Goal: Task Accomplishment & Management: Use online tool/utility

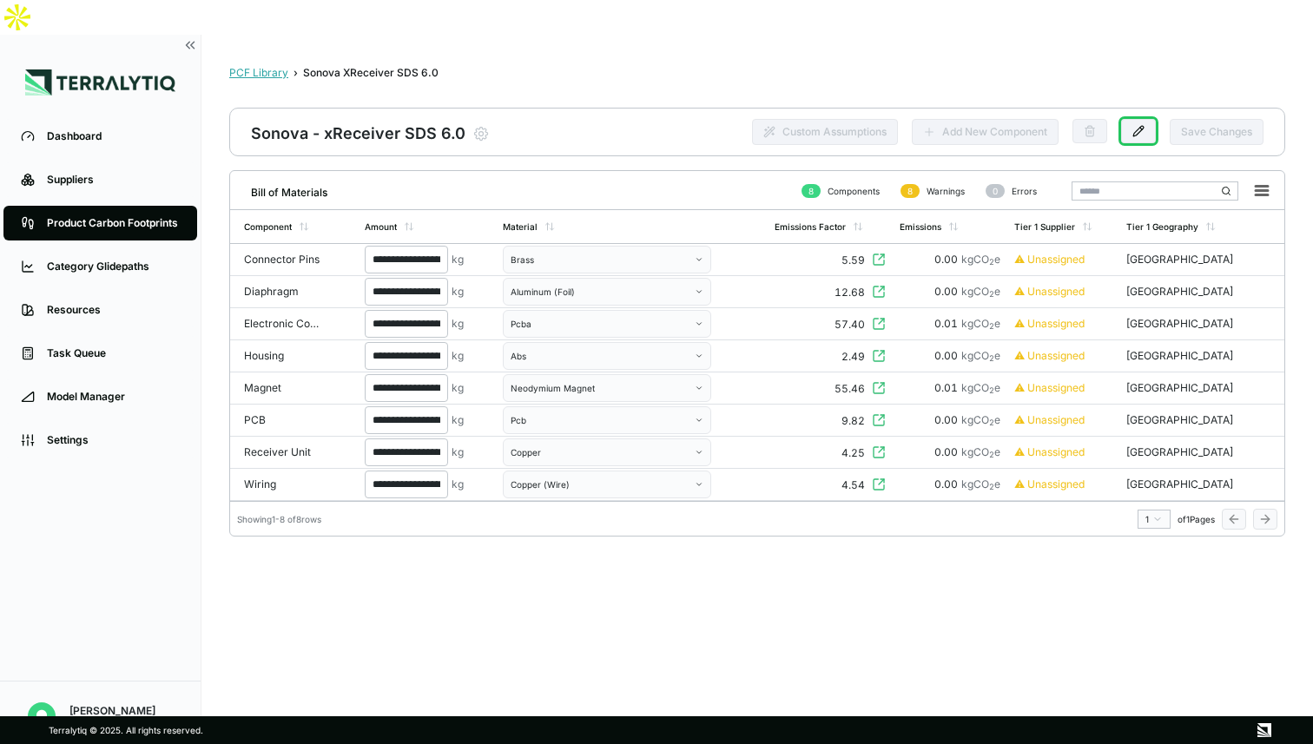
click at [260, 66] on div "PCF Library" at bounding box center [258, 73] width 59 height 14
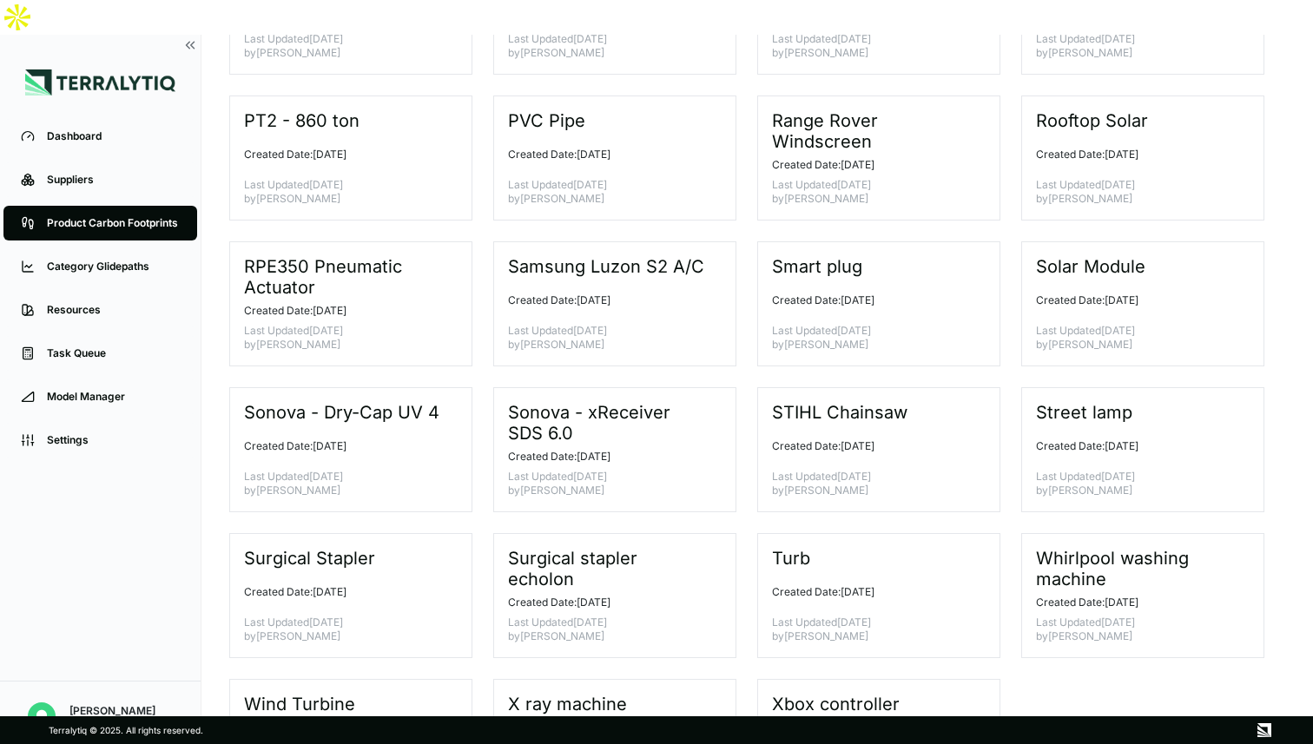
scroll to position [962, 0]
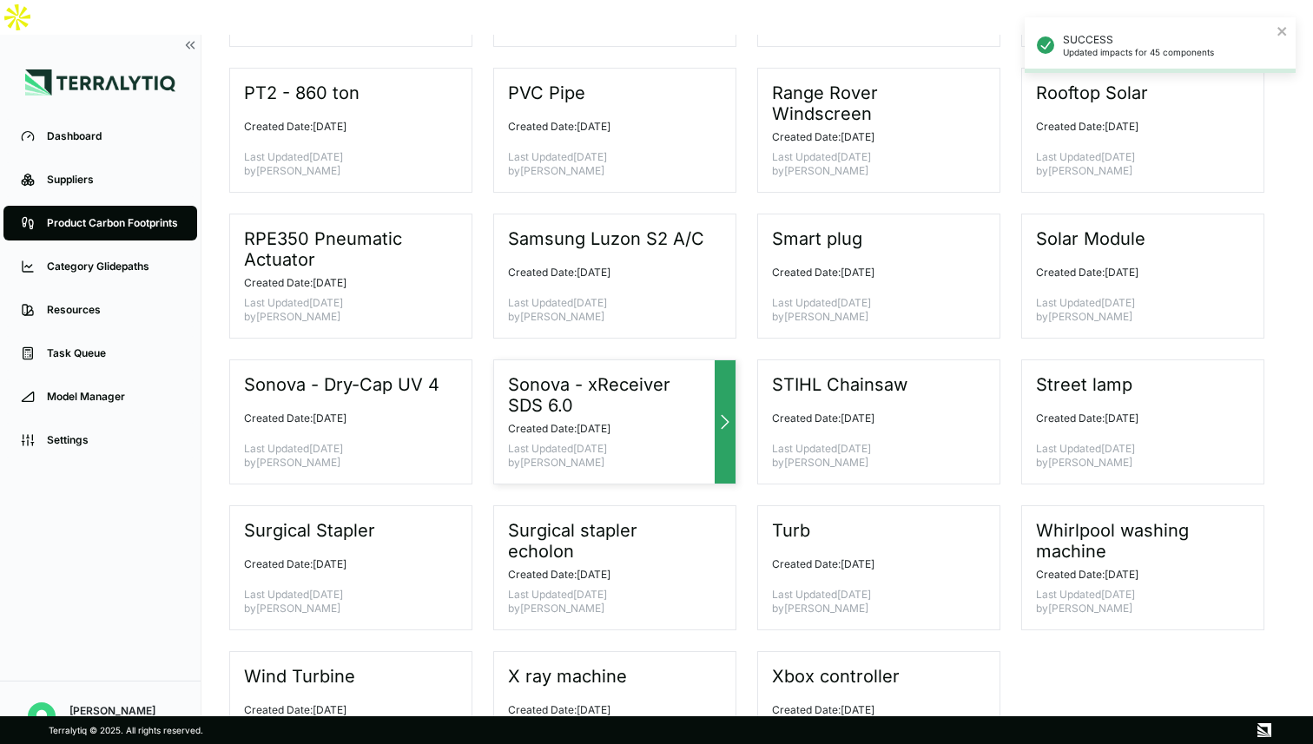
click at [722, 412] on icon at bounding box center [725, 422] width 21 height 21
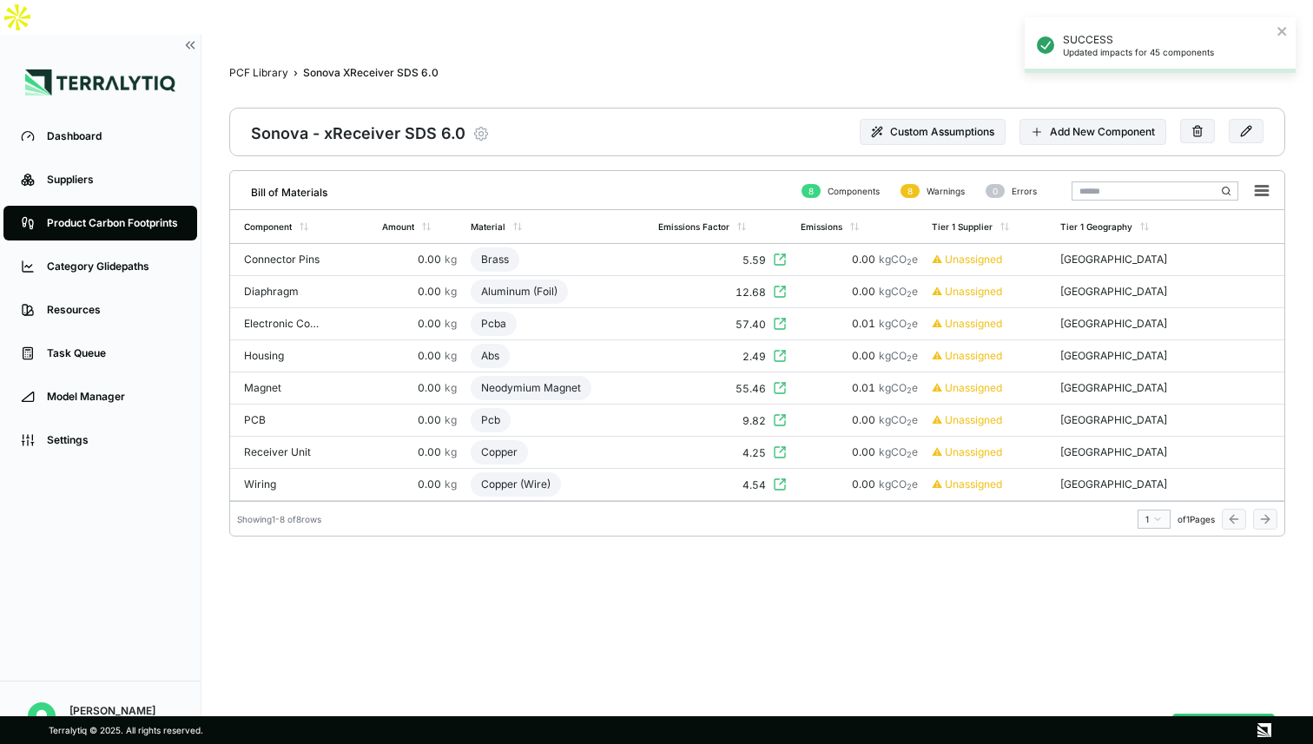
click at [474, 125] on icon "button" at bounding box center [480, 133] width 17 height 17
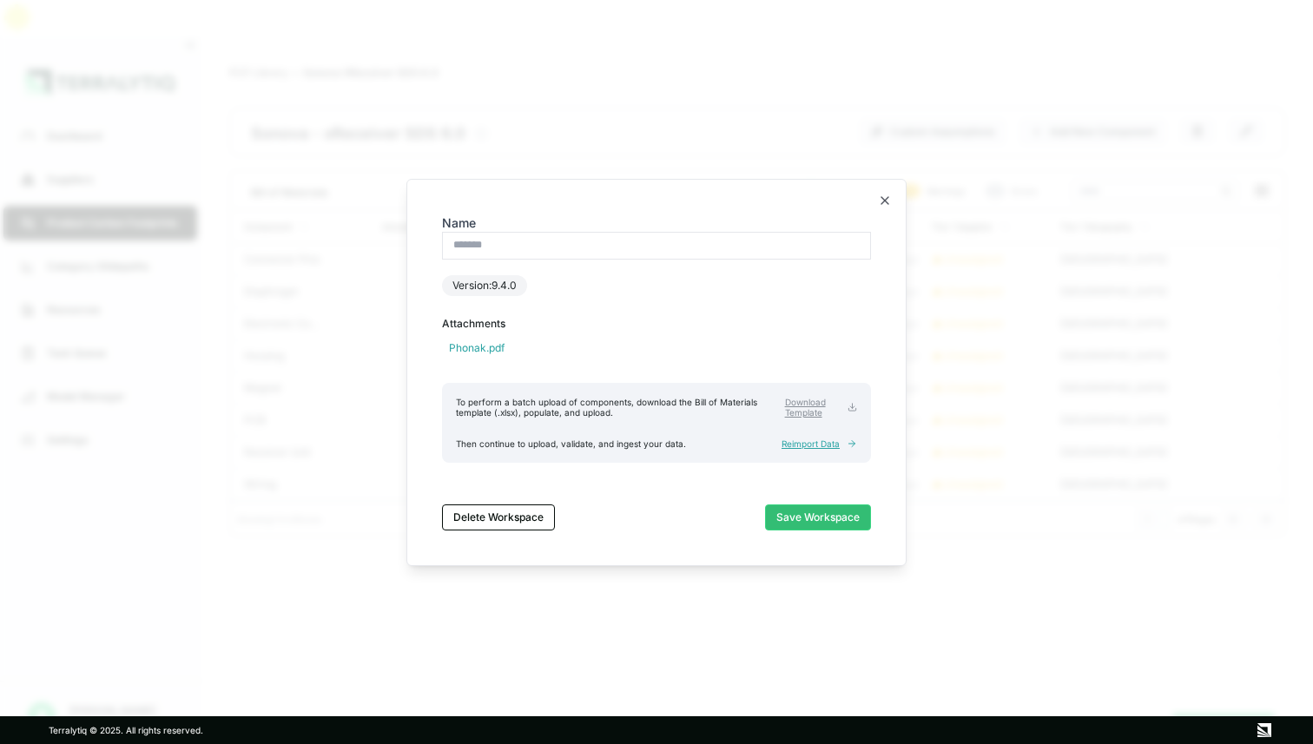
click at [818, 445] on span "Reimport Data" at bounding box center [811, 444] width 58 height 10
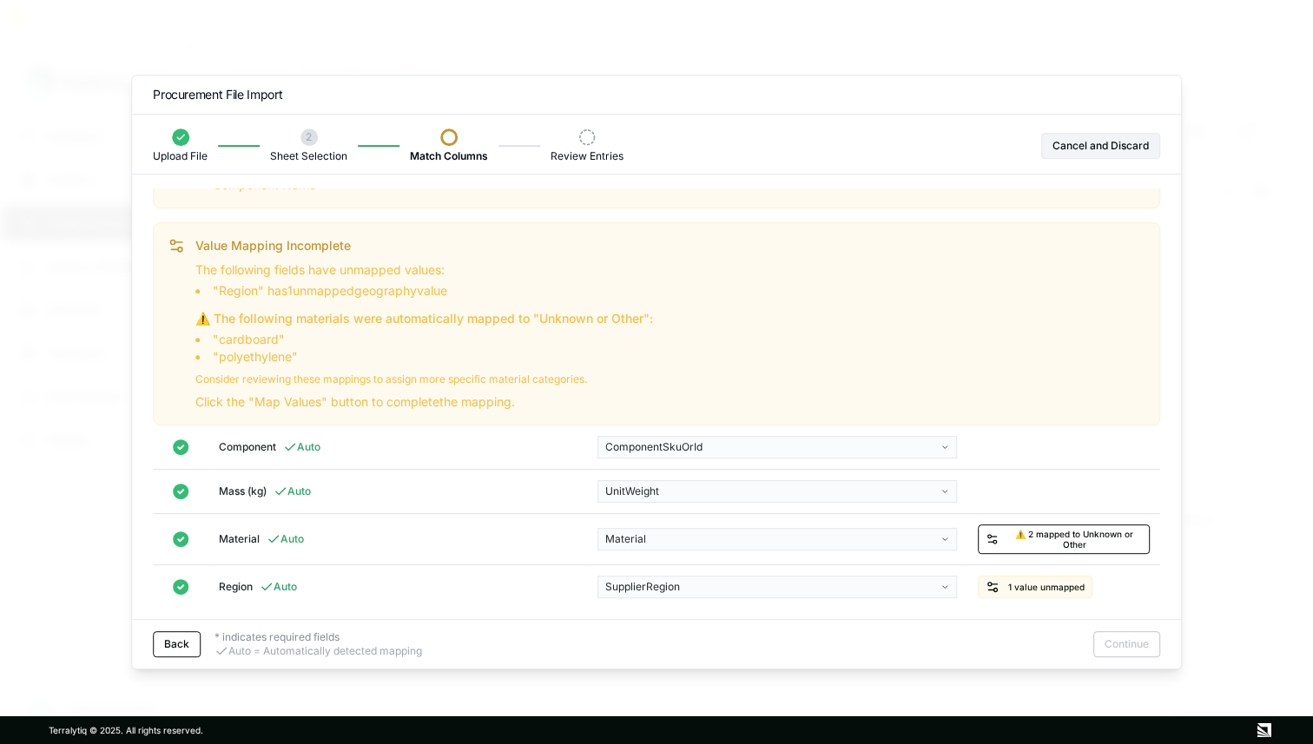
scroll to position [74, 0]
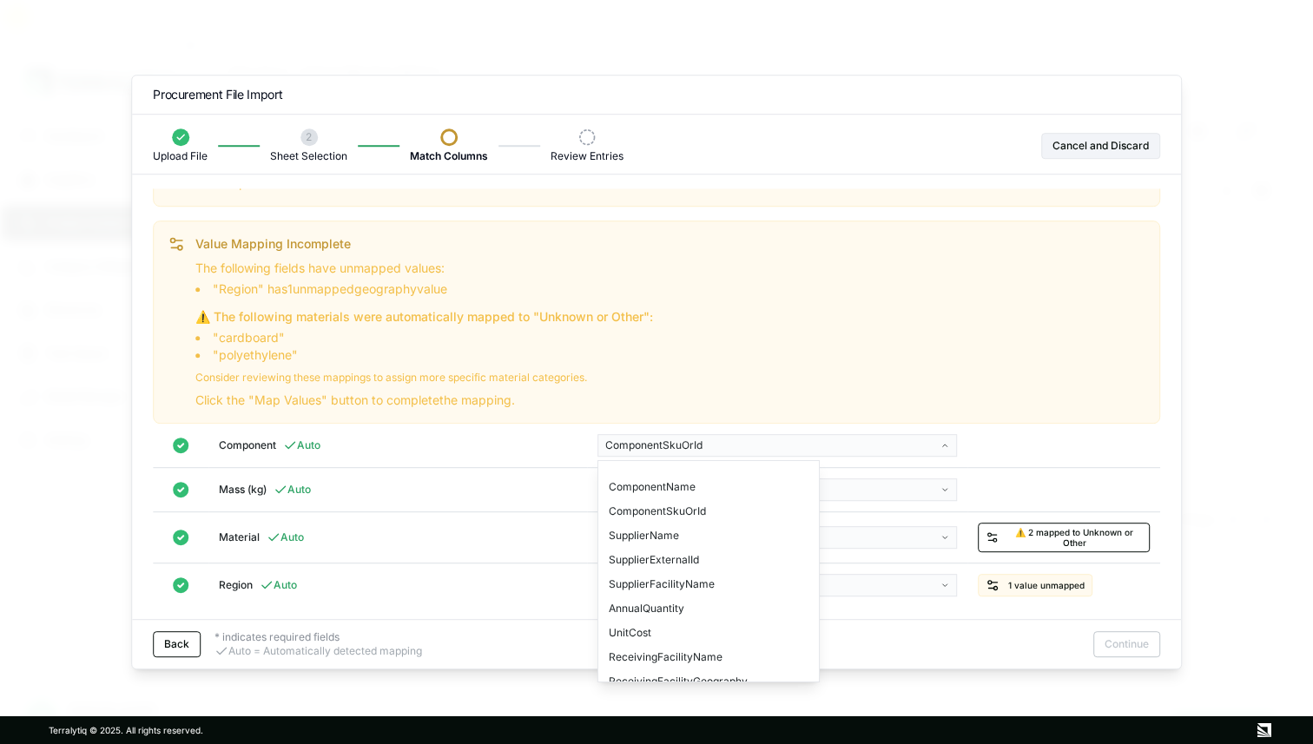
click at [711, 446] on body "Dashboard Suppliers Product Carbon Footprints Category Glidepaths Resources Tas…" at bounding box center [656, 372] width 1313 height 744
click at [686, 483] on div "ComponentName" at bounding box center [709, 487] width 214 height 24
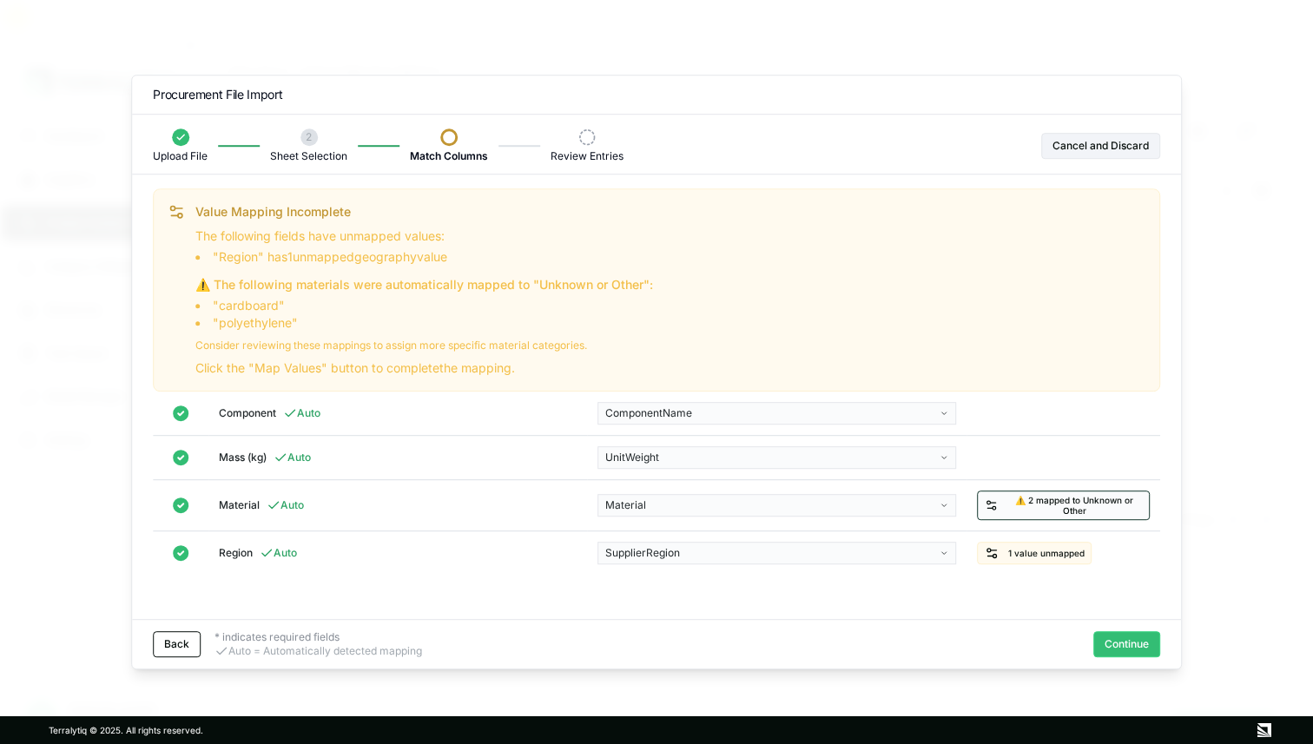
click at [1082, 505] on span "⚠️ 2 mapped to Unknown or Other" at bounding box center [1074, 505] width 135 height 21
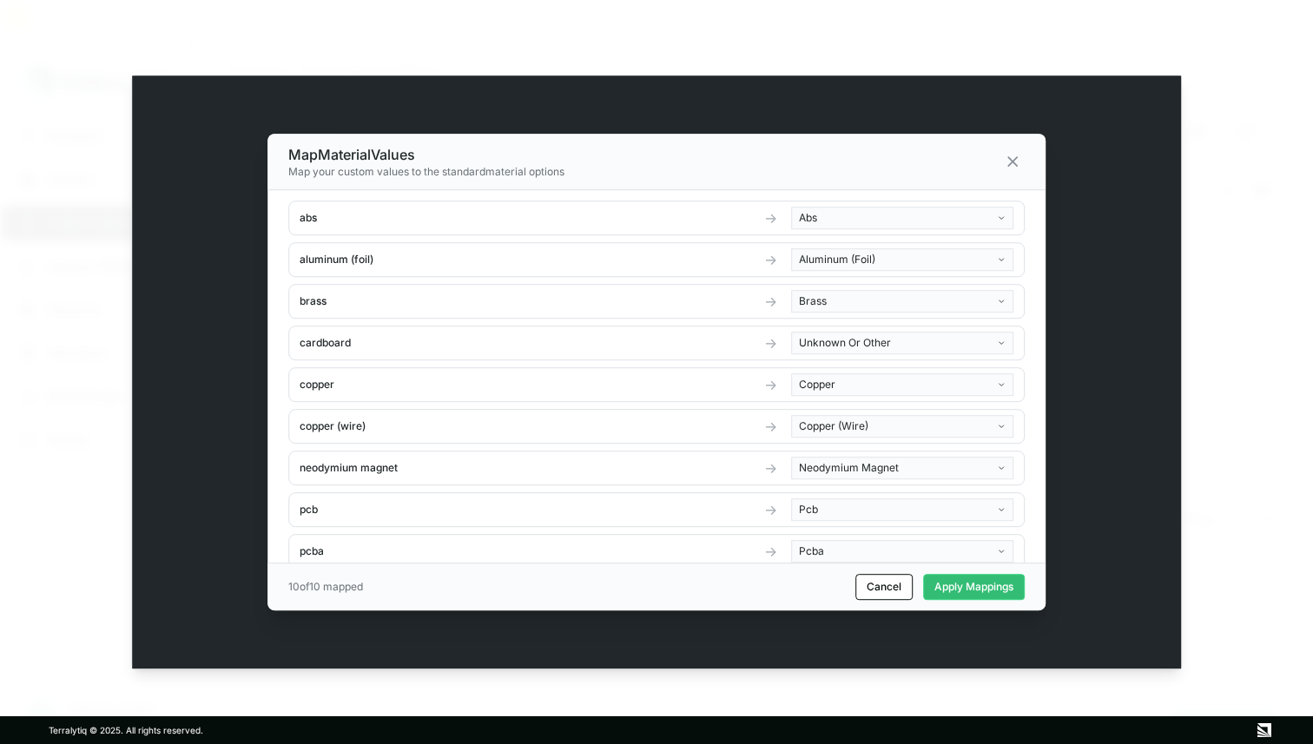
scroll to position [58, 0]
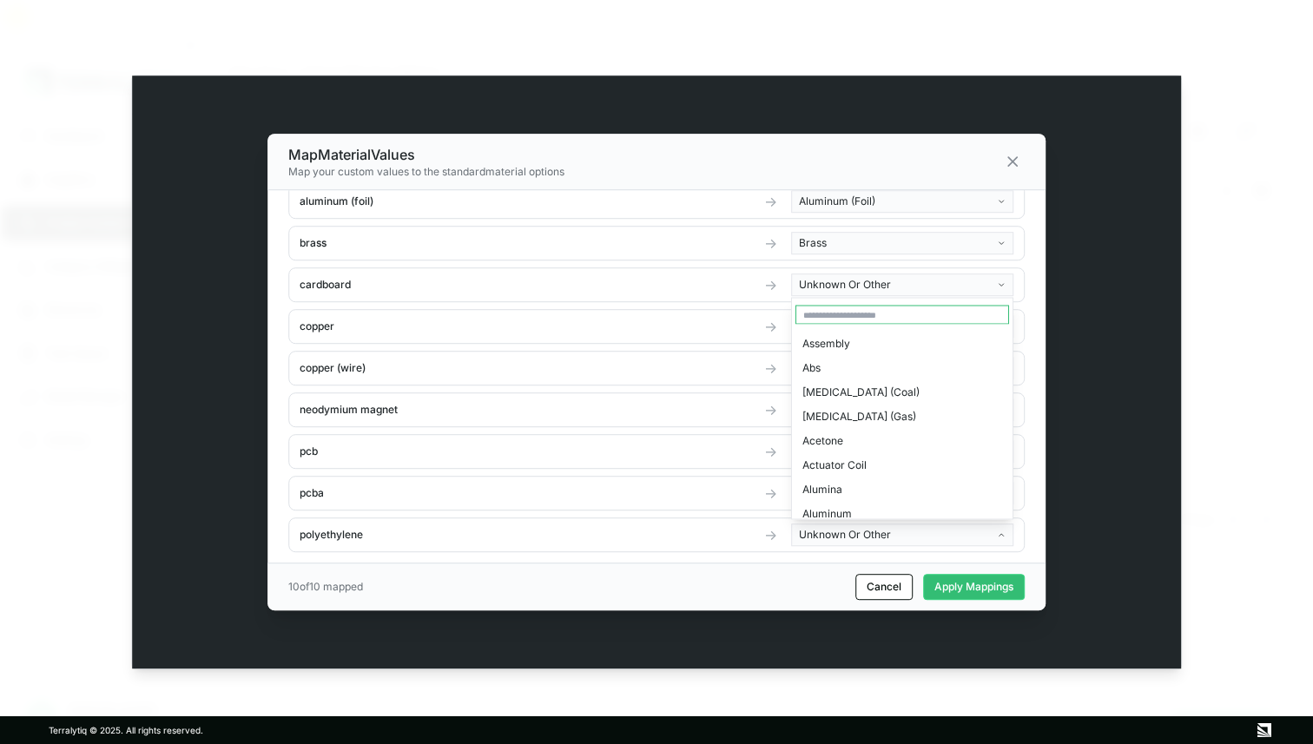
click at [862, 539] on body "Dashboard Suppliers Product Carbon Footprints Category Glidepaths Resources Tas…" at bounding box center [656, 372] width 1313 height 744
click at [857, 314] on input "text" at bounding box center [902, 315] width 214 height 19
type input "****"
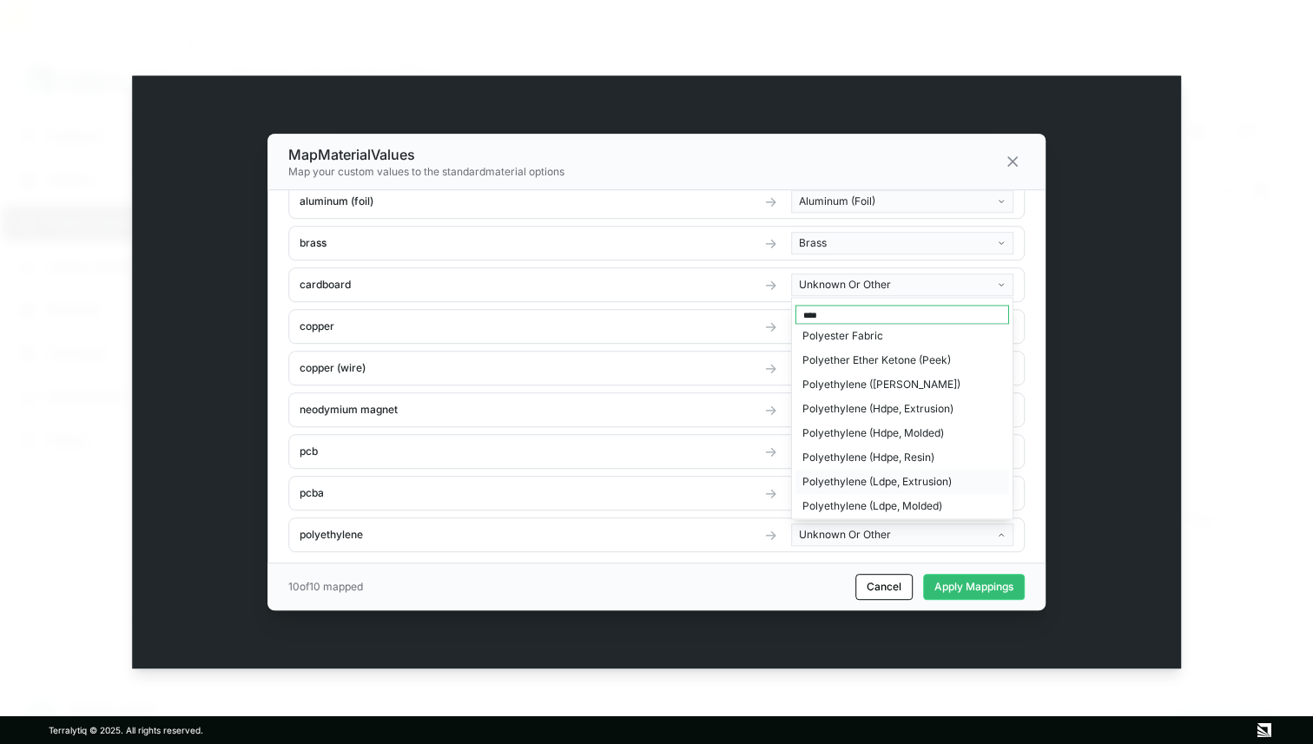
scroll to position [19, 0]
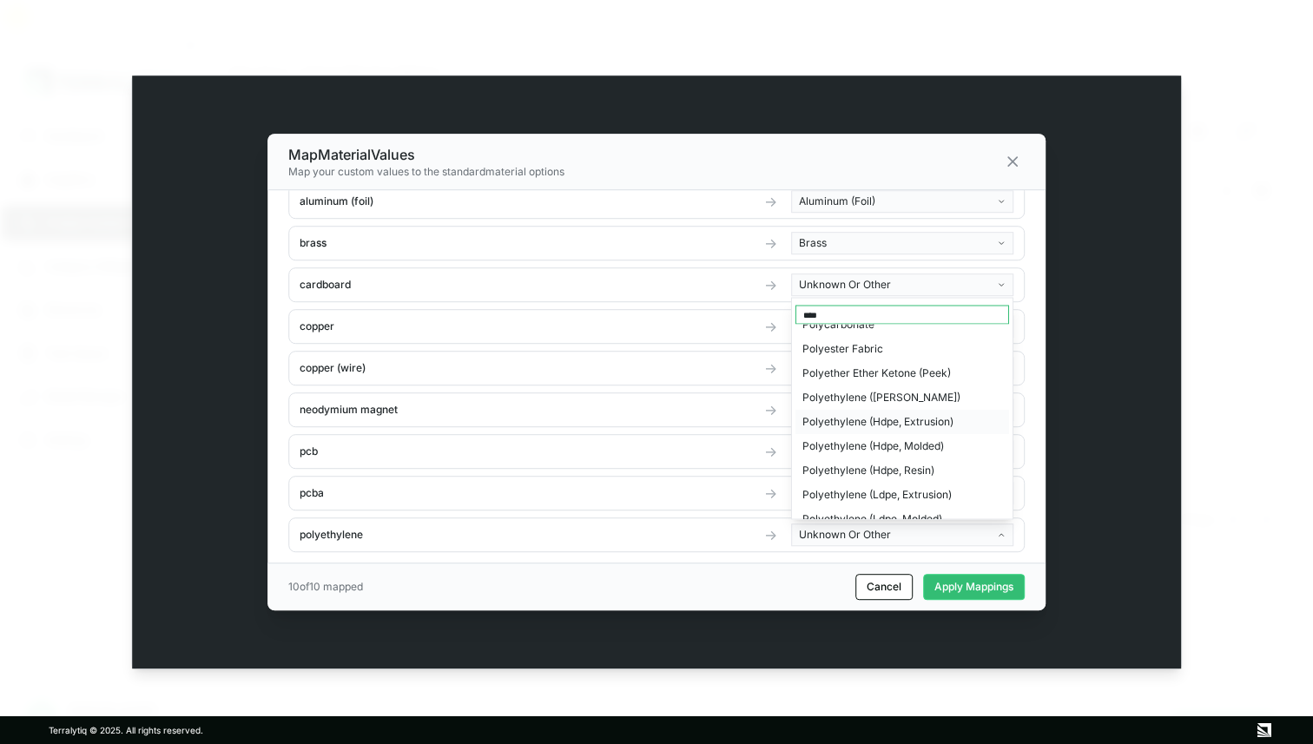
click at [887, 424] on div "Polyethylene (Hdpe, Extrusion)" at bounding box center [902, 422] width 214 height 24
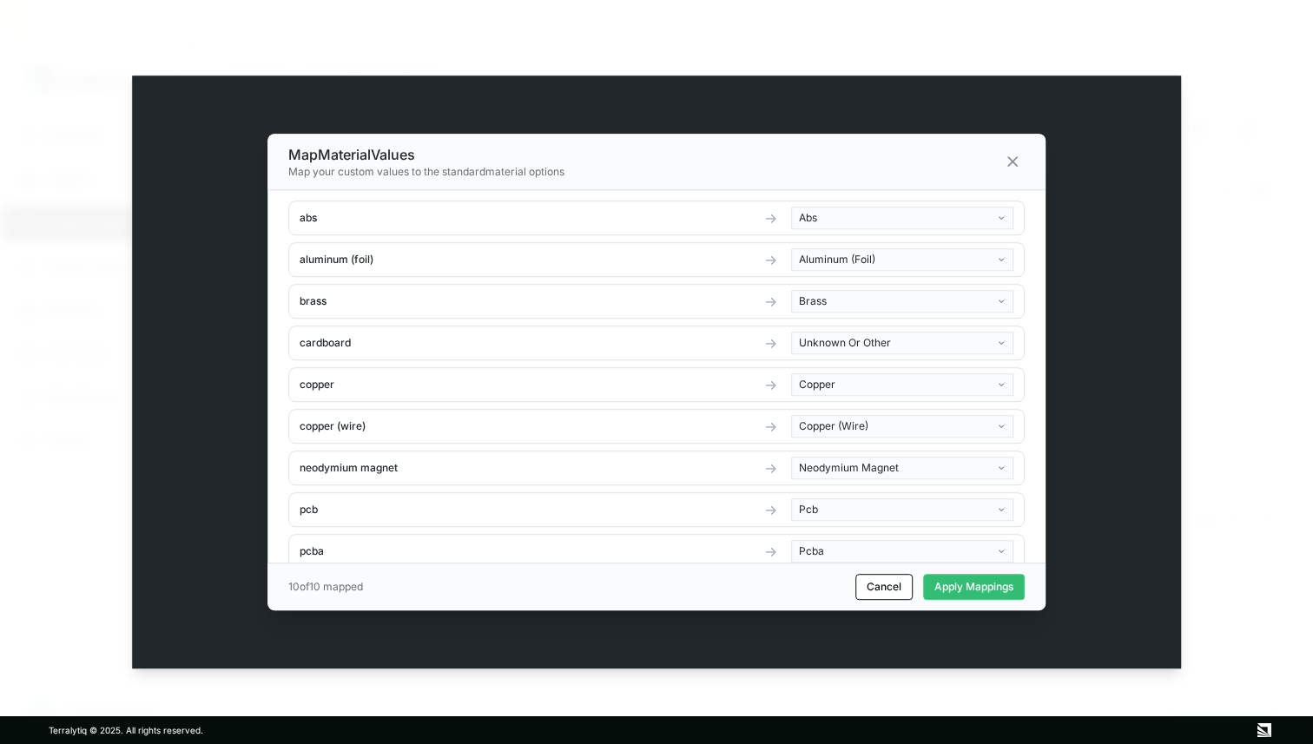
scroll to position [58, 0]
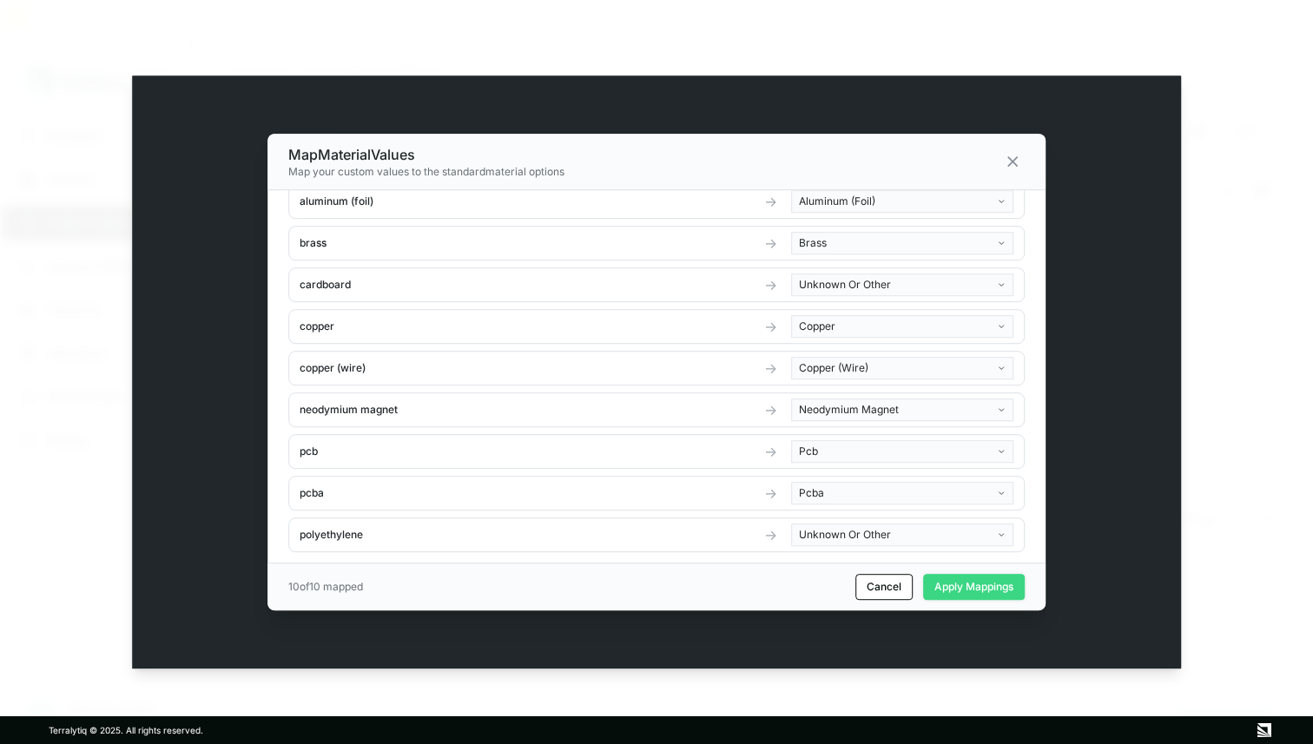
click at [978, 590] on button "Apply Mappings" at bounding box center [974, 587] width 102 height 26
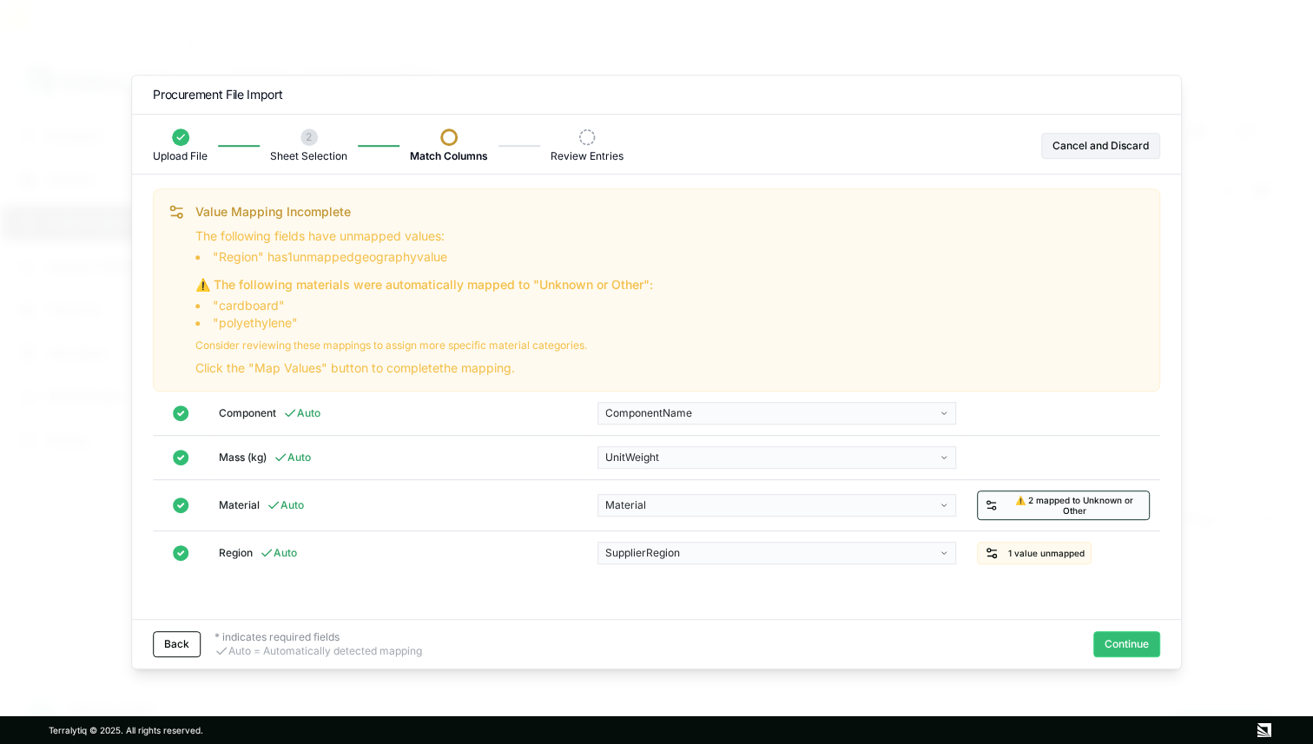
click at [1076, 503] on span "⚠️ 2 mapped to Unknown or Other" at bounding box center [1074, 505] width 135 height 21
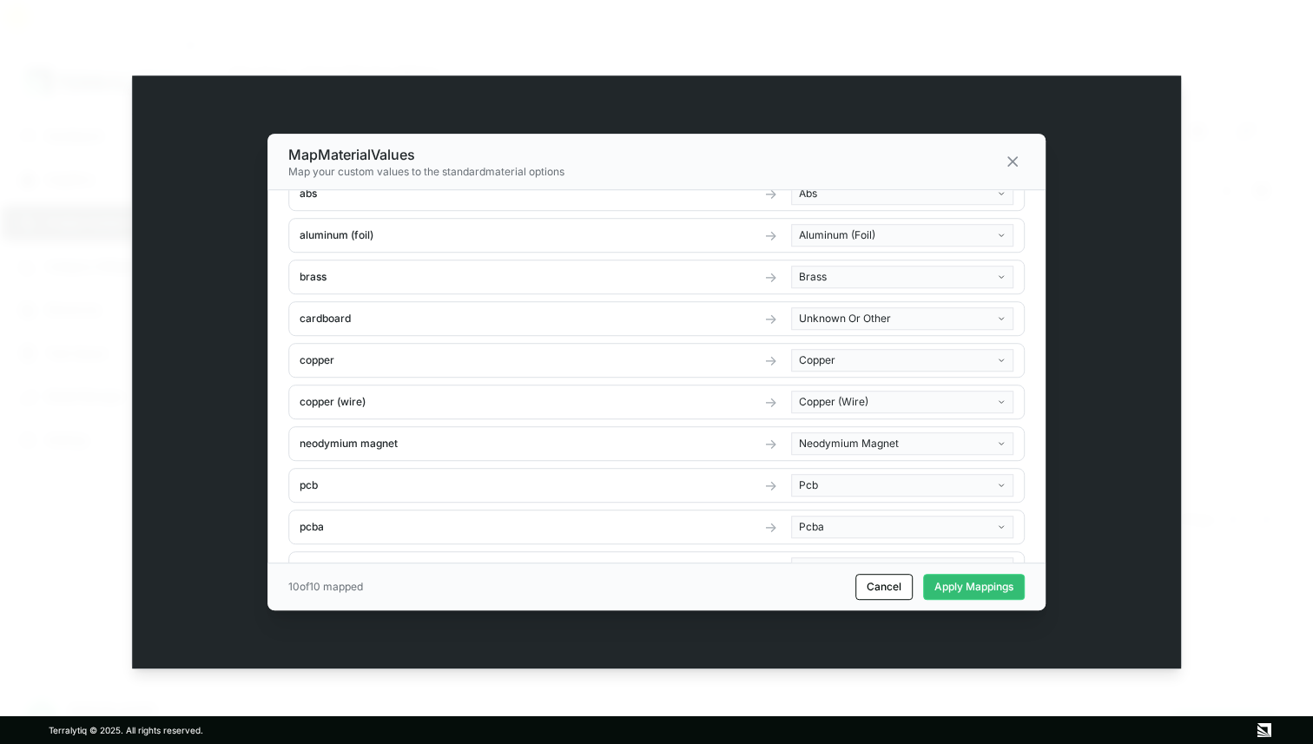
scroll to position [0, 0]
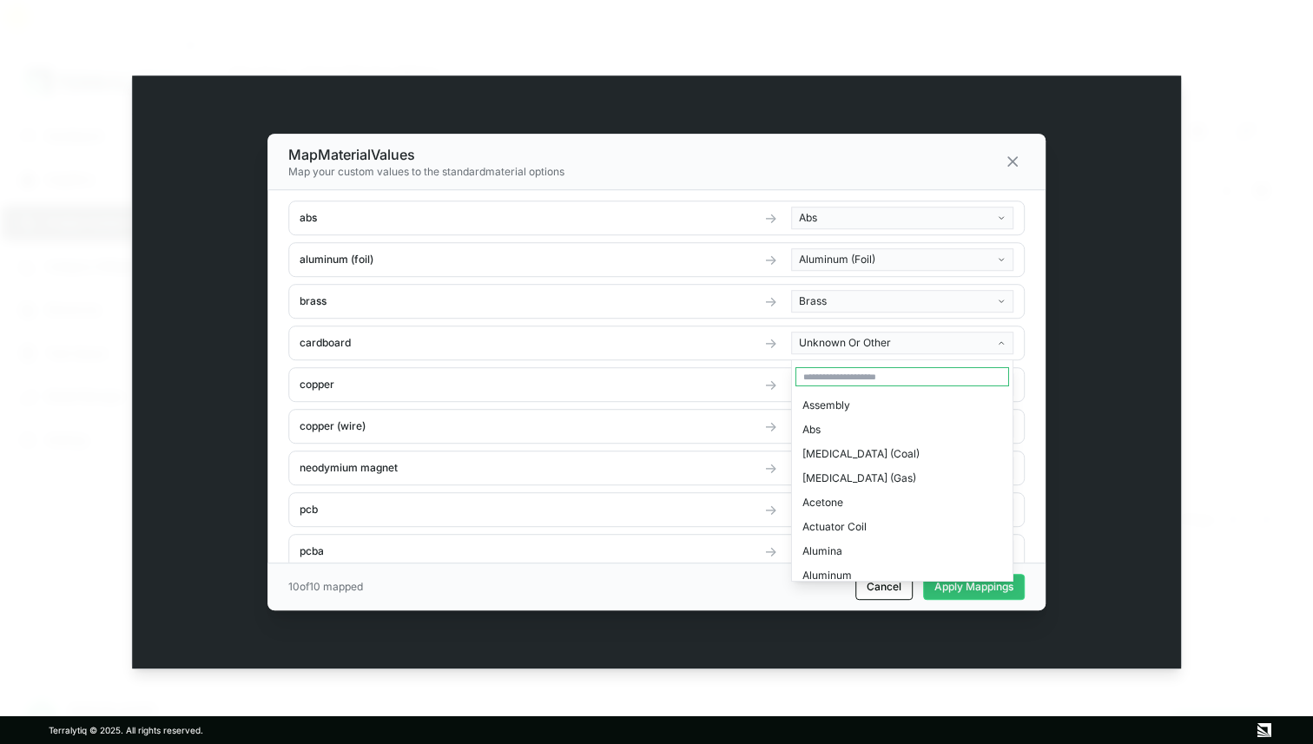
click at [854, 341] on body "Dashboard Suppliers Product Carbon Footprints Category Glidepaths Resources Tas…" at bounding box center [656, 372] width 1313 height 744
click at [849, 378] on input "text" at bounding box center [902, 376] width 214 height 19
type input "*"
type input "***"
click at [831, 404] on div "Plywood" at bounding box center [902, 405] width 214 height 24
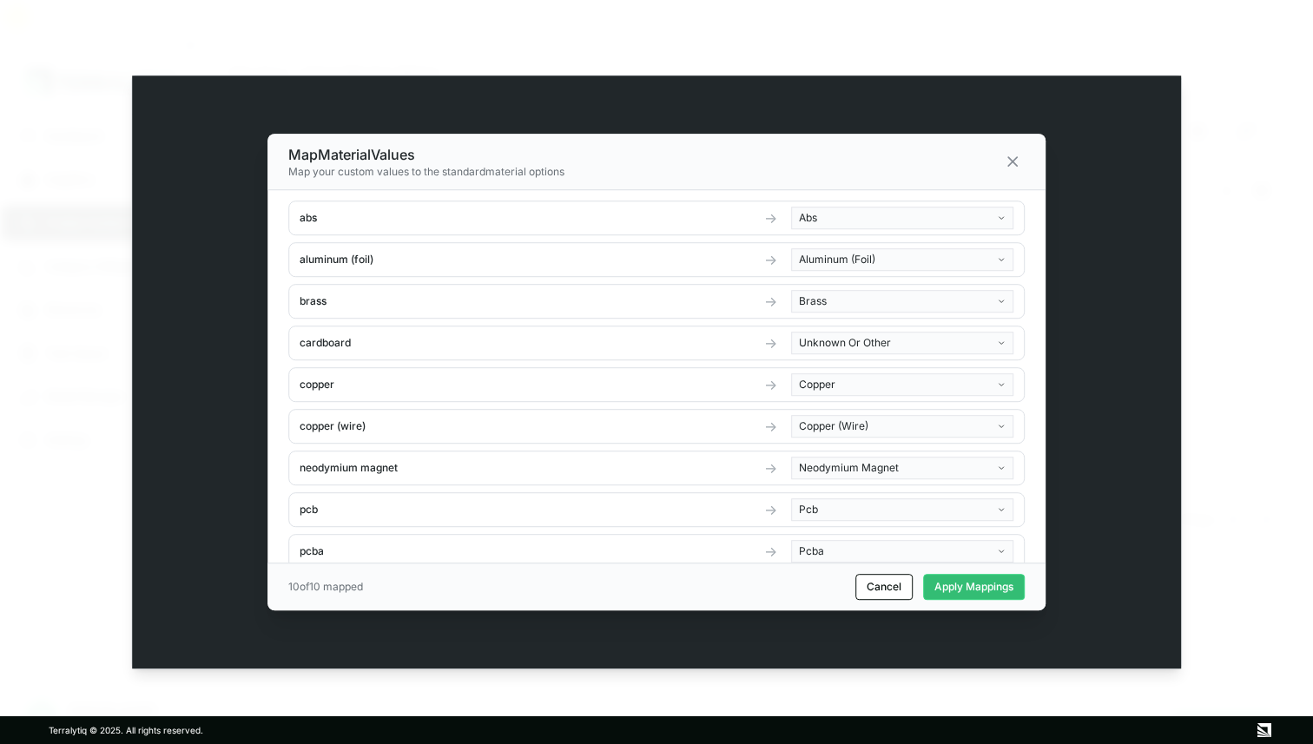
click at [896, 344] on body "Dashboard Suppliers Product Carbon Footprints Category Glidepaths Resources Tas…" at bounding box center [656, 372] width 1313 height 744
click at [827, 406] on div "Plywood" at bounding box center [902, 405] width 214 height 24
click at [832, 346] on body "Dashboard Suppliers Product Carbon Footprints Category Glidepaths Resources Tas…" at bounding box center [656, 372] width 1313 height 744
click at [815, 405] on div "Plywood" at bounding box center [902, 405] width 214 height 24
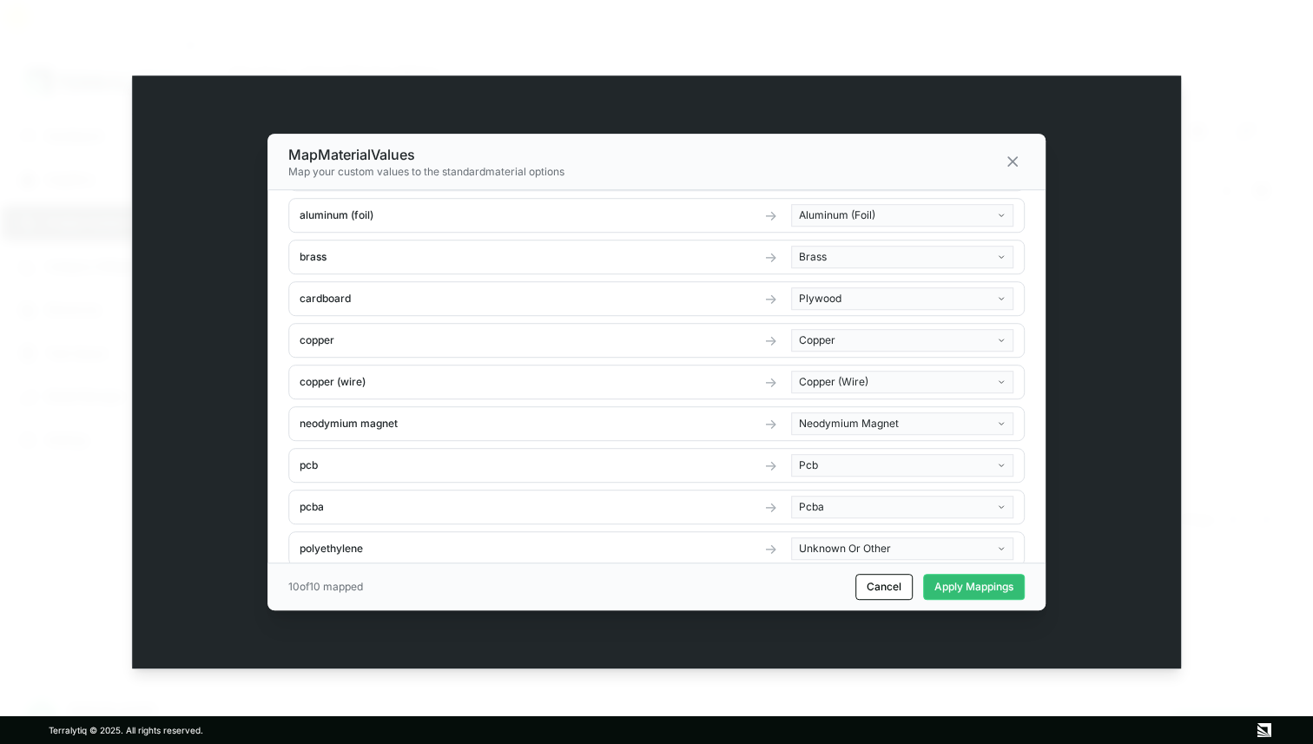
scroll to position [58, 0]
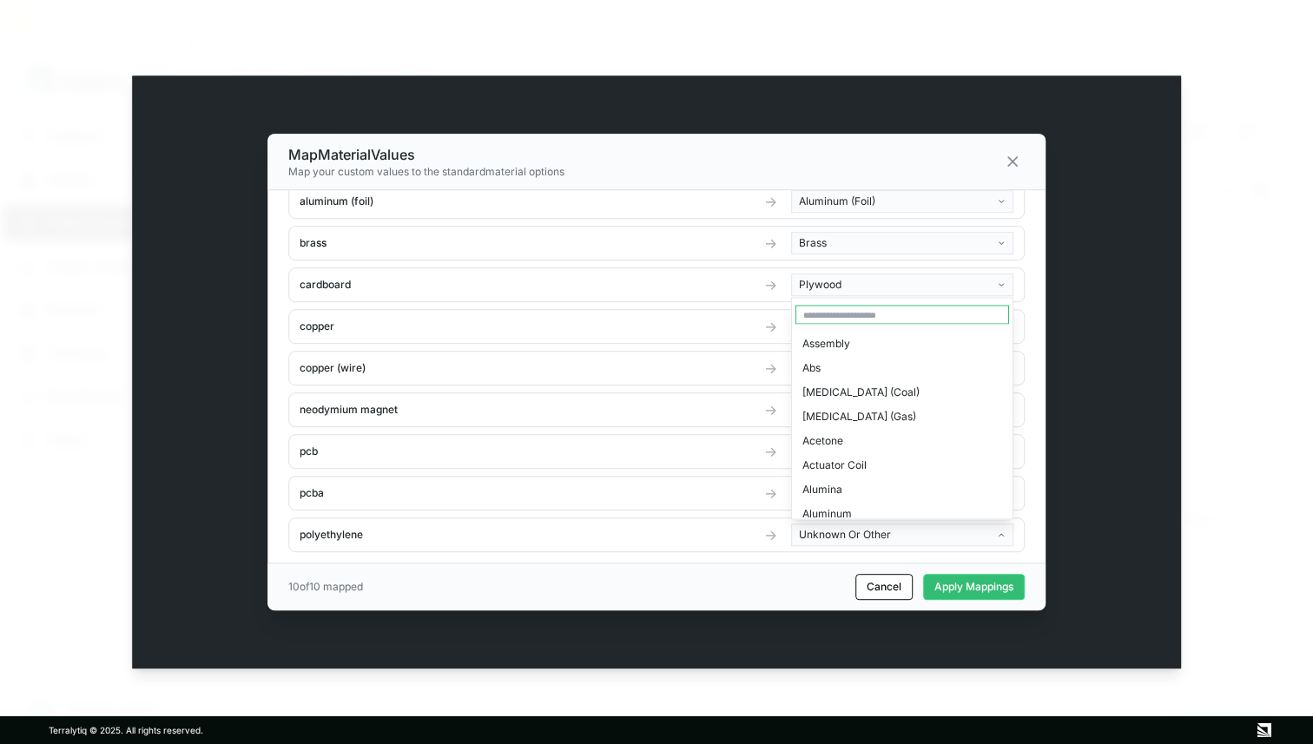
click at [848, 538] on body "Dashboard Suppliers Product Carbon Footprints Category Glidepaths Resources Tas…" at bounding box center [656, 372] width 1313 height 744
click at [851, 312] on input "text" at bounding box center [902, 315] width 214 height 19
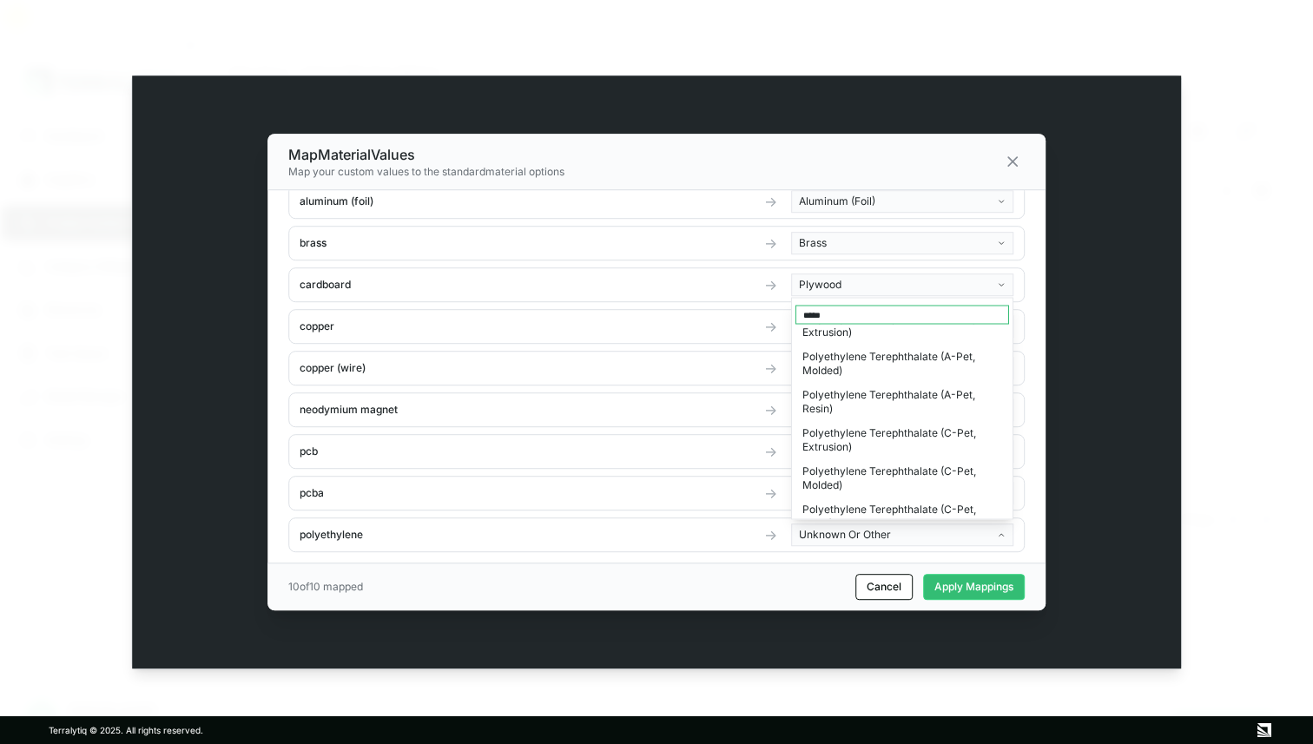
scroll to position [379, 0]
type input "*****"
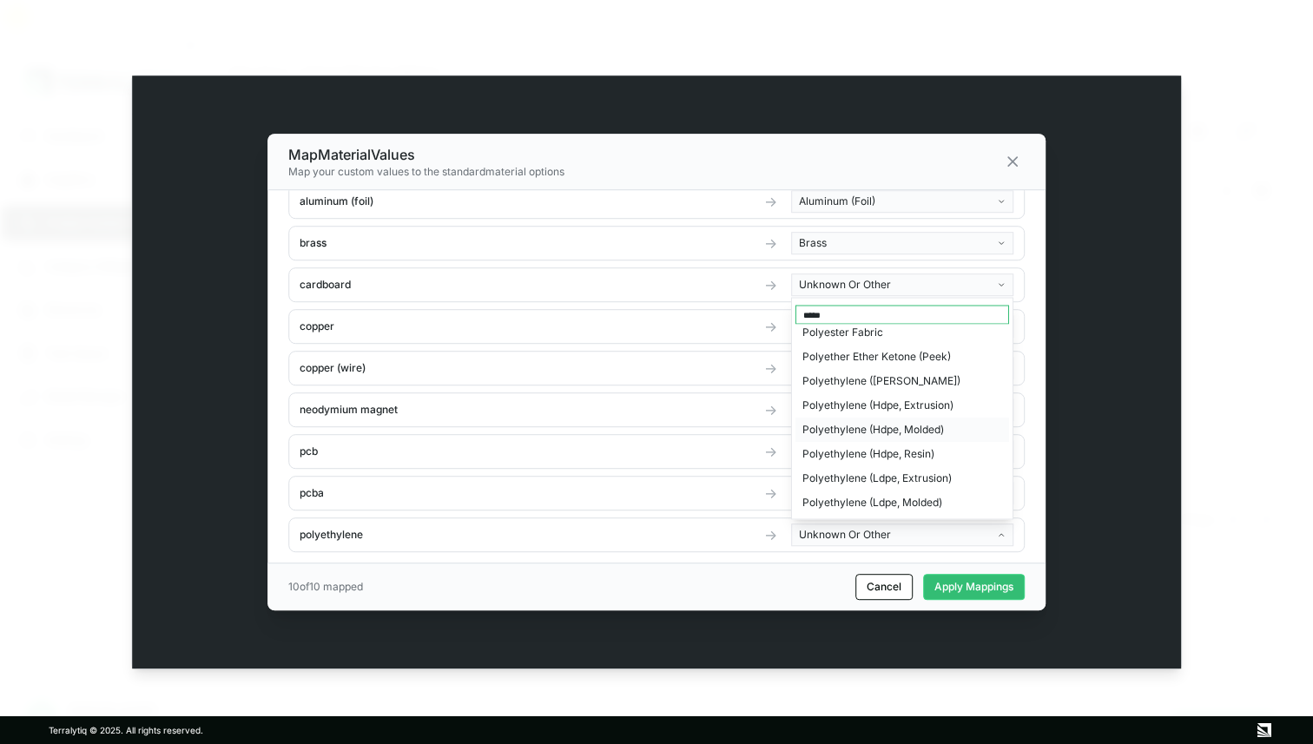
scroll to position [5, 0]
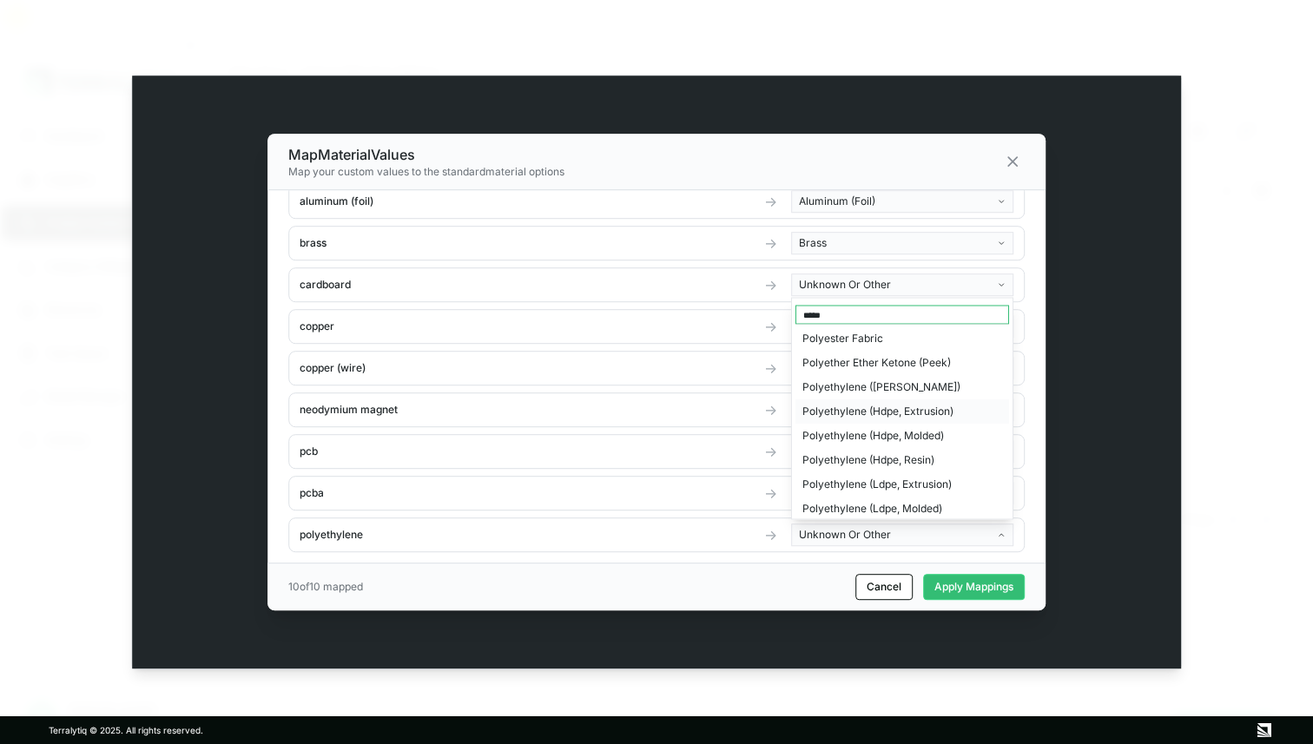
click at [837, 410] on div "Polyethylene (Hdpe, Extrusion)" at bounding box center [902, 411] width 214 height 24
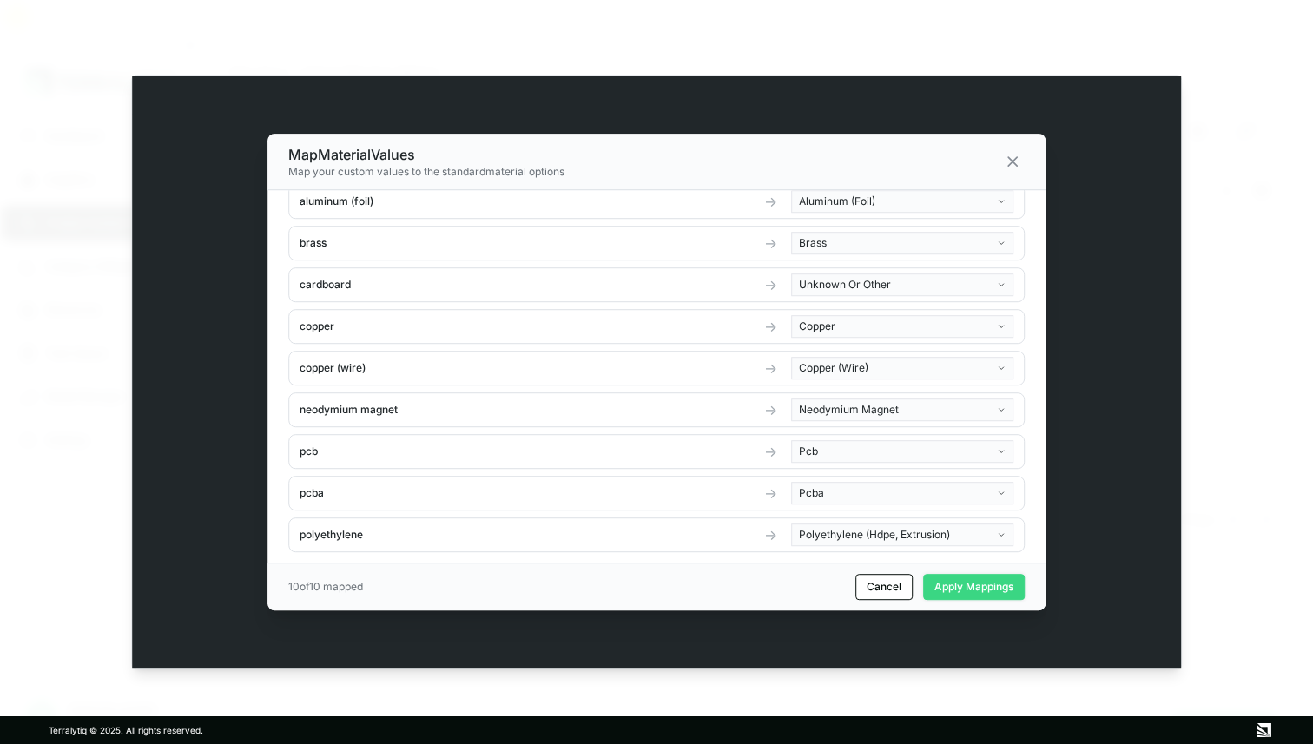
click at [962, 591] on button "Apply Mappings" at bounding box center [974, 587] width 102 height 26
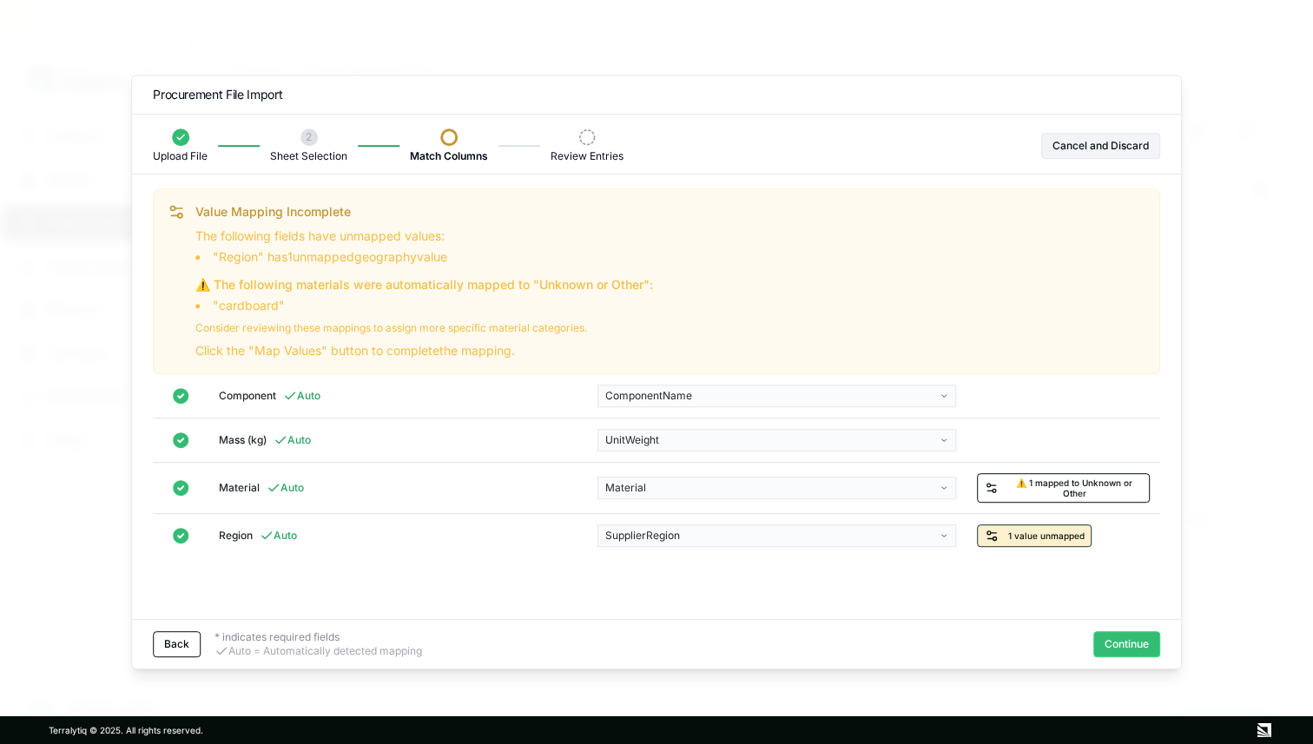
click at [1044, 541] on button "1 value unmapped" at bounding box center [1035, 535] width 115 height 23
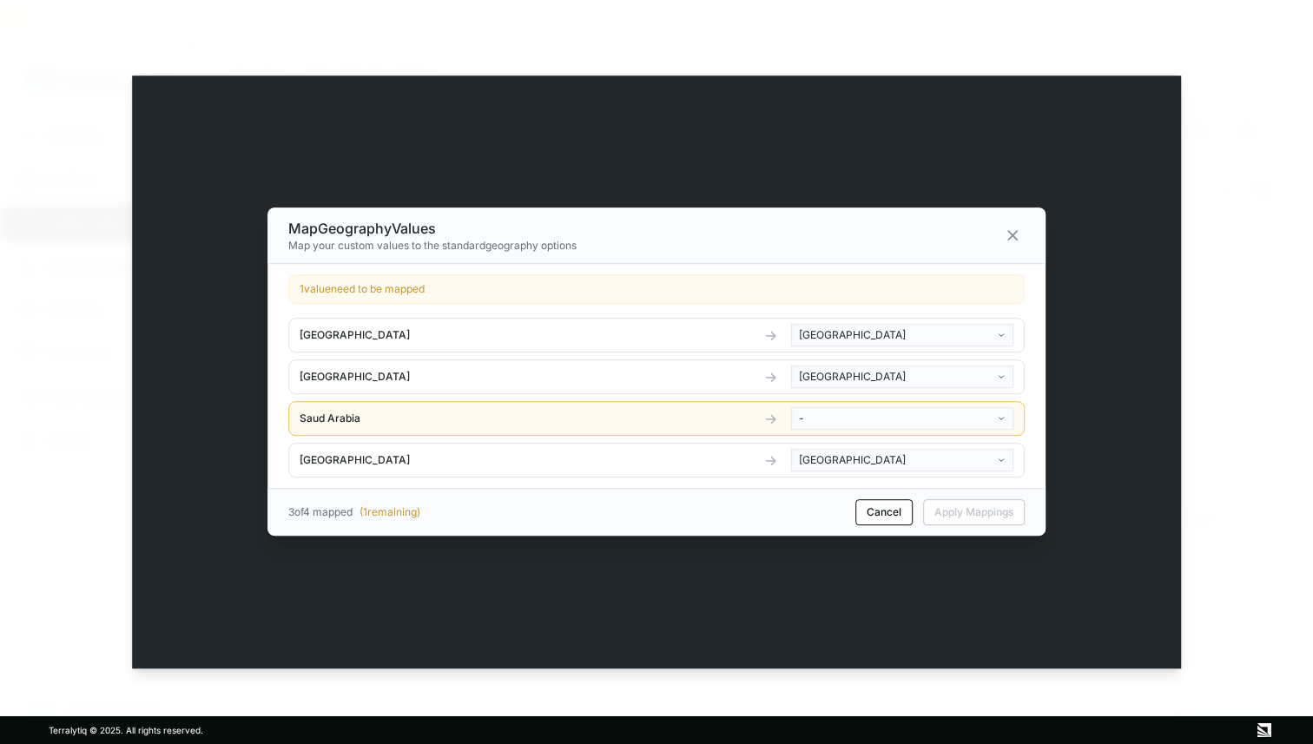
click at [870, 423] on body "Dashboard Suppliers Product Carbon Footprints Category Glidepaths Resources Tas…" at bounding box center [656, 372] width 1313 height 744
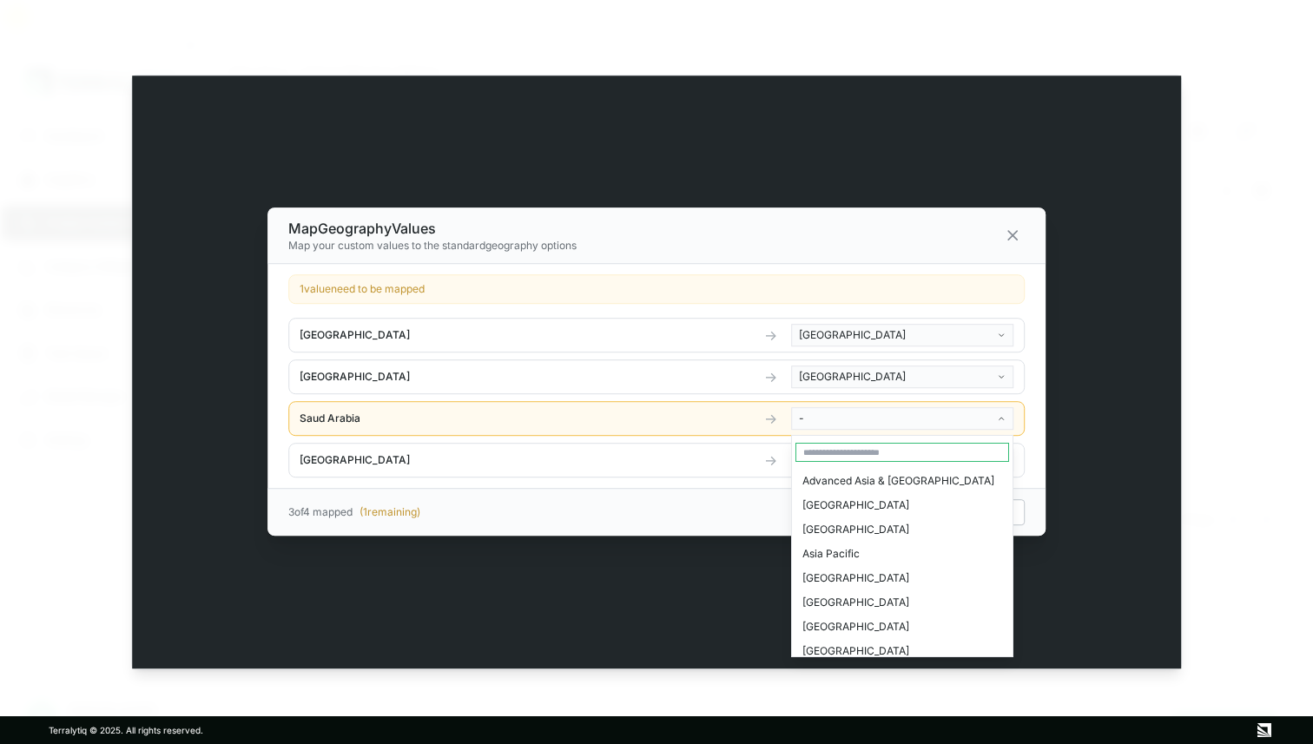
click at [851, 454] on input "text" at bounding box center [902, 452] width 214 height 19
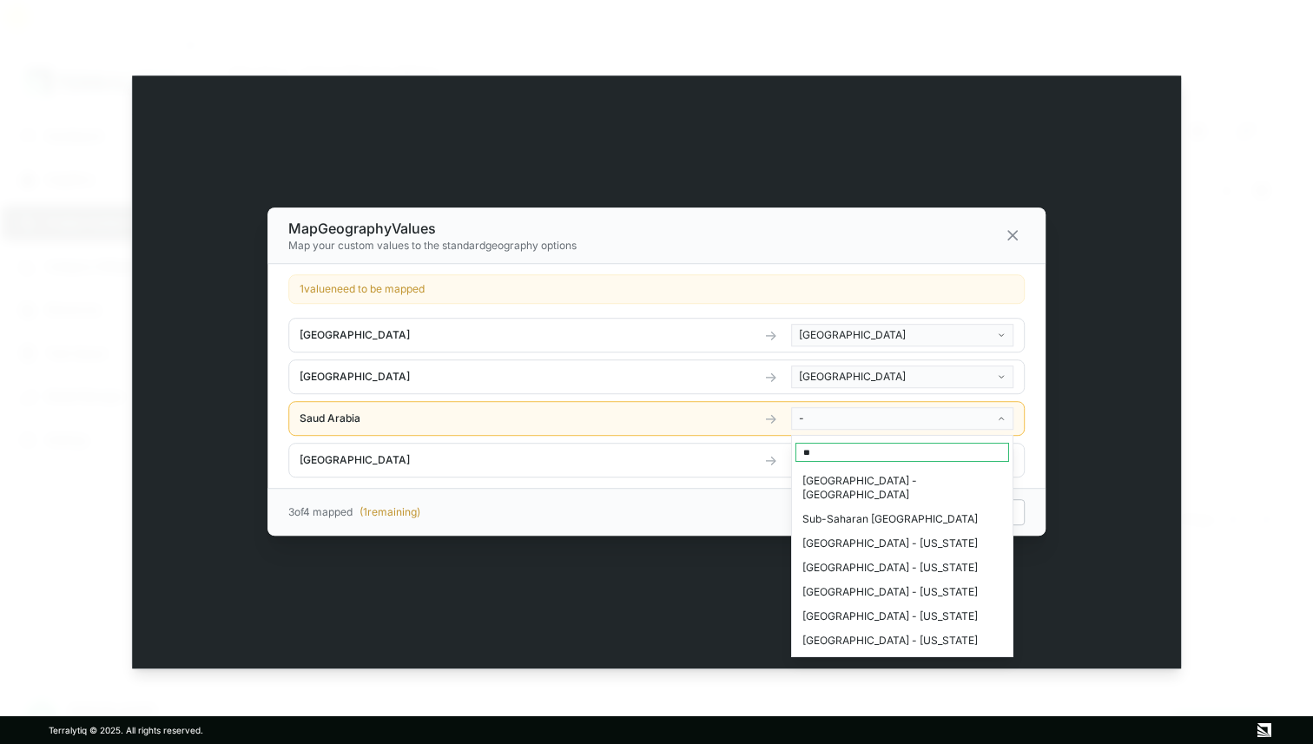
type input "*"
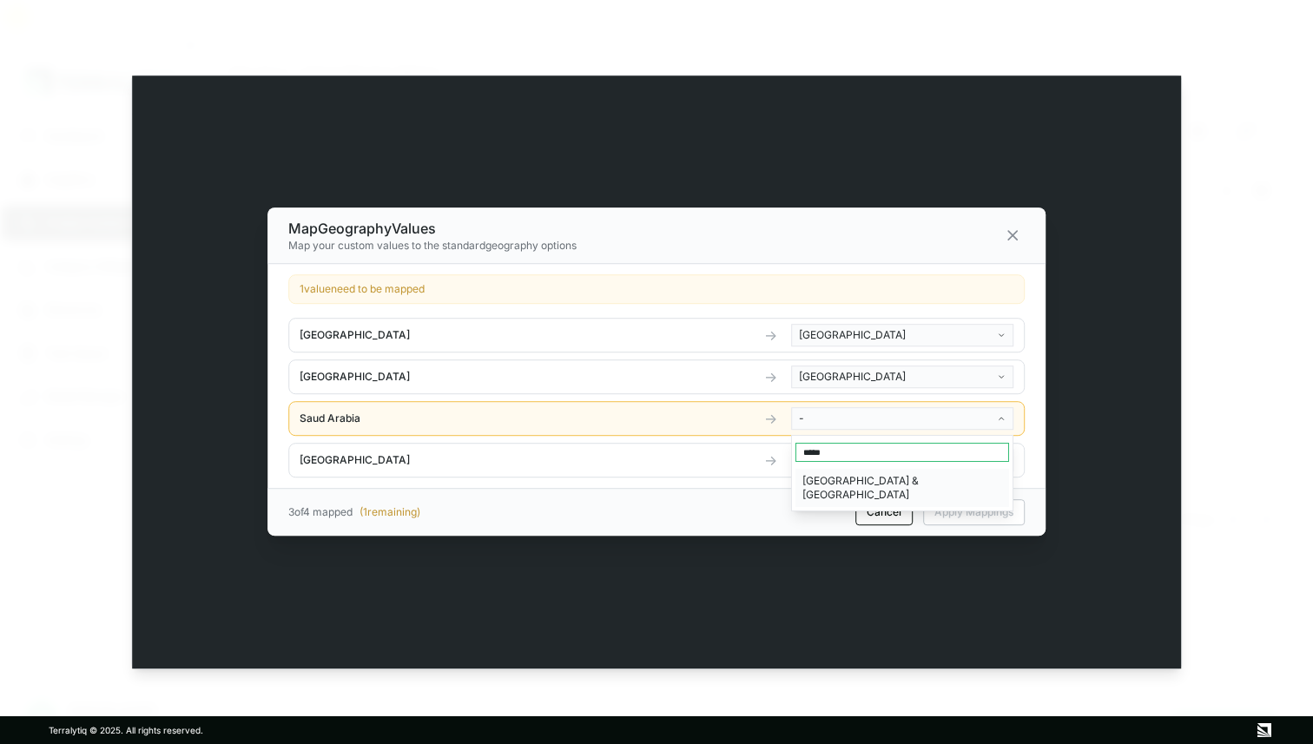
type input "*****"
click at [853, 475] on div "[GEOGRAPHIC_DATA] & [GEOGRAPHIC_DATA]" at bounding box center [902, 488] width 214 height 38
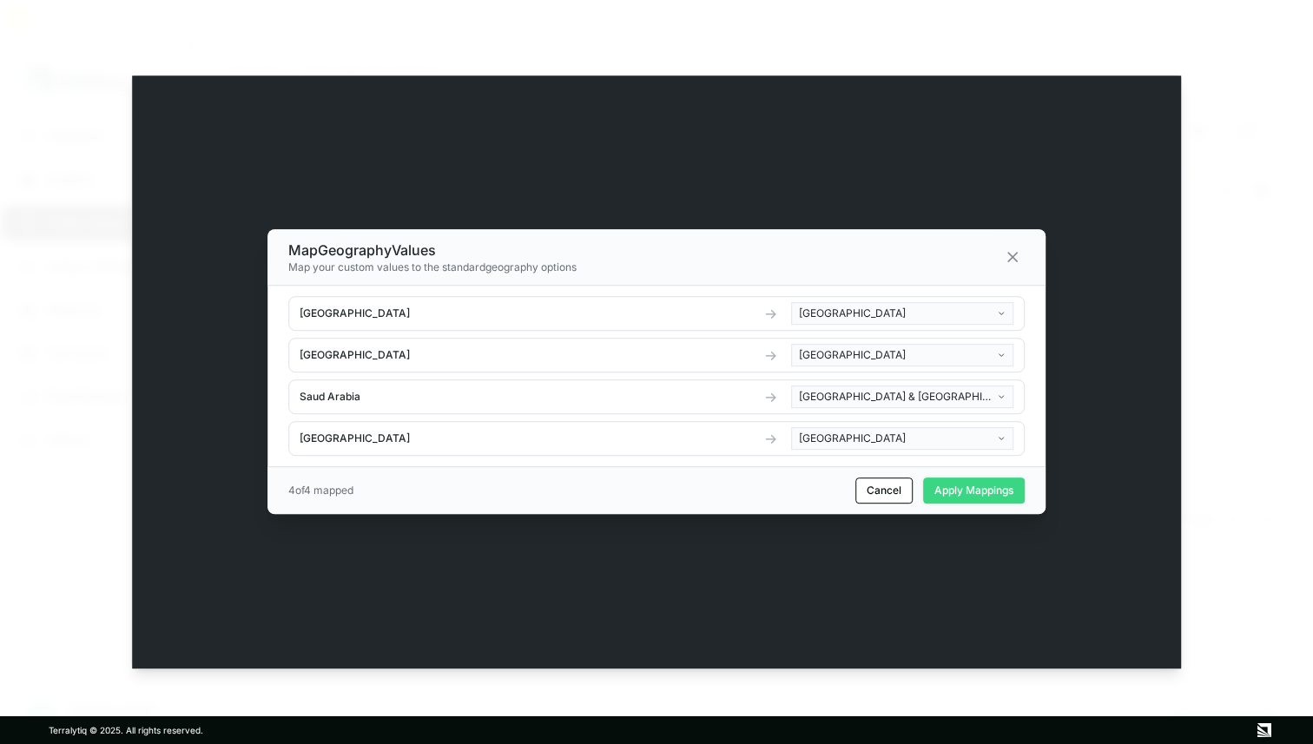
click at [985, 494] on button "Apply Mappings" at bounding box center [974, 491] width 102 height 26
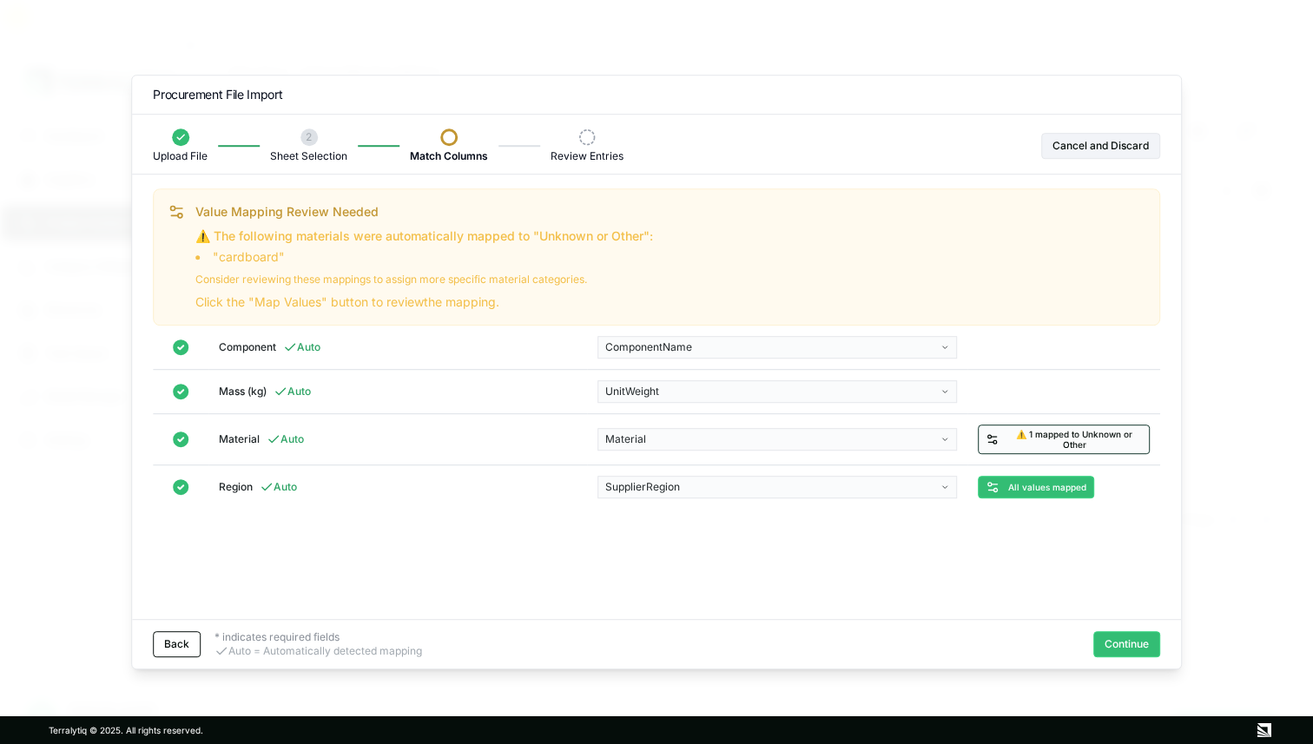
click at [1032, 431] on span "⚠️ 1 mapped to Unknown or Other" at bounding box center [1074, 439] width 135 height 21
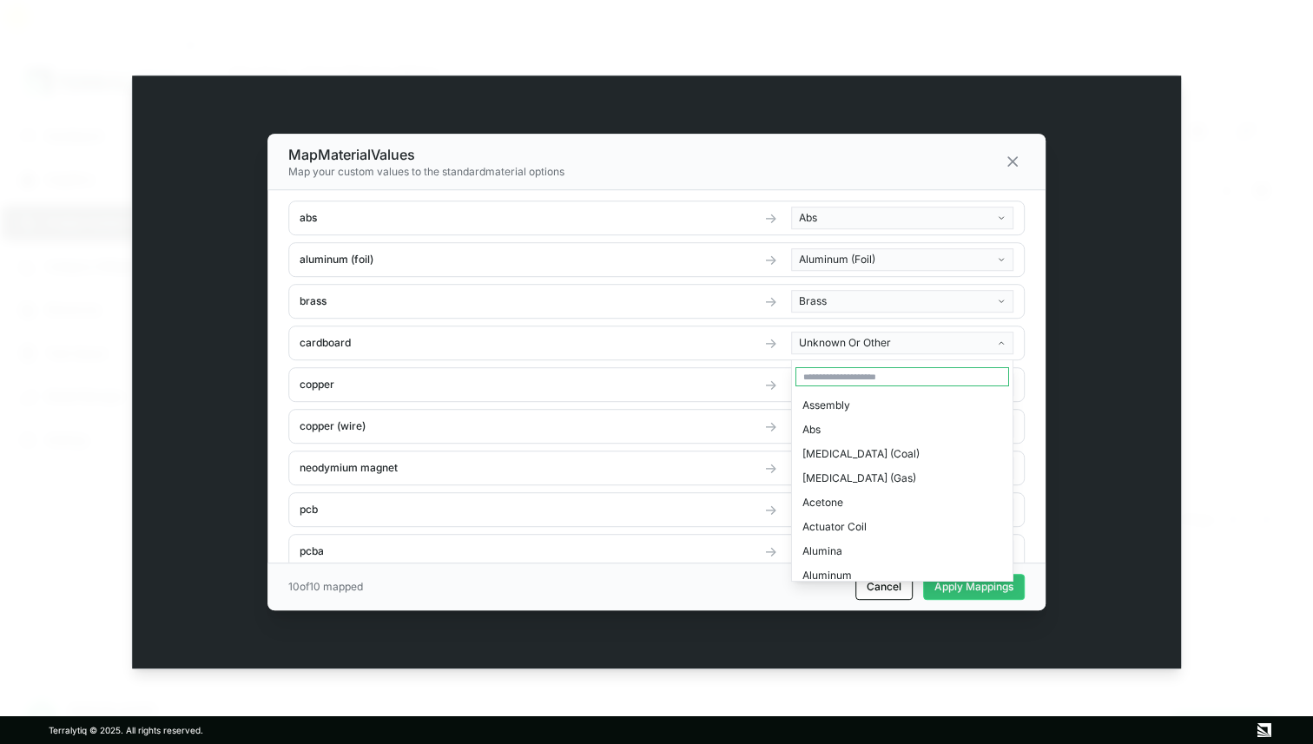
click at [869, 343] on body "Dashboard Suppliers Product Carbon Footprints Category Glidepaths Resources Tas…" at bounding box center [656, 372] width 1313 height 744
click at [855, 373] on input "text" at bounding box center [902, 376] width 214 height 19
type input "***"
click at [810, 406] on div "Plywood" at bounding box center [902, 405] width 214 height 24
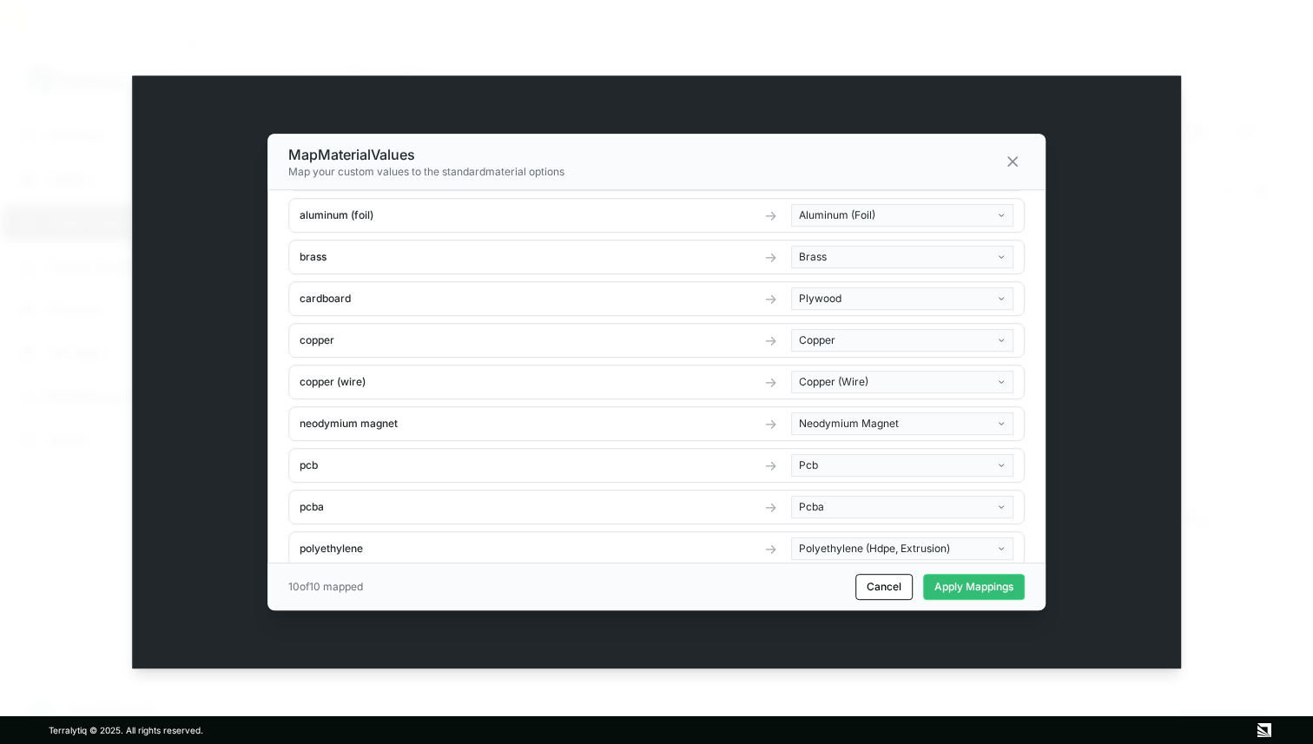
scroll to position [46, 0]
click at [949, 584] on button "Apply Mappings" at bounding box center [974, 587] width 102 height 26
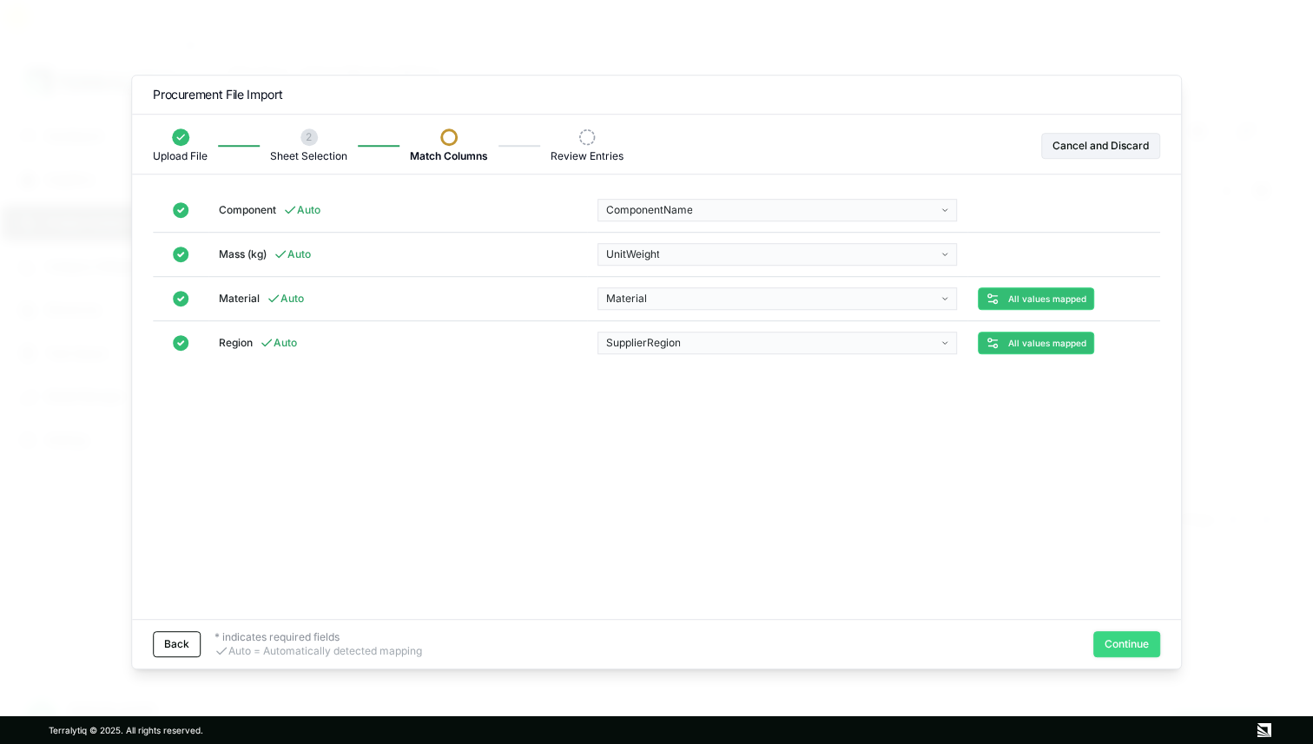
click at [1118, 641] on button "Continue" at bounding box center [1126, 644] width 67 height 26
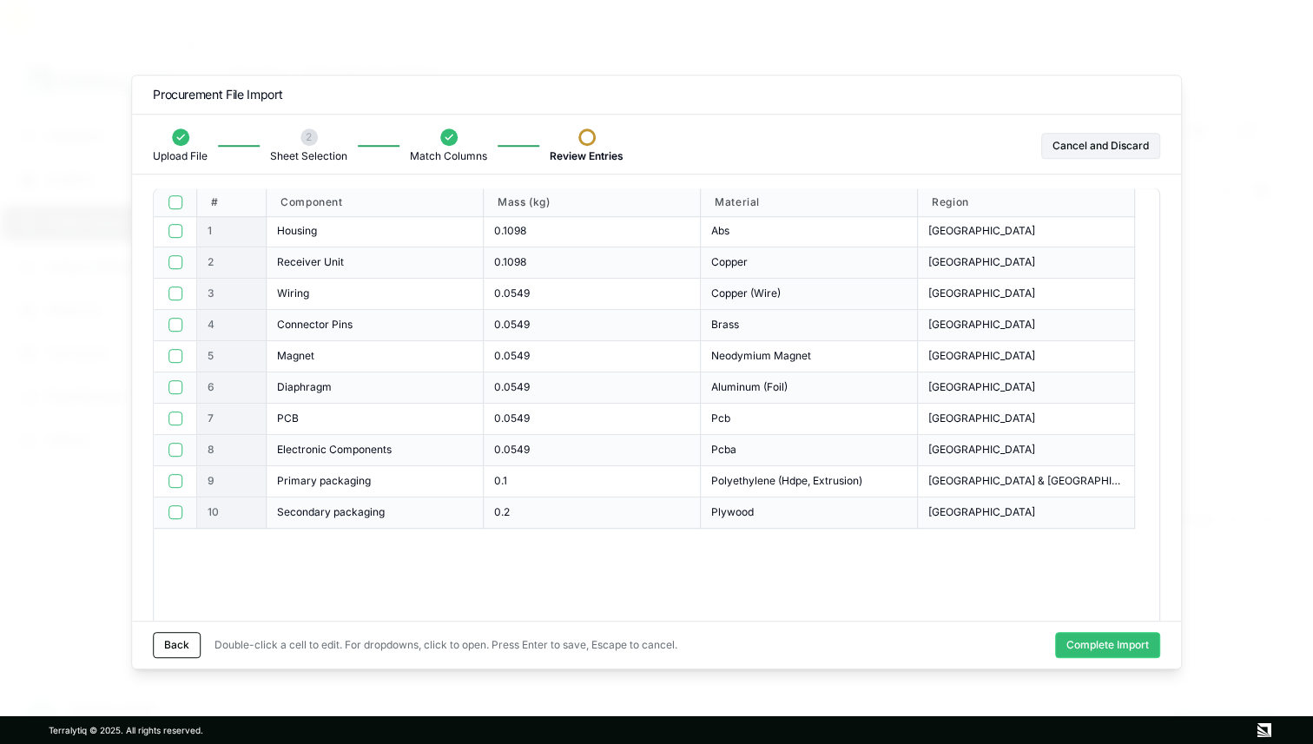
scroll to position [0, 0]
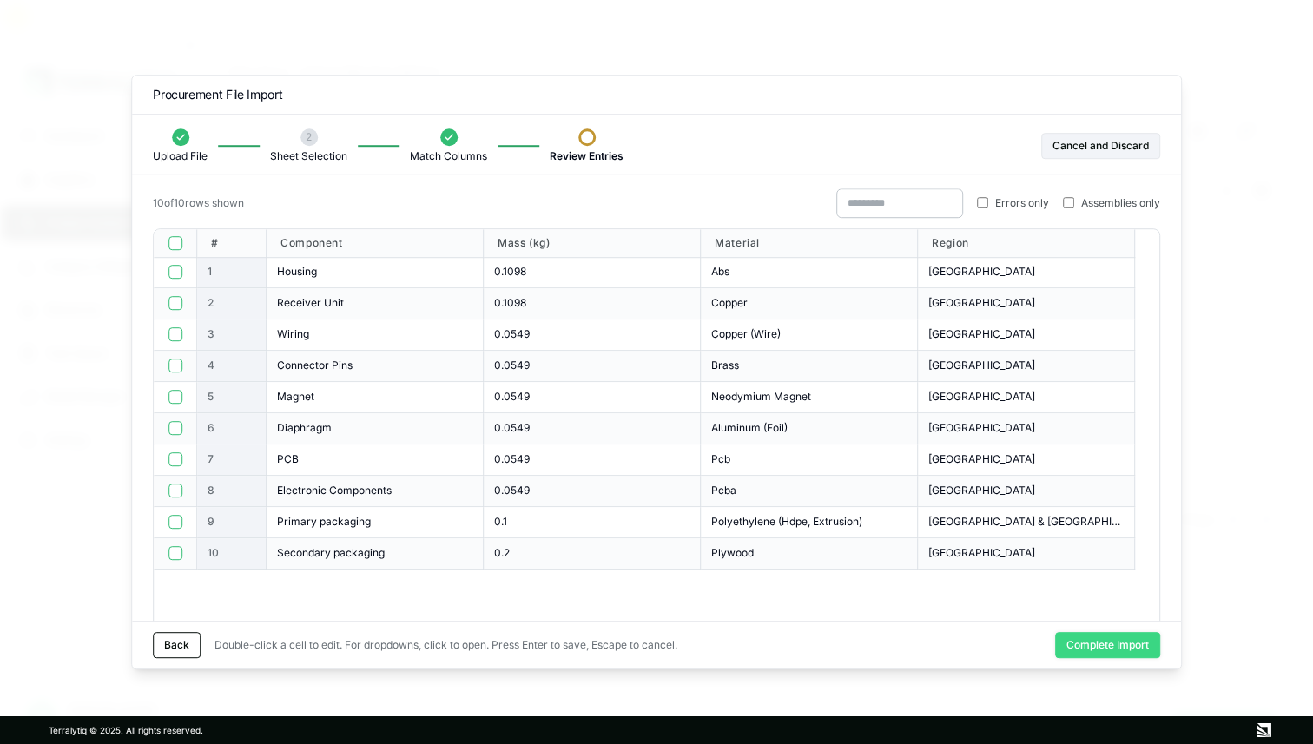
click at [1086, 642] on button "Complete Import" at bounding box center [1107, 645] width 105 height 26
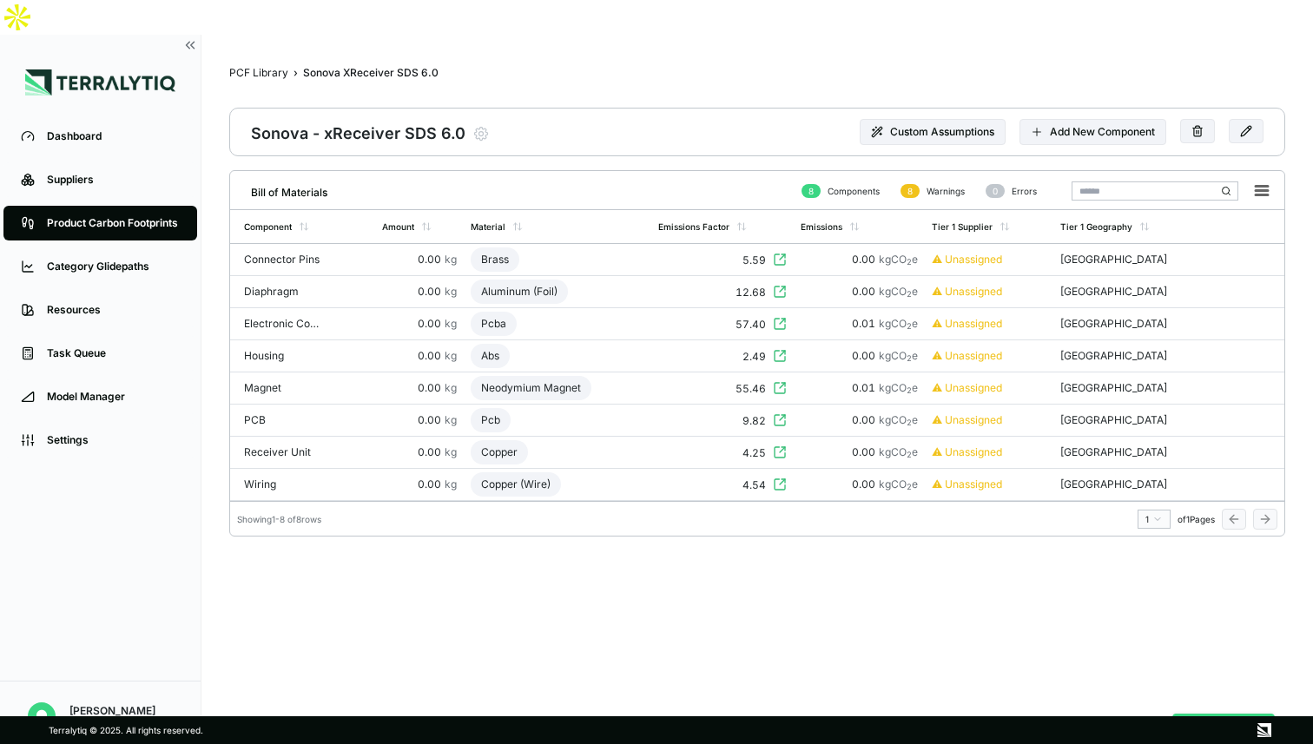
click at [1211, 714] on button "Analyze PCF" at bounding box center [1223, 730] width 102 height 33
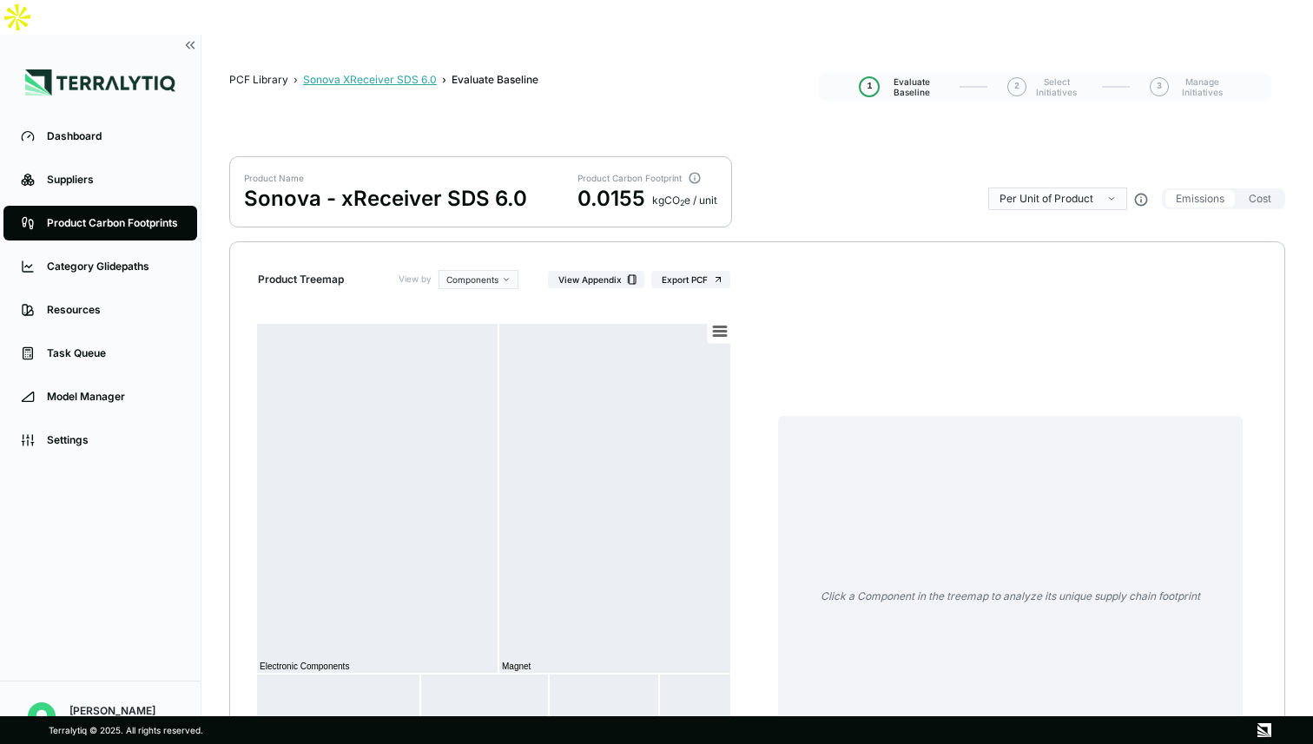
click at [372, 73] on div "Sonova XReceiver SDS 6.0" at bounding box center [370, 80] width 134 height 14
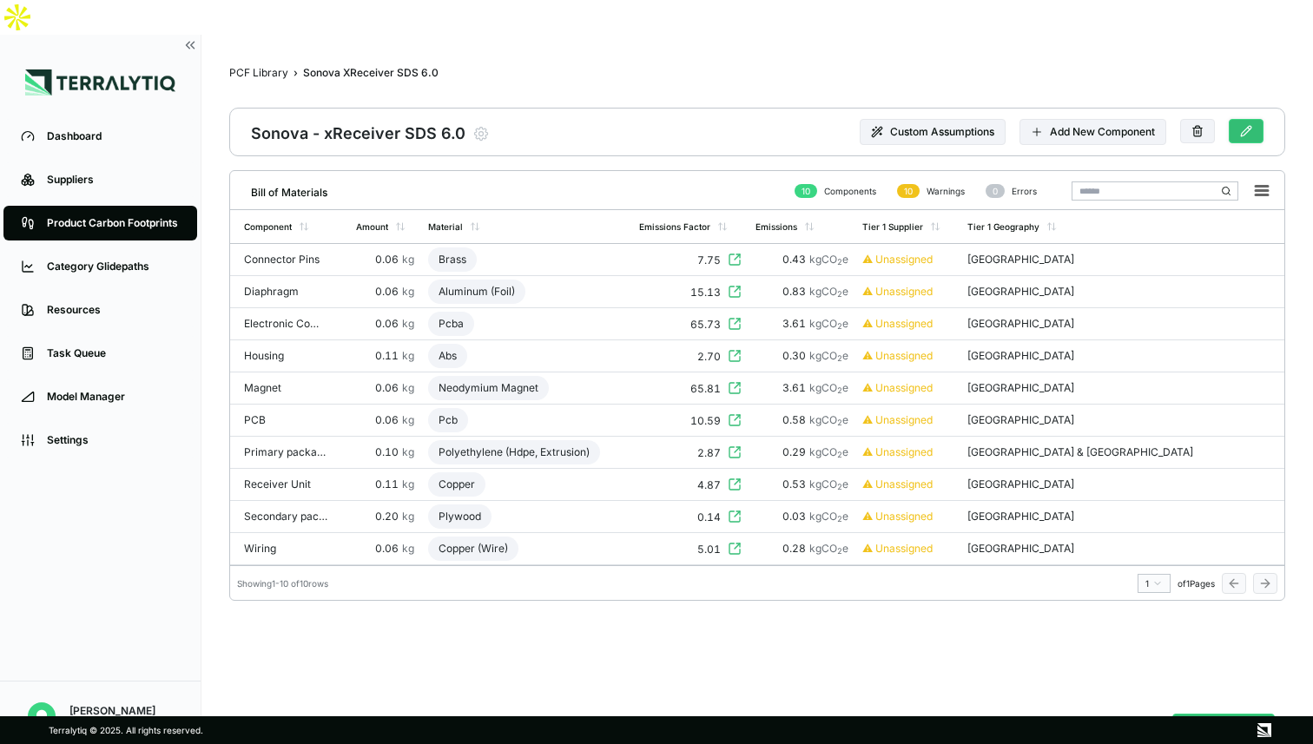
click at [1243, 125] on icon at bounding box center [1246, 131] width 12 height 12
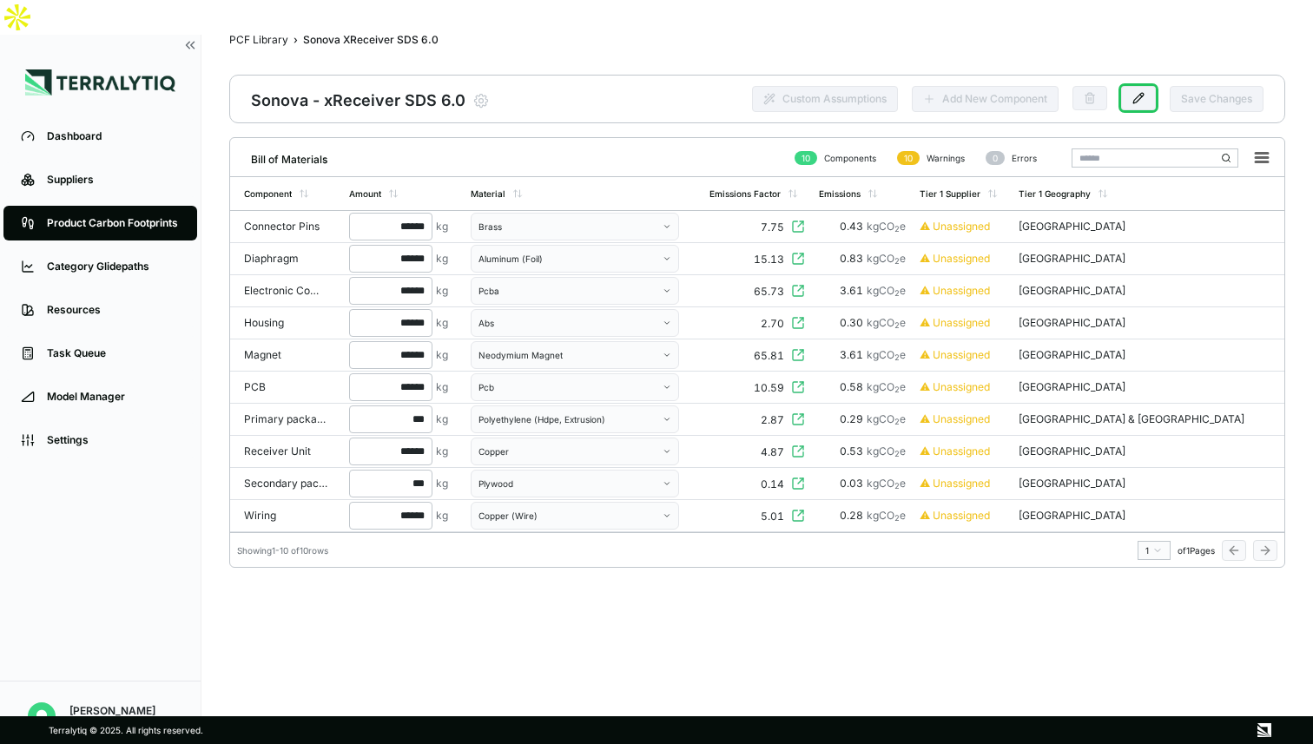
scroll to position [20, 0]
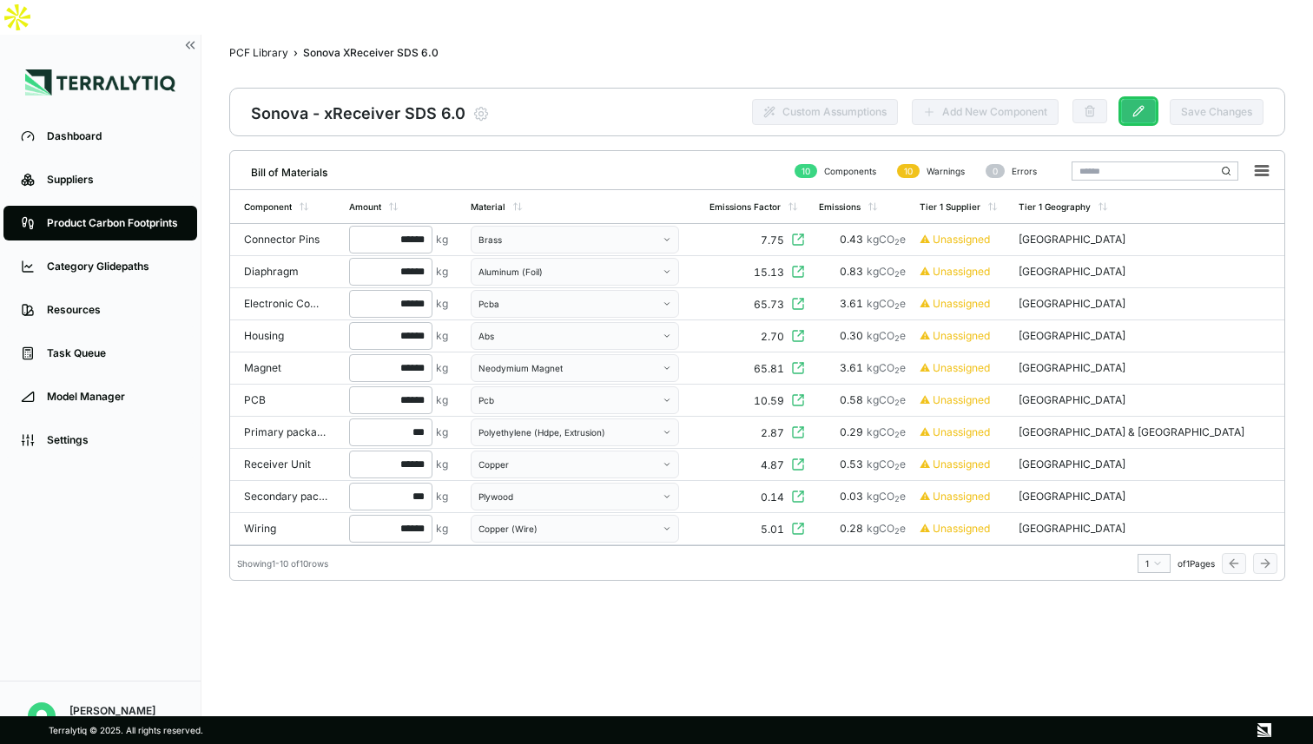
click at [1142, 105] on icon at bounding box center [1138, 111] width 12 height 12
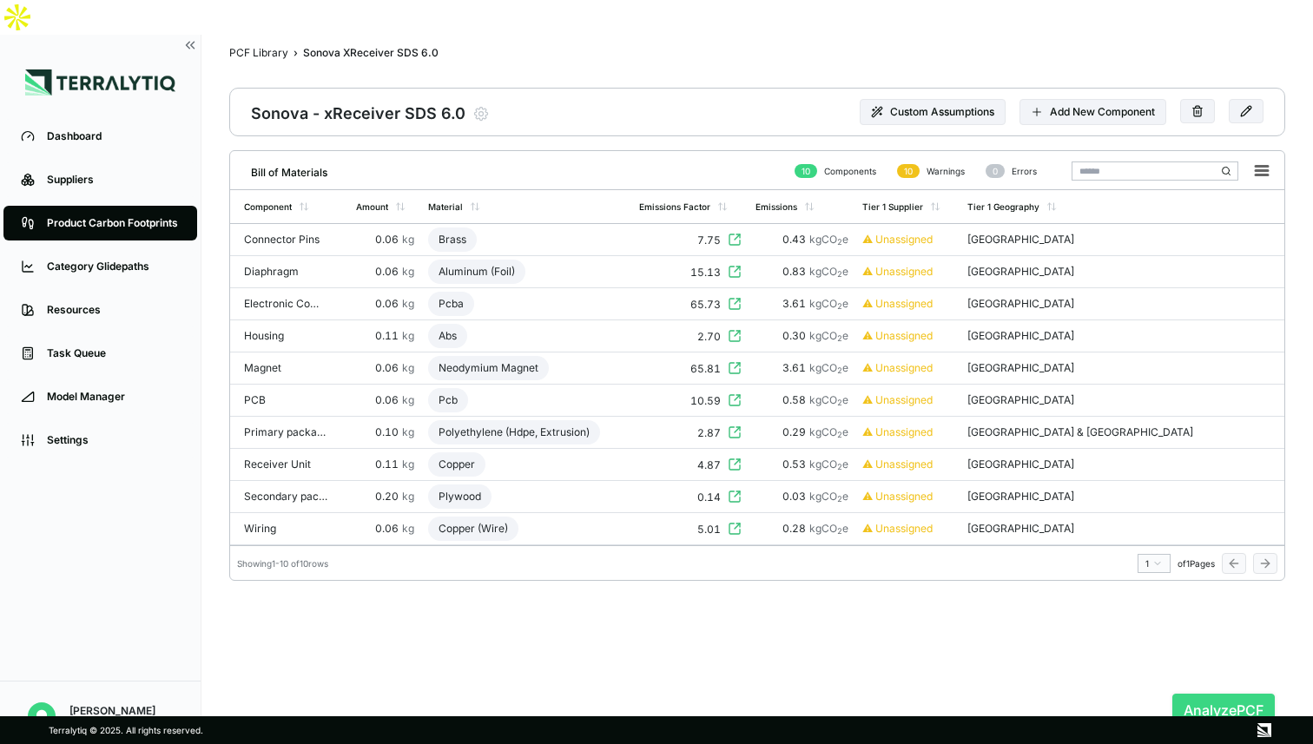
click at [1204, 694] on button "Analyze PCF" at bounding box center [1223, 710] width 102 height 33
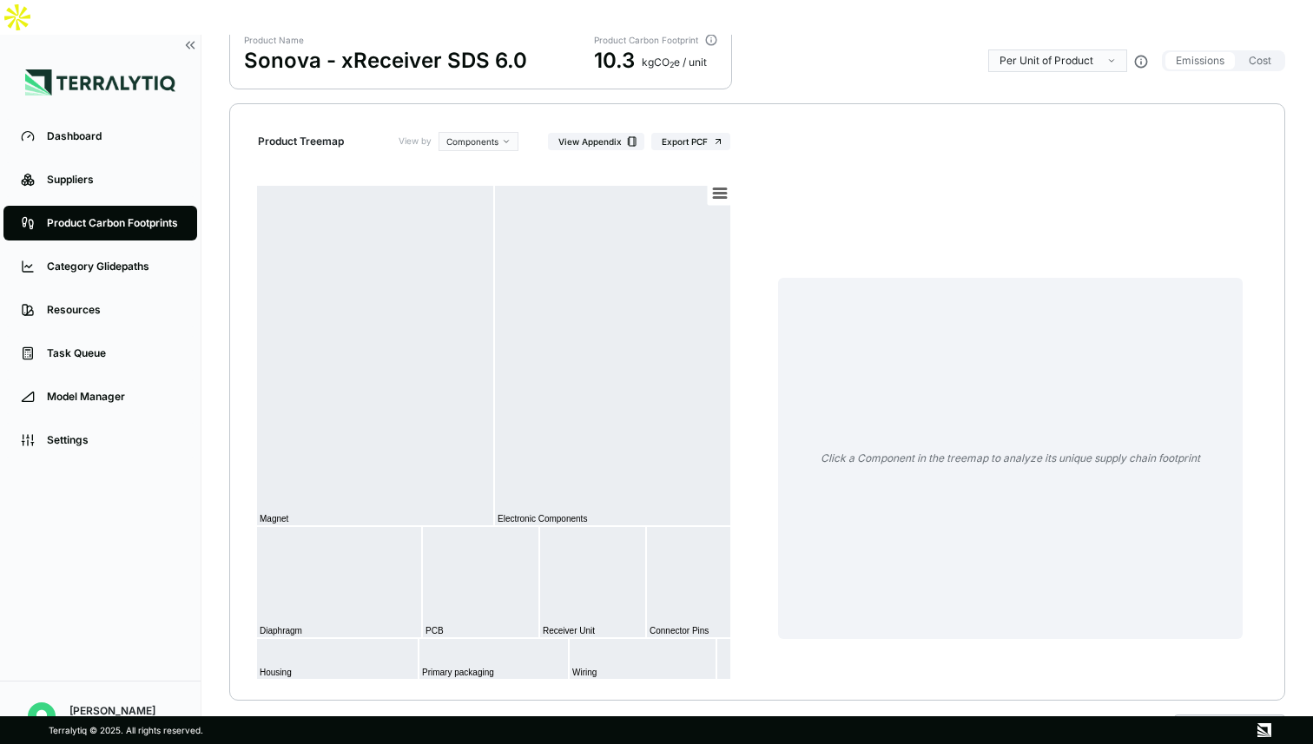
scroll to position [146, 0]
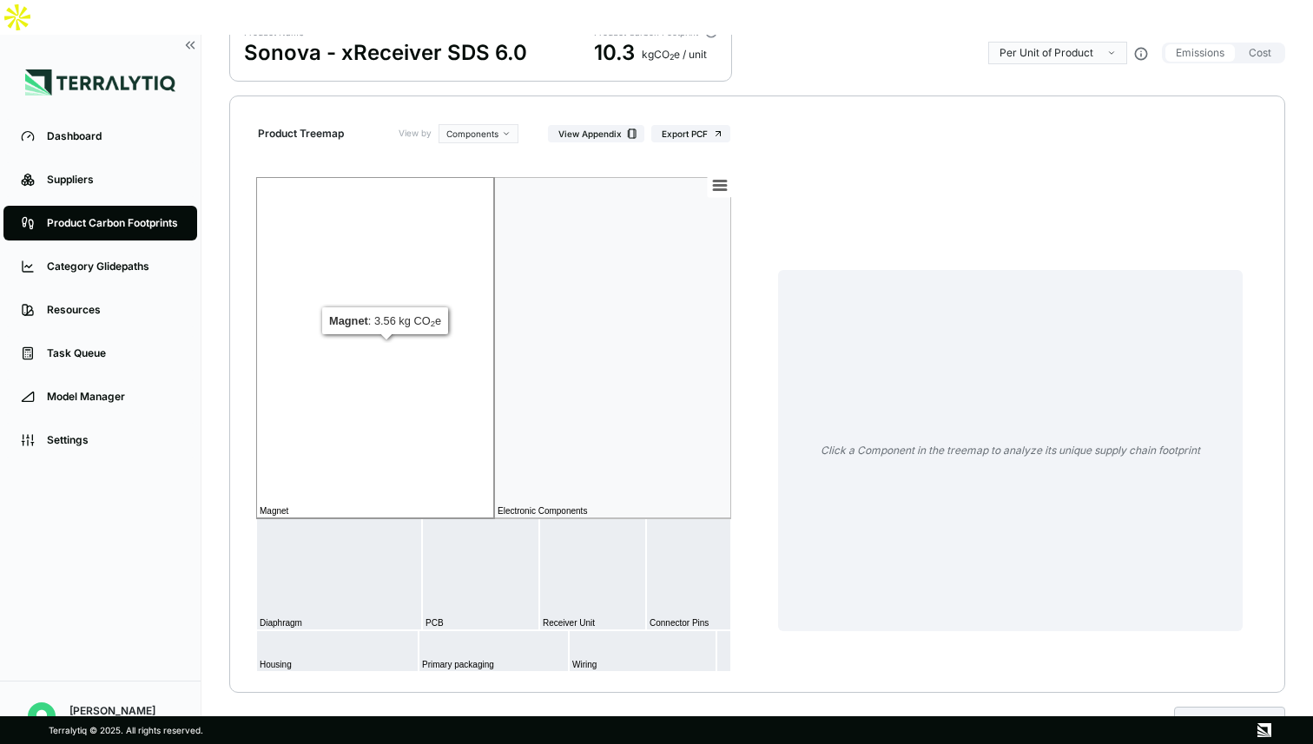
click at [448, 333] on rect at bounding box center [375, 347] width 238 height 341
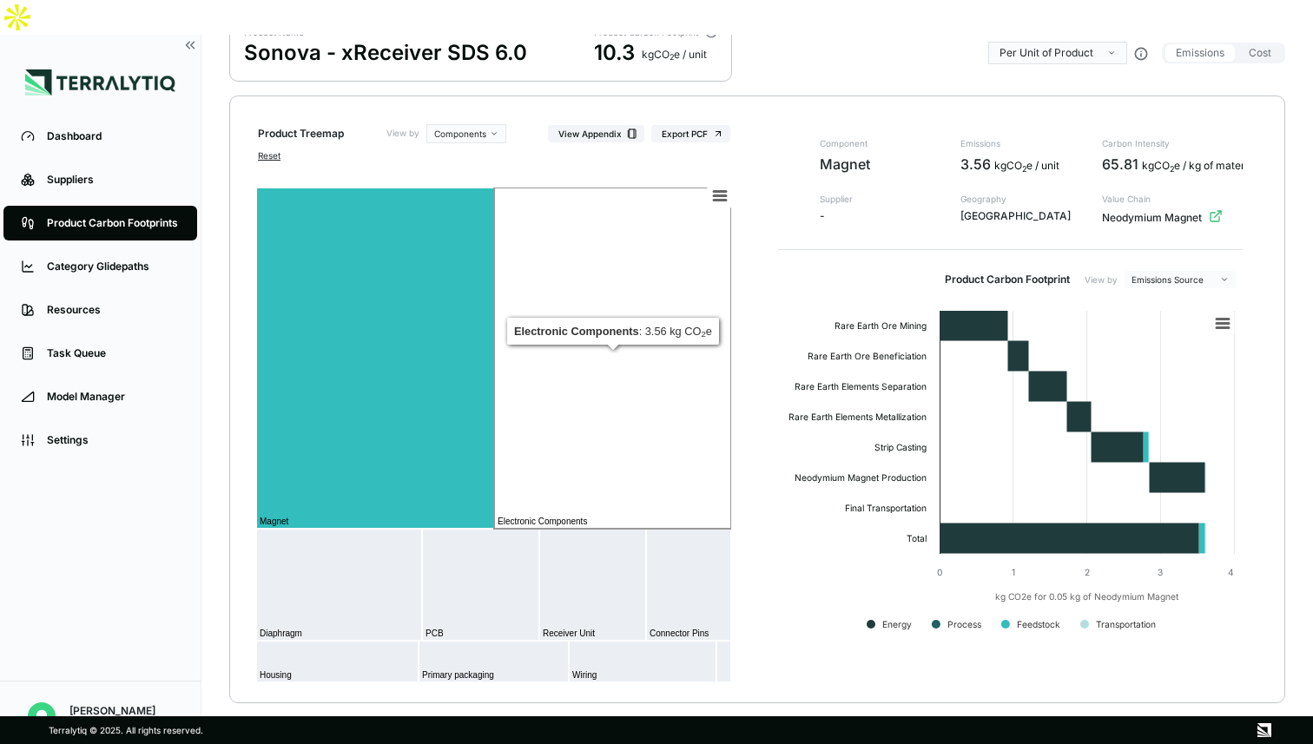
click at [628, 319] on rect at bounding box center [612, 358] width 237 height 341
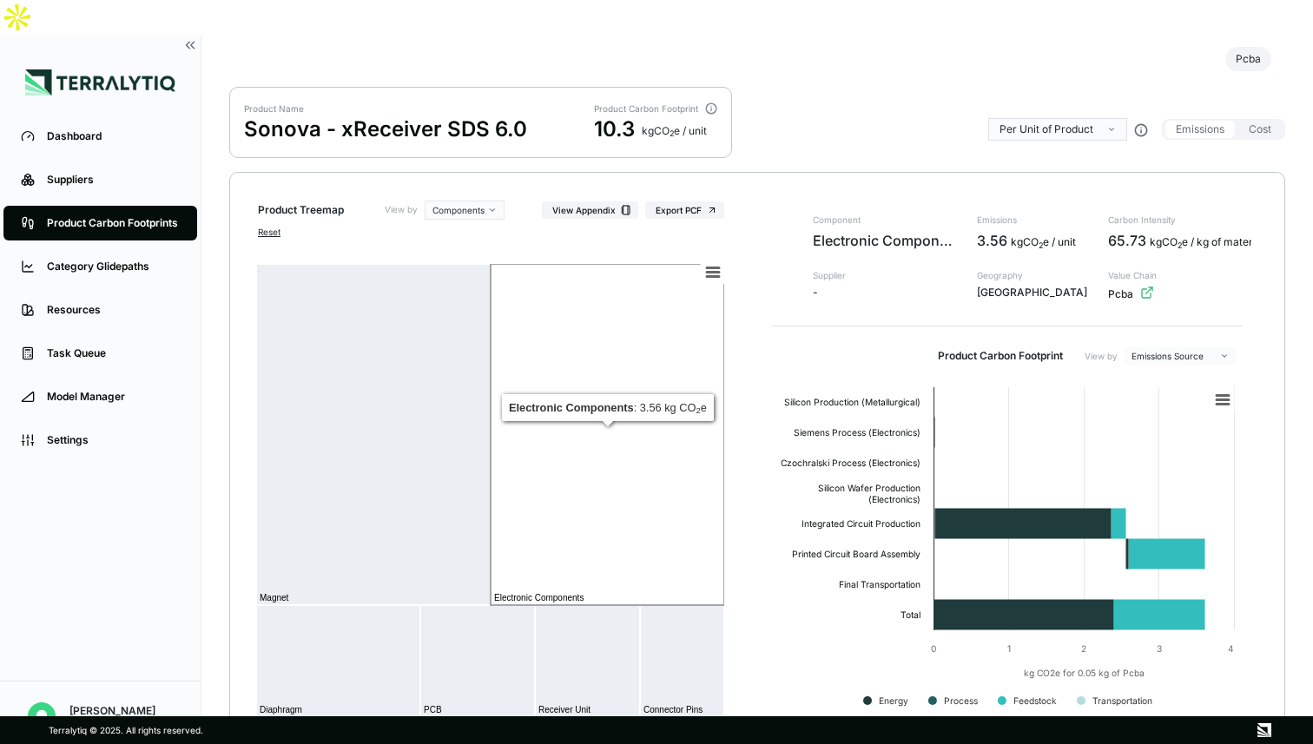
scroll to position [0, 0]
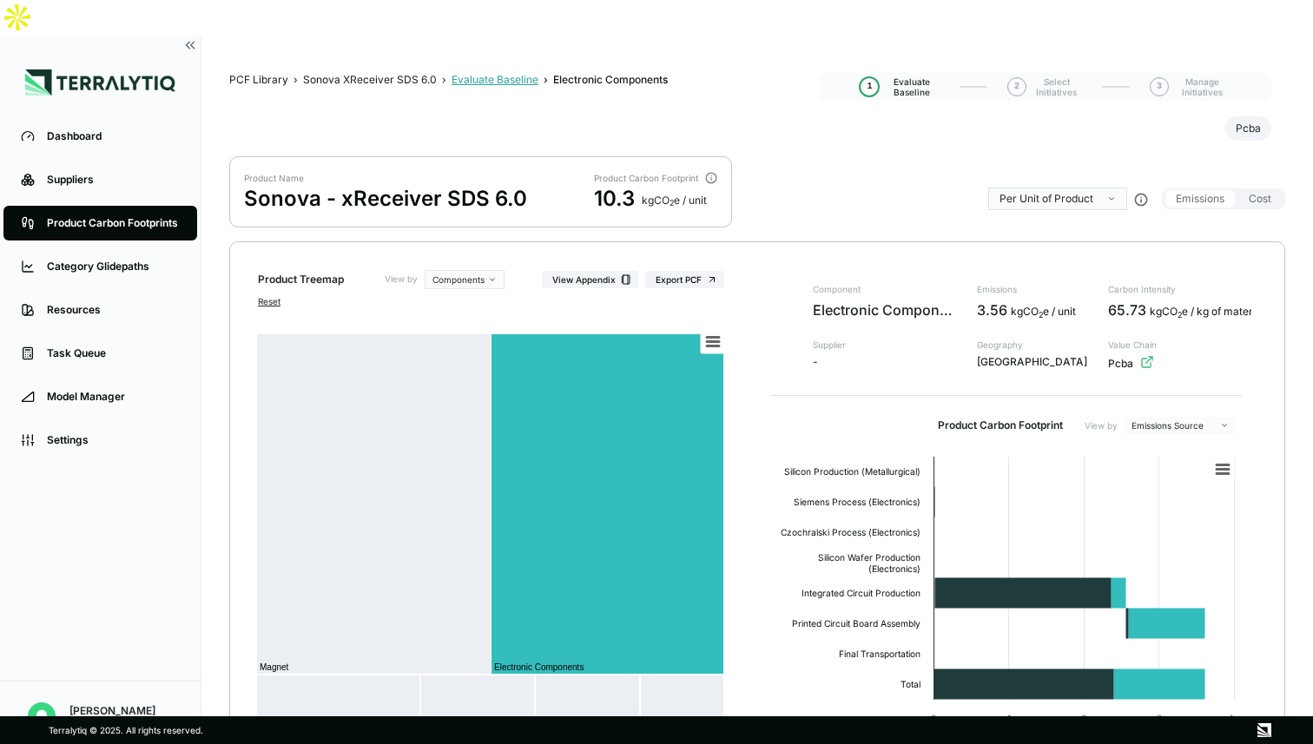
click at [469, 73] on div "Evaluate Baseline" at bounding box center [495, 80] width 87 height 14
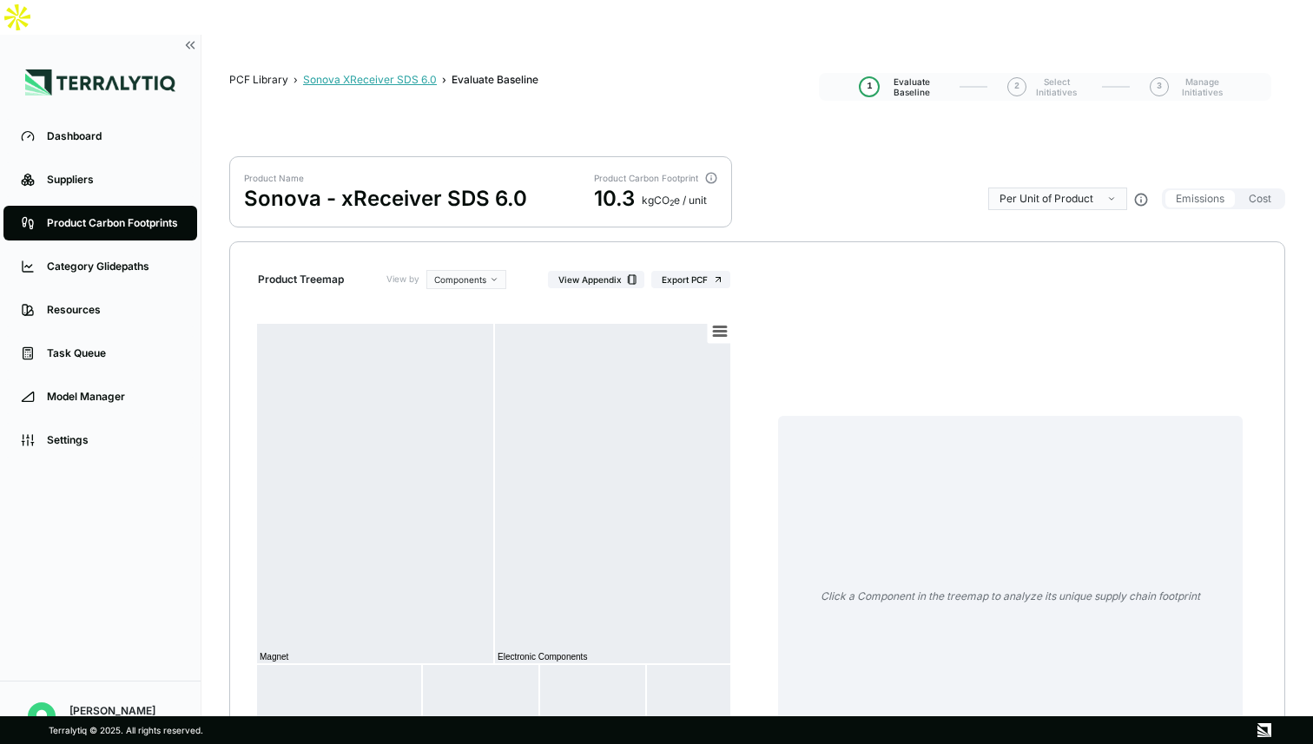
click at [387, 73] on div "Sonova XReceiver SDS 6.0" at bounding box center [370, 80] width 134 height 14
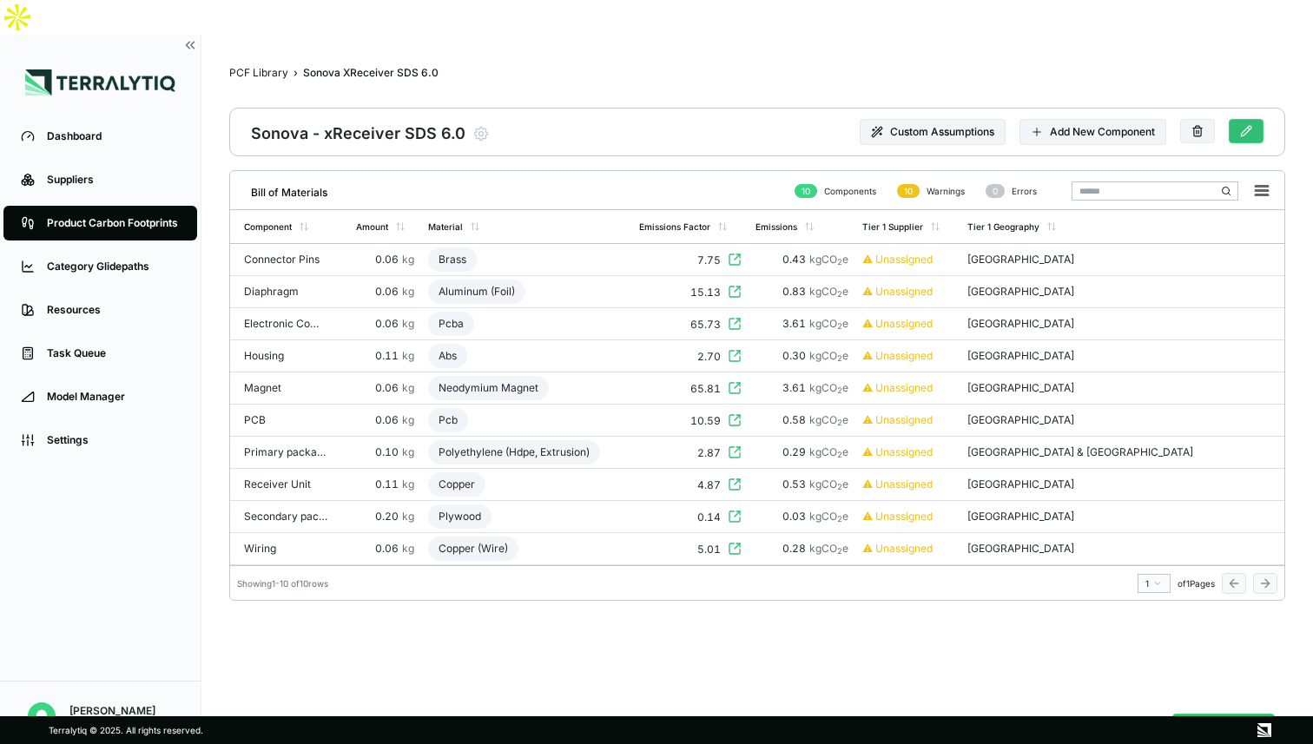
click at [1238, 119] on button at bounding box center [1246, 131] width 35 height 24
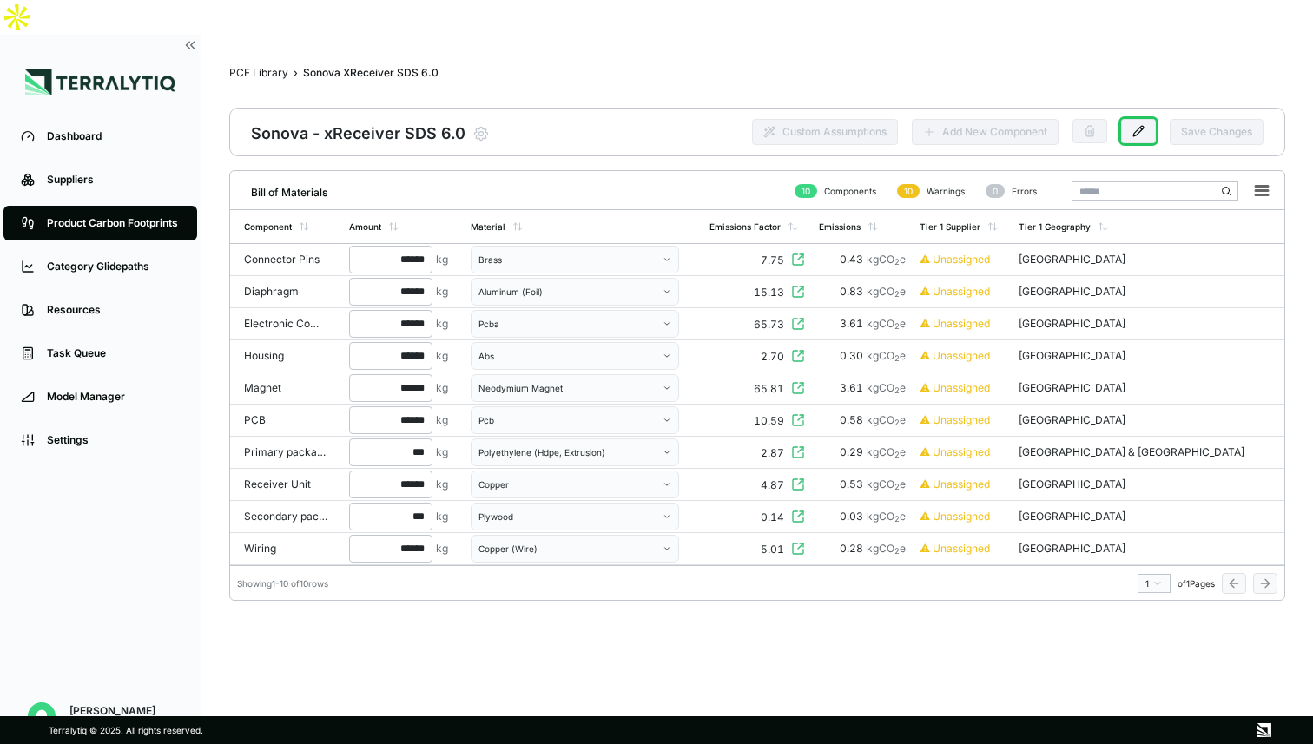
click at [1246, 119] on div "Custom Assumptions Add New Component Save Changes" at bounding box center [1007, 132] width 511 height 26
click at [472, 125] on icon "button" at bounding box center [480, 133] width 17 height 17
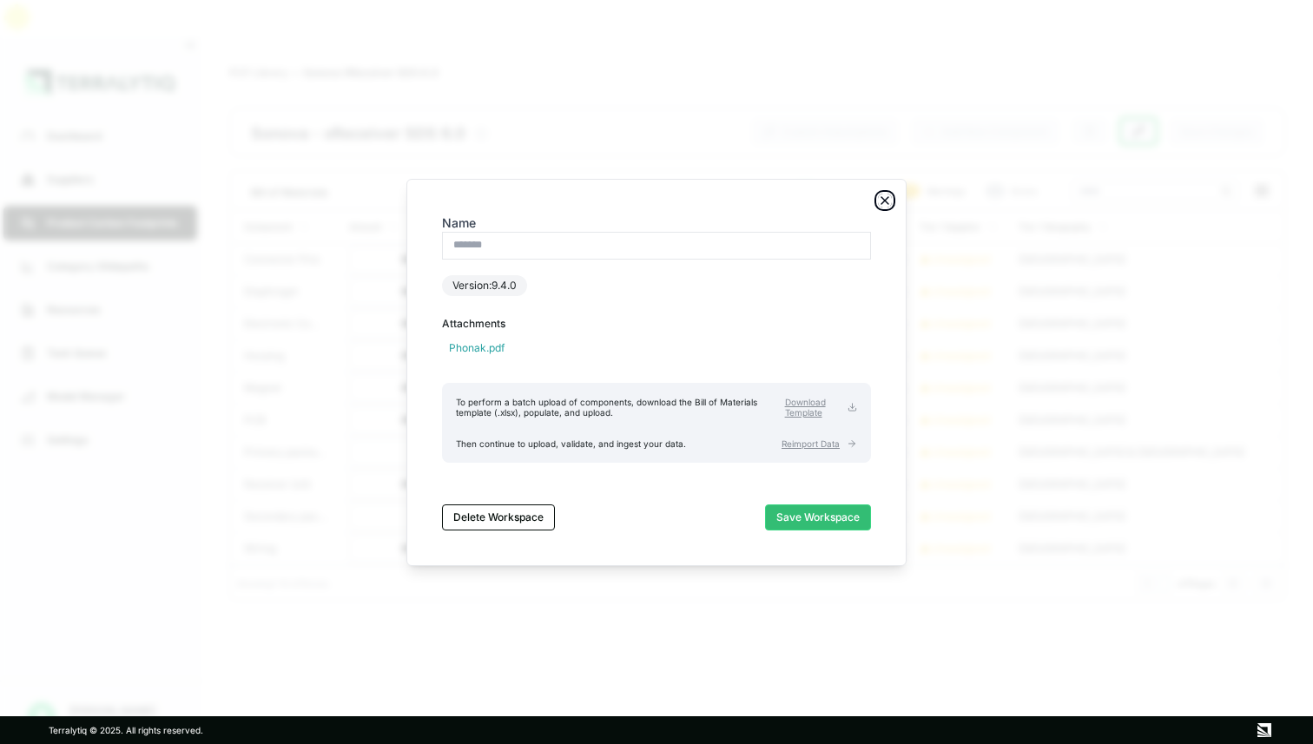
click at [886, 198] on icon "button" at bounding box center [884, 200] width 7 height 7
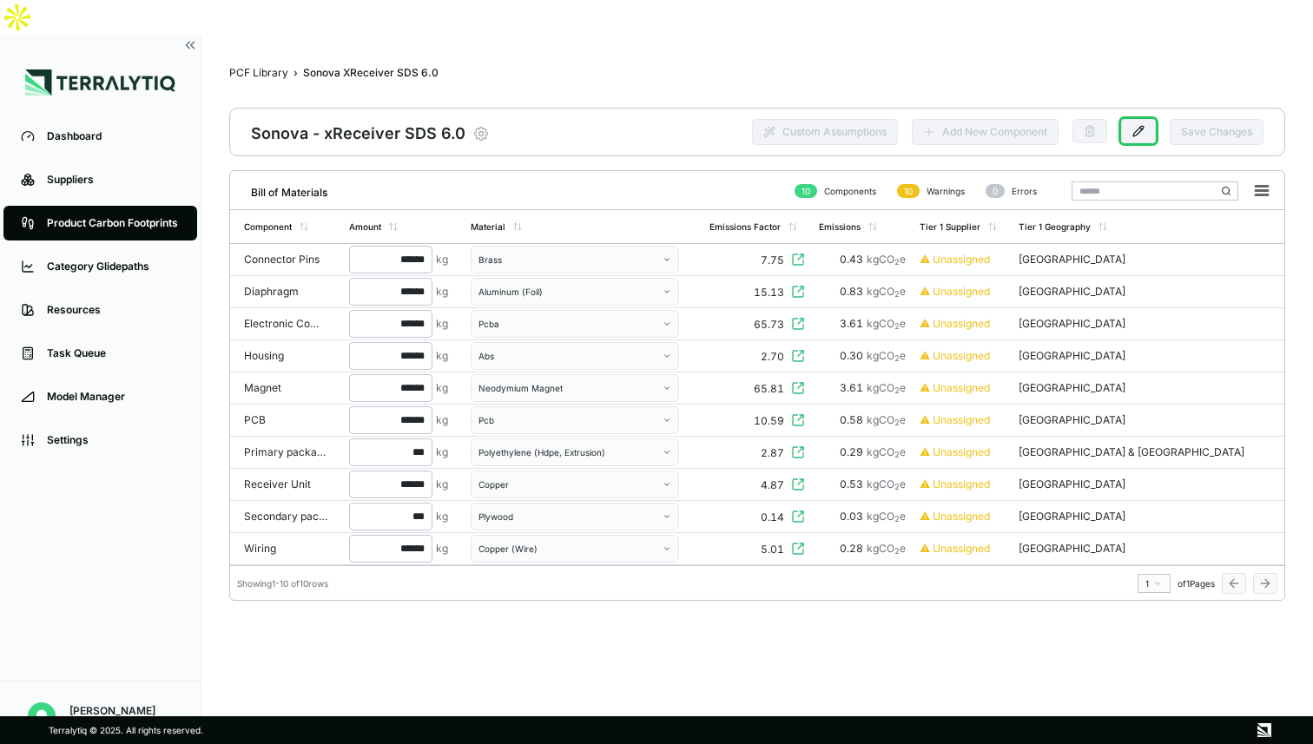
click at [480, 125] on icon "button" at bounding box center [480, 133] width 17 height 17
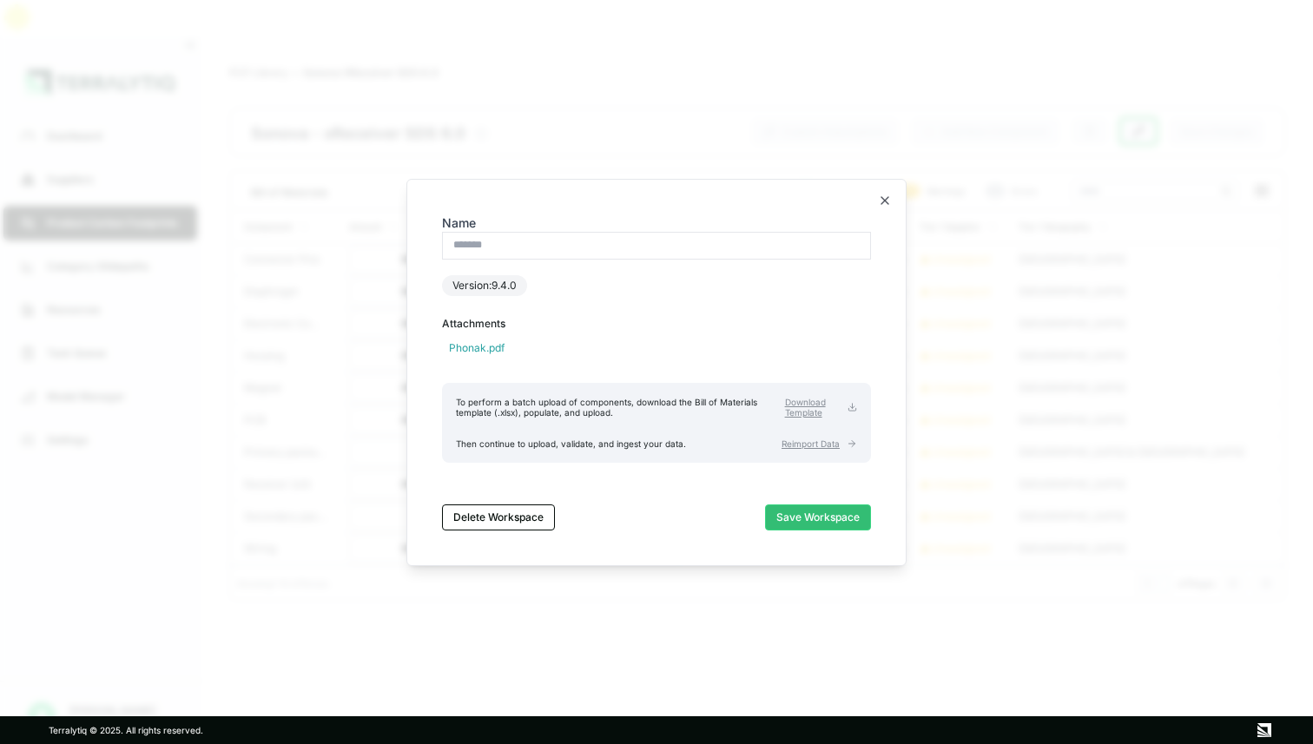
click at [512, 244] on input "Name" at bounding box center [656, 246] width 429 height 28
click at [889, 202] on icon "button" at bounding box center [885, 201] width 14 height 14
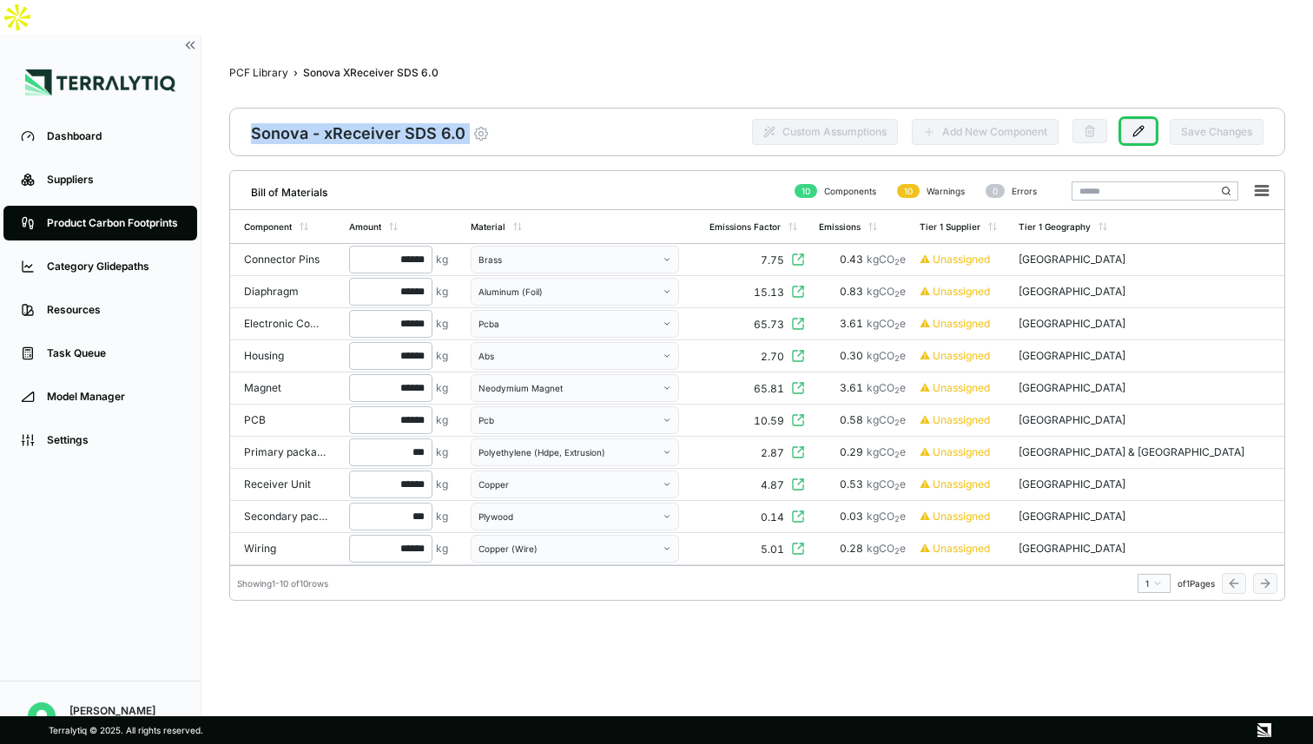
drag, startPoint x: 254, startPoint y: 102, endPoint x: 474, endPoint y: 96, distance: 220.6
click at [474, 120] on div "Sonova - xReceiver SDS 6.0 Modify Product" at bounding box center [370, 132] width 239 height 24
copy div "Sonova - xReceiver SDS 6.0"
click at [476, 125] on icon "button" at bounding box center [480, 133] width 17 height 17
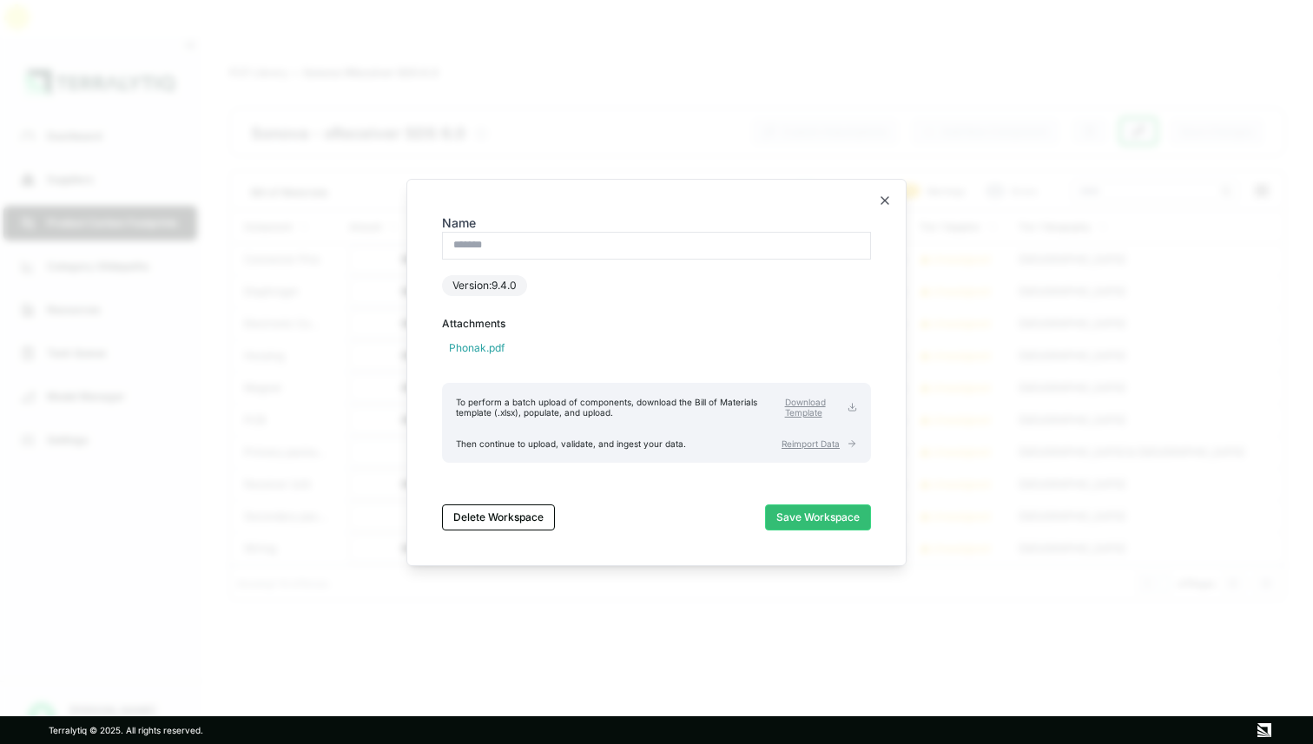
click at [556, 247] on input "Name" at bounding box center [656, 246] width 429 height 28
type input "**********"
click at [804, 522] on button "Save Workspace" at bounding box center [818, 518] width 106 height 26
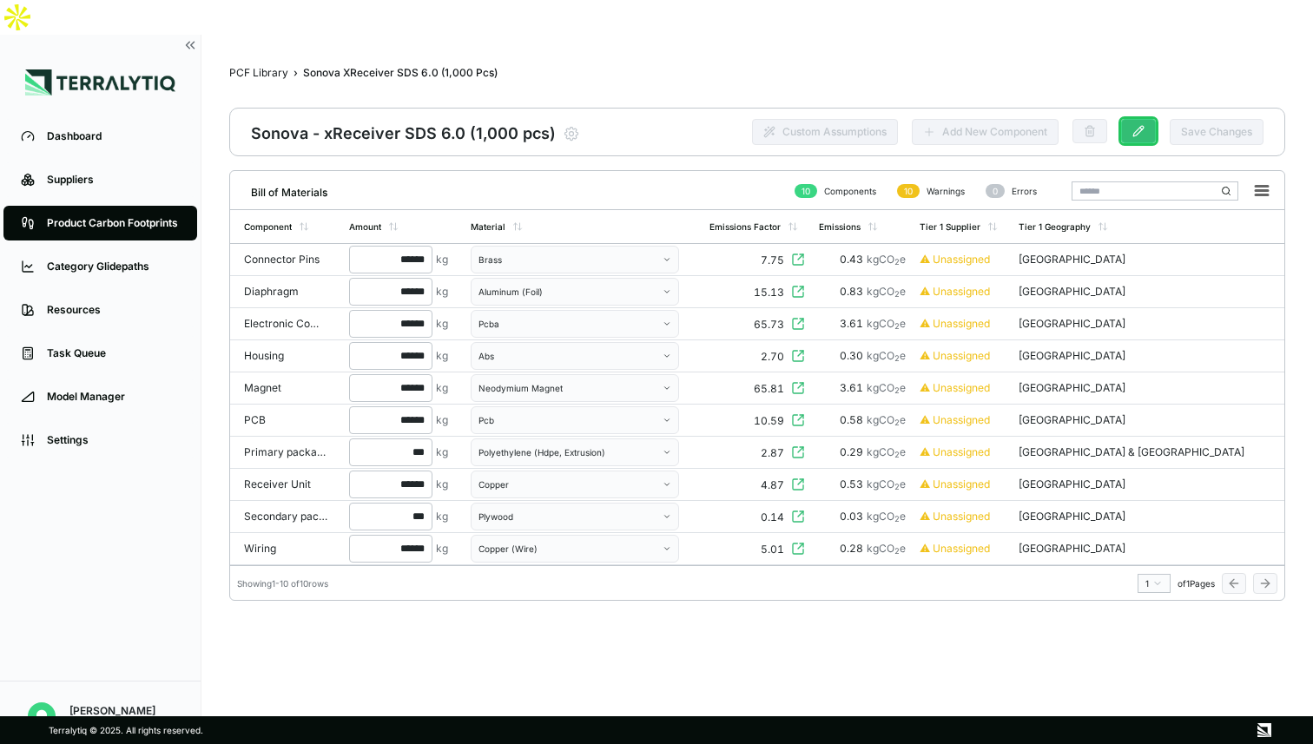
click at [1131, 119] on button at bounding box center [1138, 131] width 35 height 24
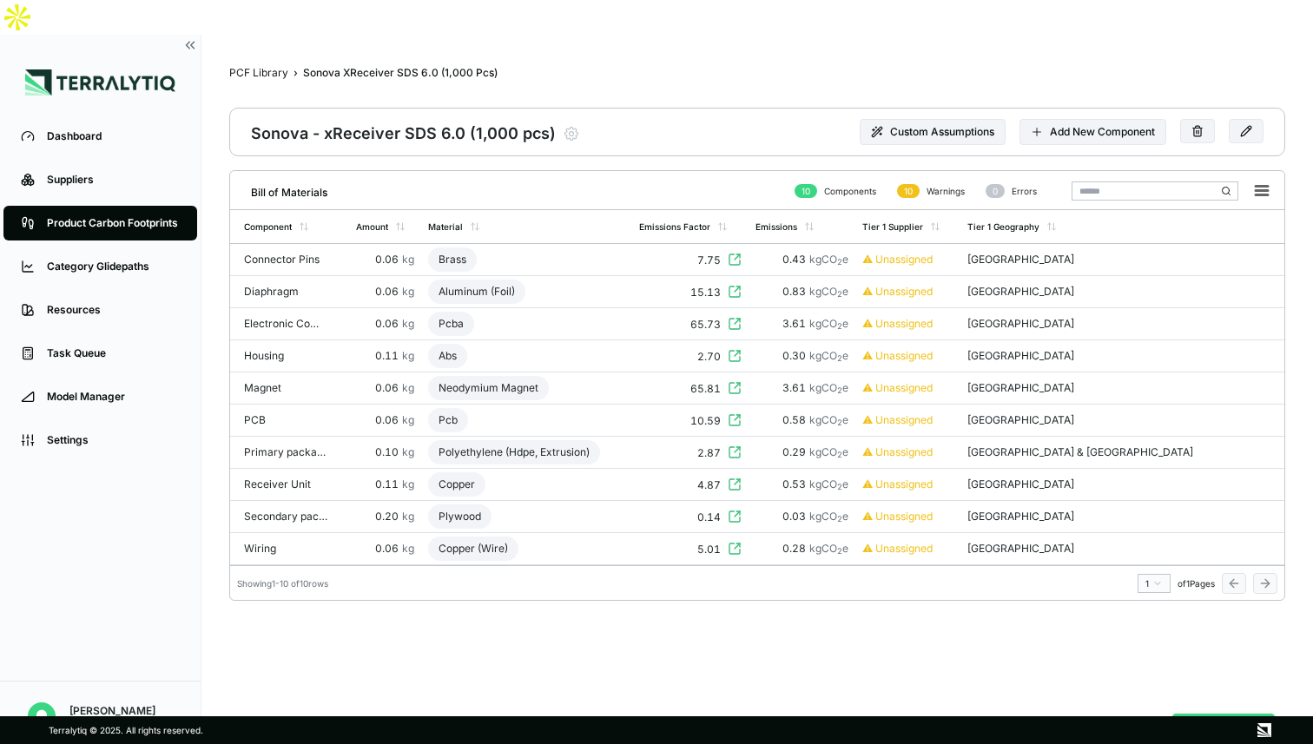
click at [1214, 714] on button "Analyze PCF" at bounding box center [1223, 730] width 102 height 33
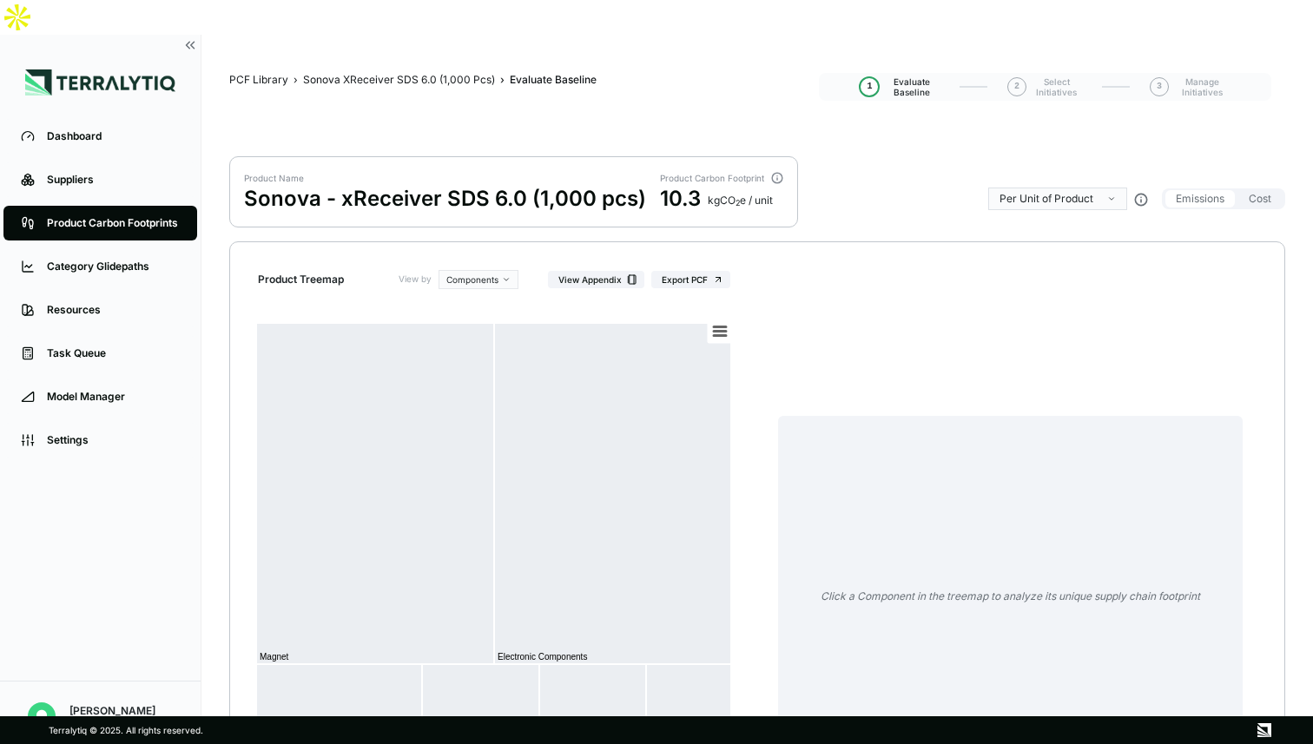
click at [1089, 167] on html "Dashboard Suppliers Product Carbon Footprints Category Glidepaths Resources Tas…" at bounding box center [656, 372] width 1313 height 744
click at [1056, 214] on div "Per KG of Product" at bounding box center [1046, 215] width 89 height 14
click at [1073, 164] on html "Dashboard Suppliers Product Carbon Footprints Category Glidepaths Resources Tas…" at bounding box center [656, 372] width 1313 height 744
click at [1054, 195] on div "Per Unit of Product" at bounding box center [1049, 195] width 94 height 14
drag, startPoint x: 342, startPoint y: 163, endPoint x: 524, endPoint y: 166, distance: 182.4
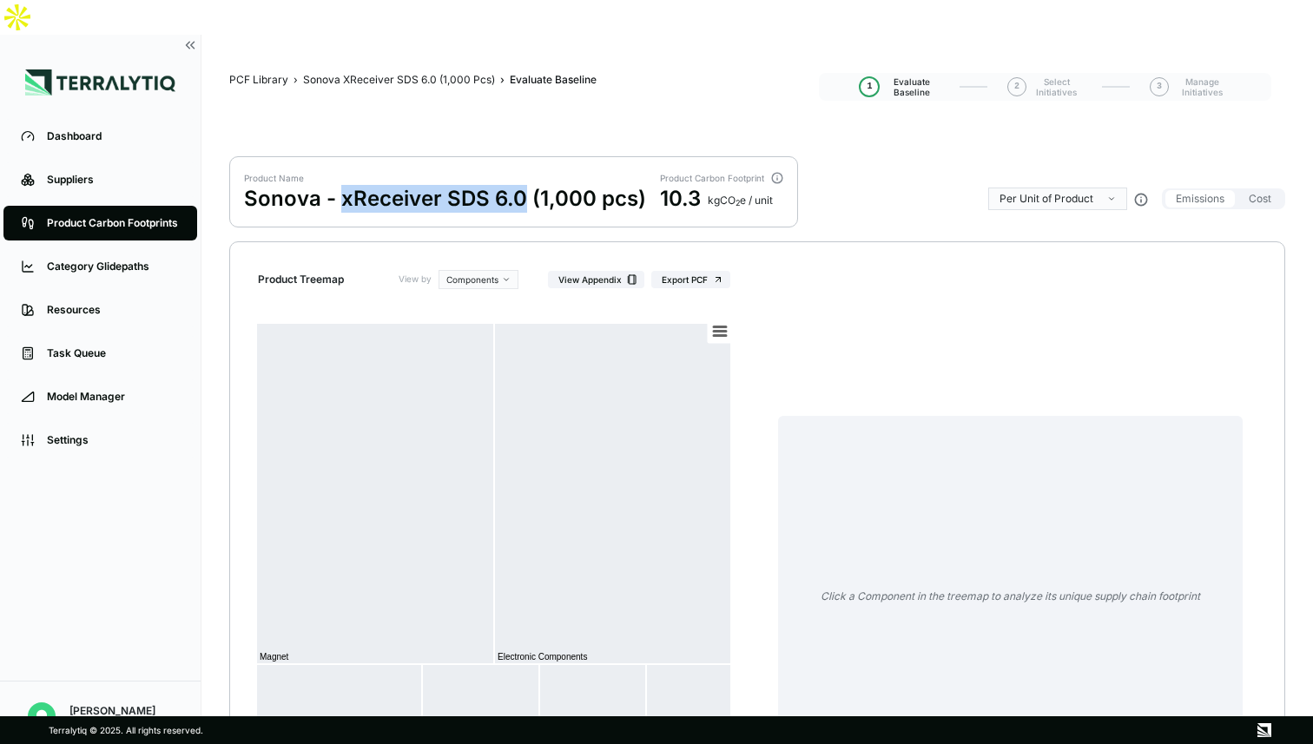
click at [524, 185] on div "Sonova - xReceiver SDS 6.0 (1,000 pcs)" at bounding box center [445, 199] width 402 height 28
copy div "xReceiver SDS 6.0"
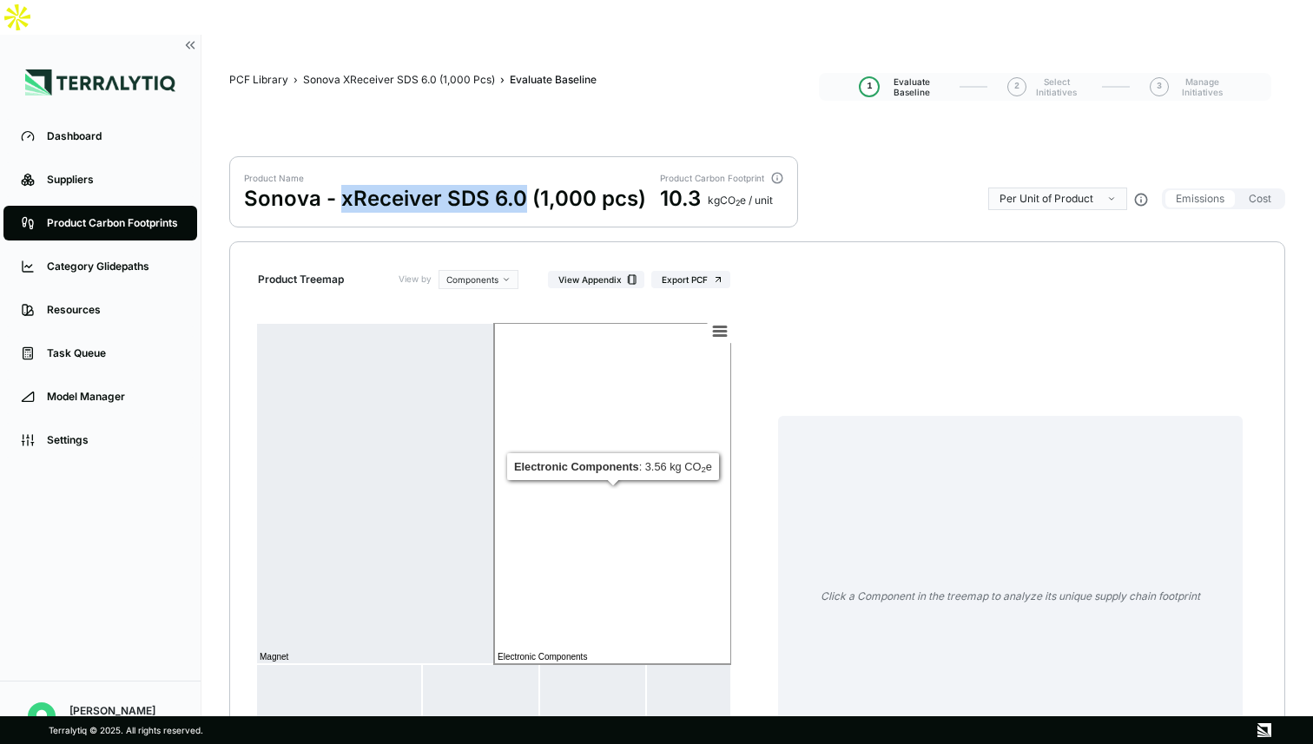
scroll to position [16, 0]
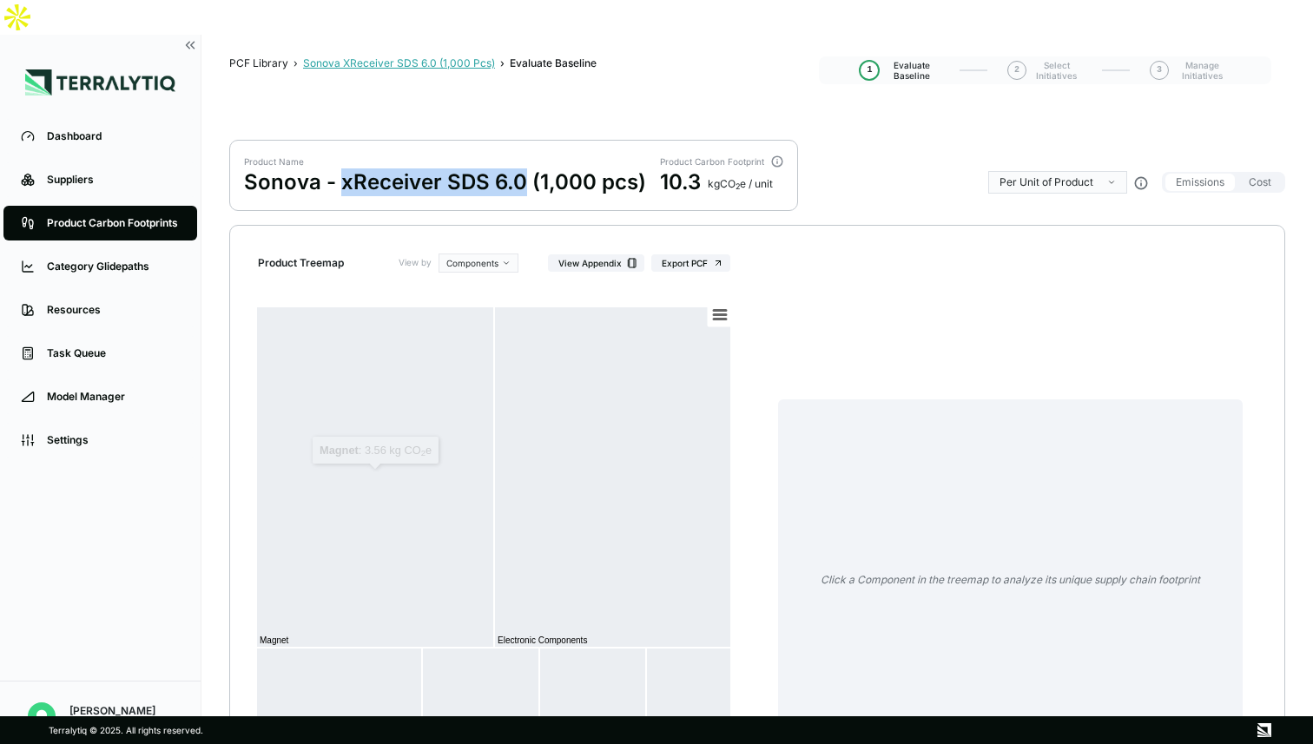
click at [382, 56] on div "Sonova XReceiver SDS 6.0 (1,000 Pcs)" at bounding box center [399, 63] width 192 height 14
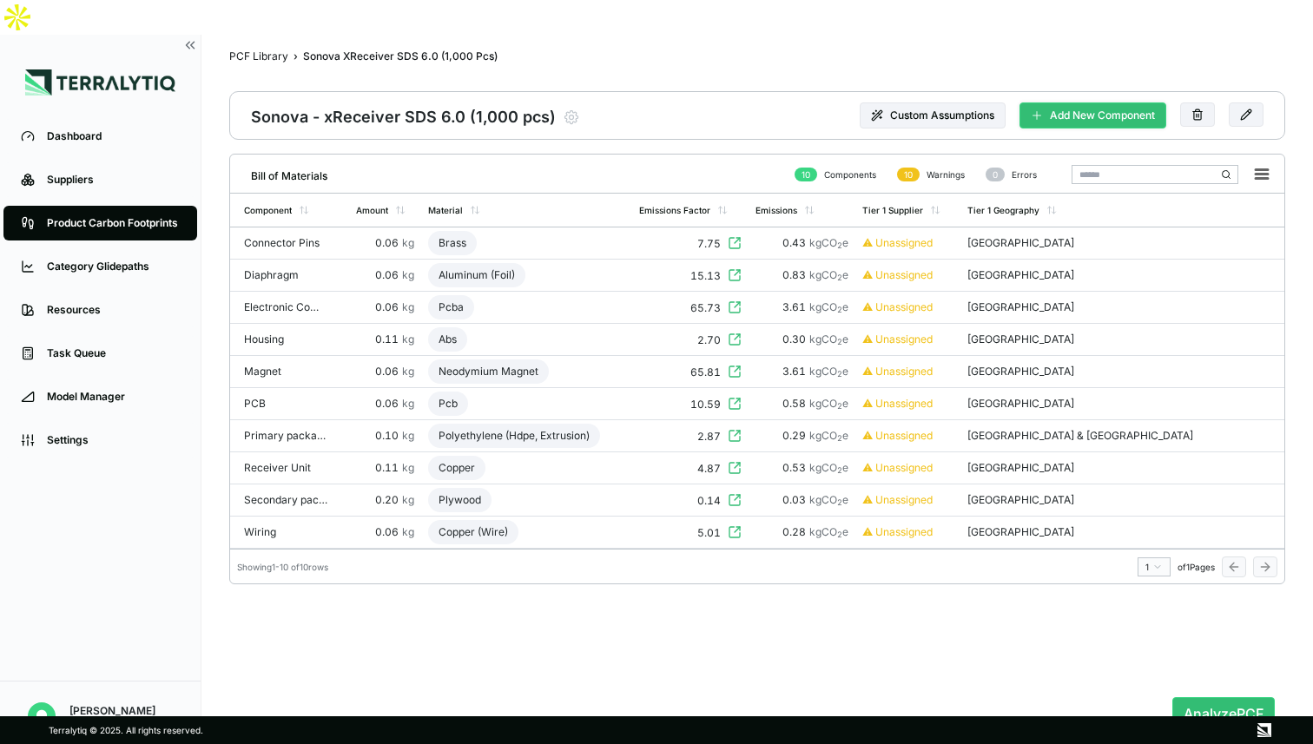
click at [1092, 102] on button "Add New Component" at bounding box center [1092, 115] width 147 height 26
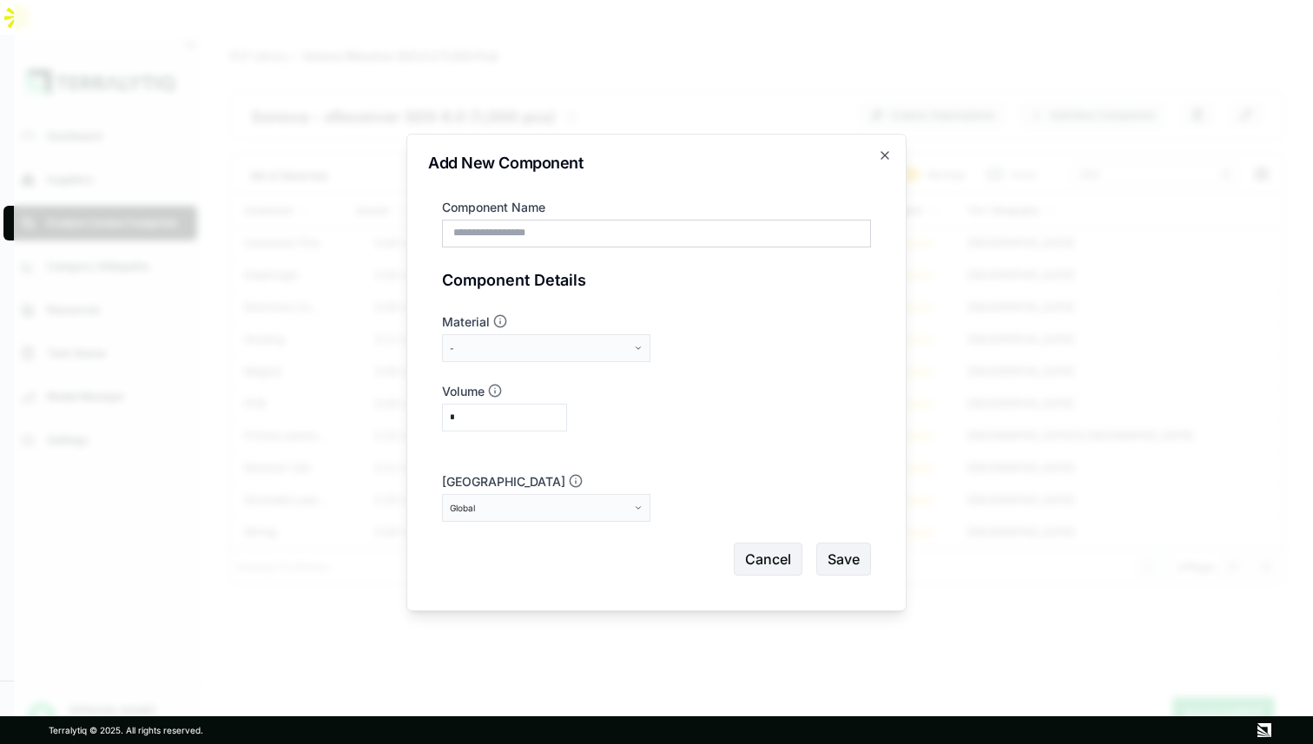
click at [562, 228] on input "Component Name" at bounding box center [656, 234] width 429 height 28
type input "*"
type input "**********"
click at [575, 352] on div "-" at bounding box center [540, 348] width 181 height 10
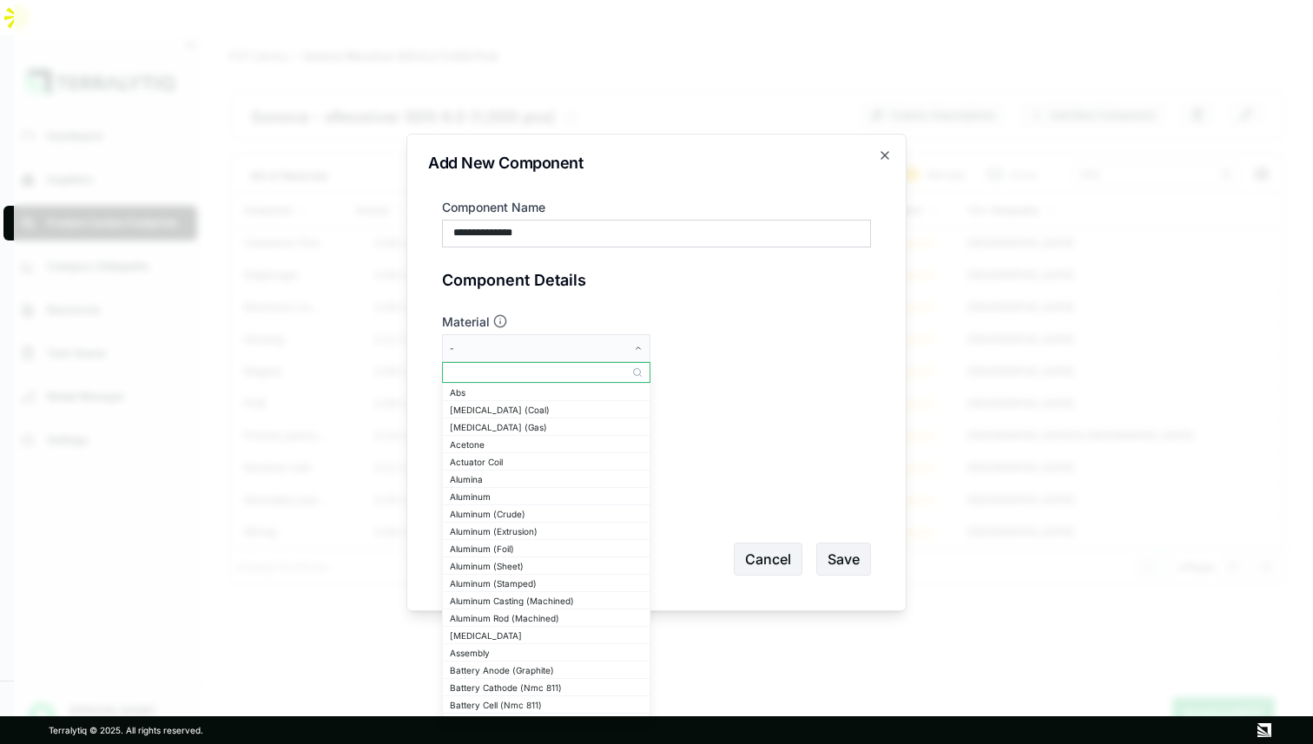
click at [562, 377] on input "text" at bounding box center [546, 372] width 207 height 21
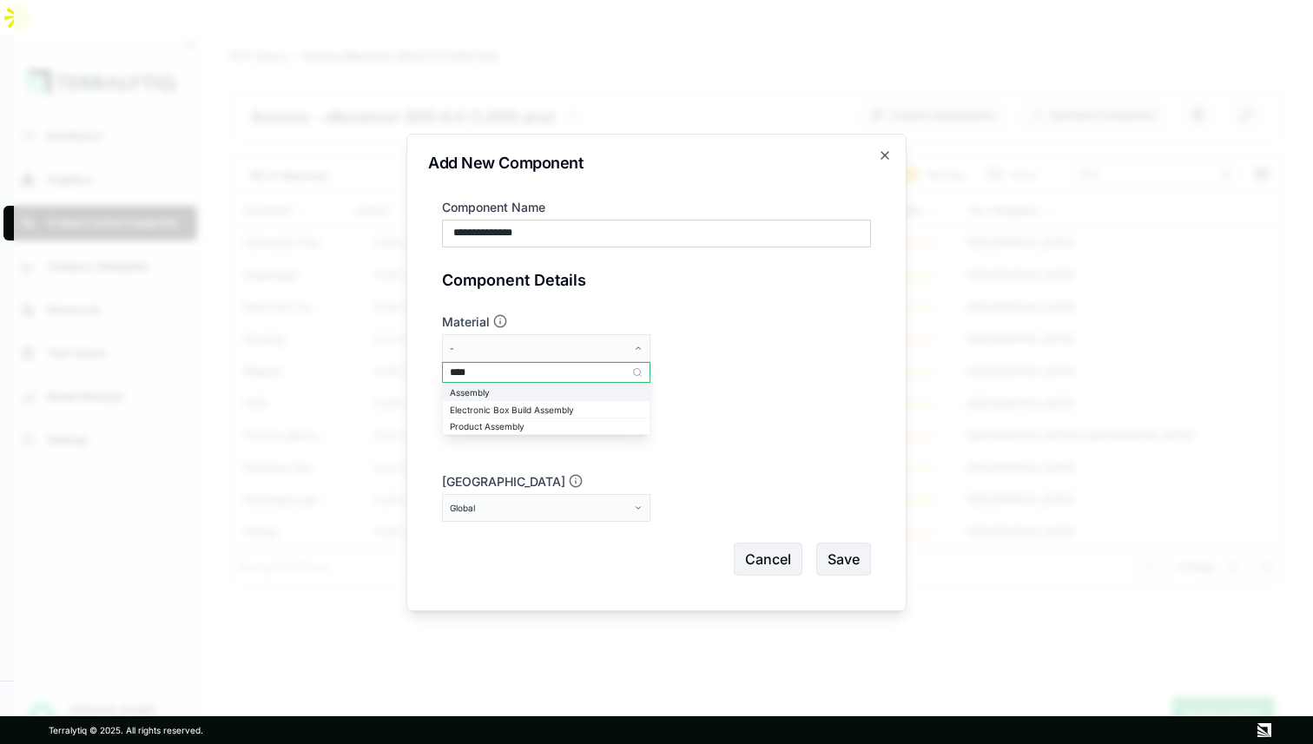
type input "****"
click at [558, 394] on div "Assembly" at bounding box center [546, 392] width 193 height 10
click at [484, 233] on input "**********" at bounding box center [656, 234] width 429 height 28
type input "**********"
click at [483, 413] on input "*" at bounding box center [504, 418] width 125 height 28
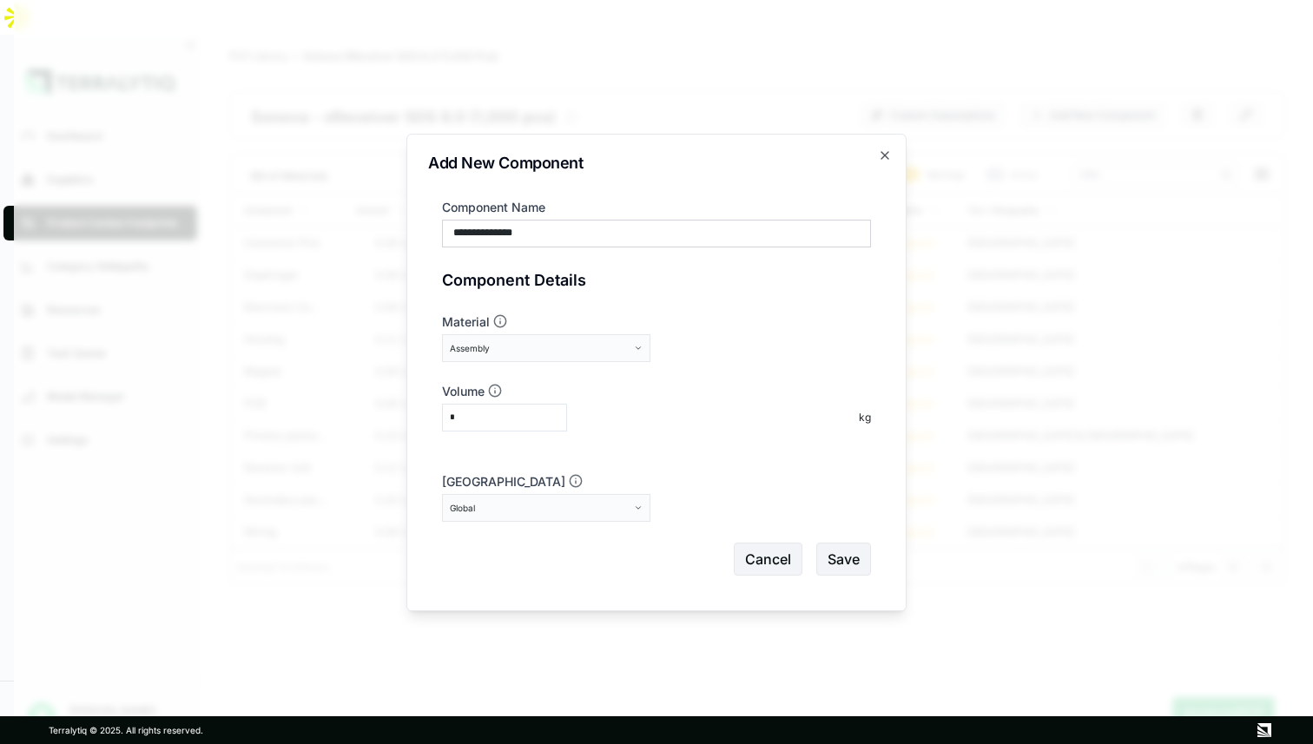
type input "*"
click at [636, 512] on button "Global" at bounding box center [546, 508] width 208 height 28
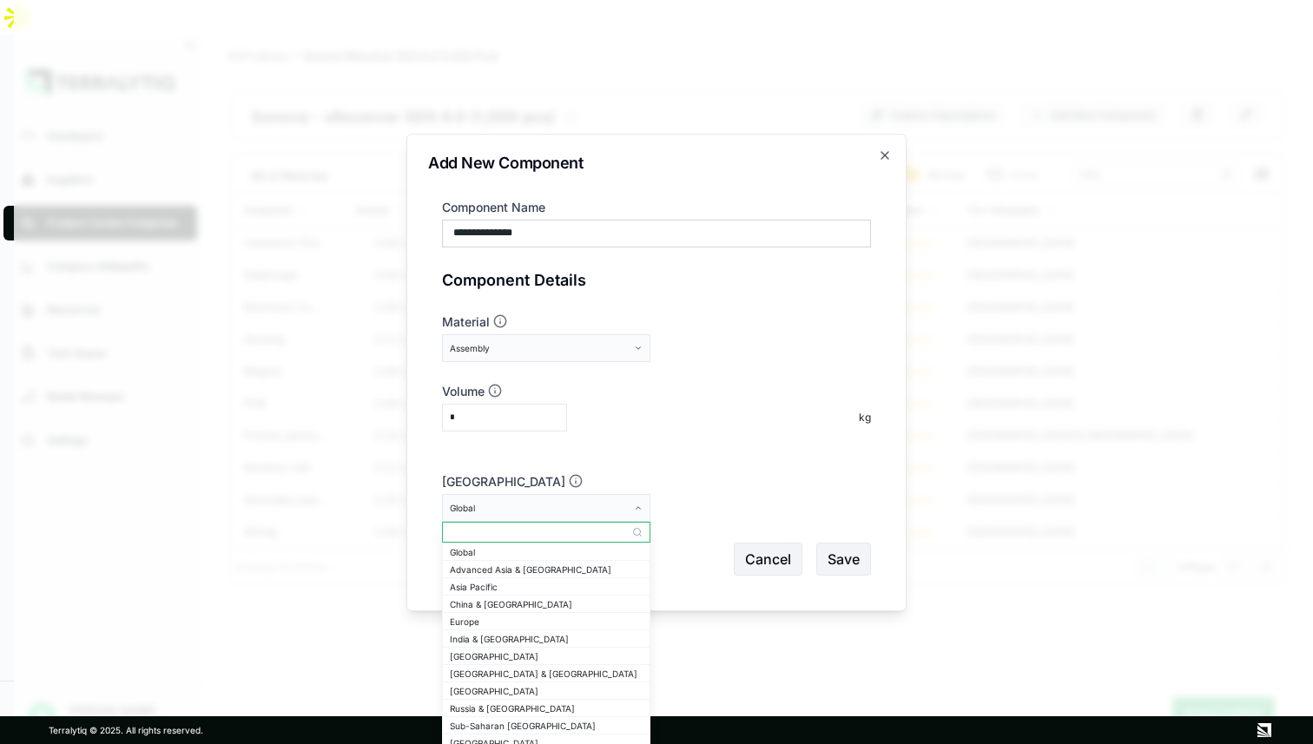
click at [601, 533] on input "text" at bounding box center [546, 532] width 207 height 21
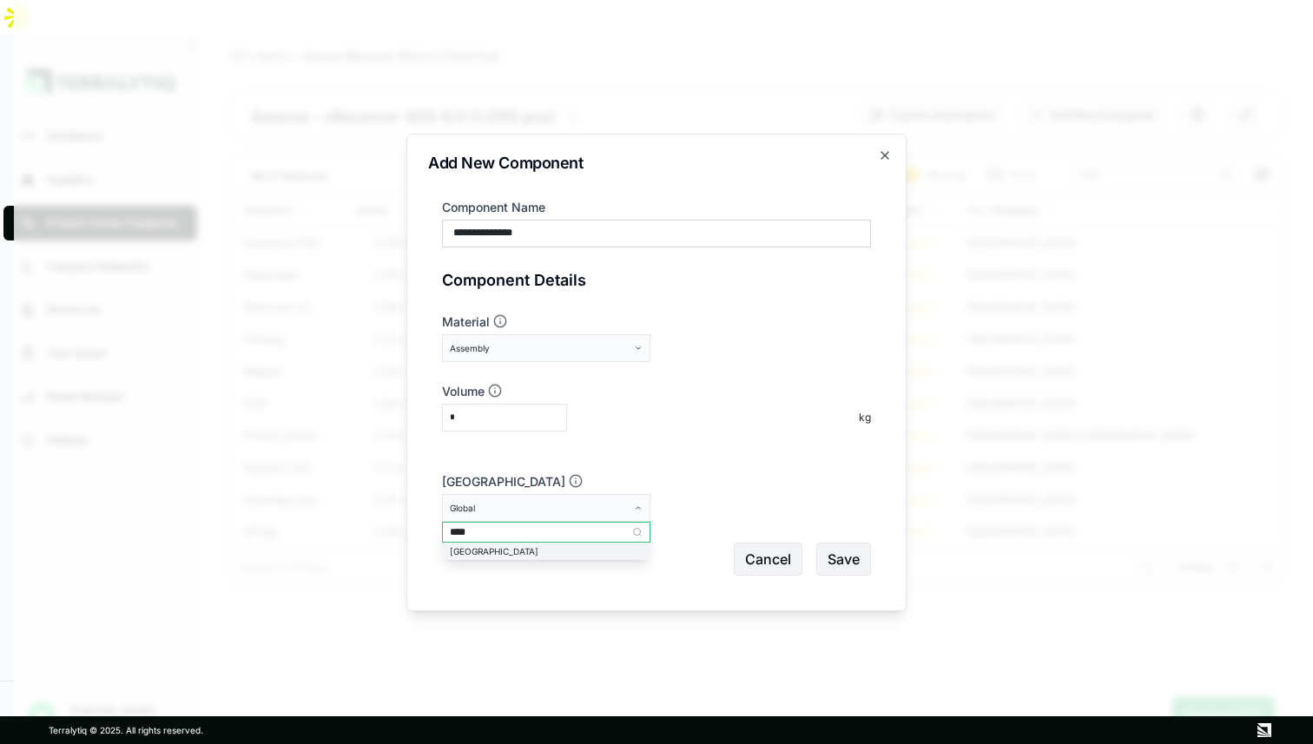
type input "****"
click at [595, 553] on div "[GEOGRAPHIC_DATA]" at bounding box center [546, 551] width 193 height 10
click at [847, 551] on button "Save" at bounding box center [843, 559] width 55 height 33
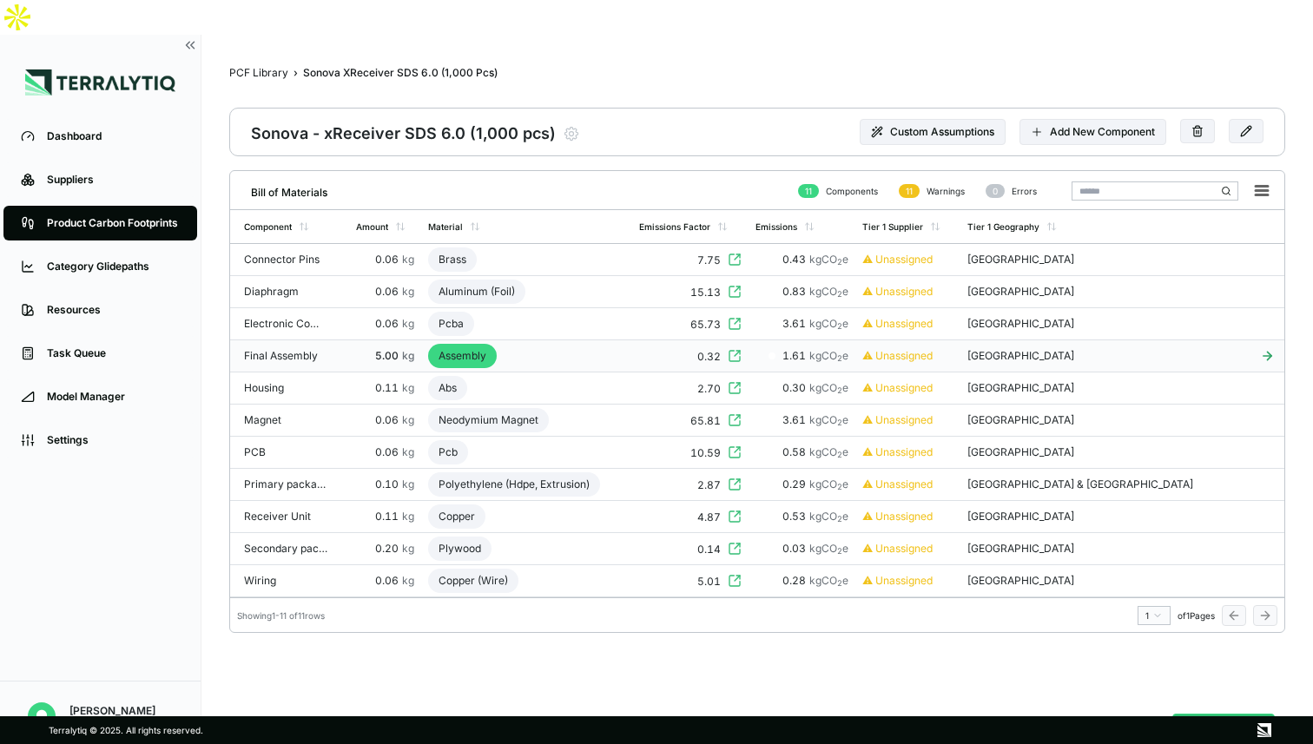
click at [577, 340] on td "Assembly" at bounding box center [526, 356] width 211 height 32
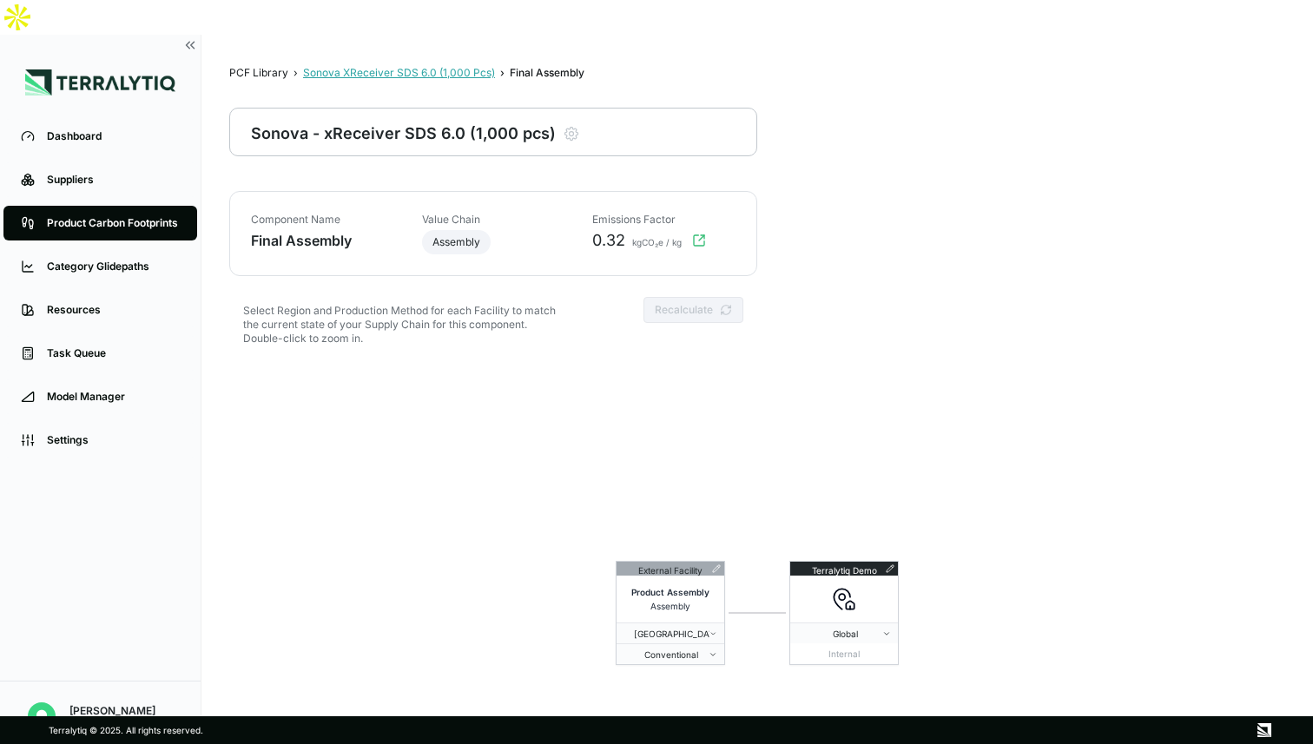
click at [426, 66] on div "Sonova XReceiver SDS 6.0 (1,000 Pcs)" at bounding box center [399, 73] width 192 height 14
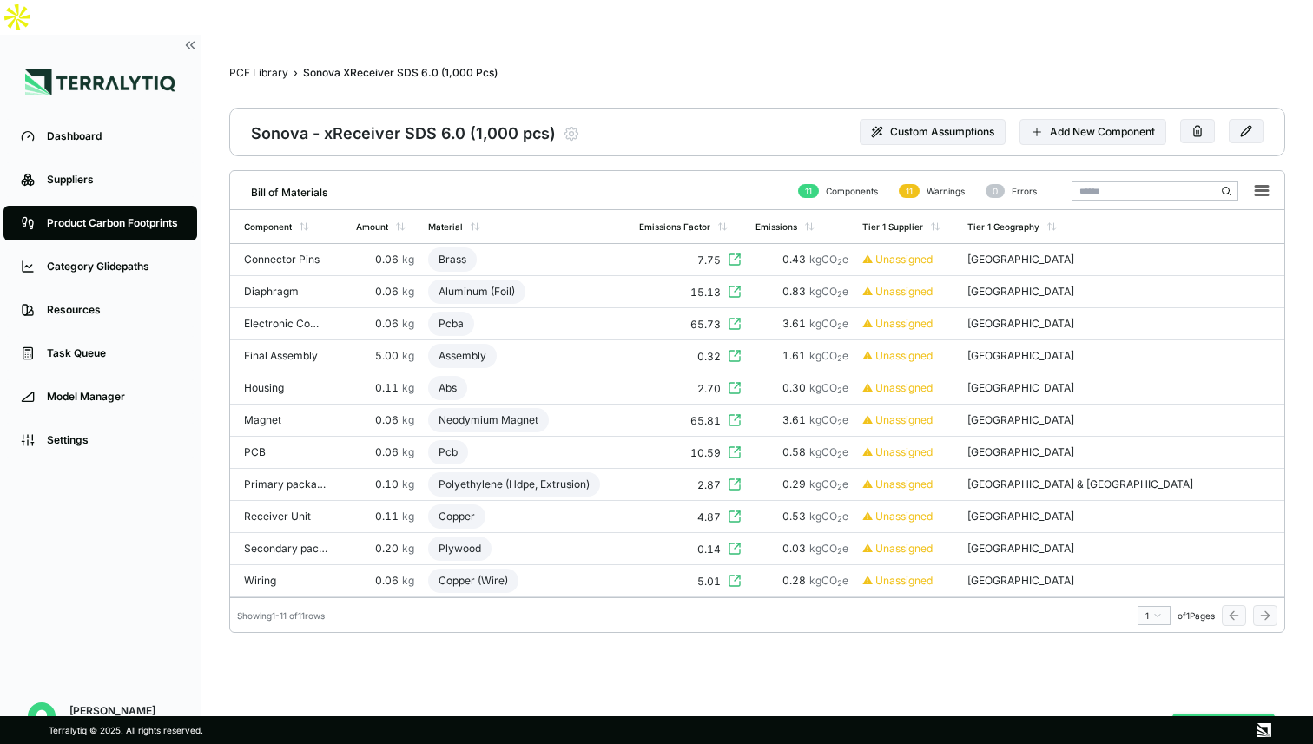
click at [1228, 714] on button "Analyze PCF" at bounding box center [1223, 730] width 102 height 33
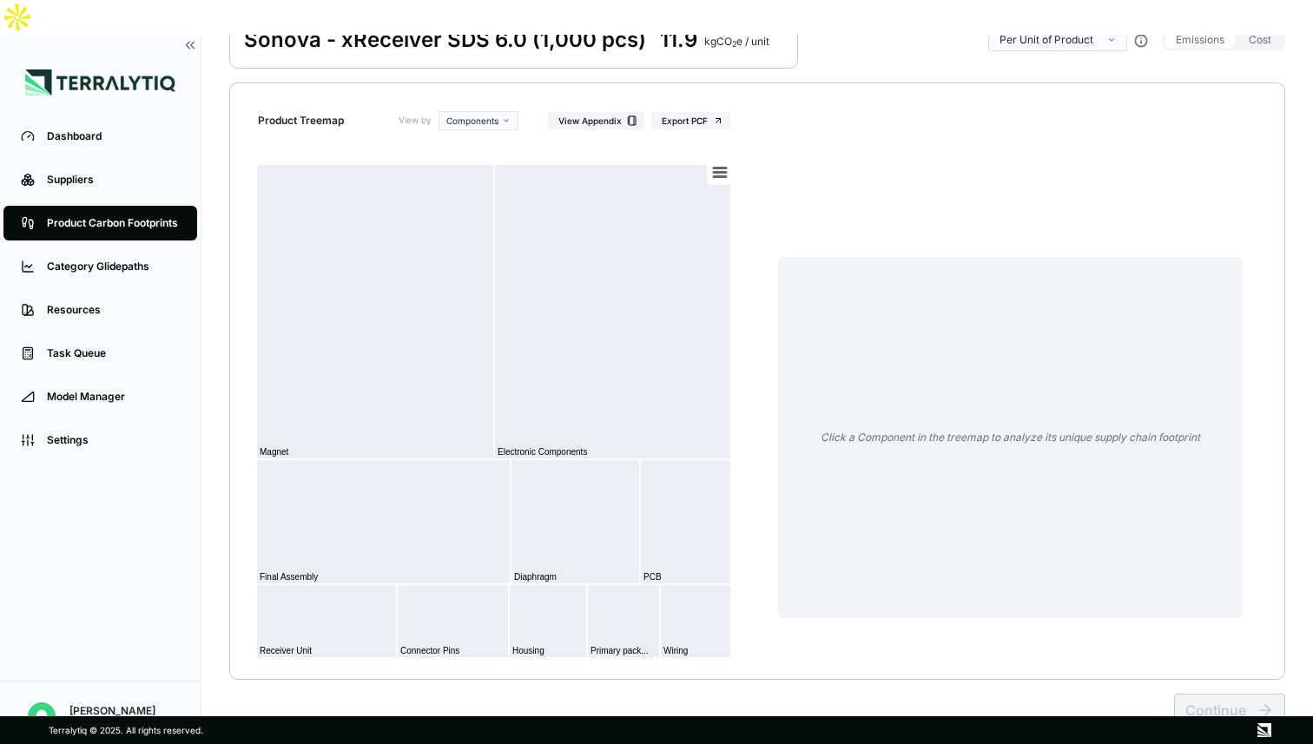
scroll to position [160, 0]
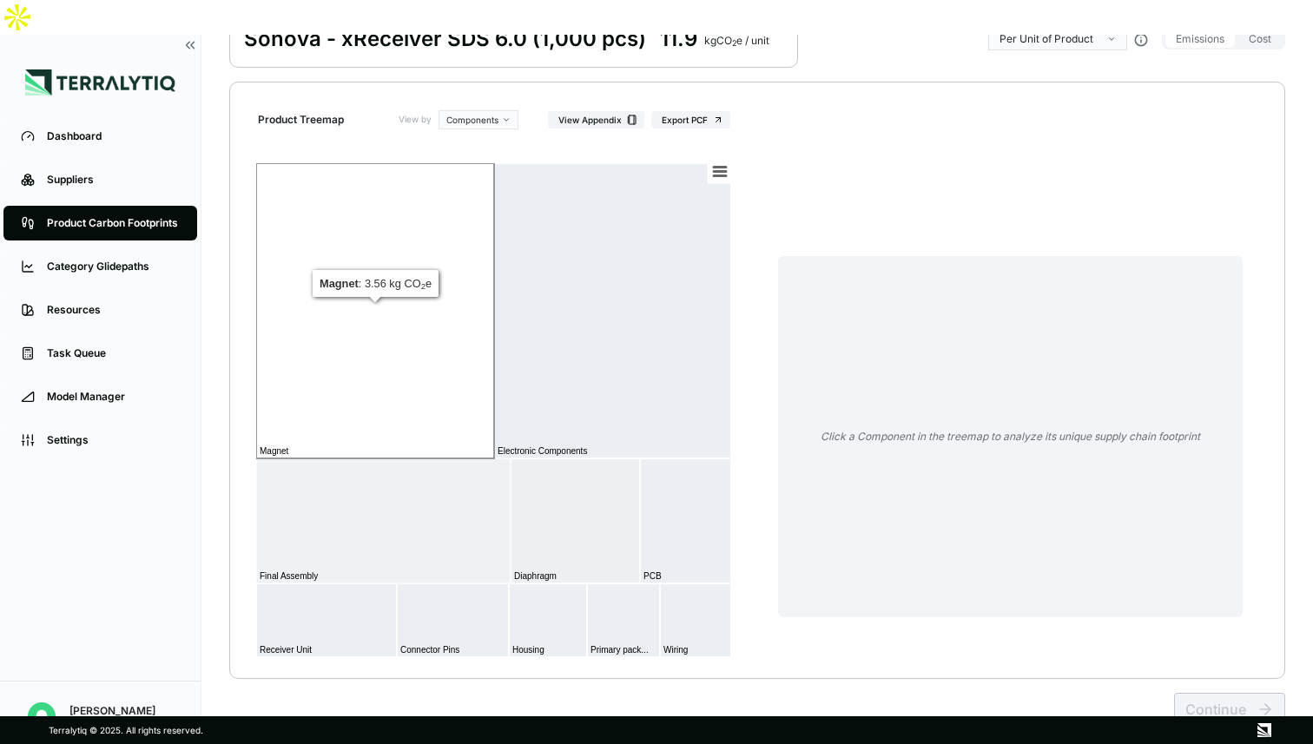
click at [426, 346] on rect at bounding box center [375, 310] width 238 height 295
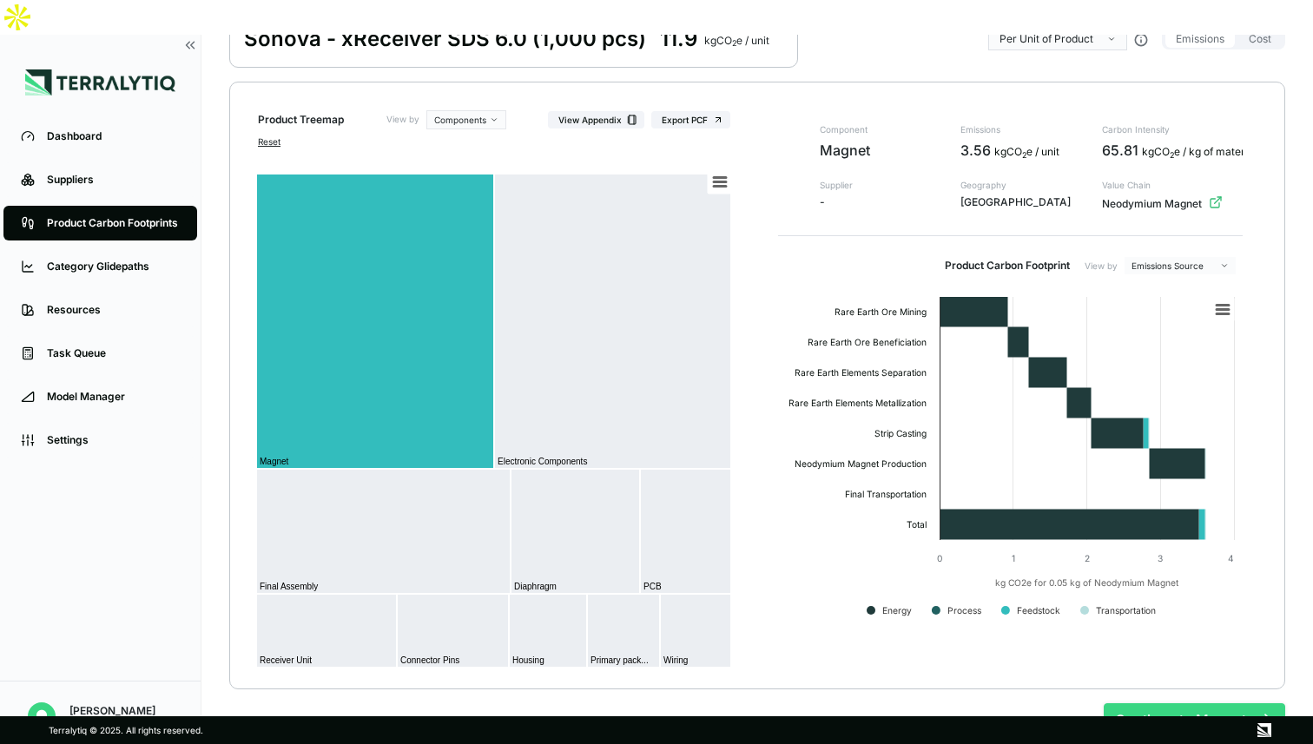
click at [1141, 703] on button "Continue to Magnet" at bounding box center [1194, 719] width 181 height 33
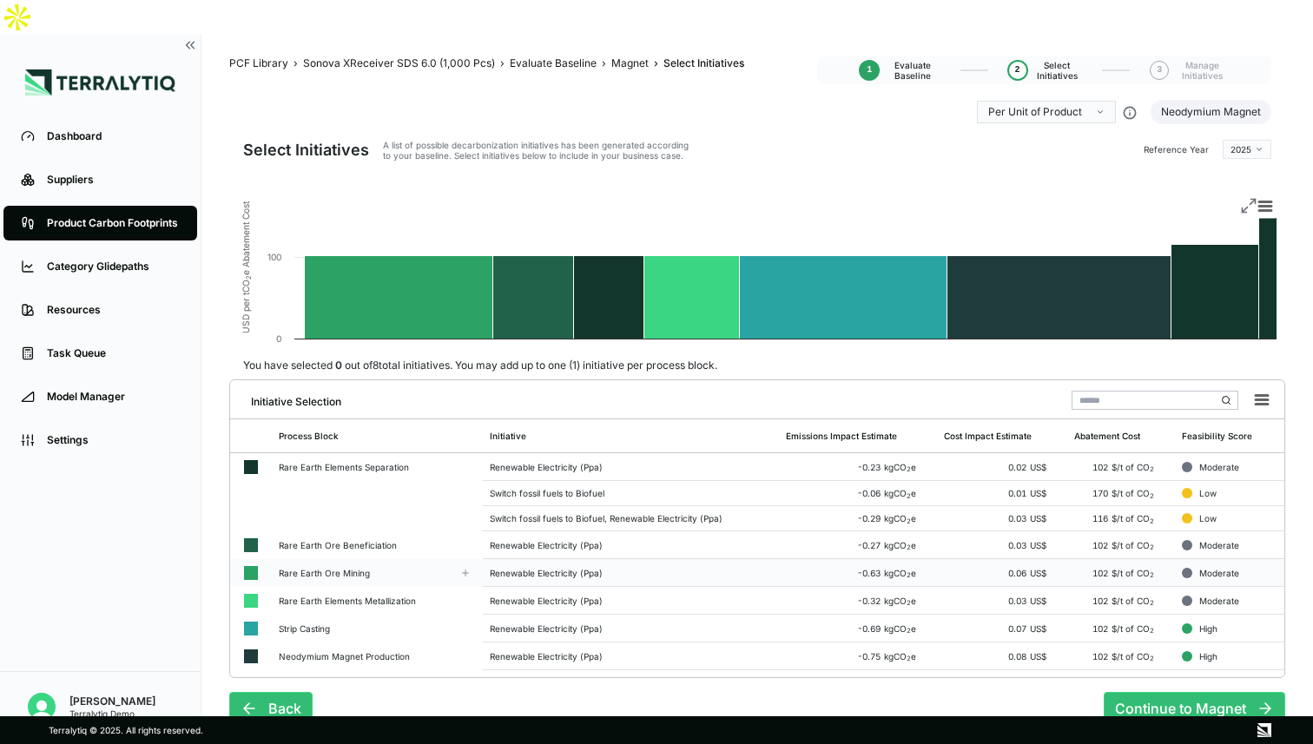
scroll to position [0, 0]
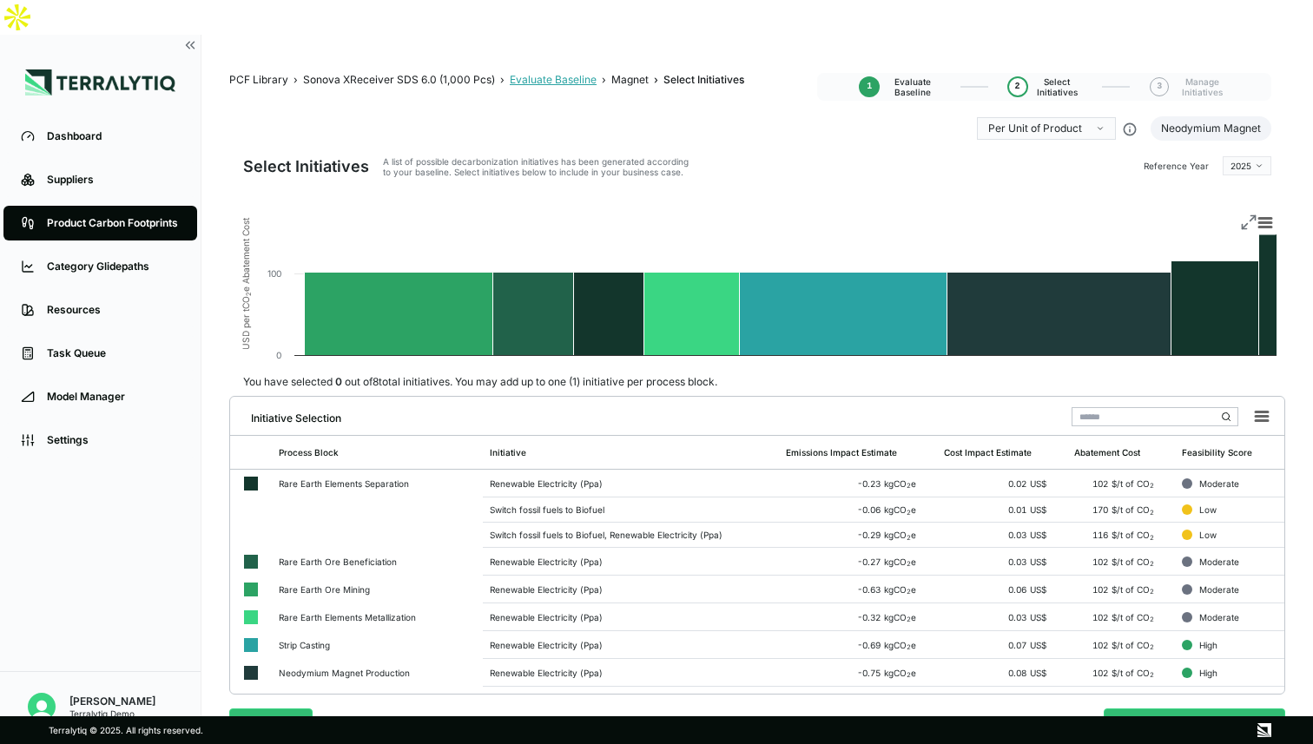
click at [558, 73] on div "Evaluate Baseline" at bounding box center [553, 80] width 87 height 14
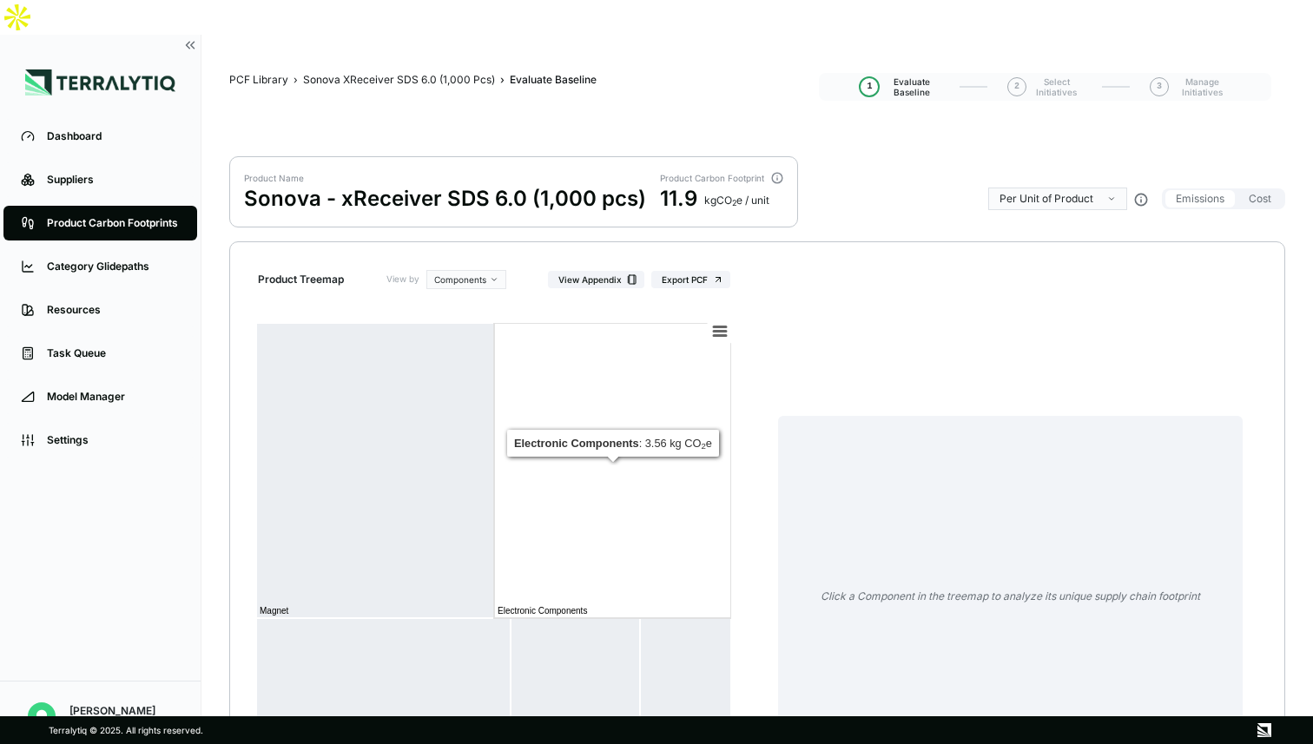
click at [623, 447] on rect at bounding box center [612, 470] width 237 height 295
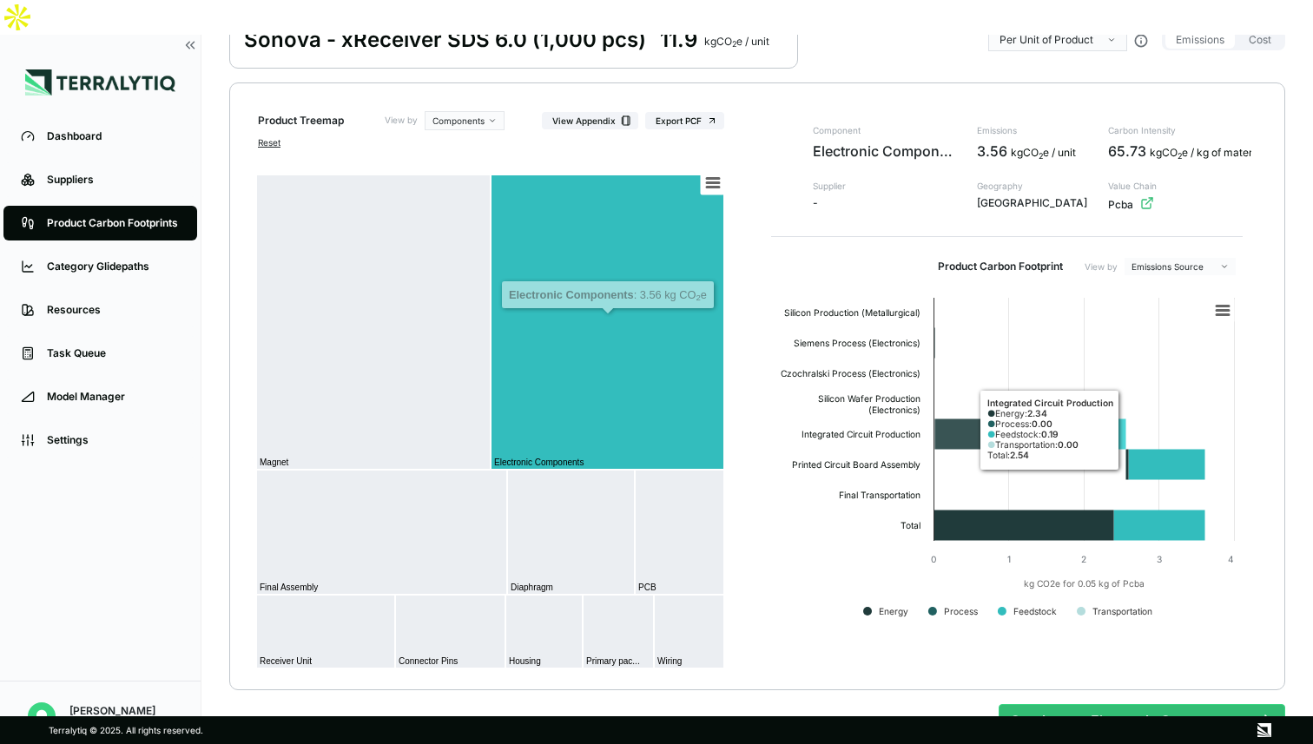
scroll to position [162, 0]
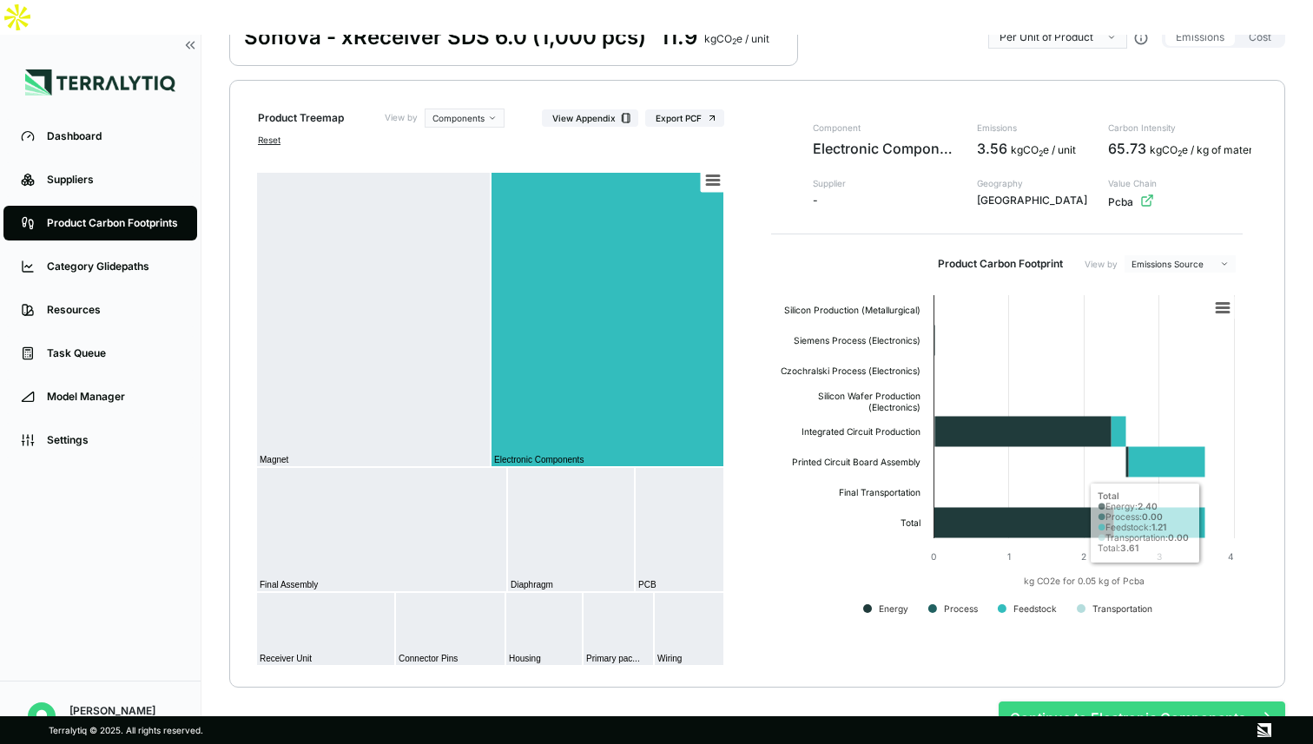
click at [1115, 702] on button "Continue to Electronic Components" at bounding box center [1142, 718] width 287 height 33
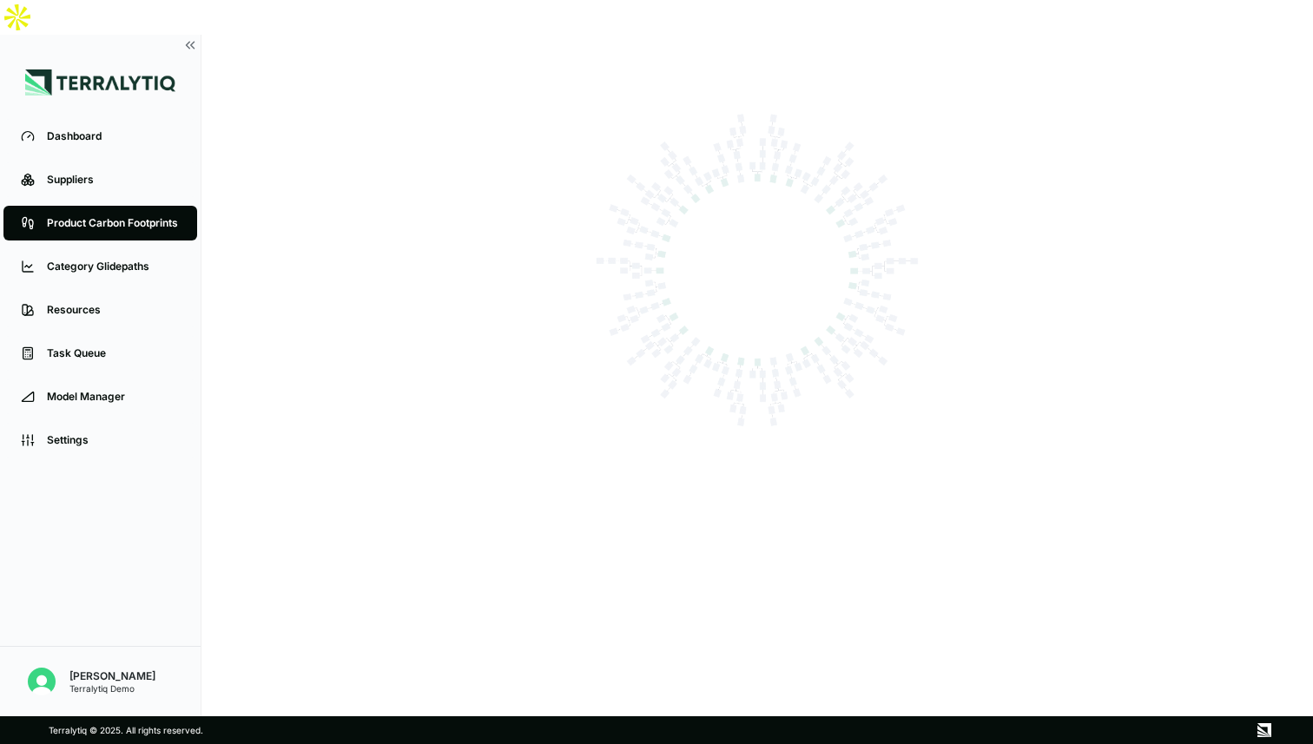
scroll to position [0, 0]
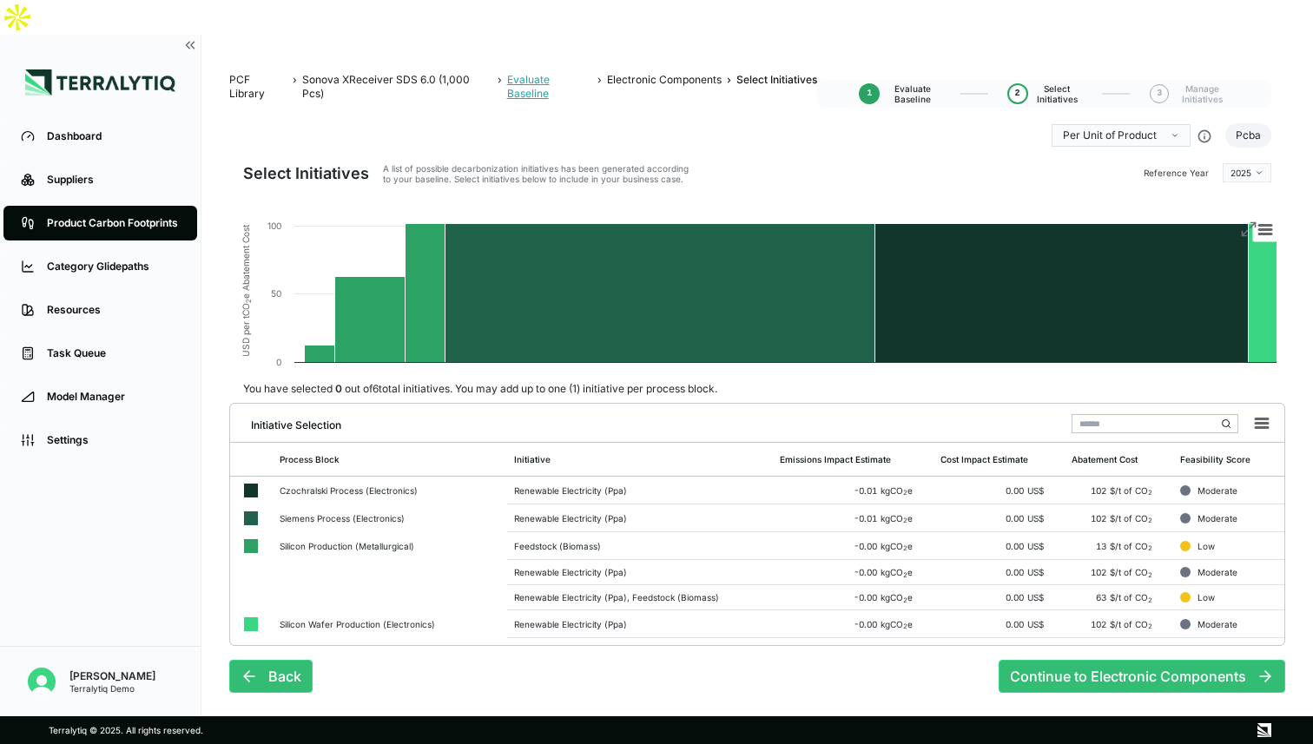
click at [546, 73] on div "Evaluate Baseline" at bounding box center [550, 87] width 86 height 28
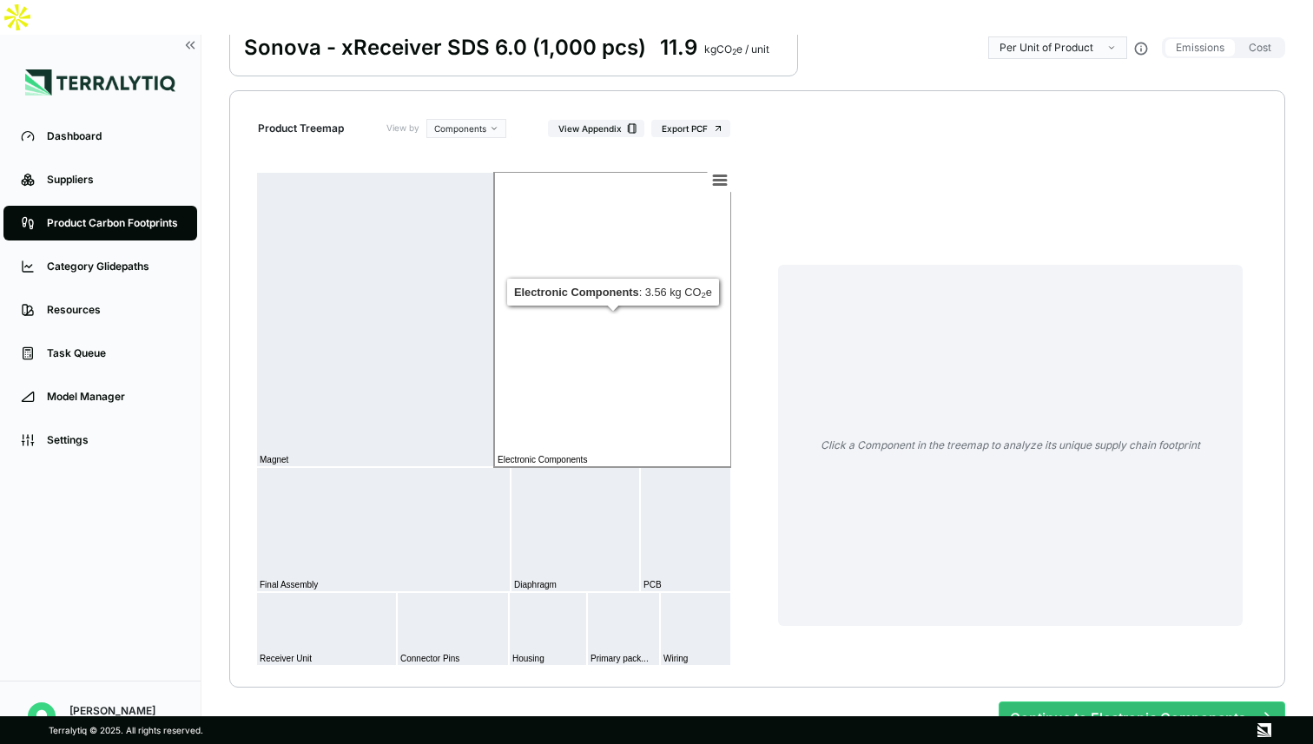
scroll to position [160, 0]
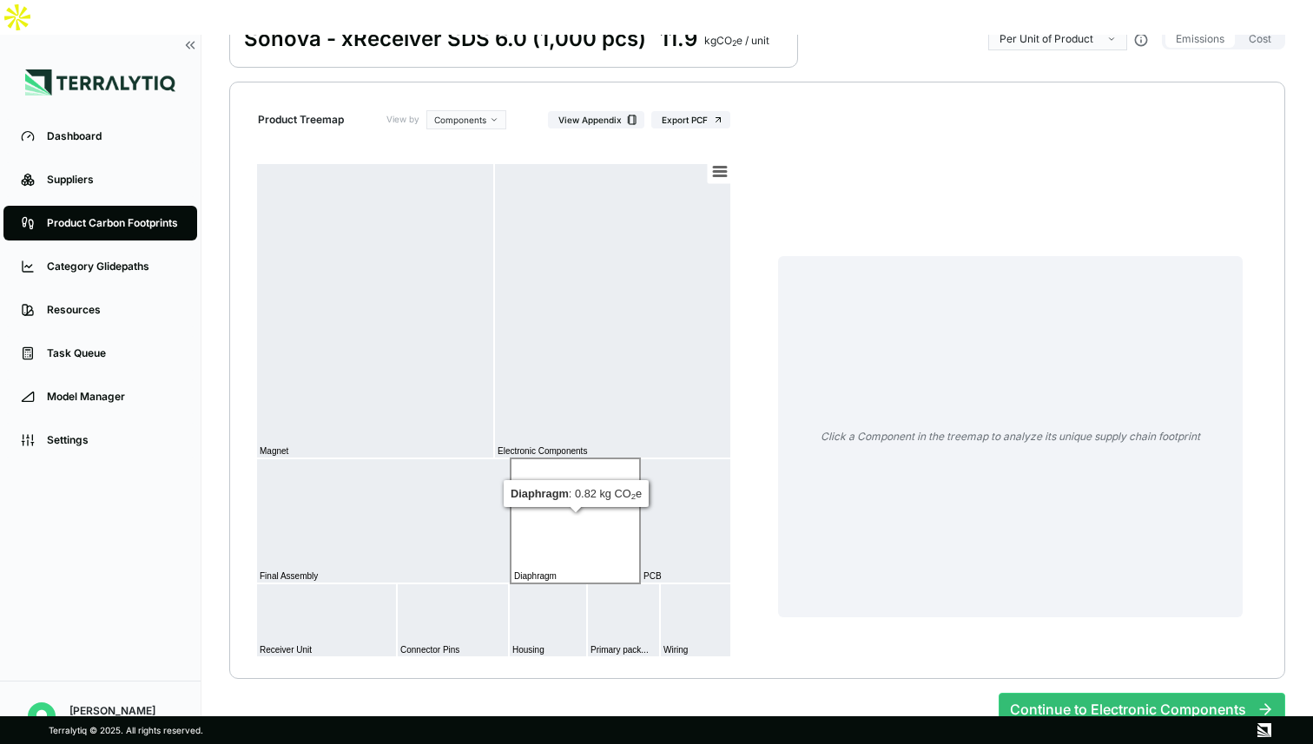
click at [565, 490] on rect at bounding box center [575, 520] width 129 height 125
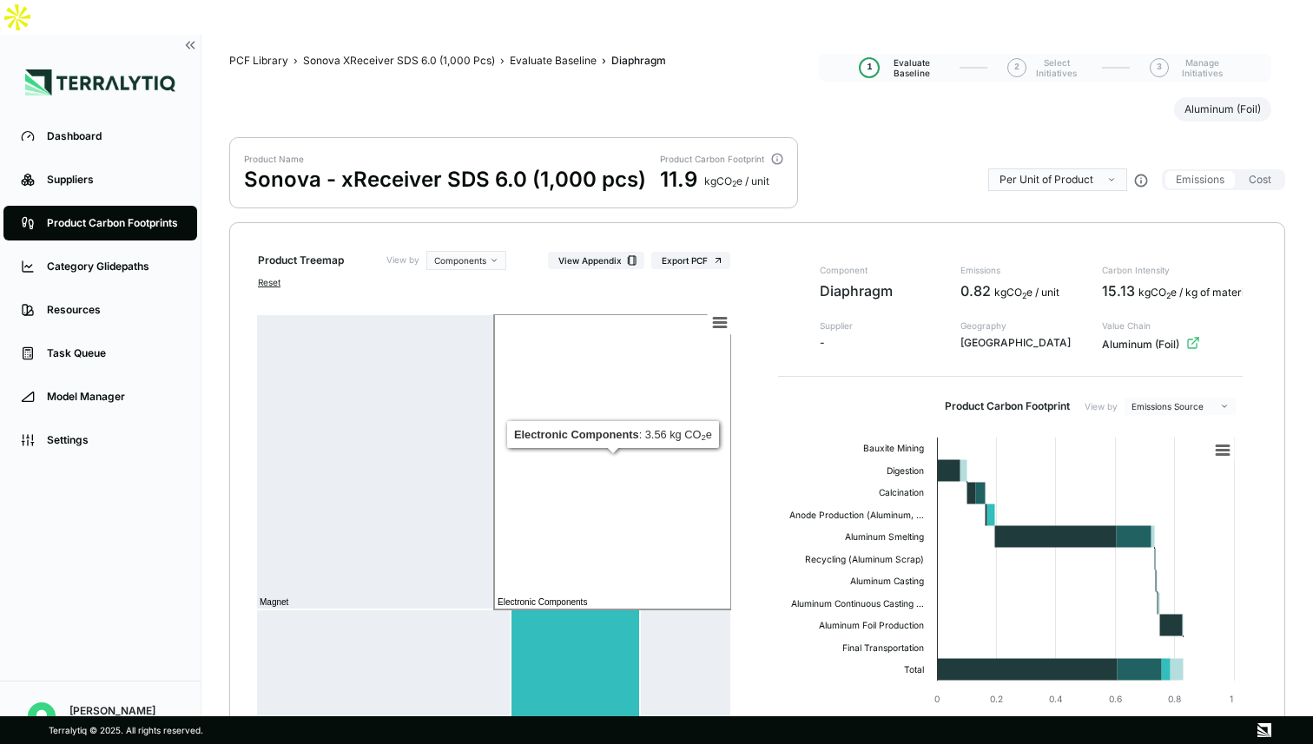
scroll to position [3, 0]
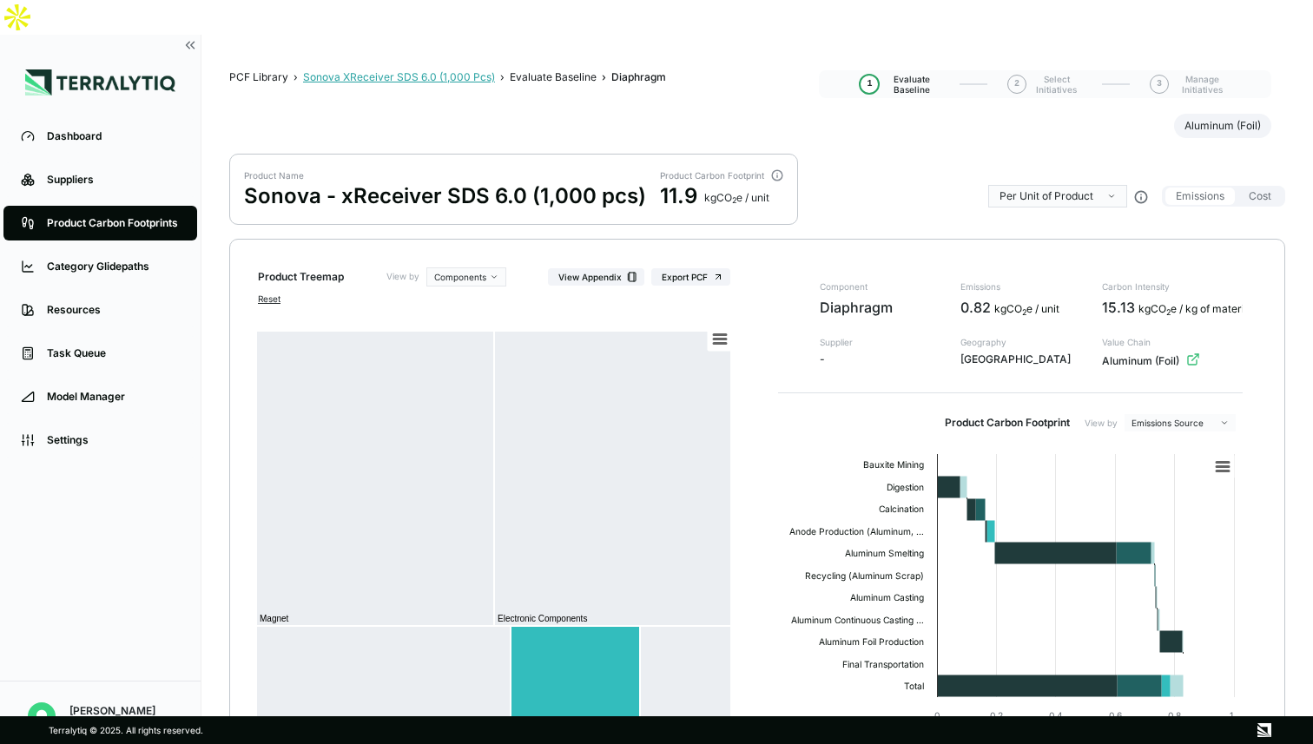
click at [344, 70] on div "Sonova XReceiver SDS 6.0 (1,000 Pcs)" at bounding box center [399, 77] width 192 height 14
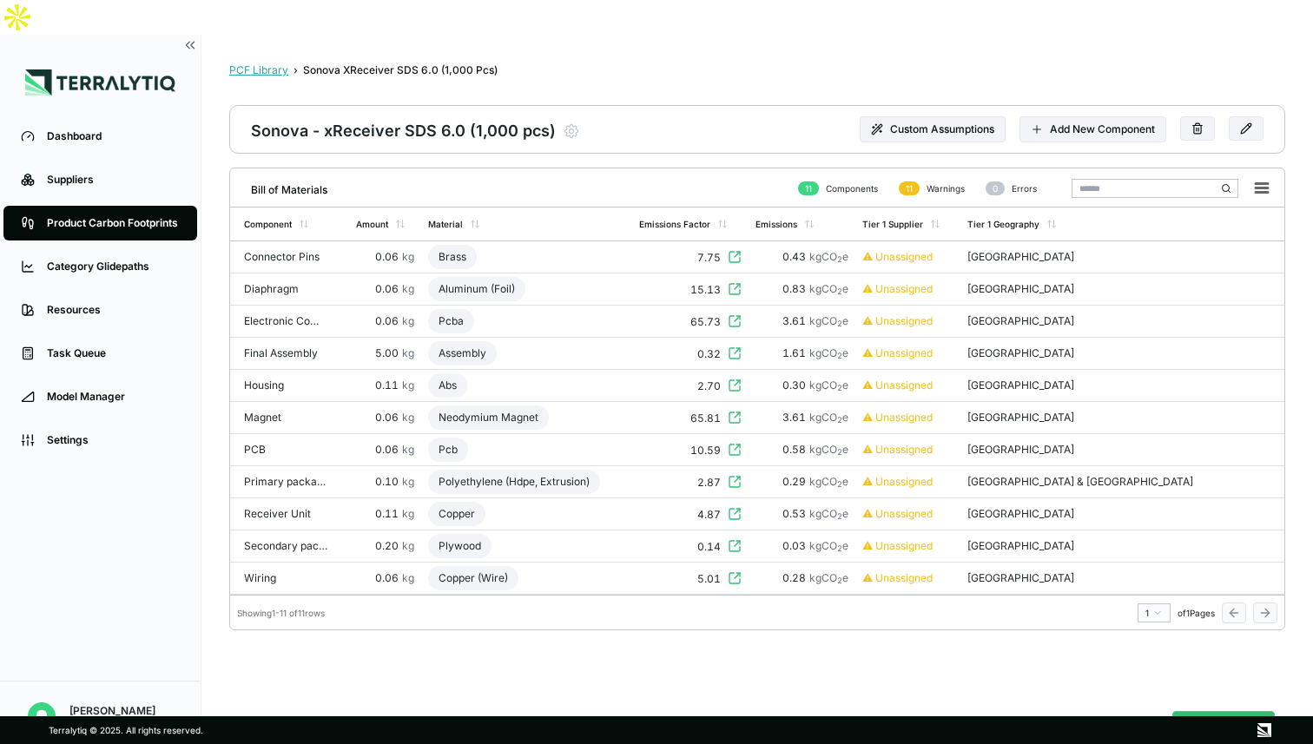
click at [264, 63] on div "PCF Library" at bounding box center [258, 70] width 59 height 14
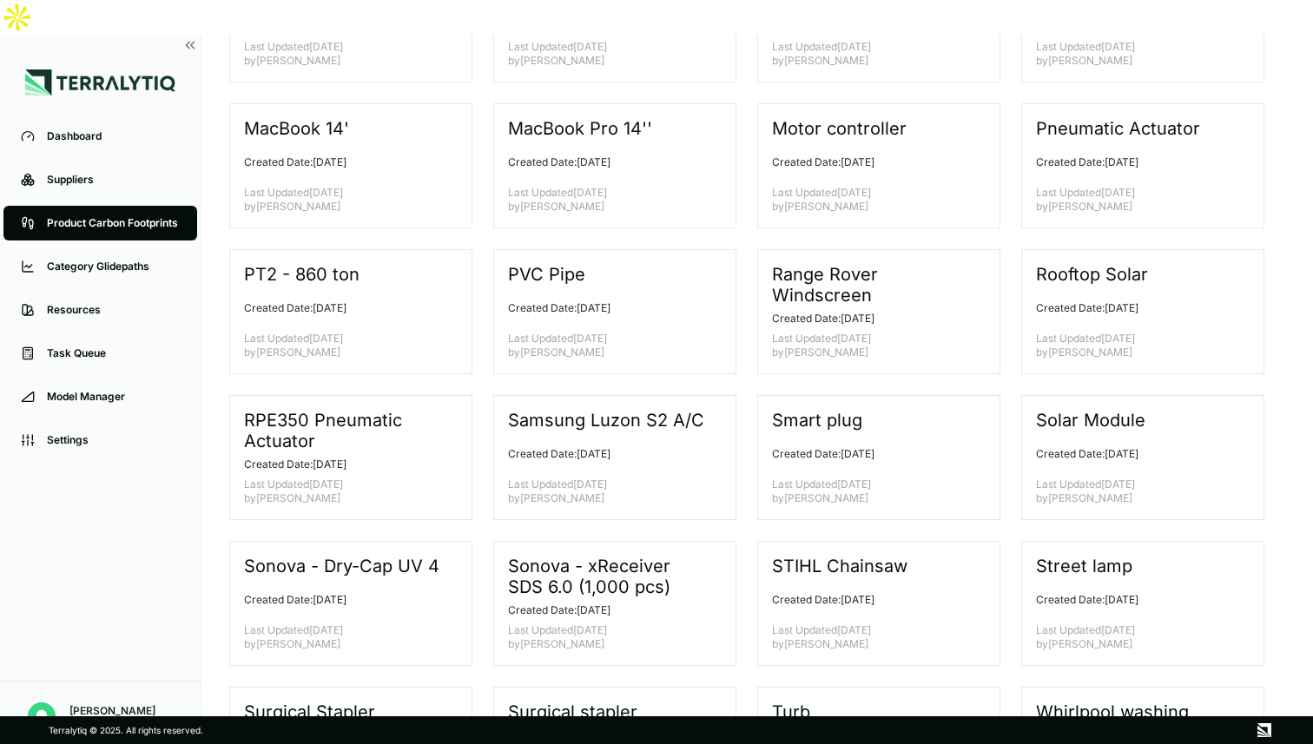
scroll to position [786, 0]
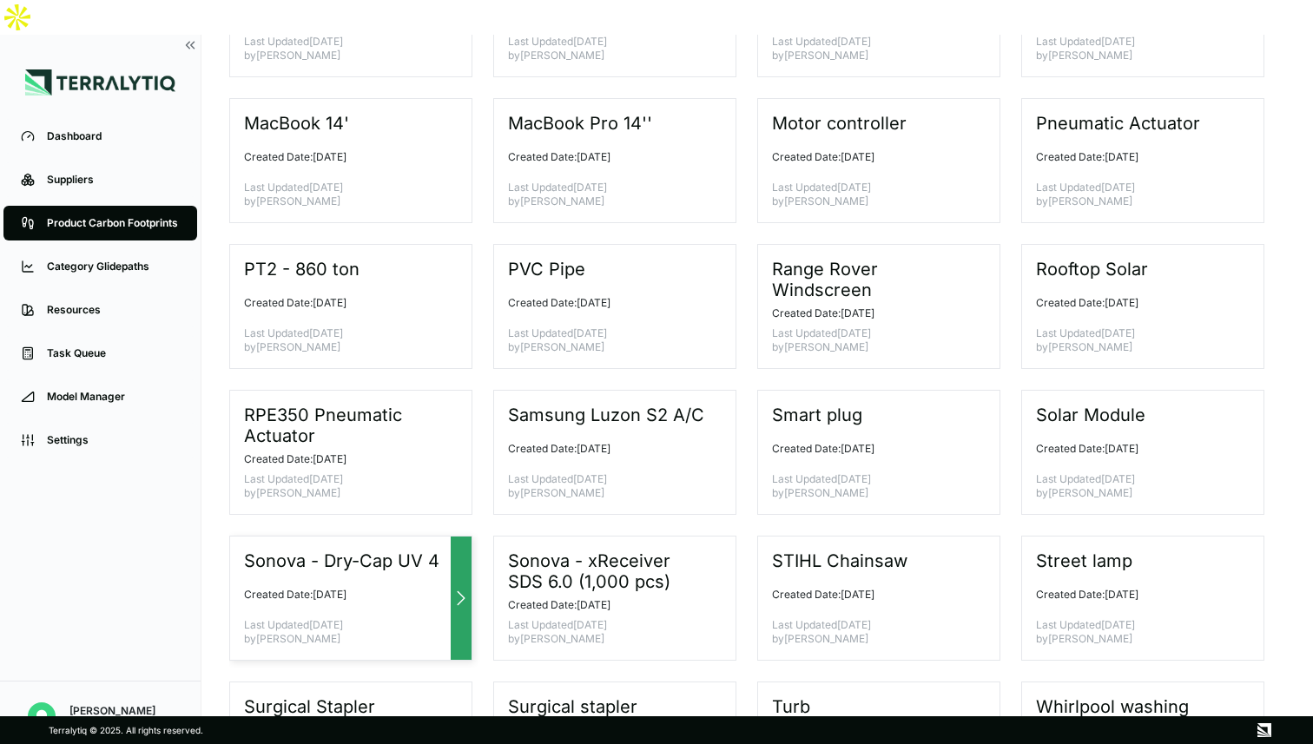
click at [433, 544] on div "Sonova - Dry-Cap UV 4 Created Date: [DATE] Last Updated [DATE] by [PERSON_NAME]" at bounding box center [350, 598] width 243 height 125
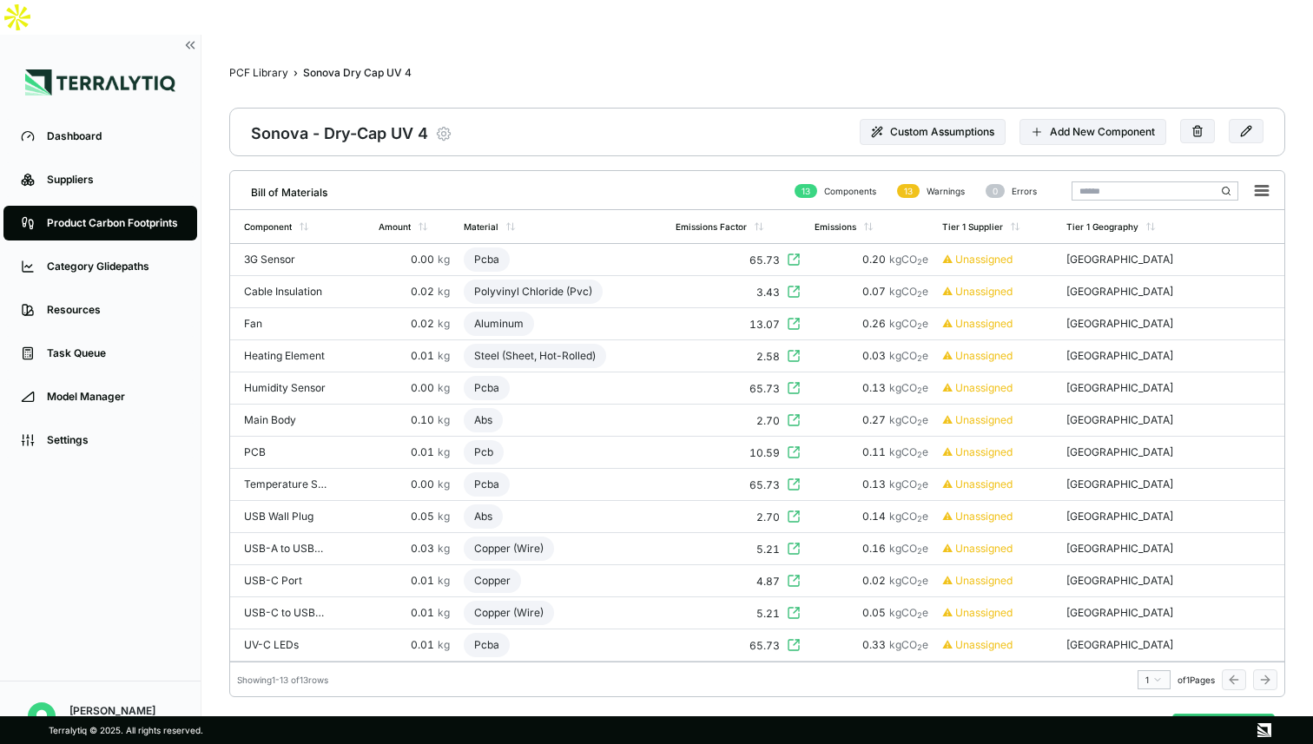
click at [447, 128] on icon "button" at bounding box center [443, 134] width 13 height 13
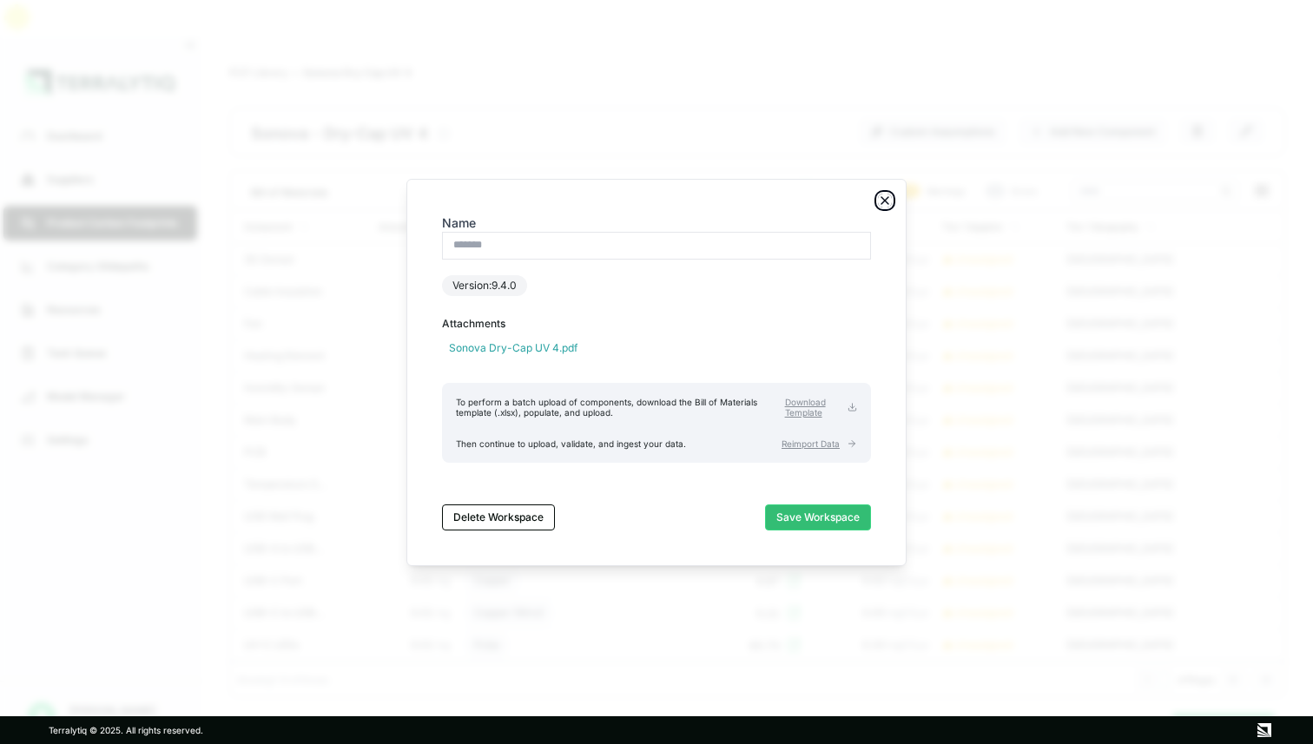
click at [883, 200] on icon "button" at bounding box center [884, 200] width 7 height 7
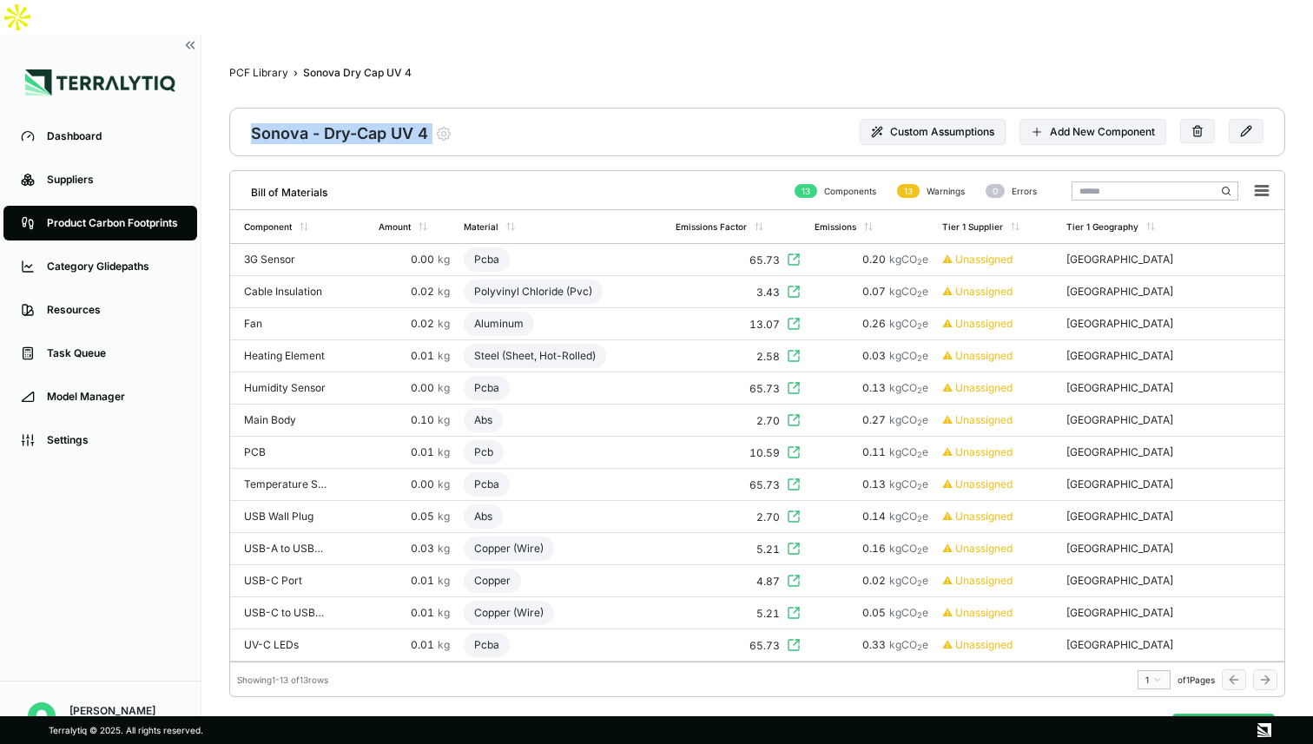
drag, startPoint x: 251, startPoint y: 100, endPoint x: 460, endPoint y: 100, distance: 209.3
click at [460, 108] on div "Sonova - Dry-Cap UV 4 Modify Product Custom Assumptions Add New Component" at bounding box center [757, 132] width 1056 height 49
copy div "Sonova - Dry-Cap UV 4"
click at [448, 125] on icon "button" at bounding box center [443, 133] width 17 height 17
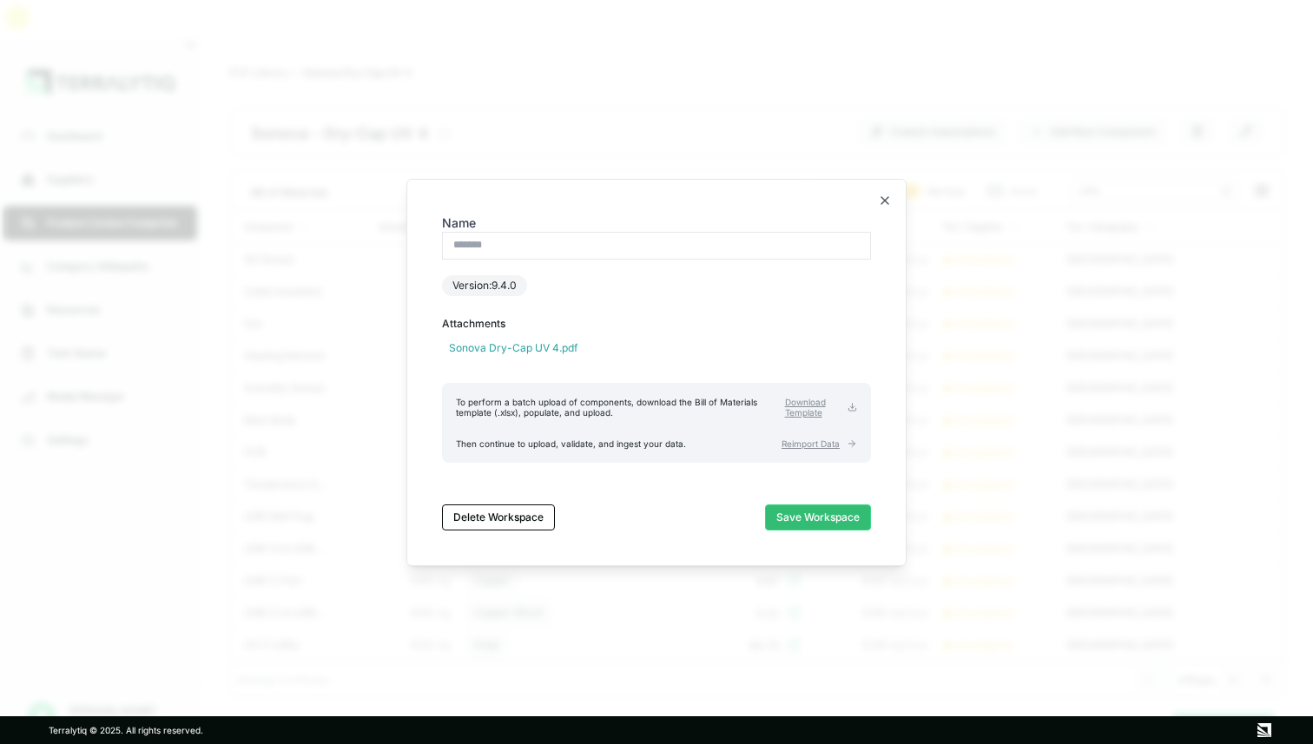
click at [527, 247] on input "Name" at bounding box center [656, 246] width 429 height 28
type input "**********"
click at [815, 440] on span "Reimport Data" at bounding box center [811, 444] width 58 height 10
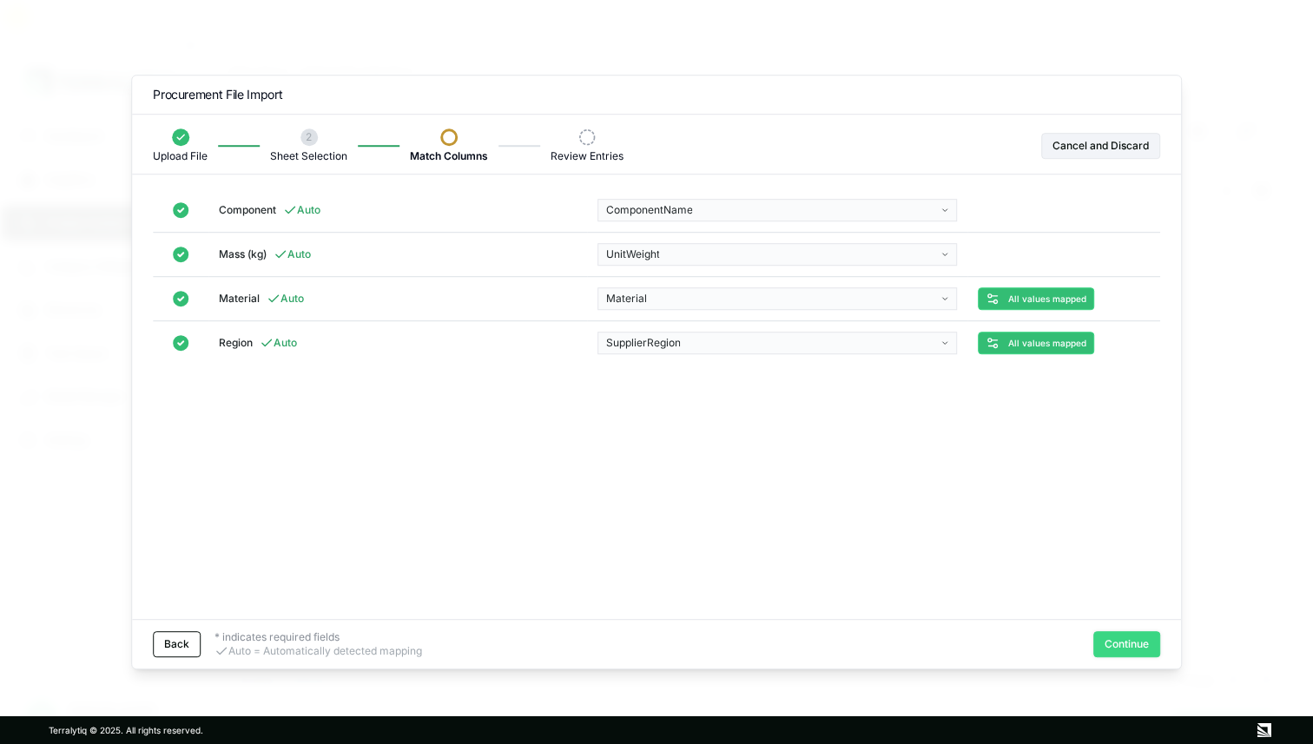
click at [1122, 647] on button "Continue" at bounding box center [1126, 644] width 67 height 26
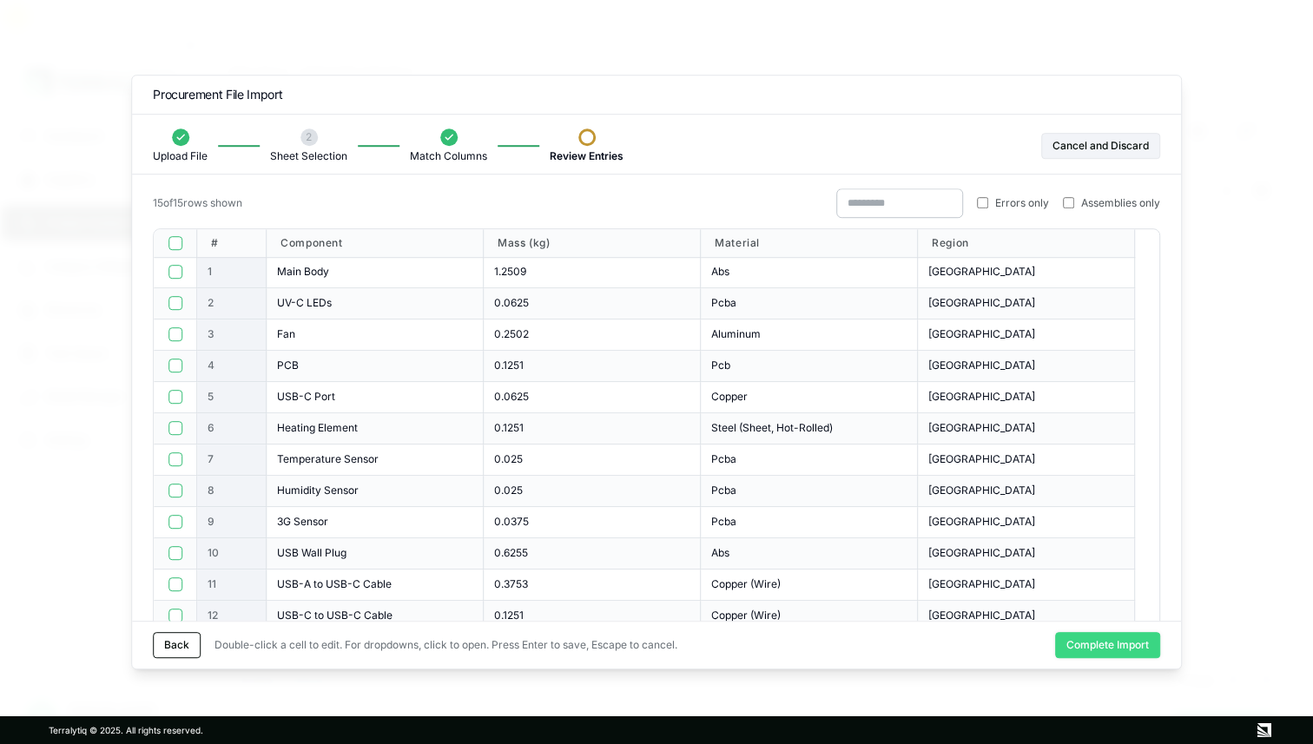
click at [1095, 648] on button "Complete Import" at bounding box center [1107, 645] width 105 height 26
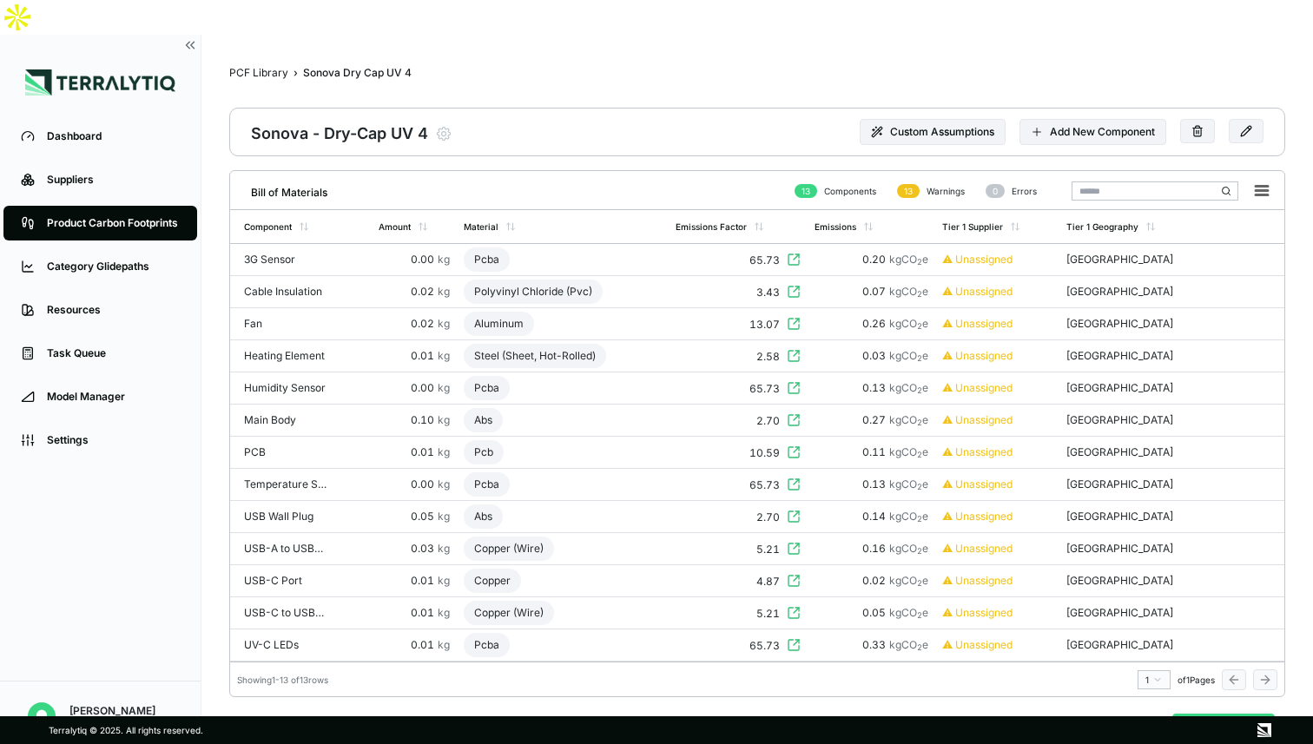
click at [1217, 714] on button "Analyze PCF" at bounding box center [1223, 730] width 102 height 33
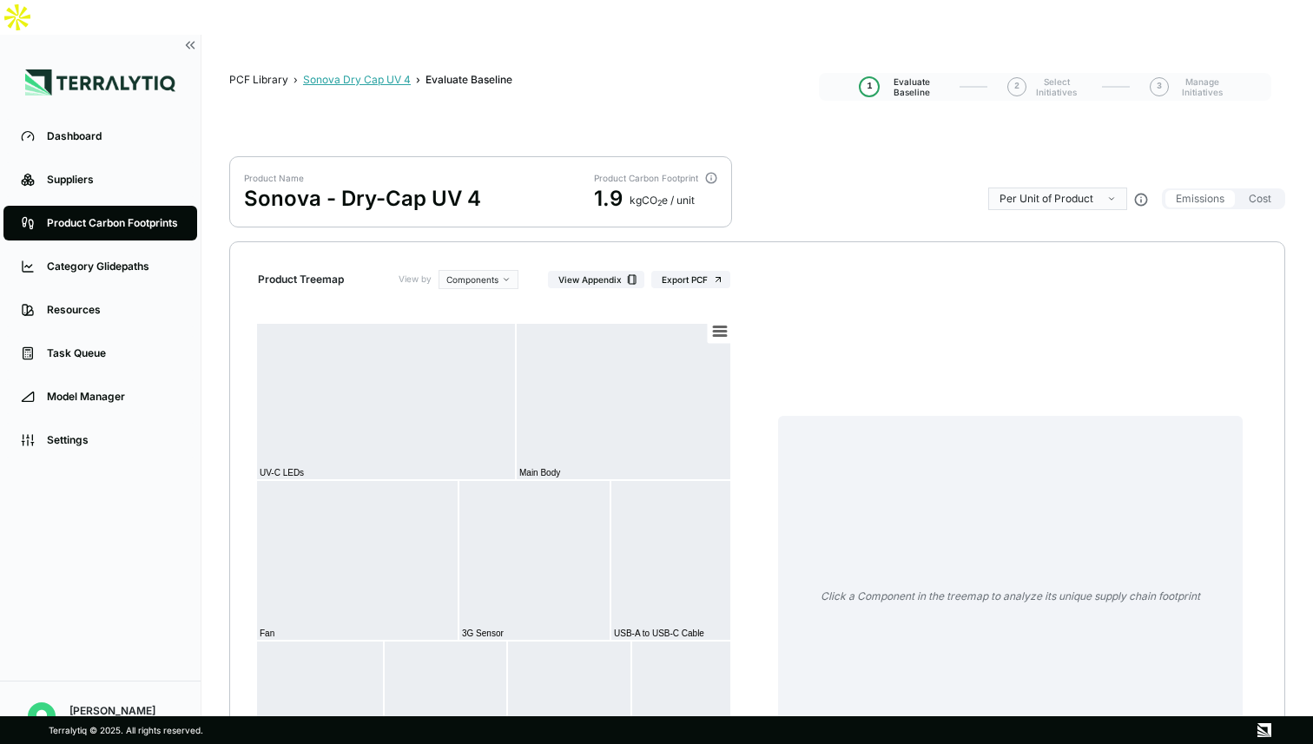
click at [373, 73] on div "Sonova Dry Cap UV 4" at bounding box center [357, 80] width 108 height 14
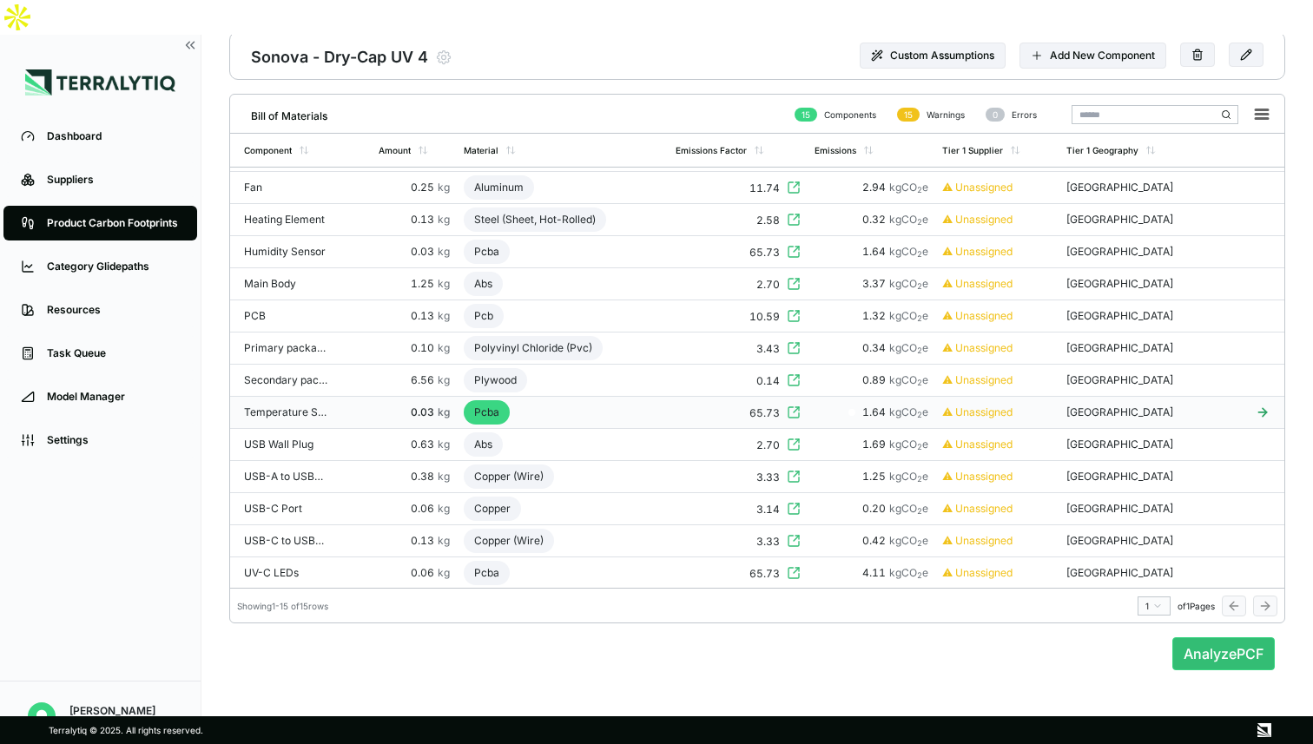
scroll to position [83, 0]
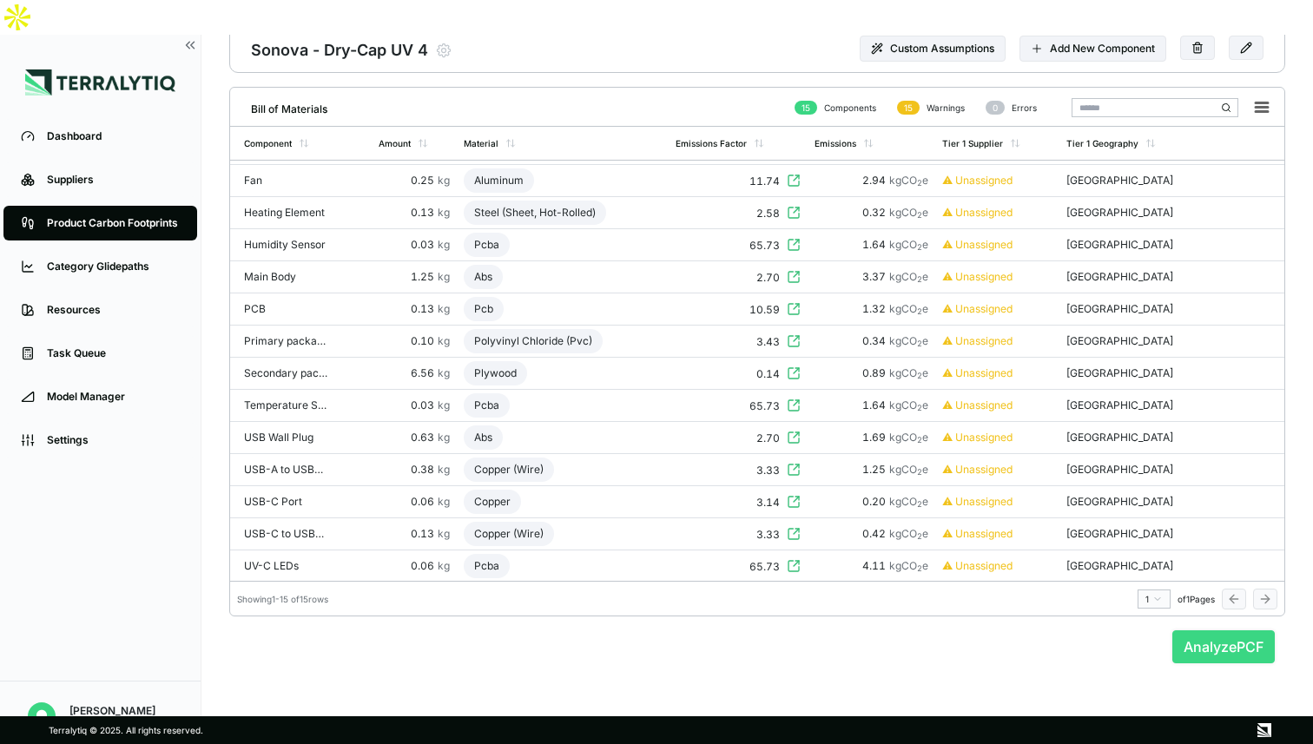
click at [1226, 630] on button "Analyze PCF" at bounding box center [1223, 646] width 102 height 33
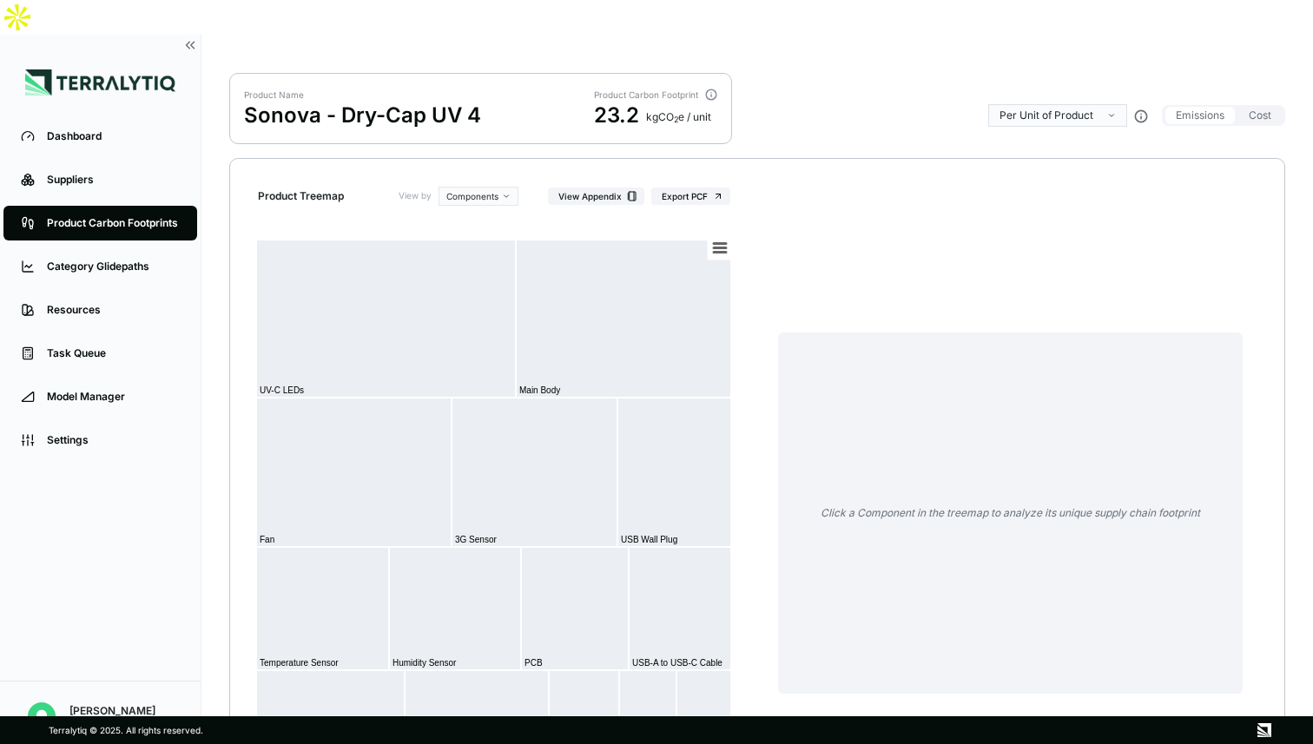
scroll to position [28, 0]
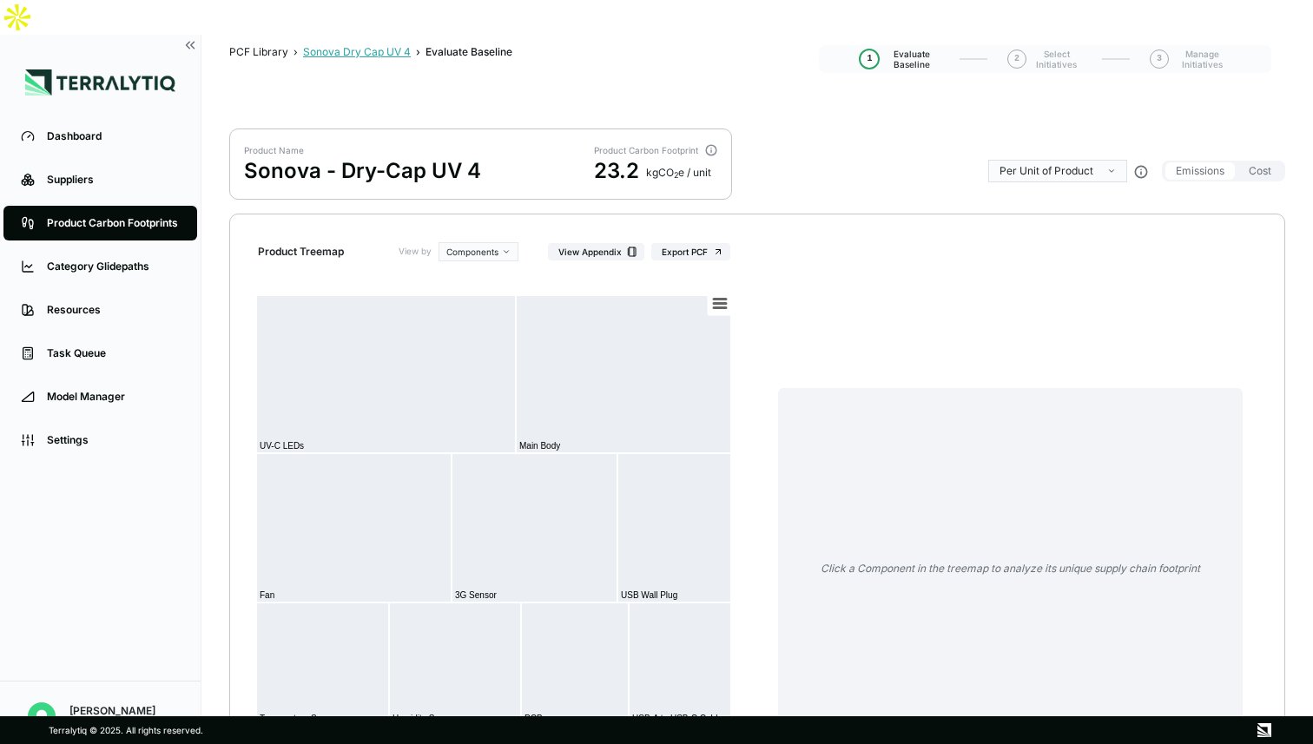
click at [358, 45] on div "Sonova Dry Cap UV 4" at bounding box center [357, 52] width 108 height 14
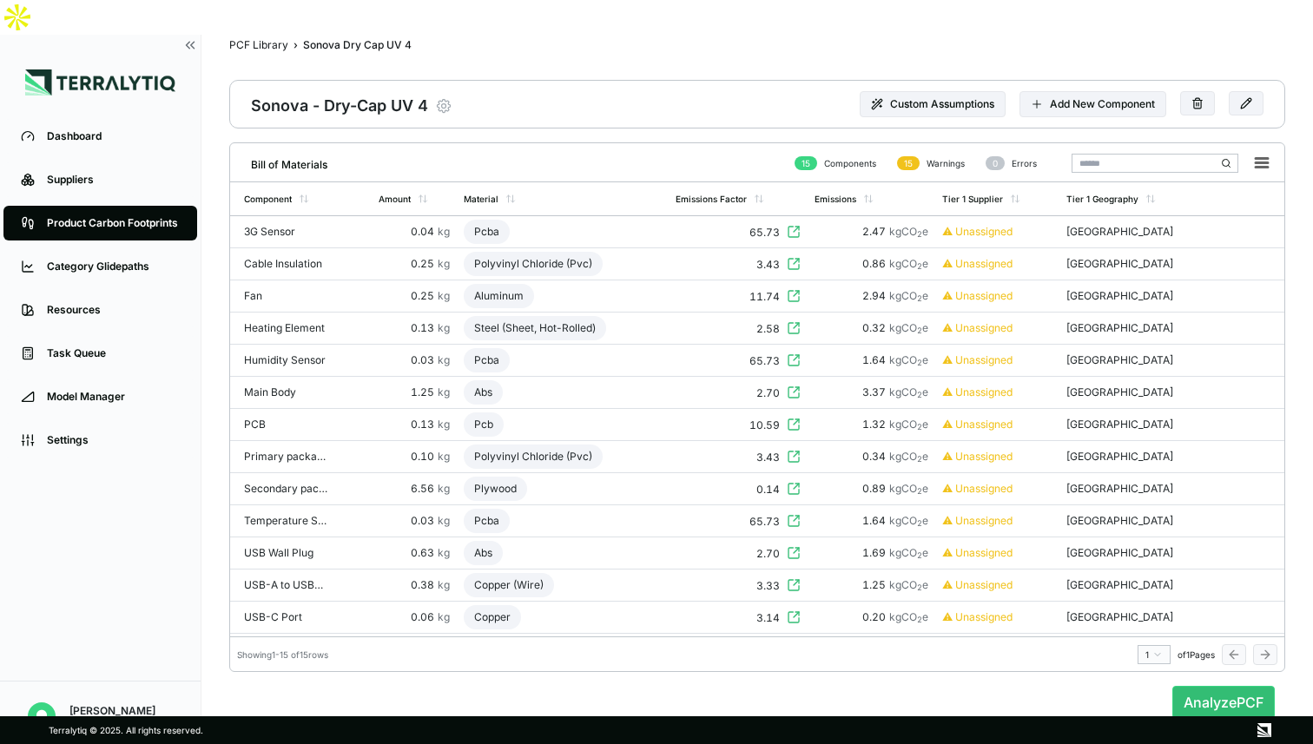
click at [445, 97] on icon "button" at bounding box center [443, 105] width 17 height 17
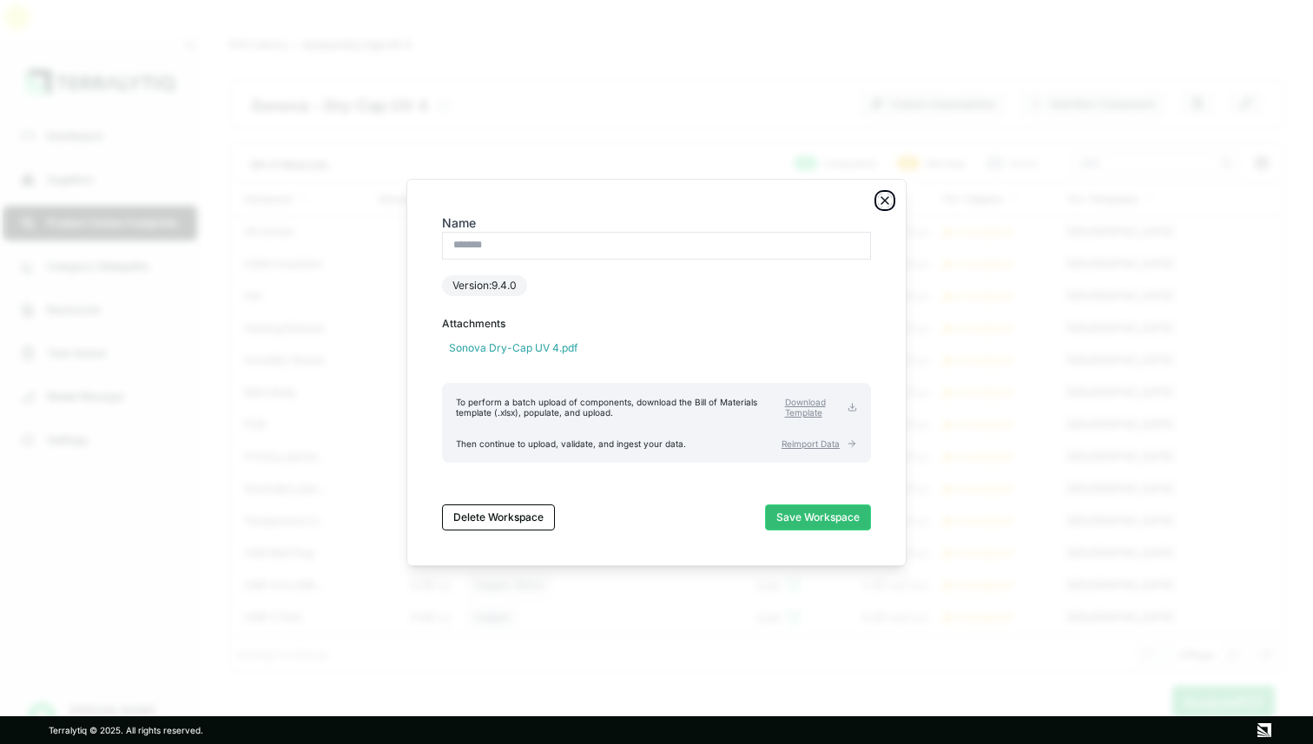
click at [886, 200] on icon "button" at bounding box center [884, 200] width 7 height 7
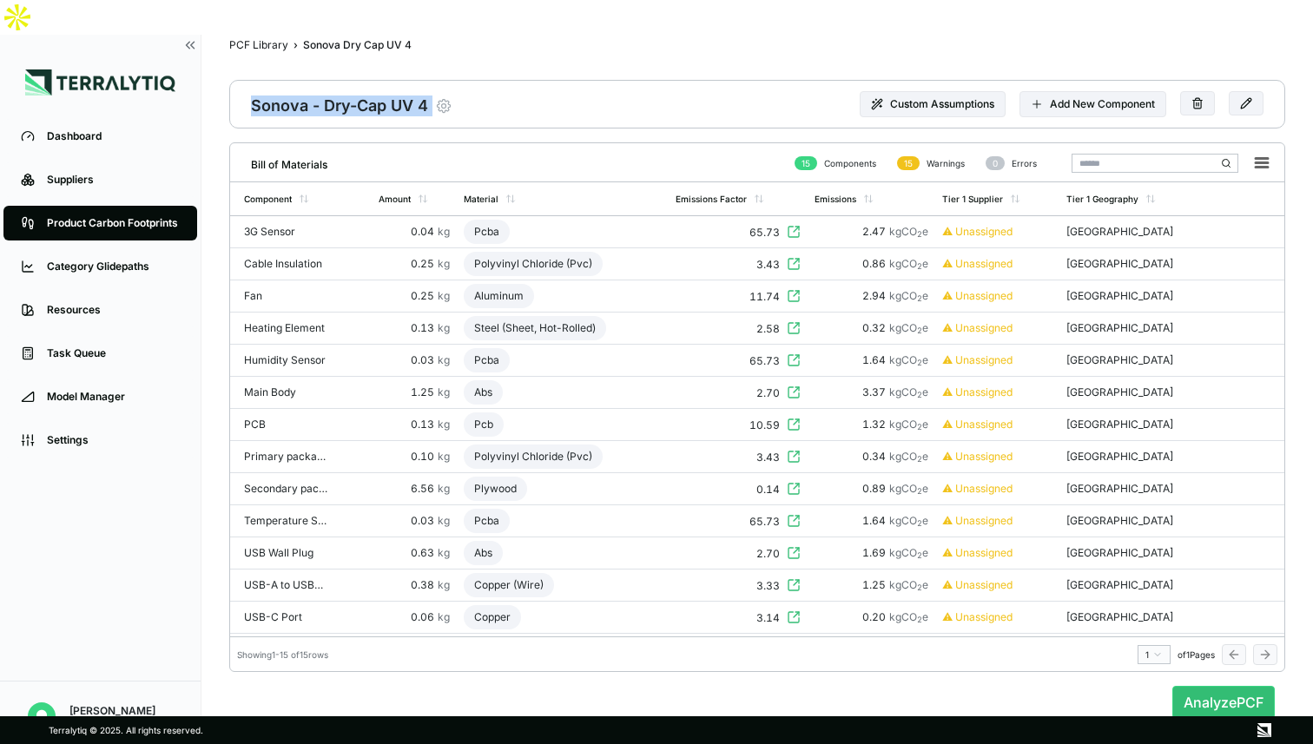
drag, startPoint x: 252, startPoint y: 68, endPoint x: 434, endPoint y: 68, distance: 182.4
click at [434, 92] on div "Sonova - Dry-Cap UV 4 Modify Product" at bounding box center [351, 104] width 201 height 24
copy div "Sonova - Dry-Cap UV 4"
click at [445, 104] on icon "button" at bounding box center [444, 106] width 4 height 4
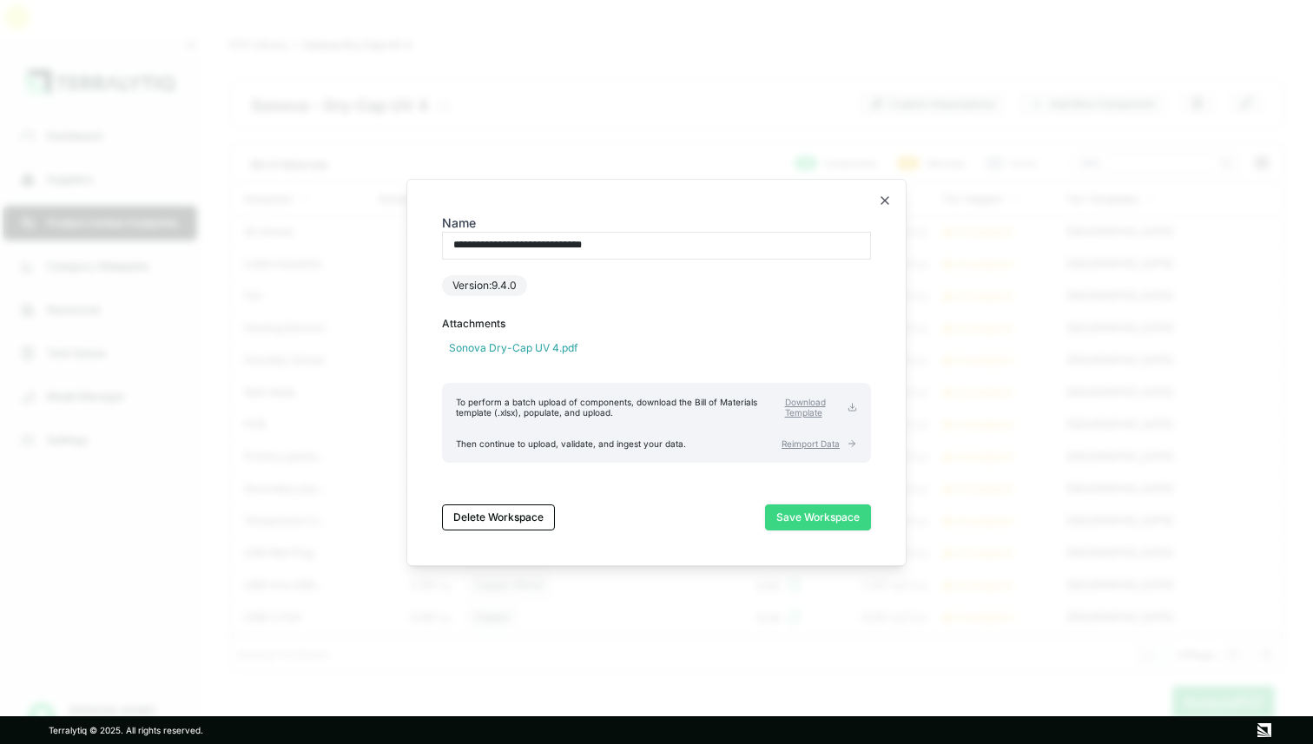
type input "**********"
click at [809, 517] on button "Save Workspace" at bounding box center [818, 518] width 106 height 26
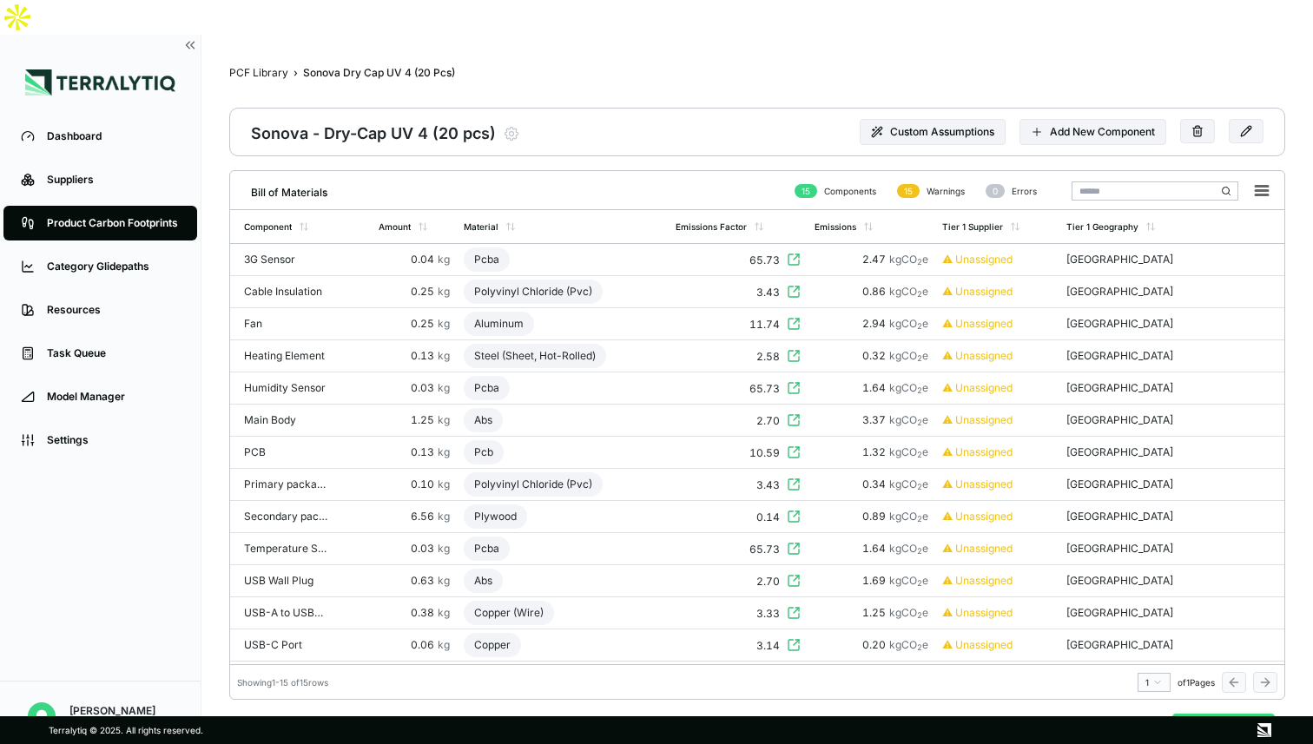
click at [1197, 714] on button "Analyze PCF" at bounding box center [1223, 730] width 102 height 33
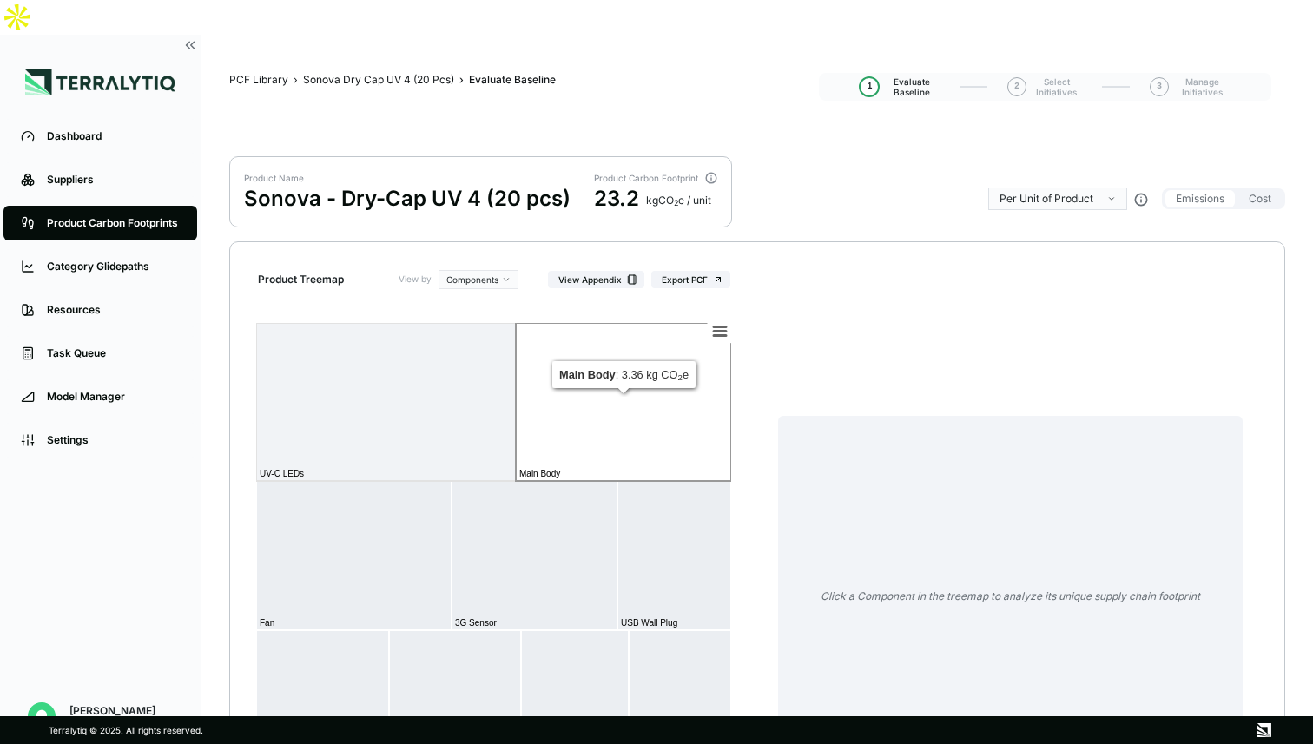
click at [612, 400] on rect at bounding box center [623, 402] width 215 height 158
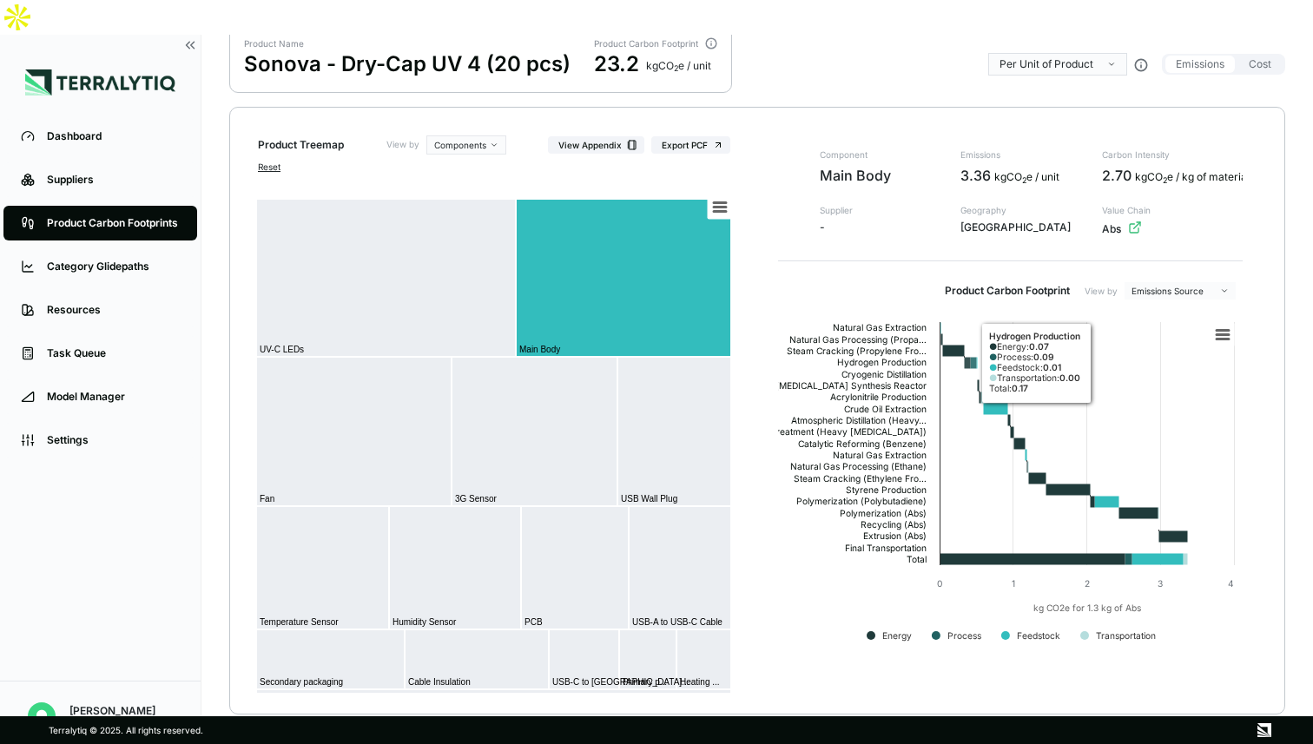
scroll to position [136, 0]
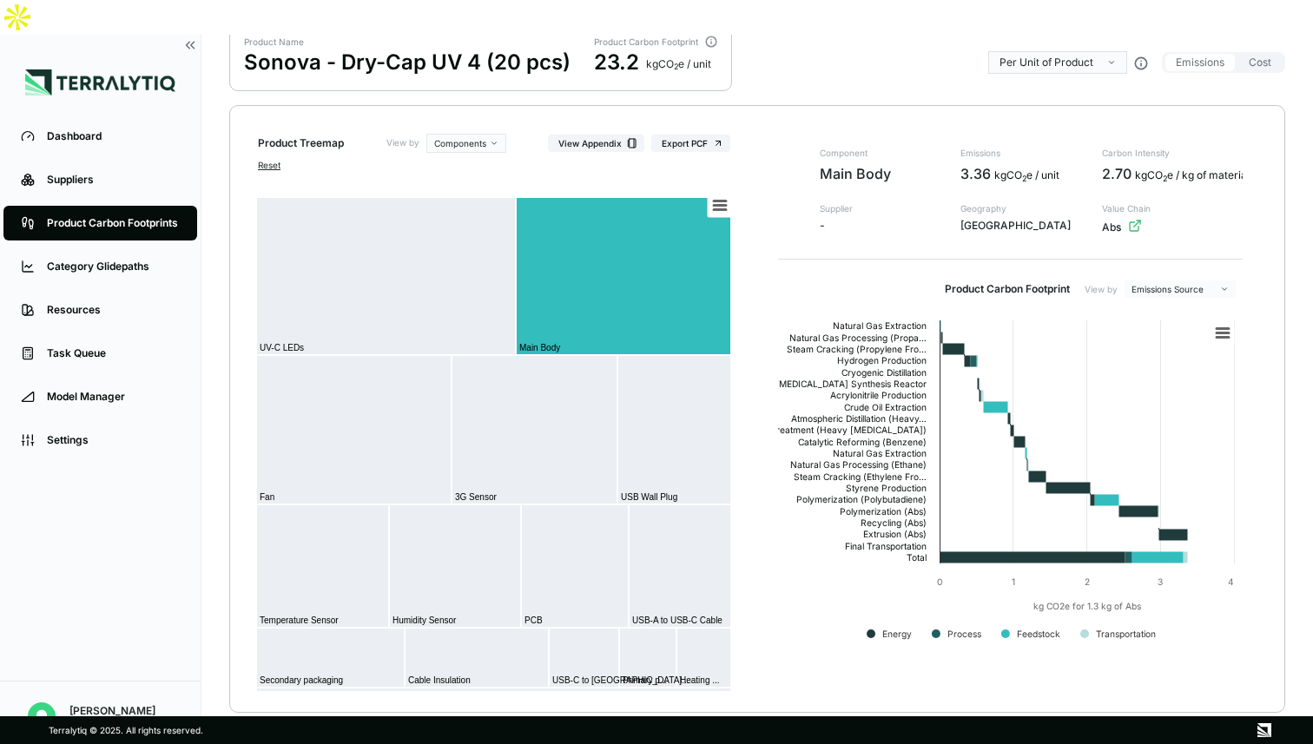
click at [1156, 727] on button "Continue to Main Body" at bounding box center [1184, 743] width 202 height 33
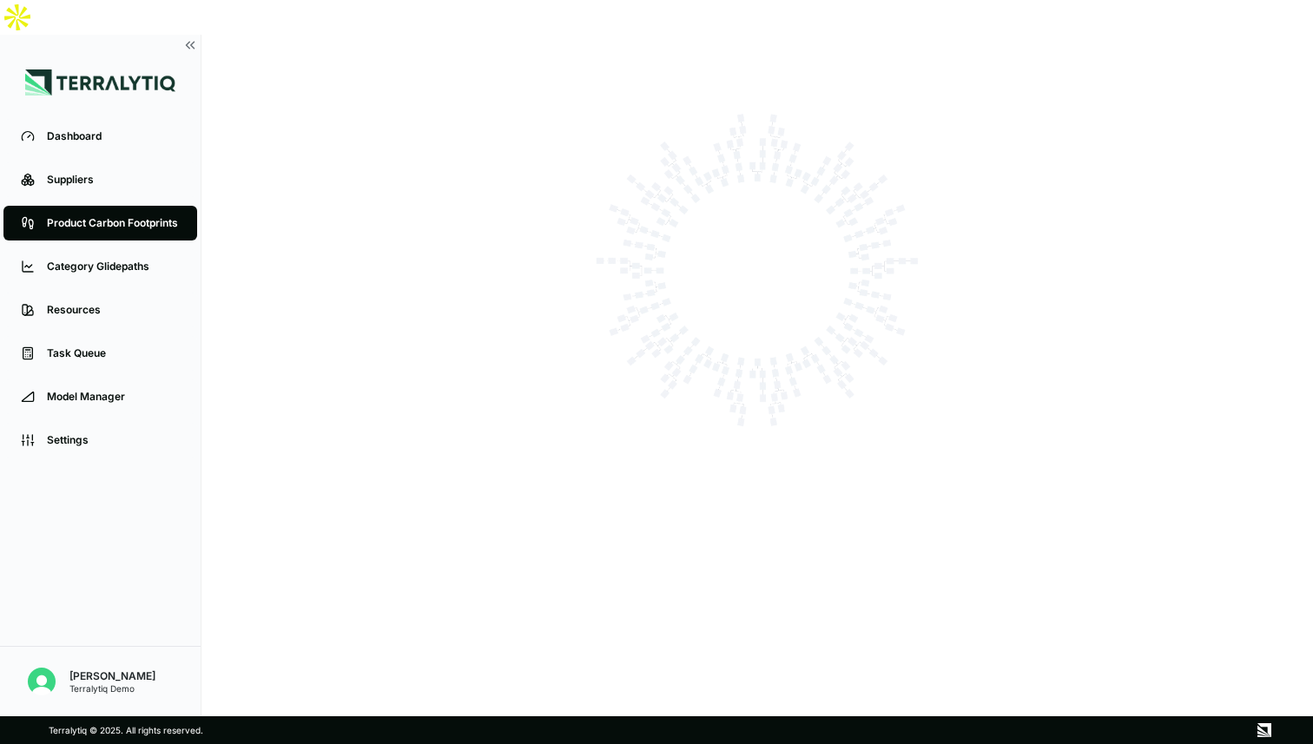
scroll to position [0, 0]
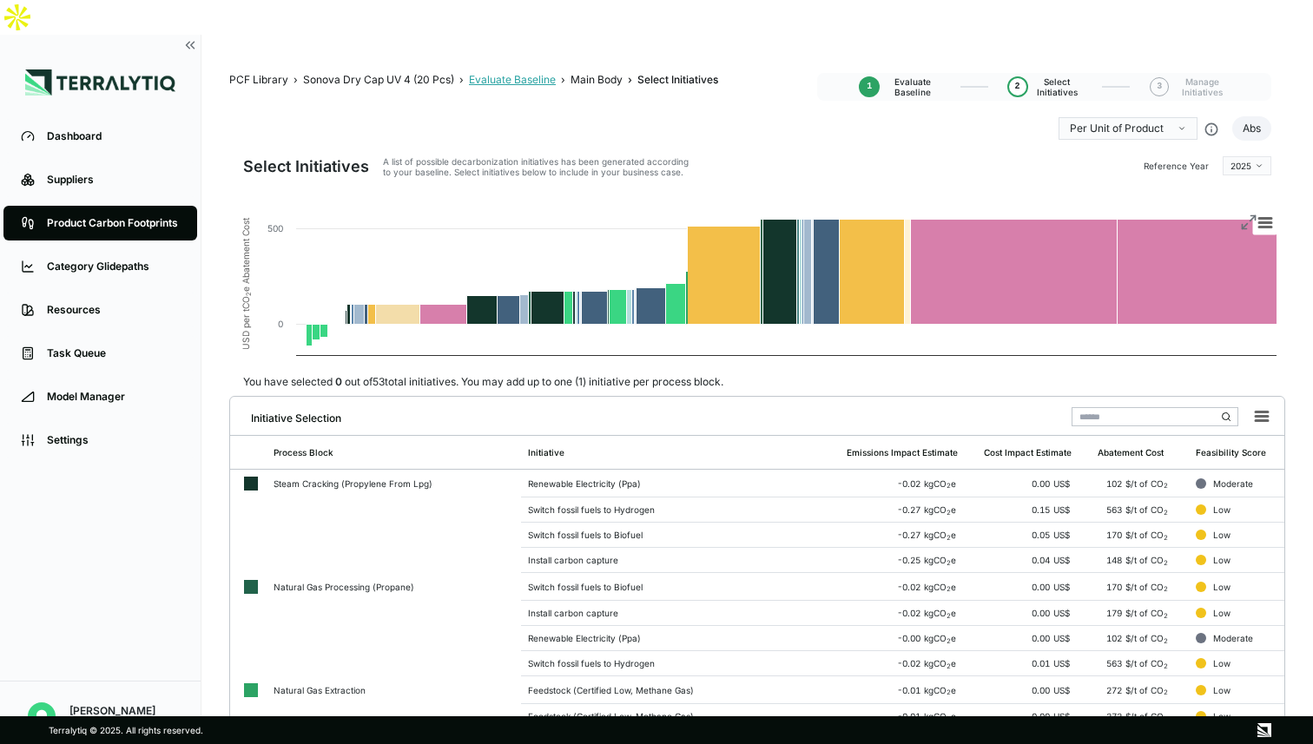
click at [532, 73] on div "Evaluate Baseline" at bounding box center [512, 80] width 87 height 14
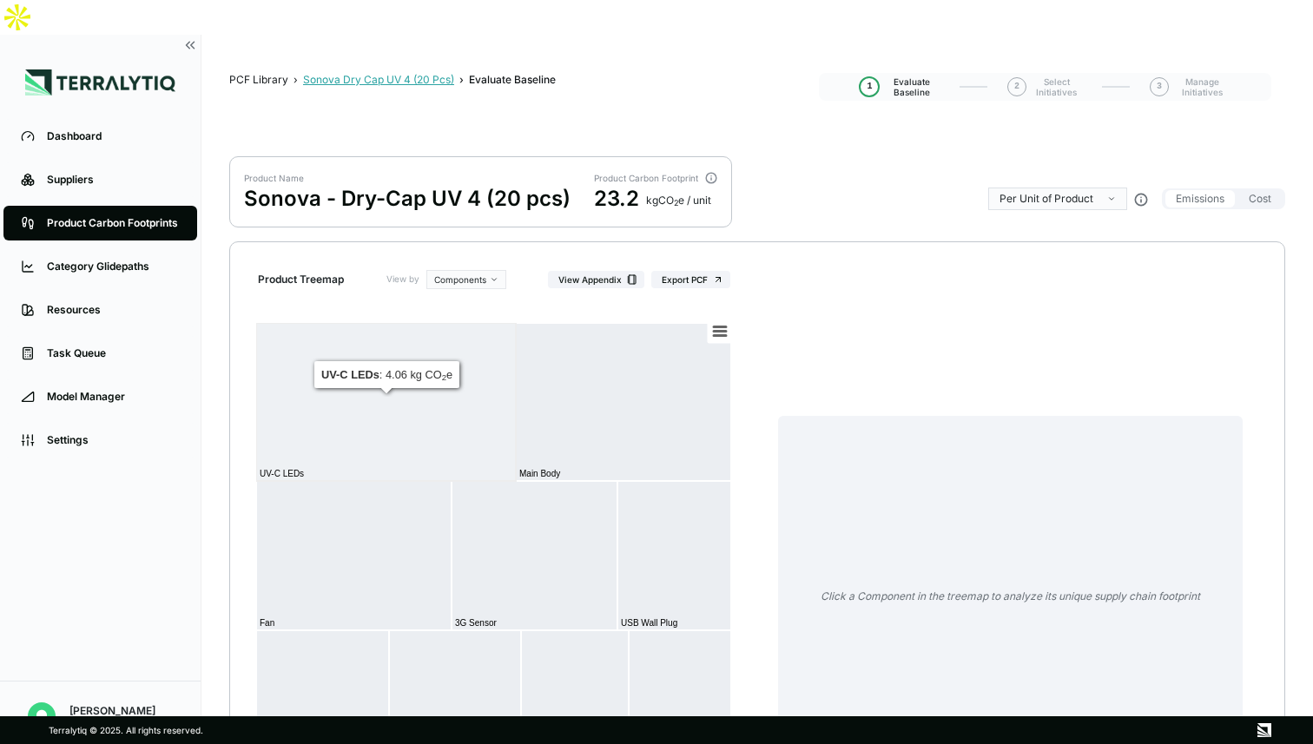
click at [400, 73] on div "Sonova Dry Cap UV 4 (20 Pcs)" at bounding box center [378, 80] width 151 height 14
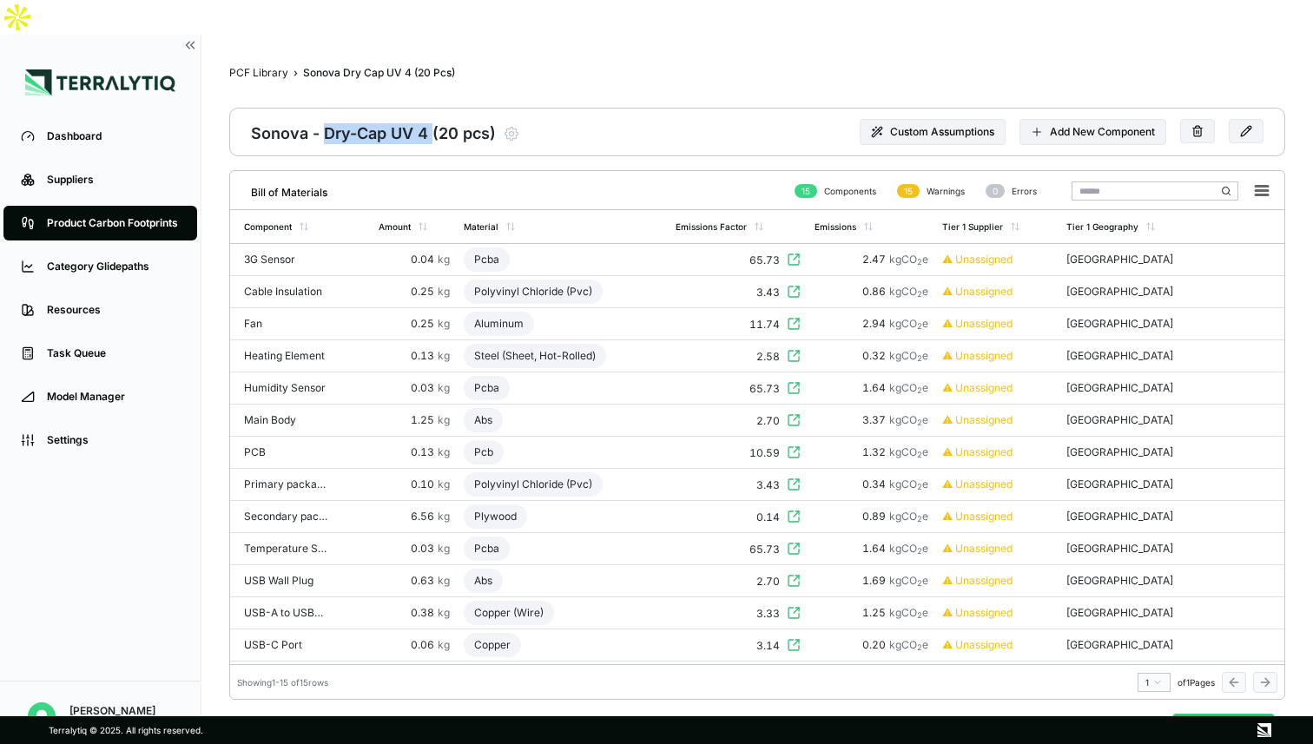
drag, startPoint x: 323, startPoint y: 96, endPoint x: 430, endPoint y: 99, distance: 106.8
click at [430, 120] on div "Sonova - Dry-Cap UV 4 (20 pcs)" at bounding box center [373, 132] width 245 height 24
copy div "Dry-Cap UV 4"
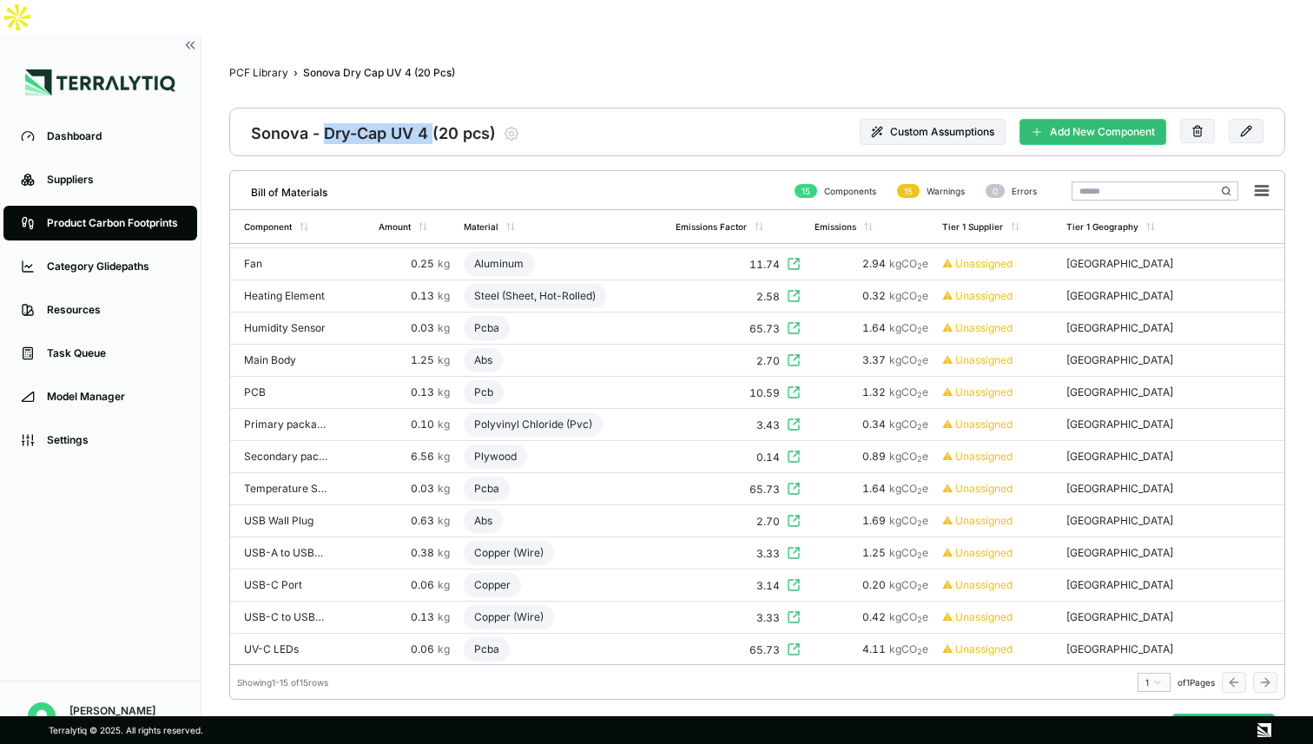
click at [1112, 119] on button "Add New Component" at bounding box center [1092, 132] width 147 height 26
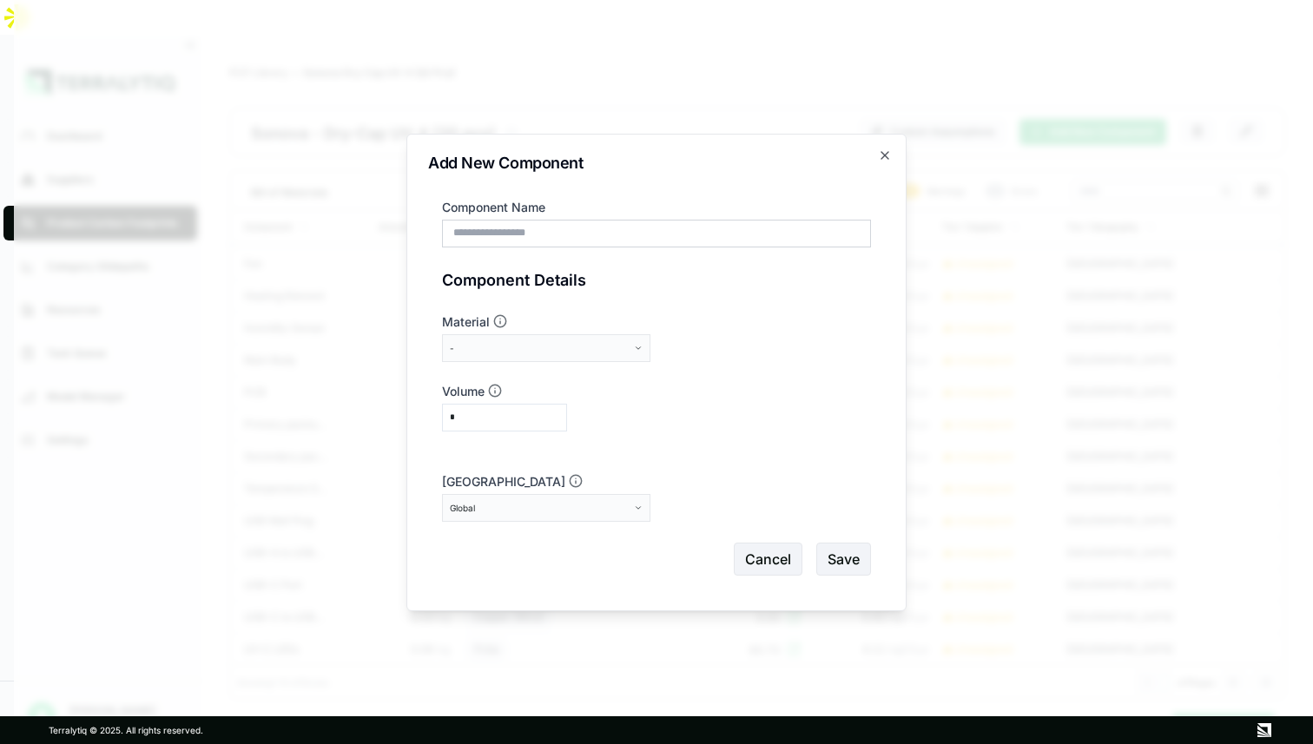
type input "*"
type input "**********"
click at [592, 347] on div "-" at bounding box center [540, 348] width 181 height 10
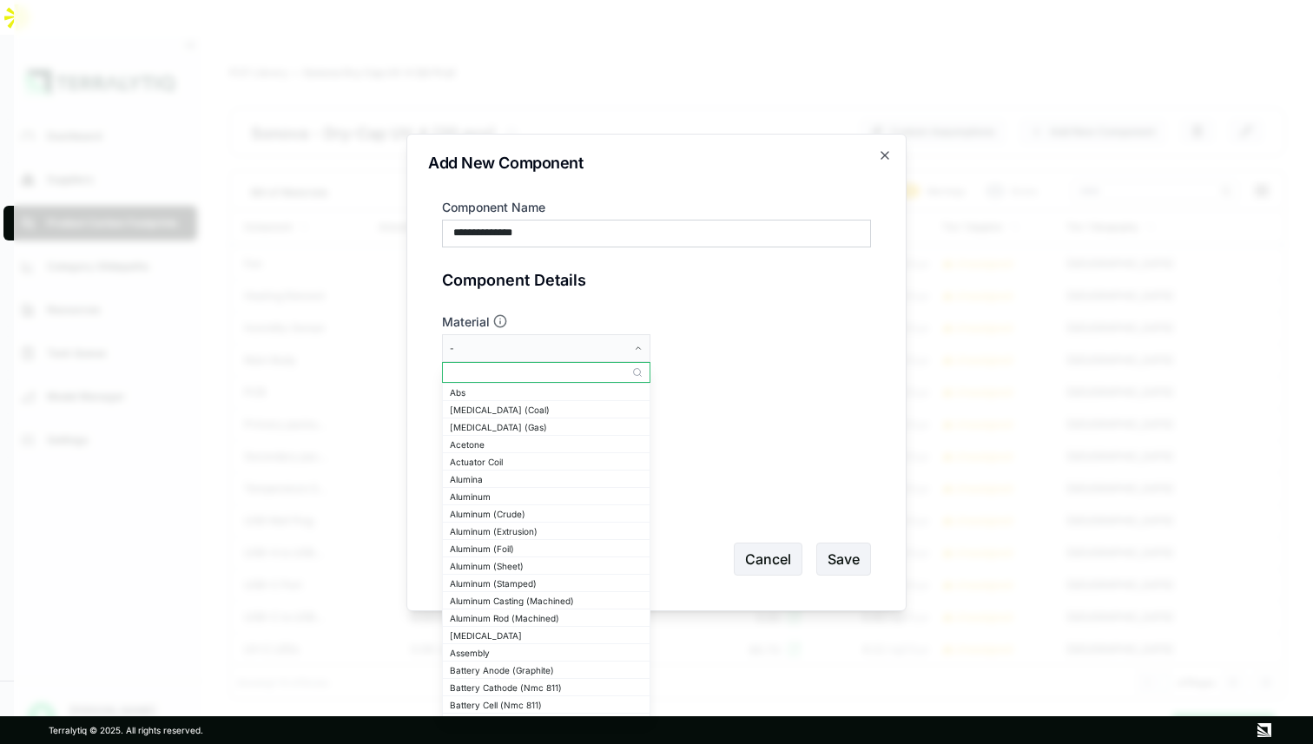
click at [577, 373] on input "text" at bounding box center [546, 372] width 207 height 21
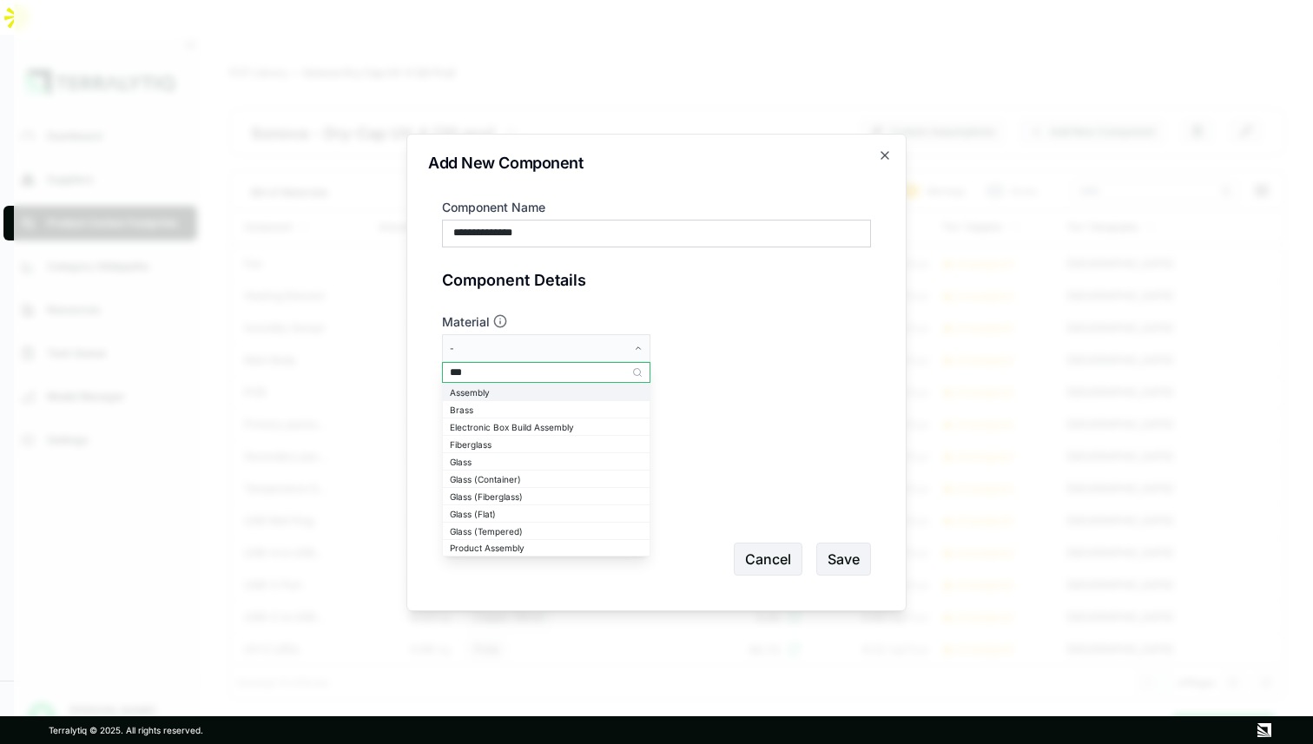
type input "***"
click at [565, 386] on div "Assembly" at bounding box center [546, 392] width 207 height 16
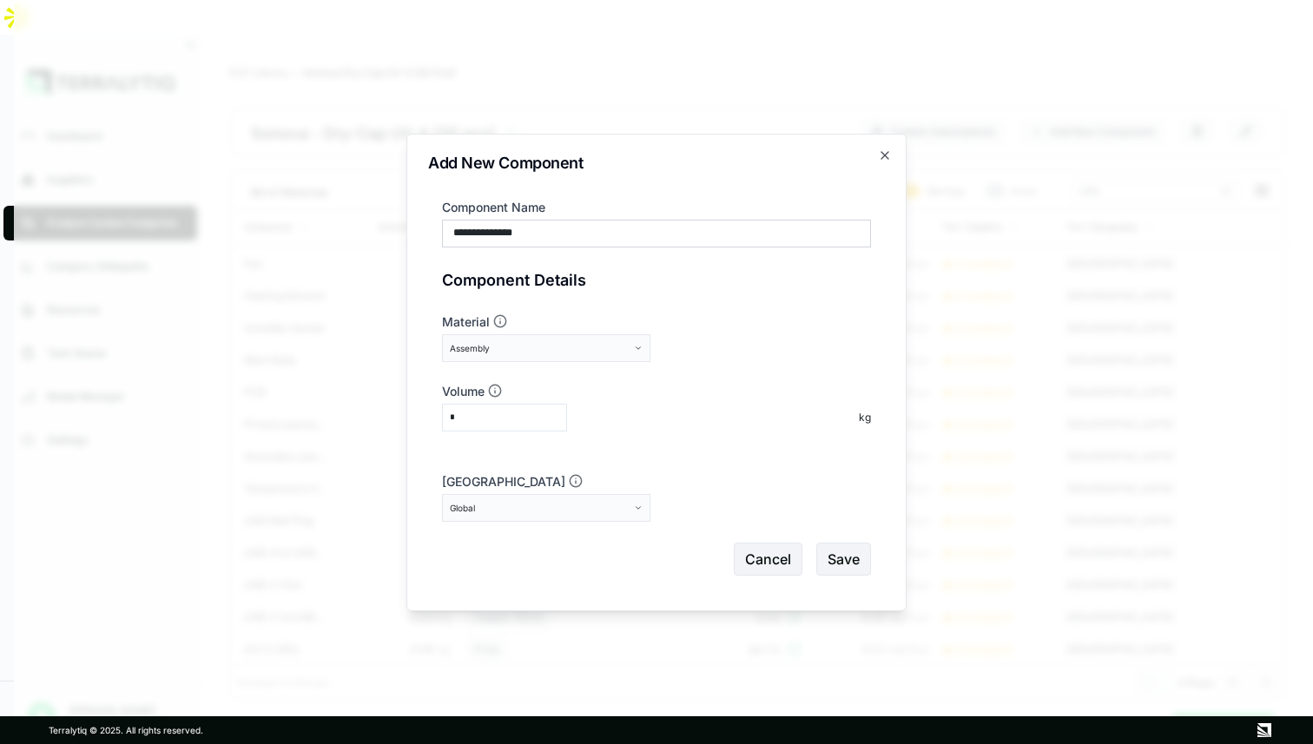
click at [524, 413] on input "*" at bounding box center [504, 418] width 125 height 28
type input "***"
click at [607, 513] on button "Global" at bounding box center [546, 508] width 208 height 28
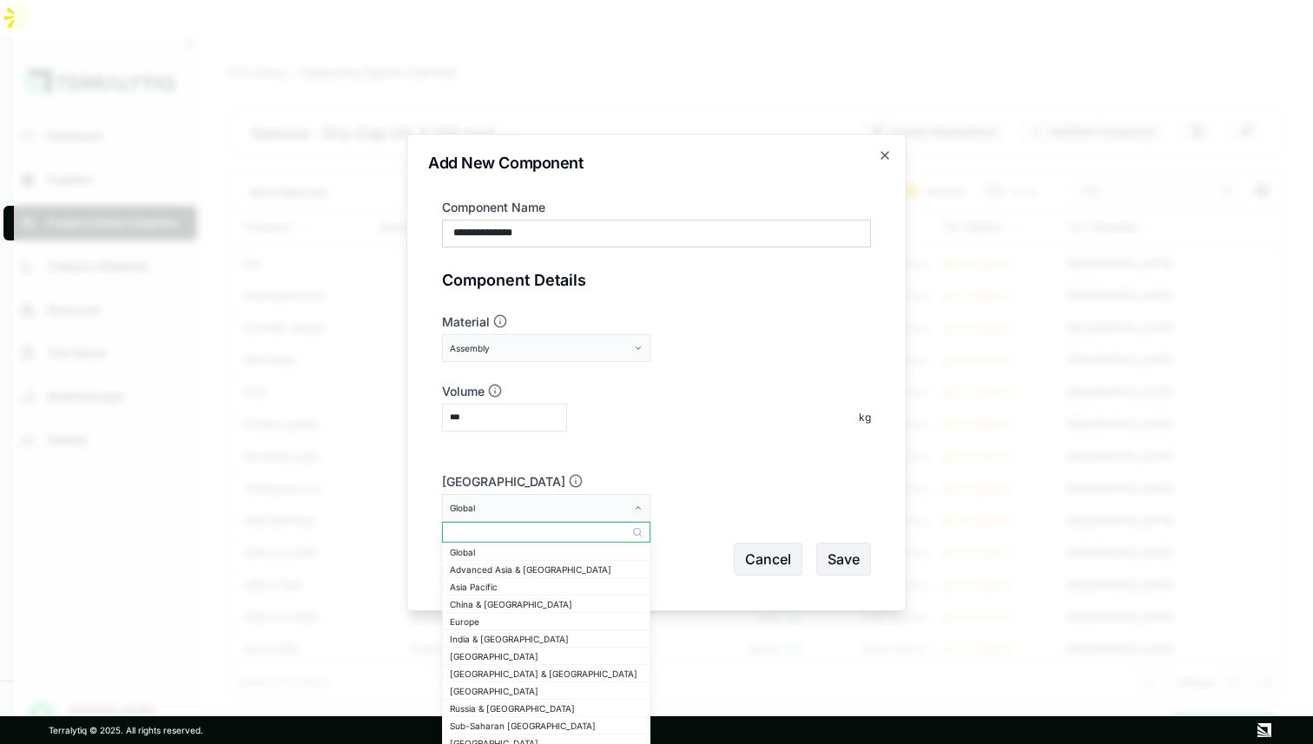
click at [580, 529] on input "text" at bounding box center [546, 532] width 207 height 21
type input "*****"
click at [578, 567] on div "[GEOGRAPHIC_DATA]" at bounding box center [546, 569] width 193 height 10
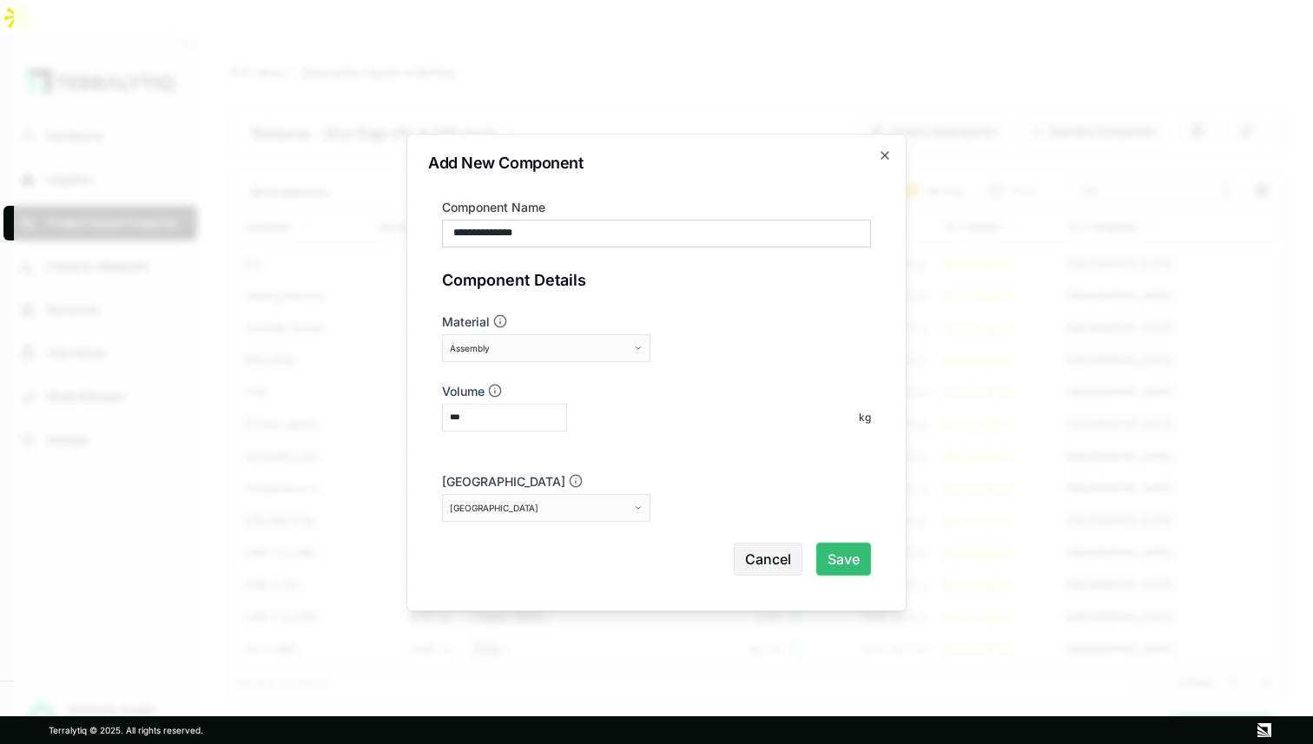
click at [857, 568] on button "Save" at bounding box center [843, 559] width 55 height 33
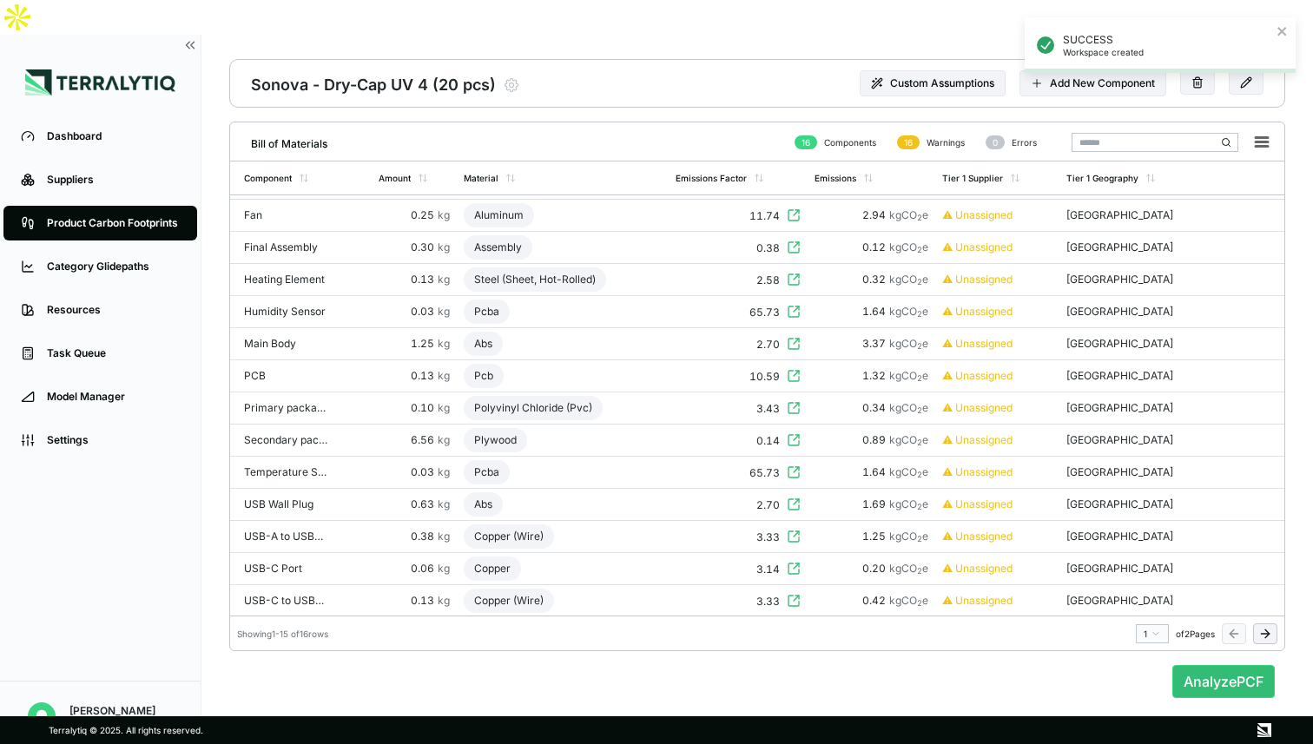
scroll to position [25, 0]
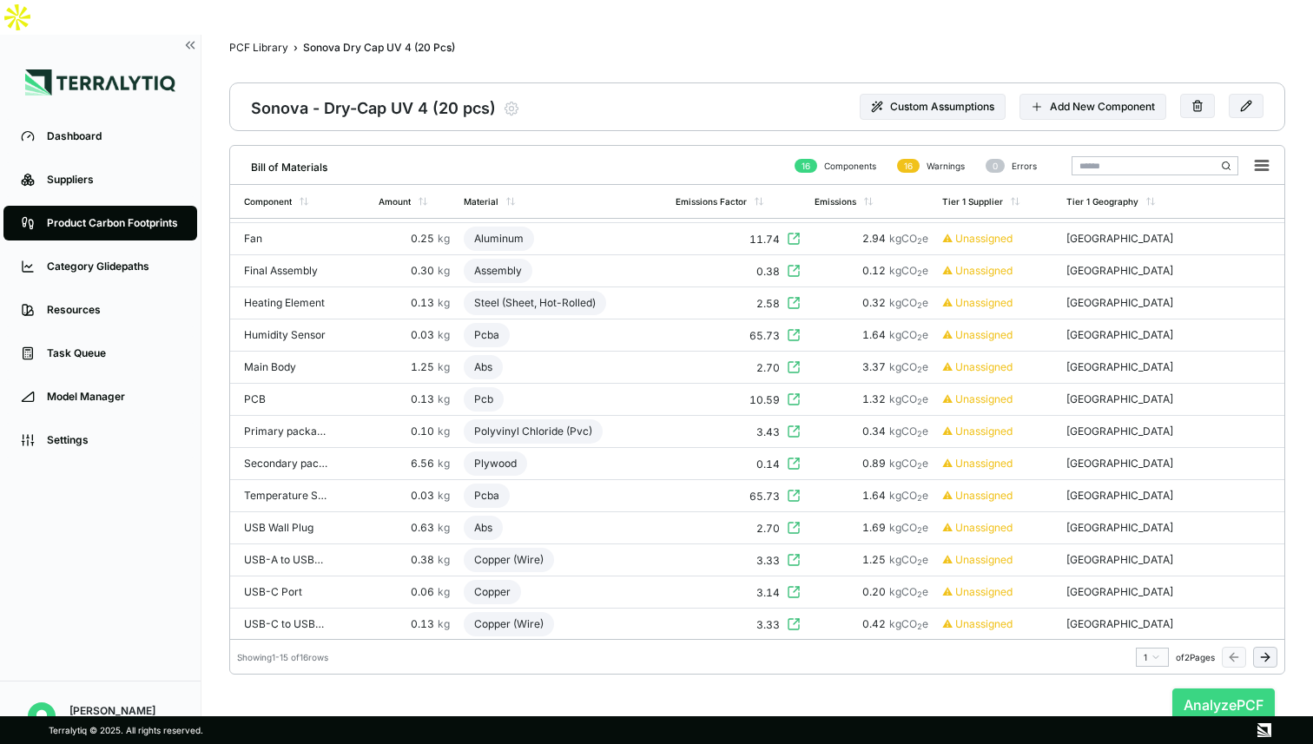
click at [1229, 689] on button "Analyze PCF" at bounding box center [1223, 705] width 102 height 33
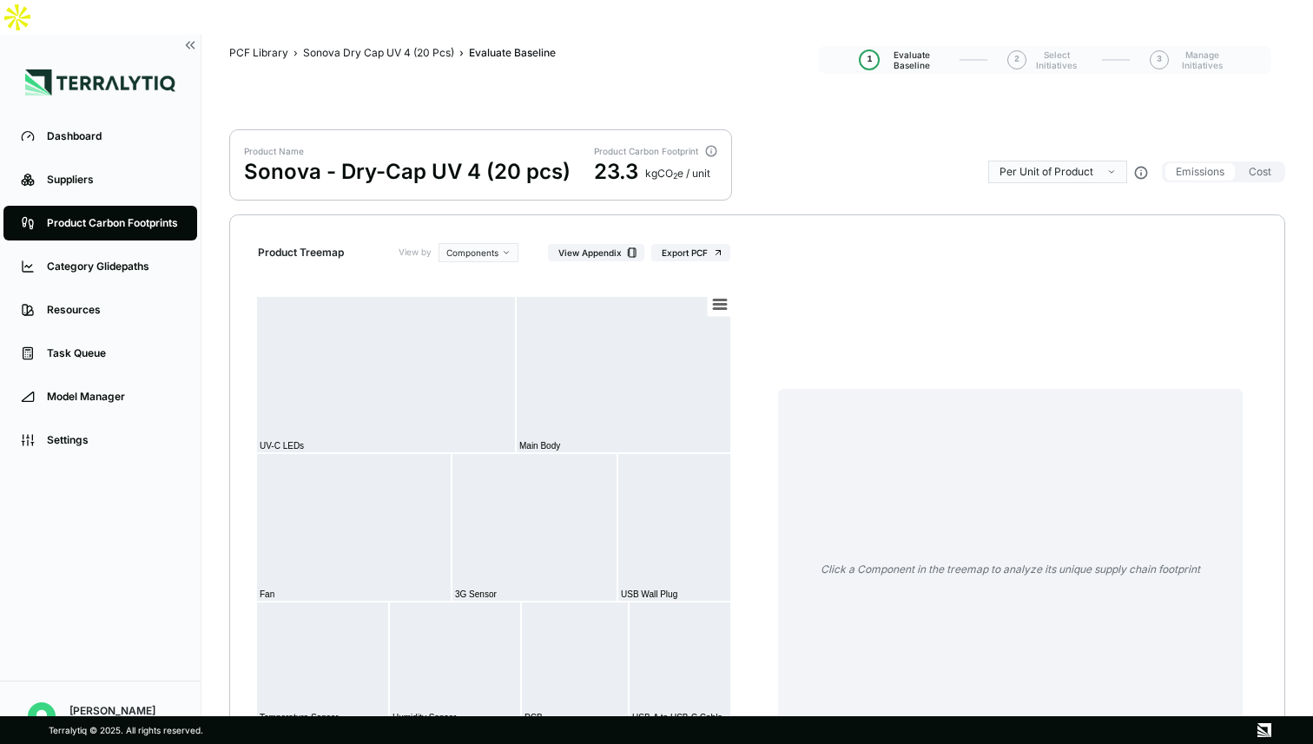
scroll to position [7, 0]
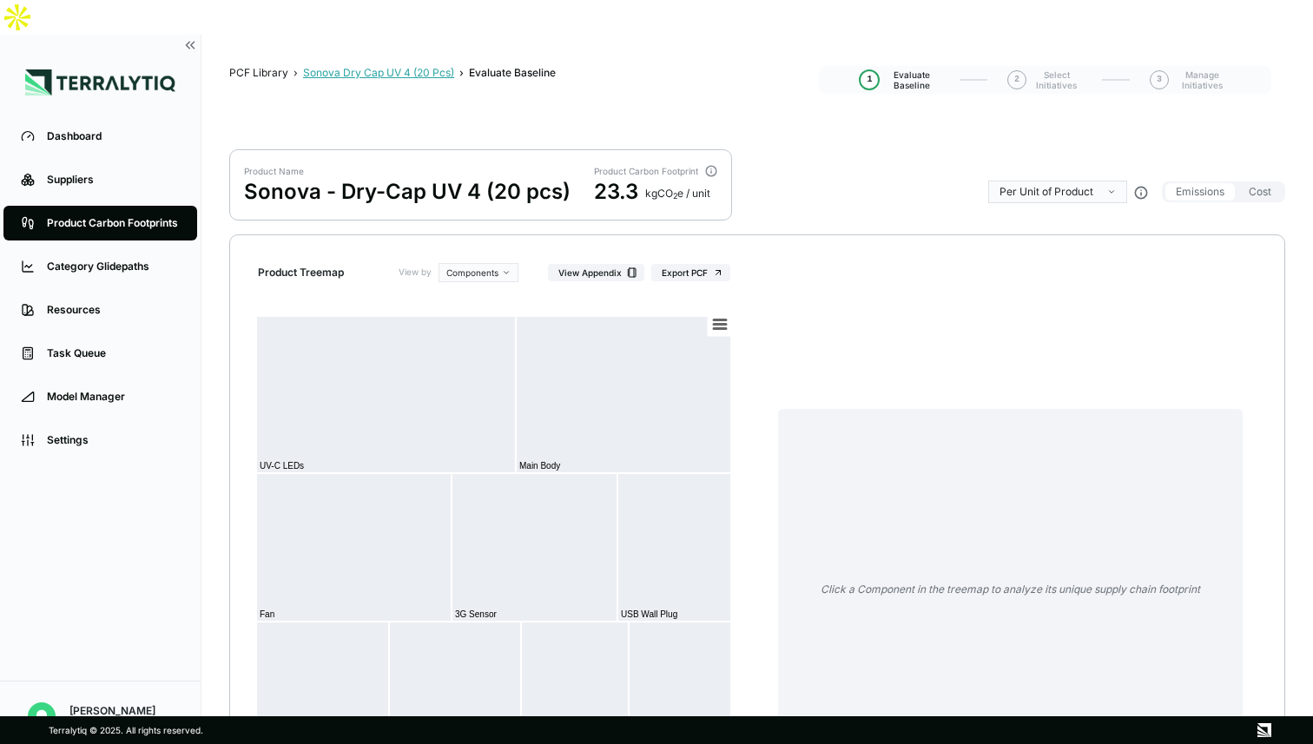
click at [434, 66] on div "Sonova Dry Cap UV 4 (20 Pcs)" at bounding box center [378, 73] width 151 height 14
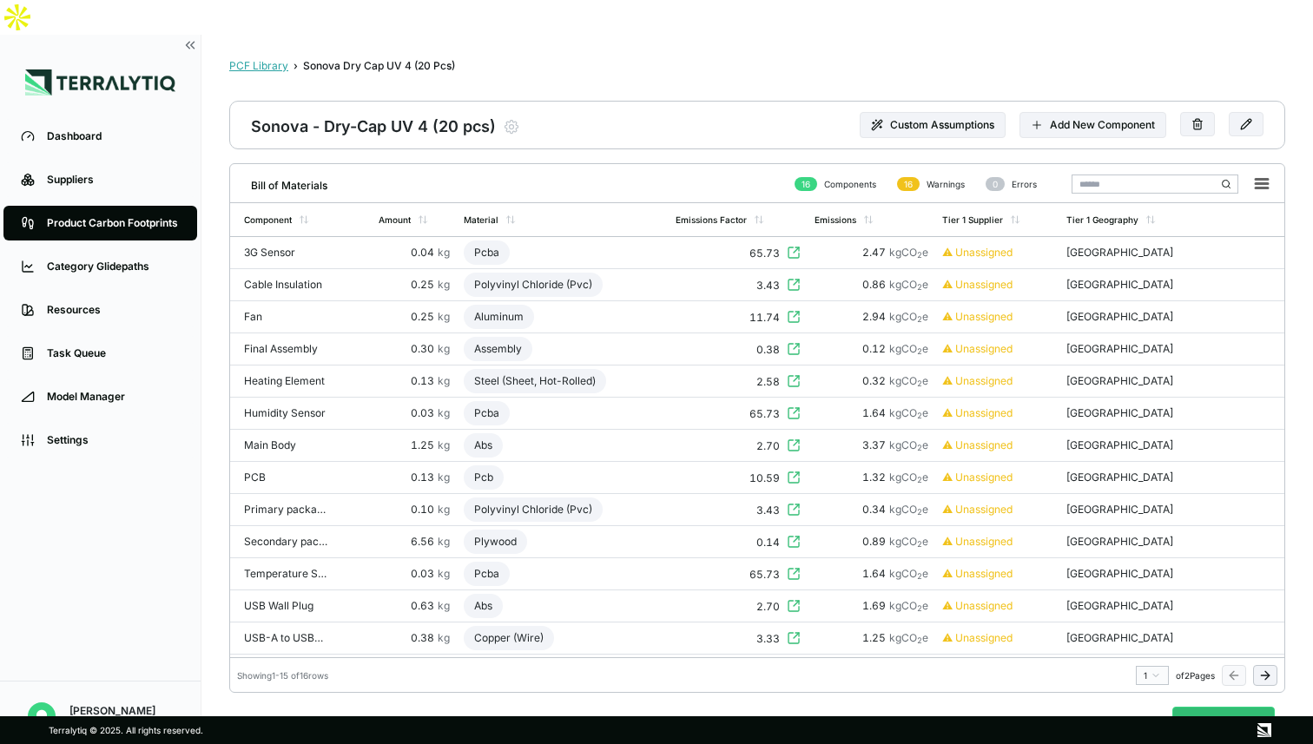
click at [268, 59] on div "PCF Library" at bounding box center [258, 66] width 59 height 14
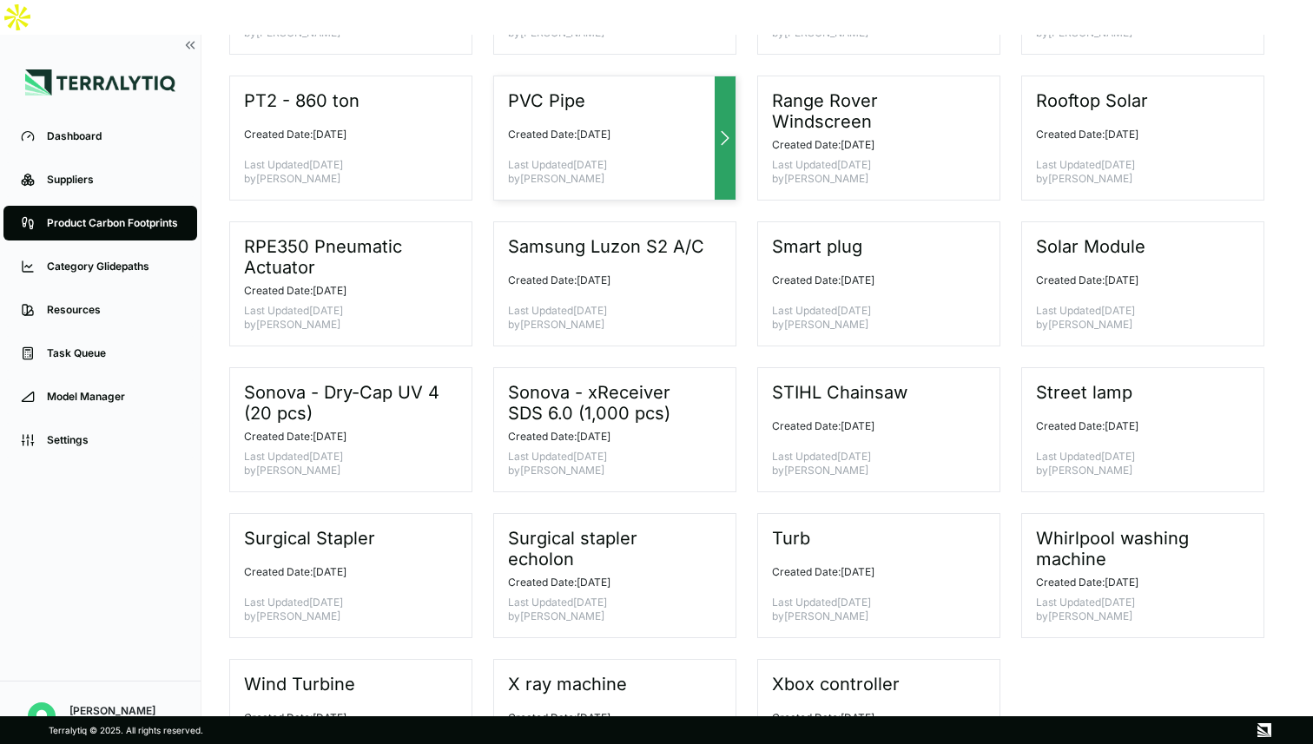
scroll to position [969, 0]
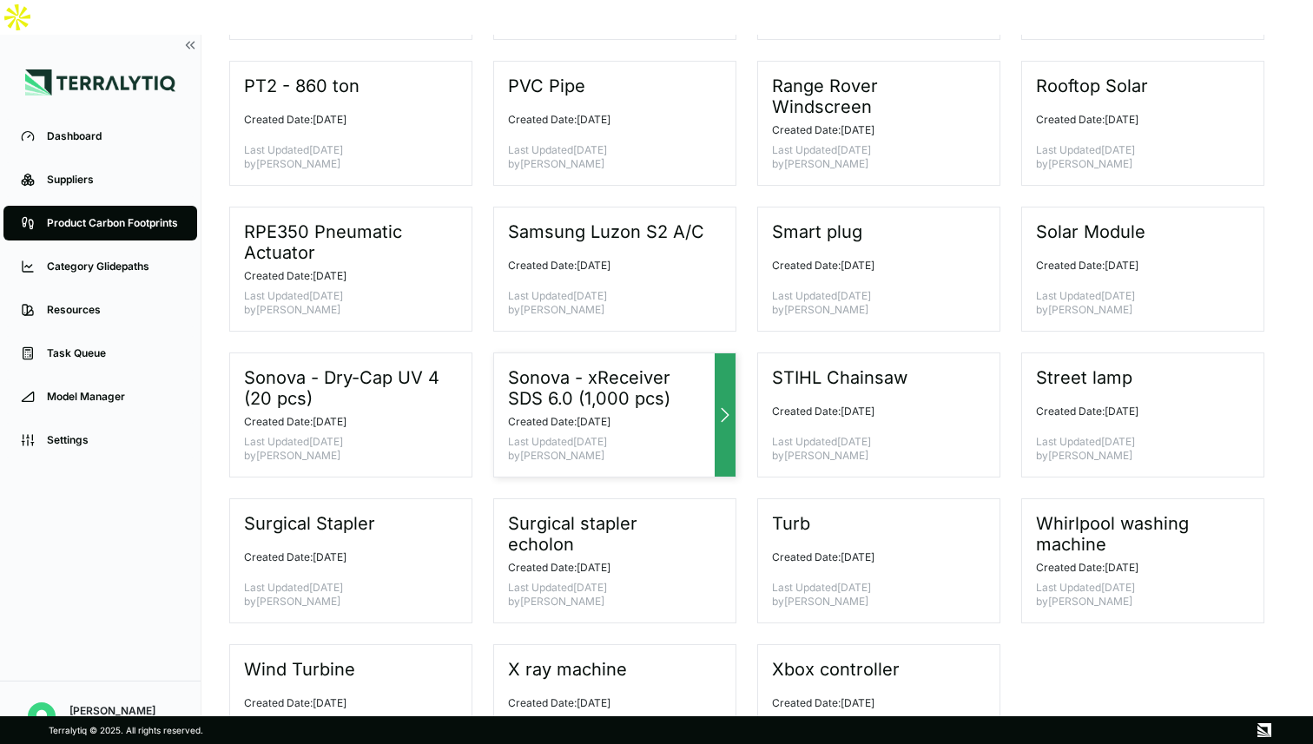
click at [725, 405] on icon at bounding box center [725, 415] width 21 height 21
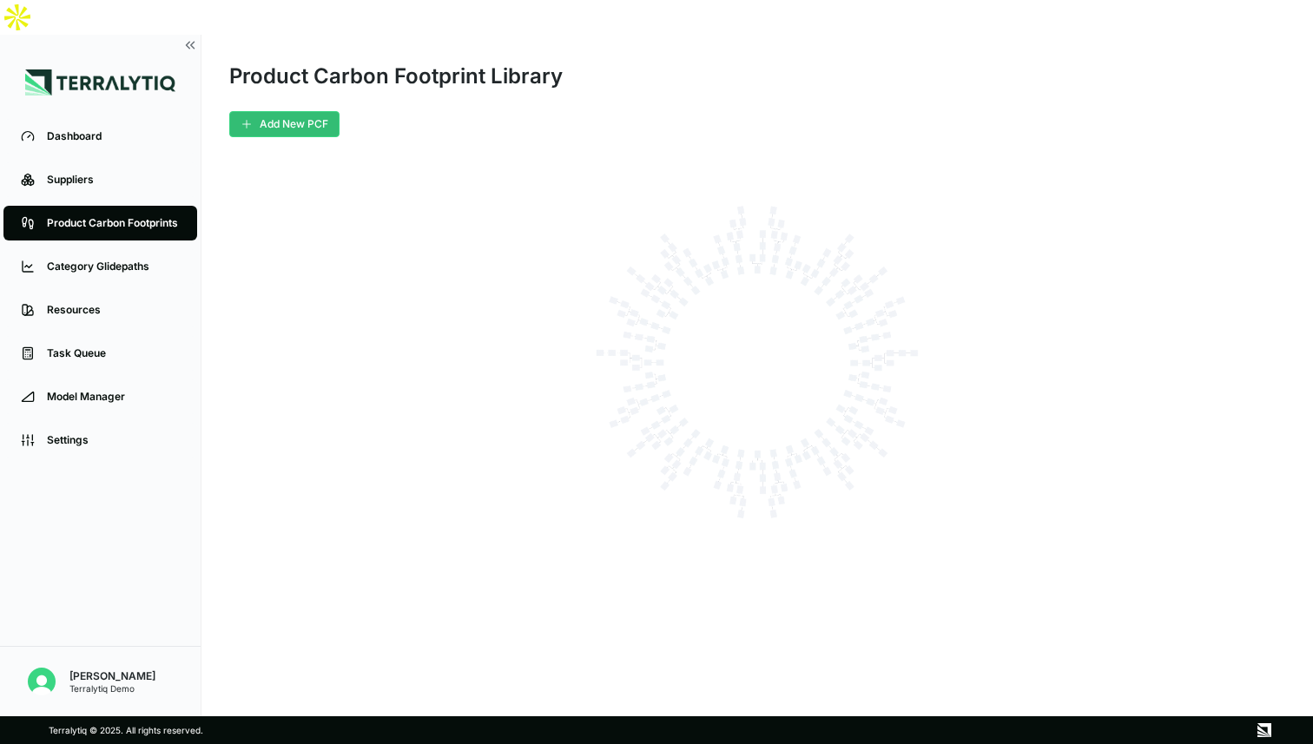
scroll to position [0, 0]
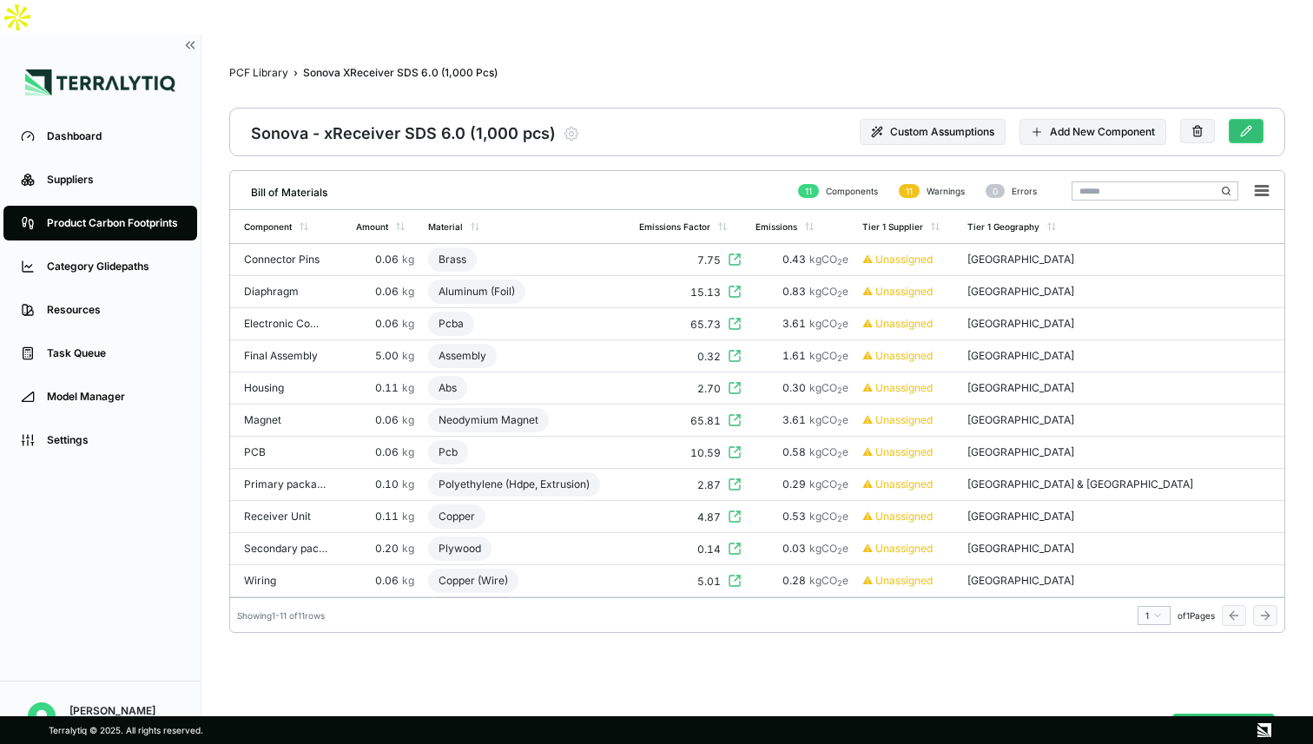
click at [1243, 125] on icon at bounding box center [1246, 131] width 12 height 12
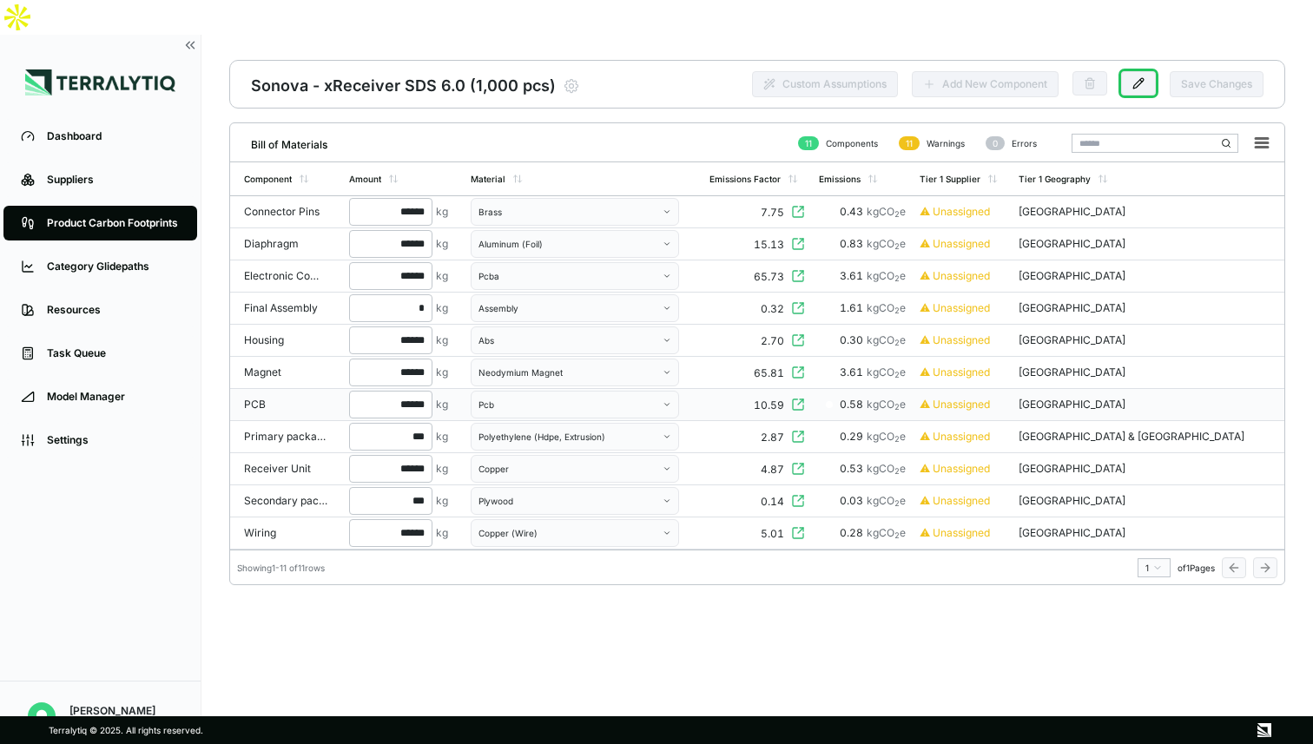
scroll to position [41, 0]
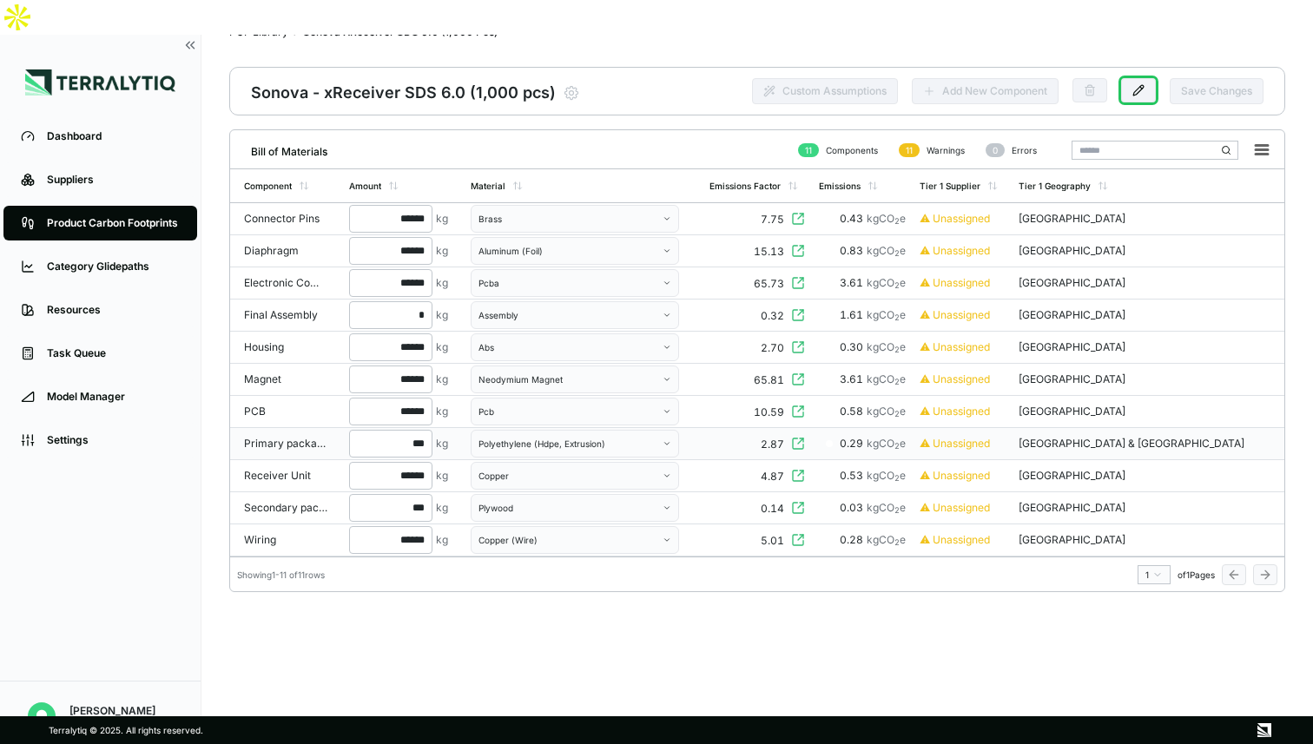
click at [557, 439] on div "Polyethylene (Hdpe, Extrusion)" at bounding box center [568, 444] width 181 height 10
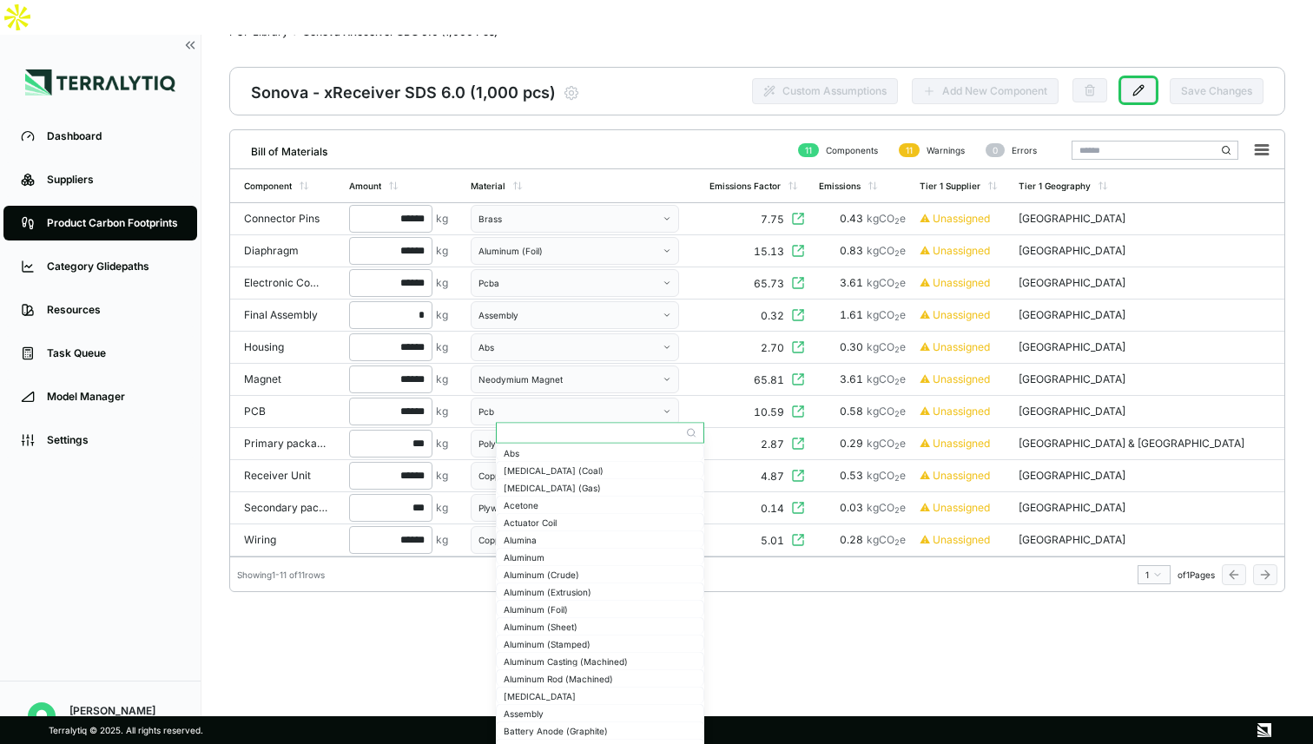
click at [557, 439] on input "text" at bounding box center [600, 433] width 207 height 21
type input "*"
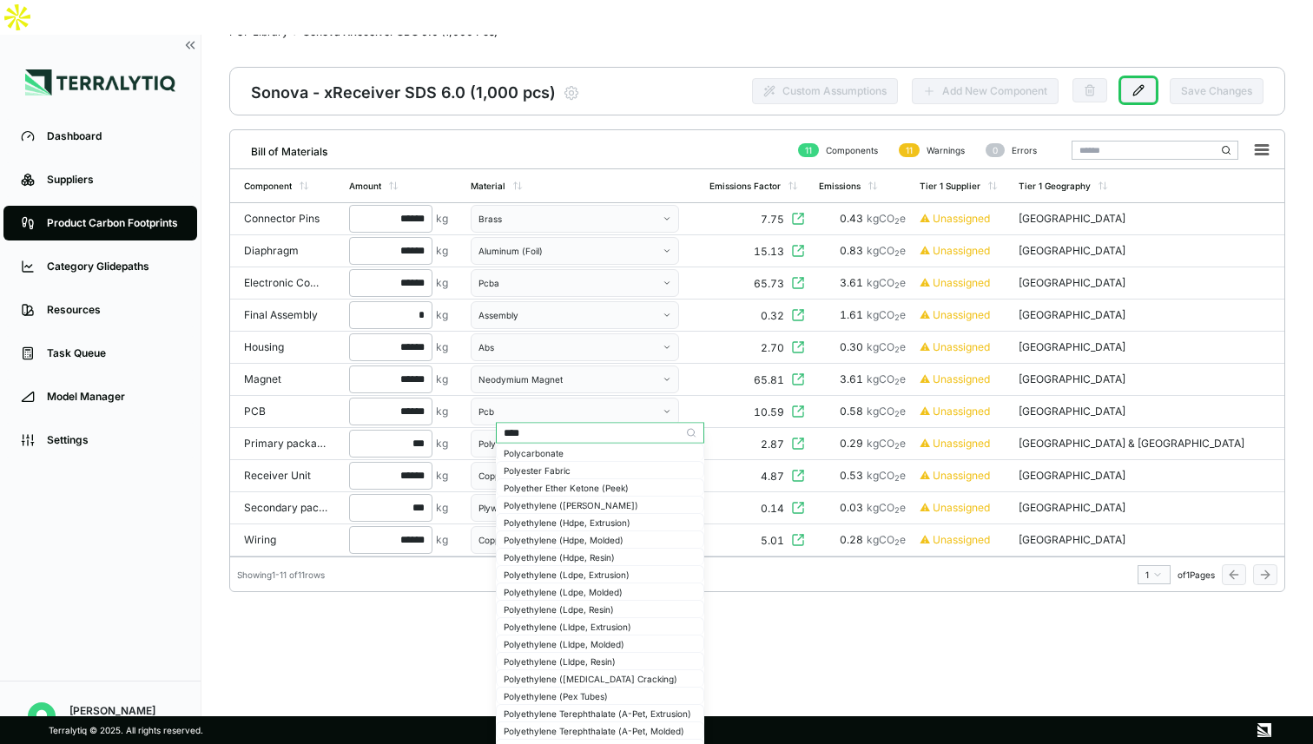
type input "*****"
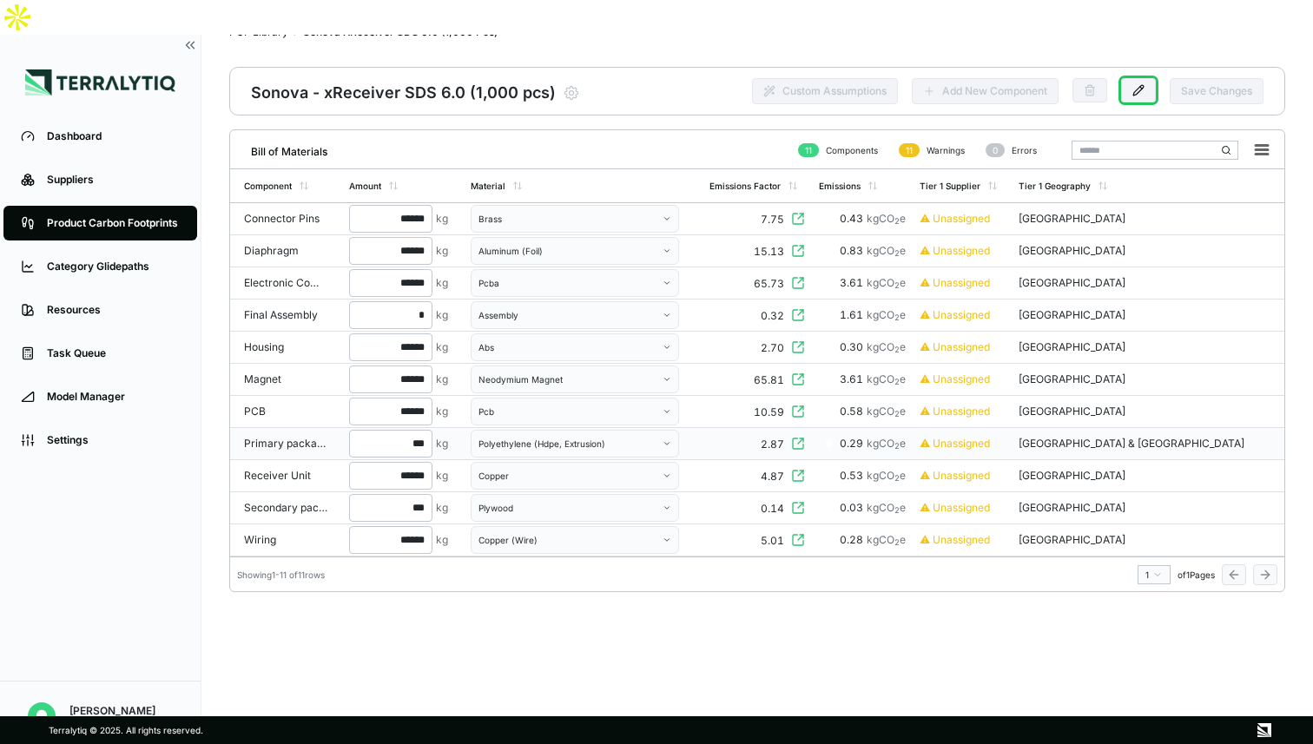
click at [630, 439] on div "Polyethylene (Hdpe, Extrusion)" at bounding box center [568, 444] width 181 height 10
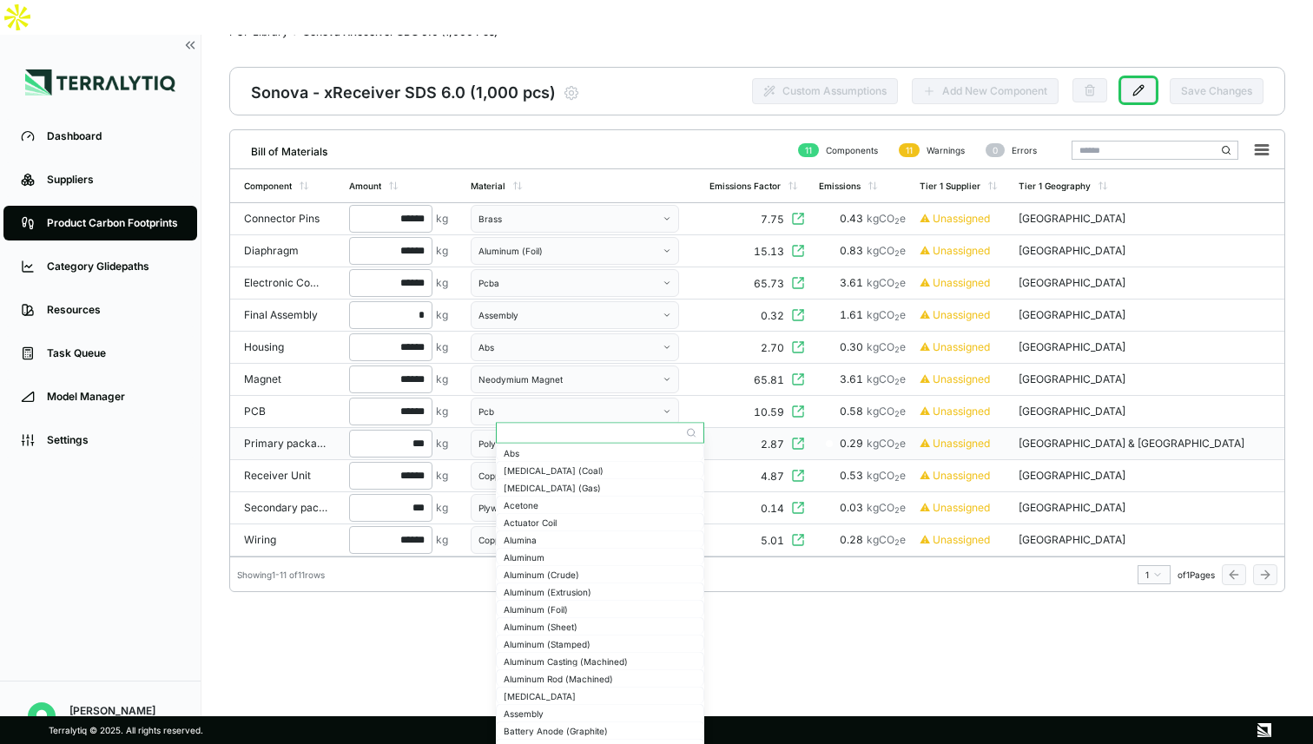
click at [618, 427] on input "text" at bounding box center [600, 433] width 207 height 21
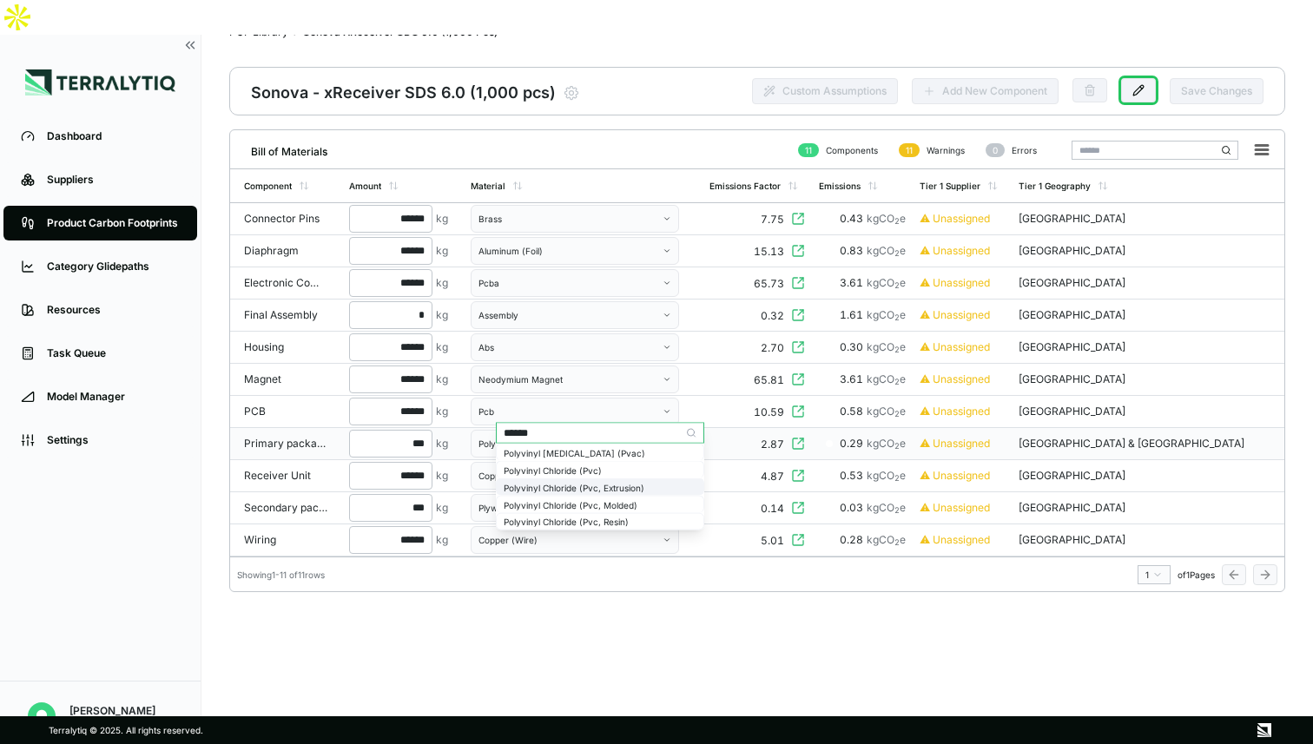
type input "******"
click at [627, 489] on div "Polyvinyl Chloride (Pvc, Extrusion)" at bounding box center [600, 487] width 193 height 10
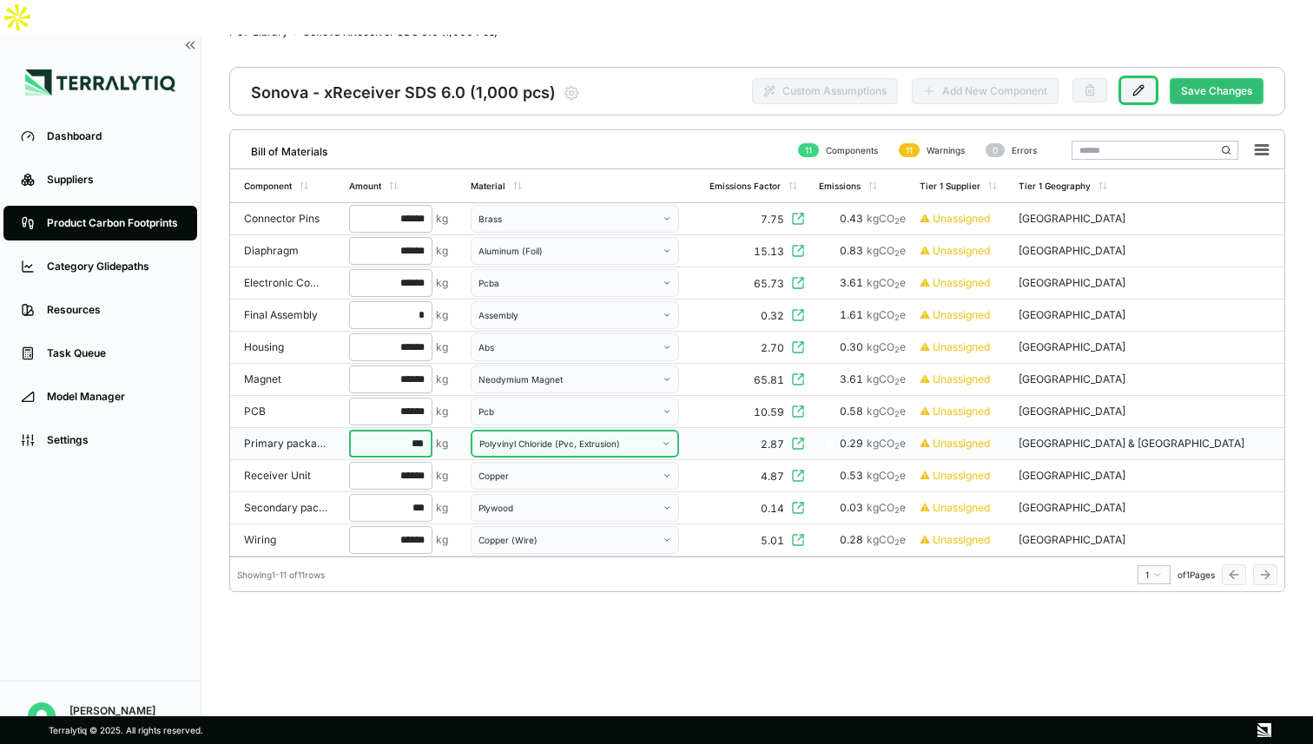
click at [1213, 78] on button "Save Changes" at bounding box center [1217, 91] width 94 height 26
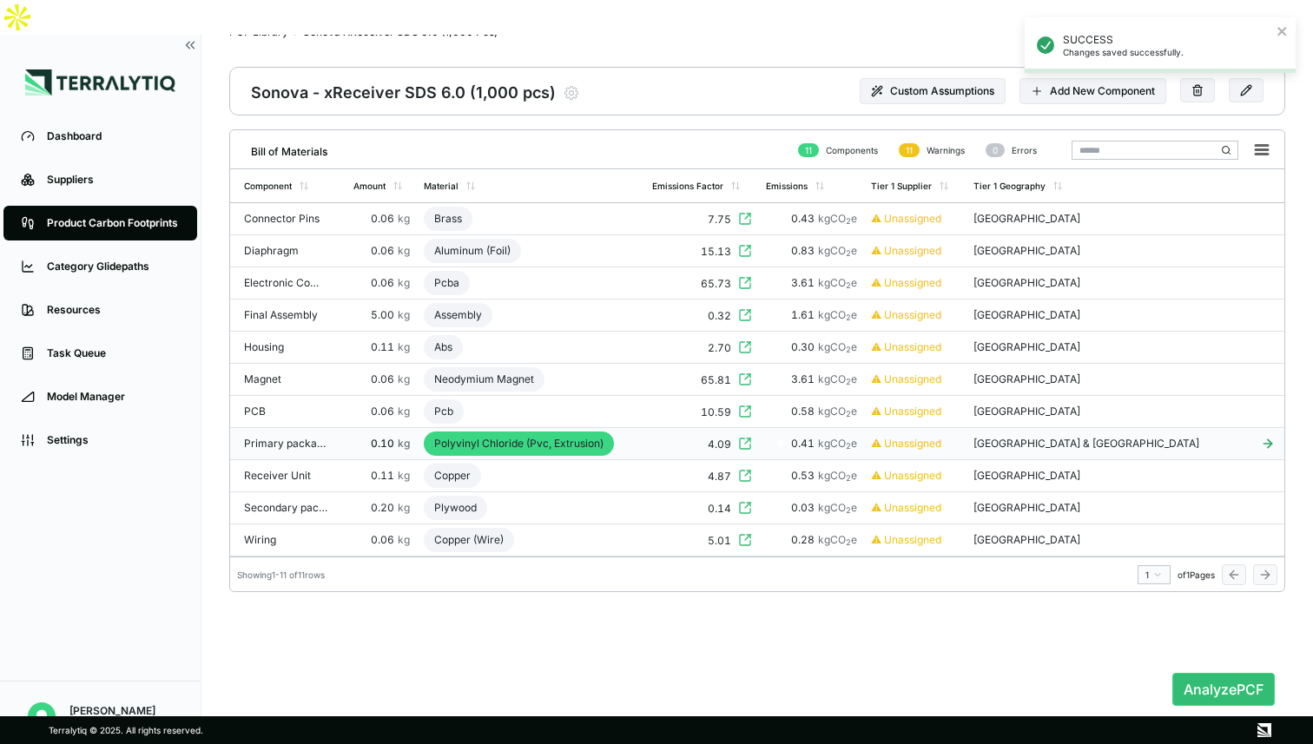
scroll to position [0, 0]
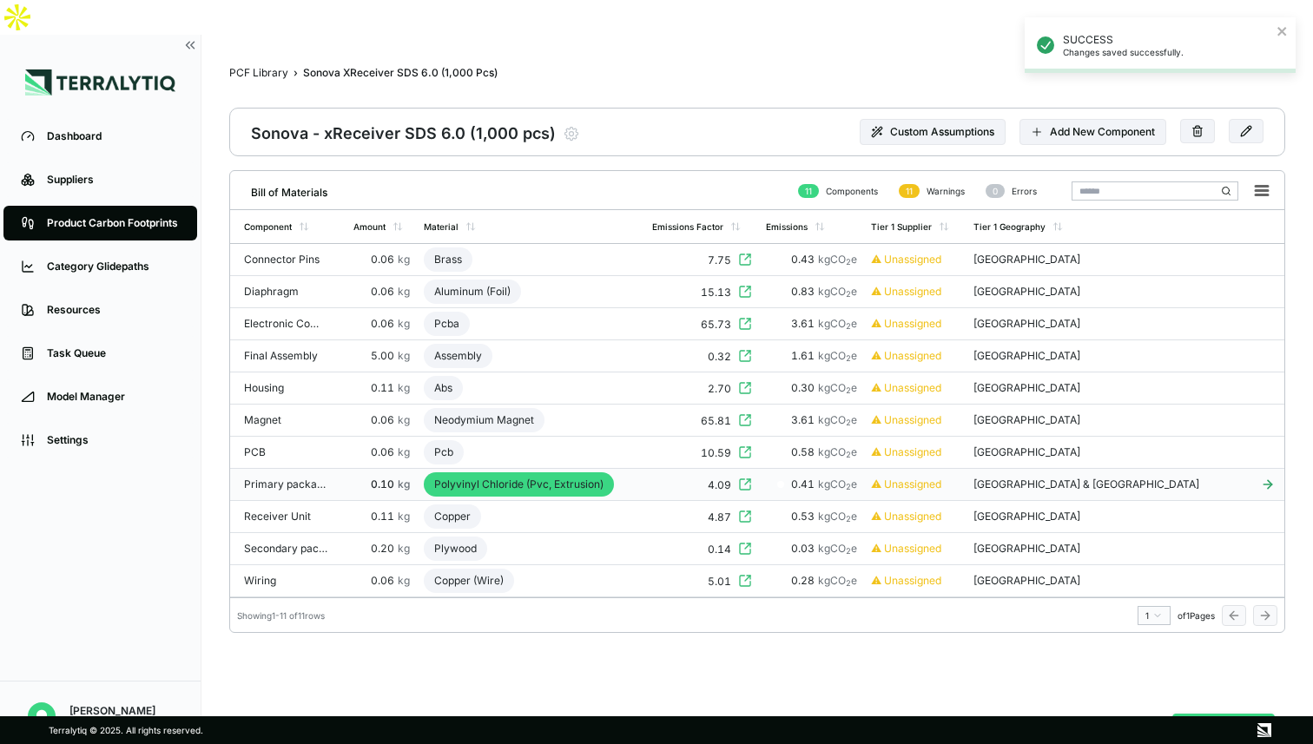
click at [1229, 714] on button "Analyze PCF" at bounding box center [1223, 730] width 102 height 33
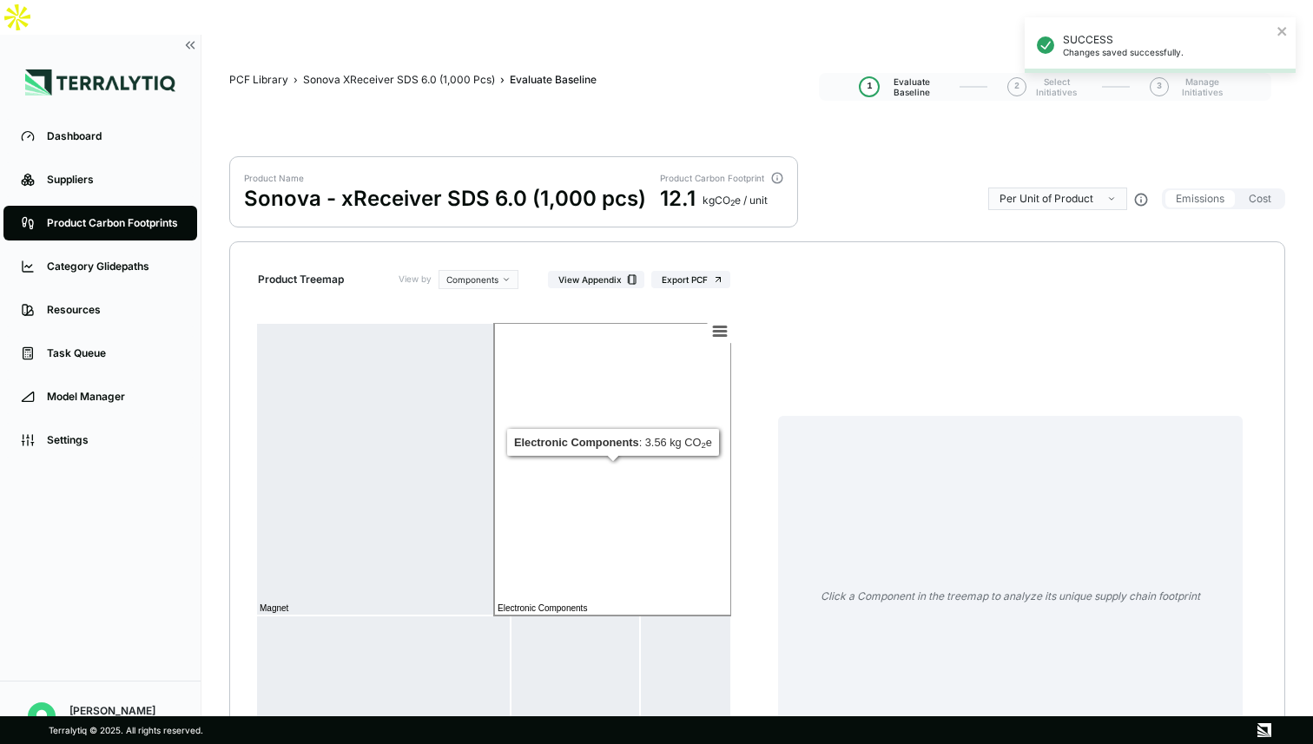
scroll to position [160, 0]
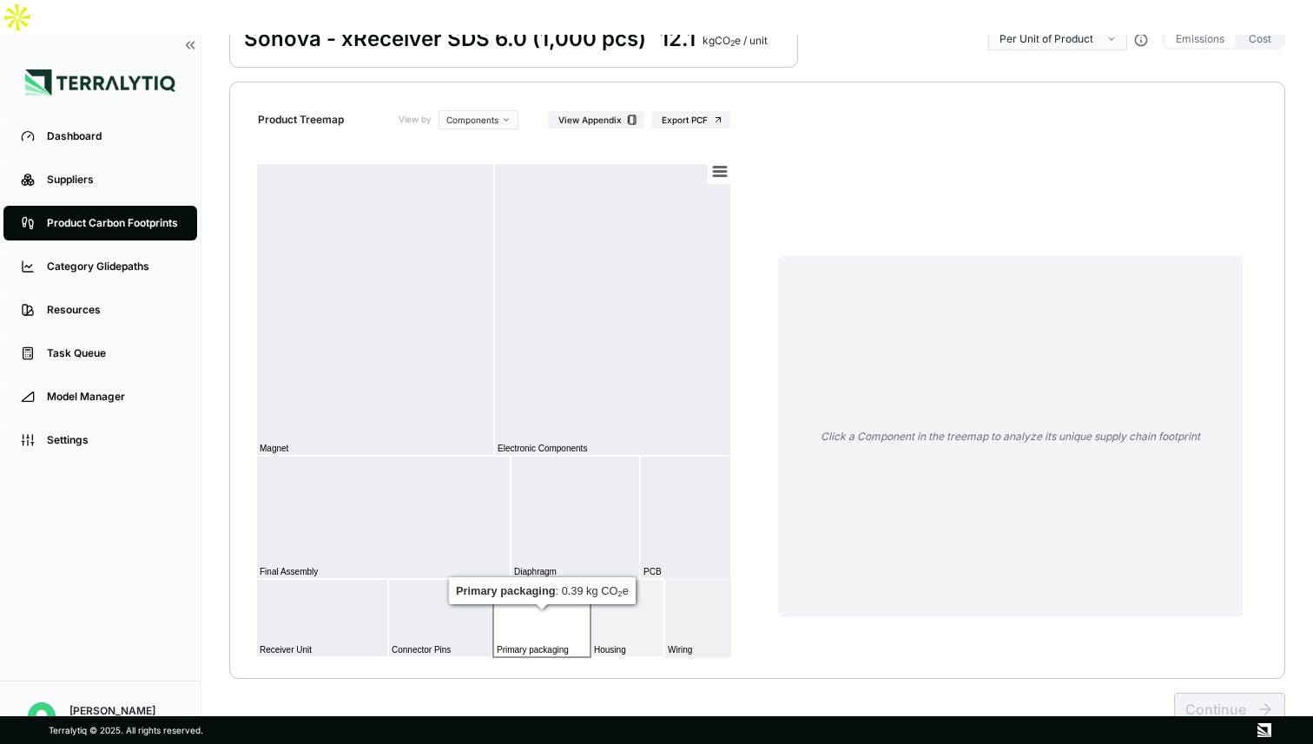
click at [541, 585] on rect at bounding box center [541, 618] width 97 height 78
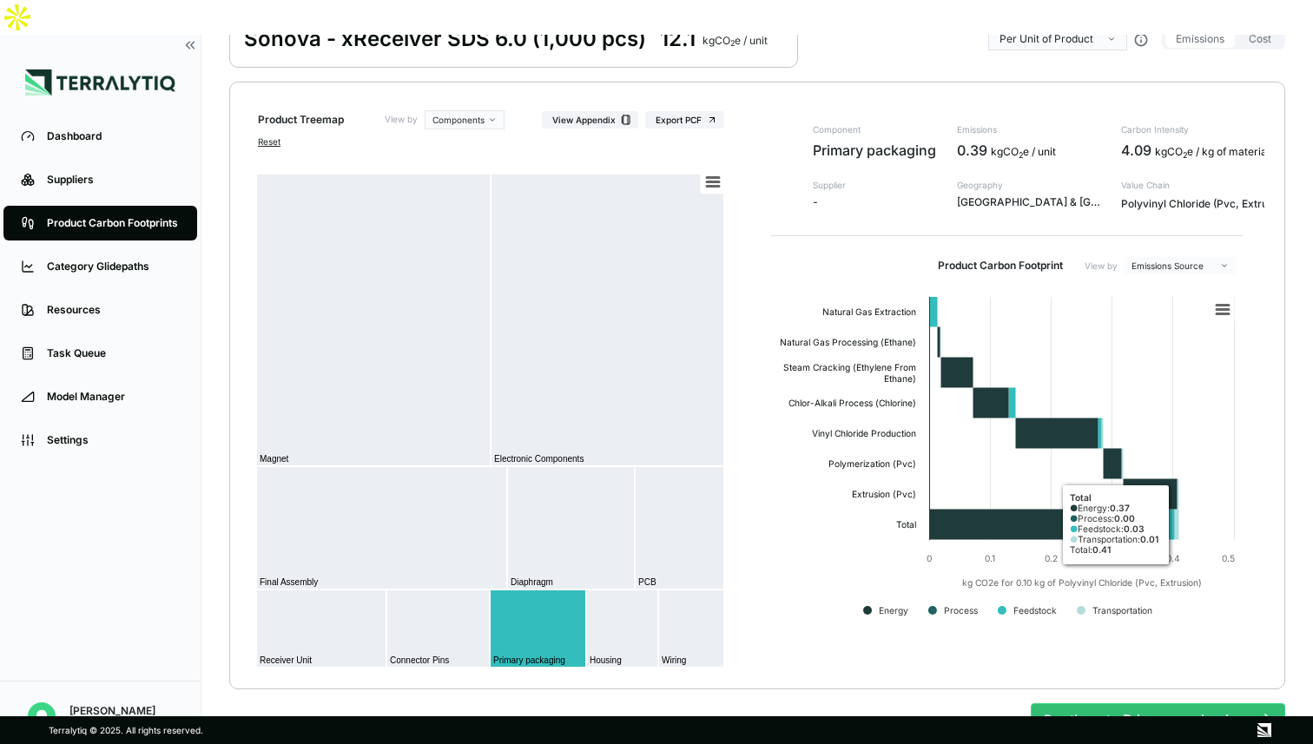
scroll to position [0, 0]
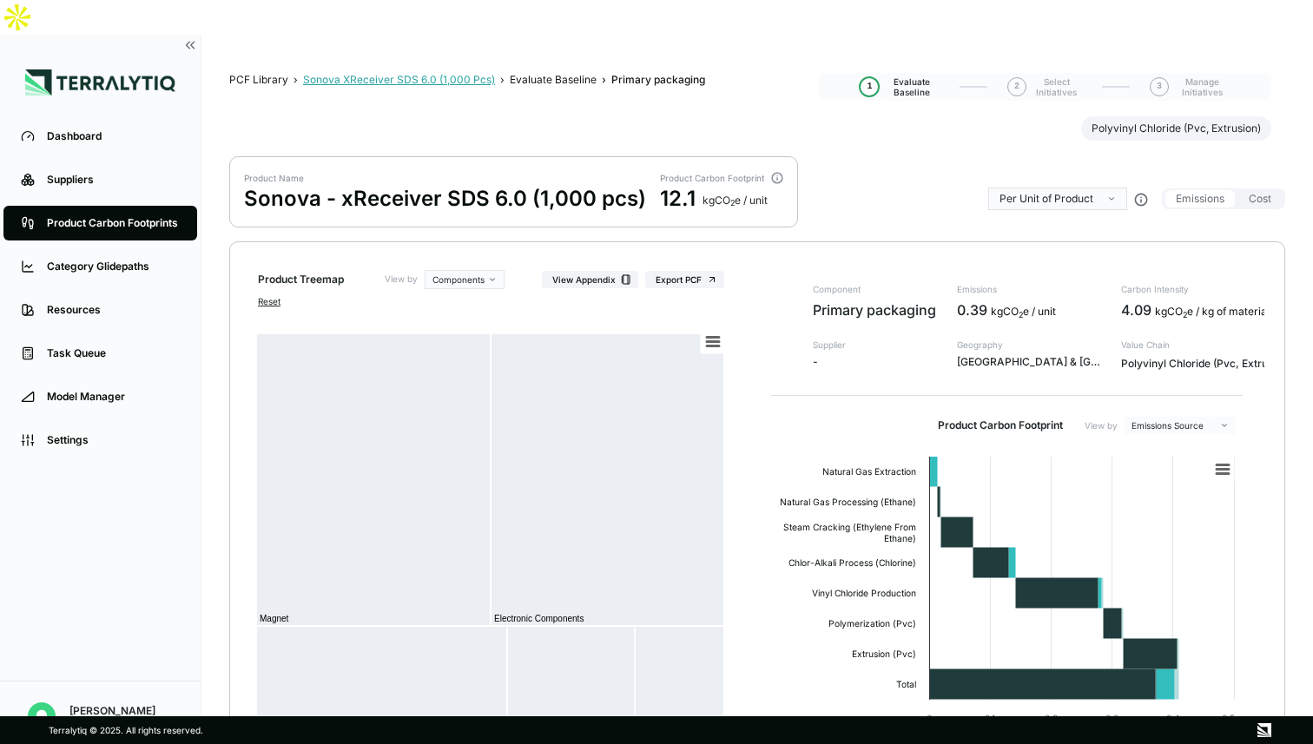
click at [385, 73] on div "Sonova XReceiver SDS 6.0 (1,000 Pcs)" at bounding box center [399, 80] width 192 height 14
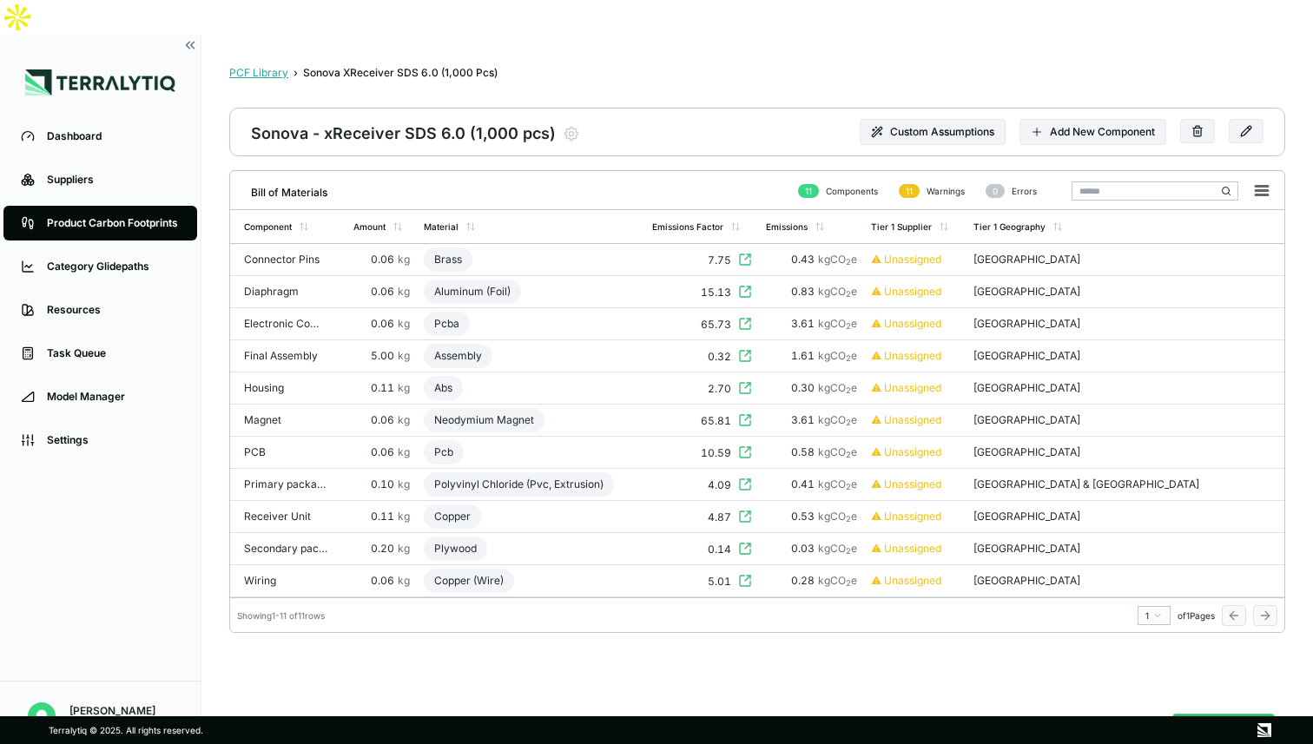
click at [276, 66] on div "PCF Library" at bounding box center [258, 73] width 59 height 14
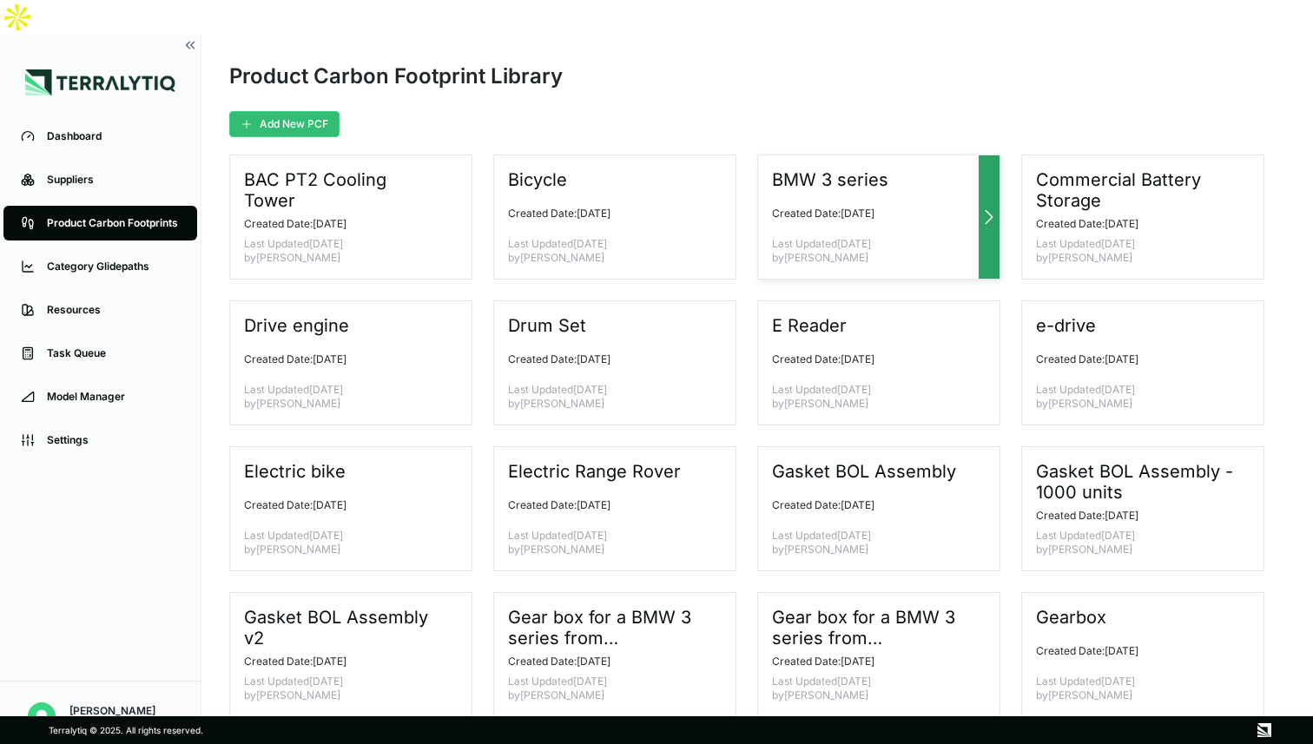
click at [990, 211] on icon at bounding box center [989, 217] width 7 height 13
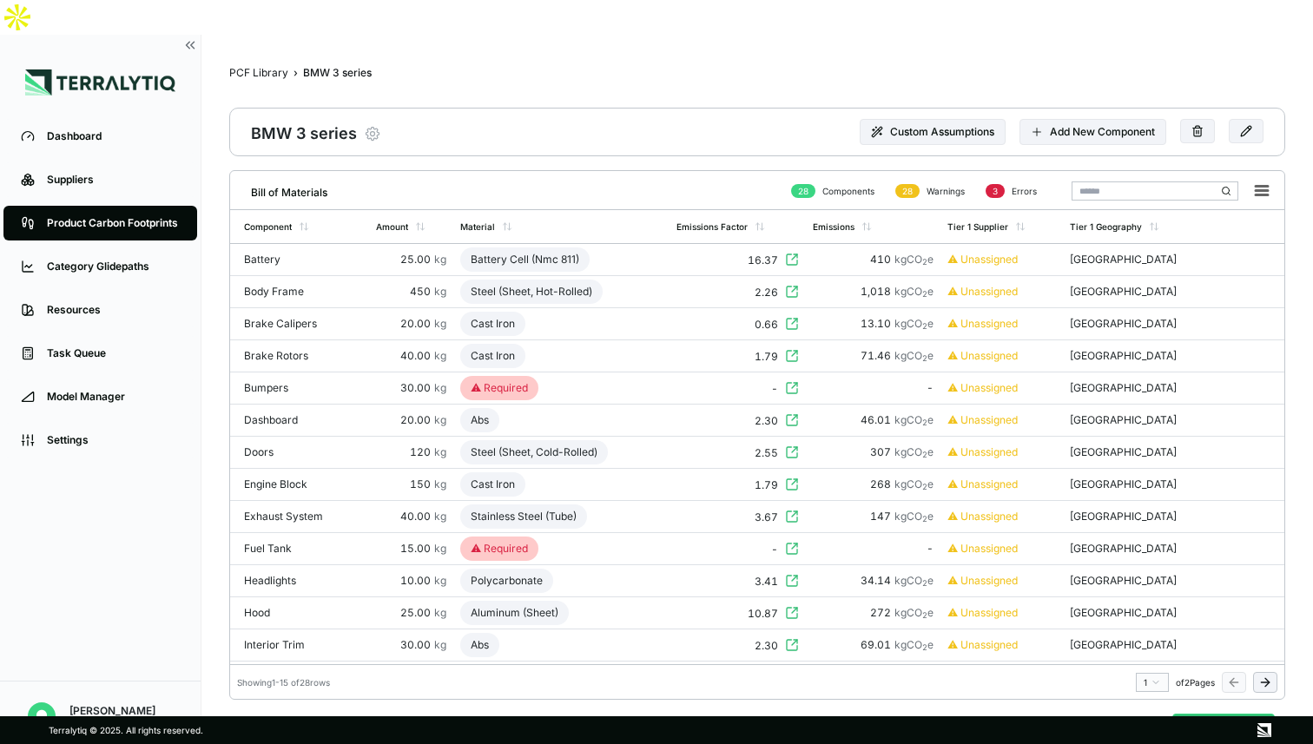
click at [375, 125] on icon "button" at bounding box center [372, 133] width 17 height 17
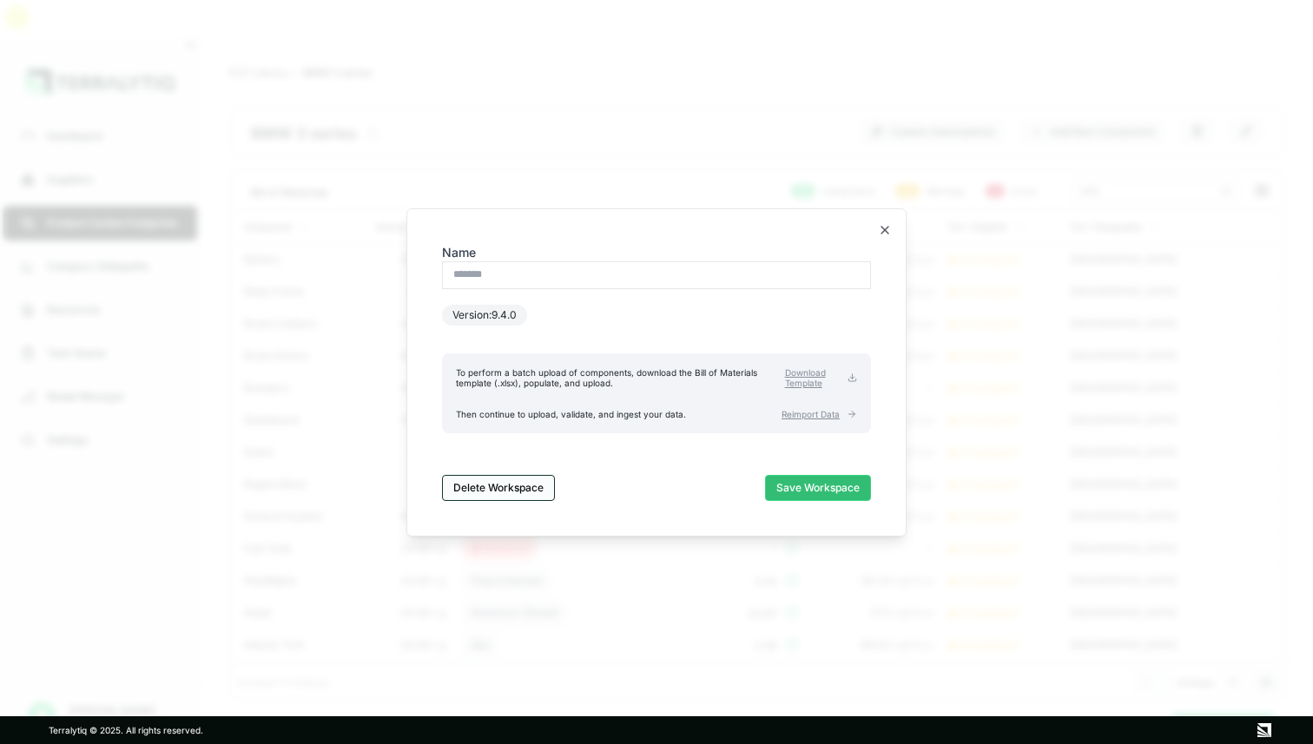
click at [518, 486] on button "Delete Workspace" at bounding box center [498, 488] width 113 height 26
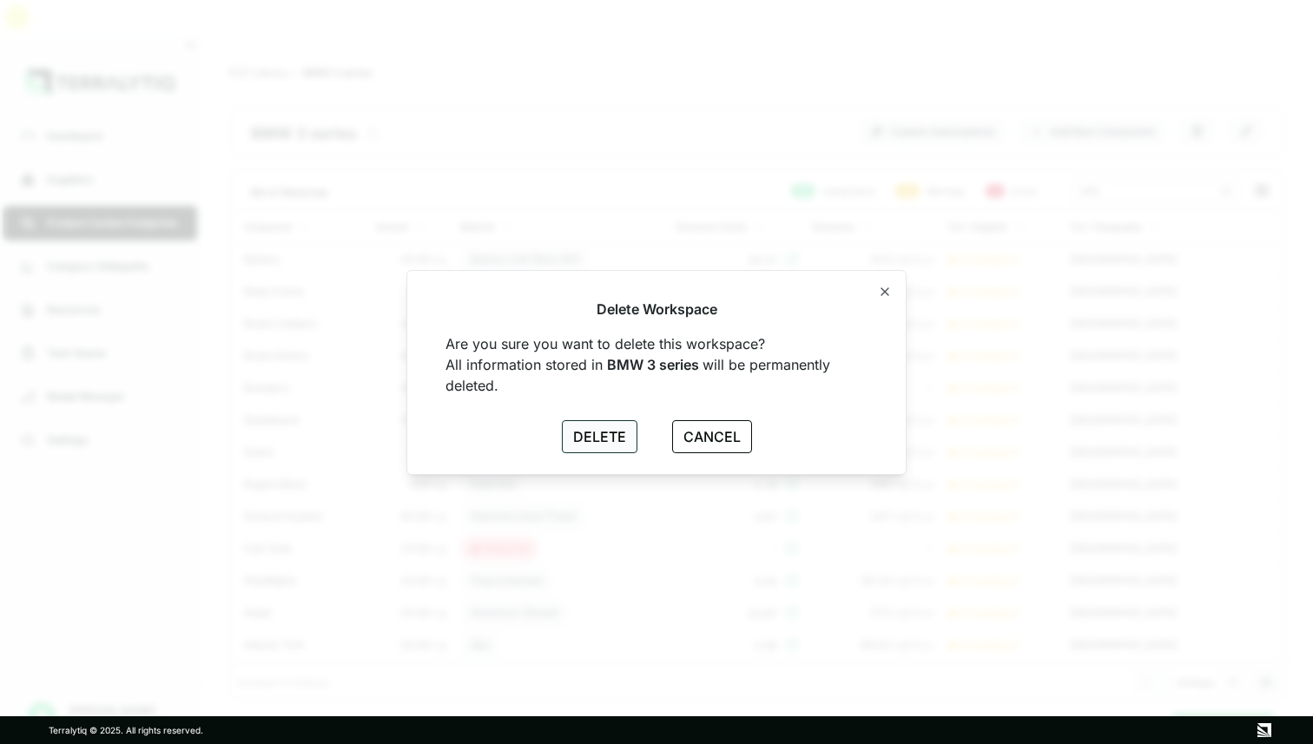
click at [598, 432] on button "DELETE" at bounding box center [600, 436] width 76 height 33
